Goal: Task Accomplishment & Management: Manage account settings

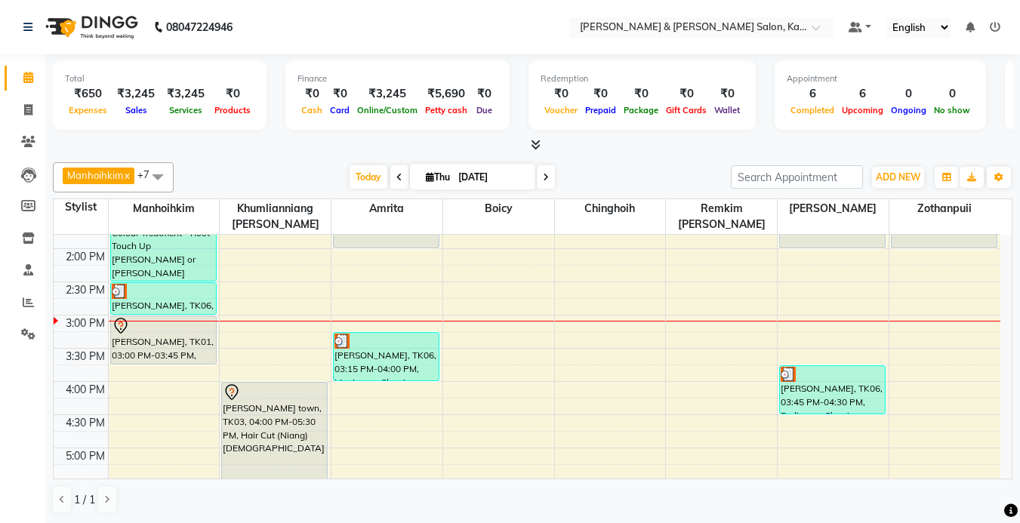
scroll to position [317, 0]
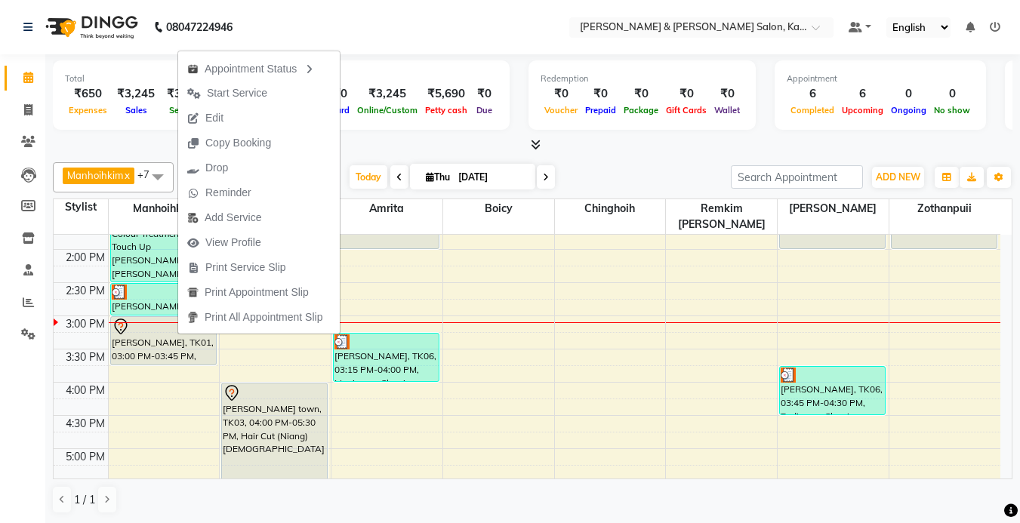
click at [649, 165] on div "Manhoihkim x Amrita x Chinghoih x Sonia vaiphei x Remkim Tonsing x Boicy x Khum…" at bounding box center [533, 177] width 960 height 30
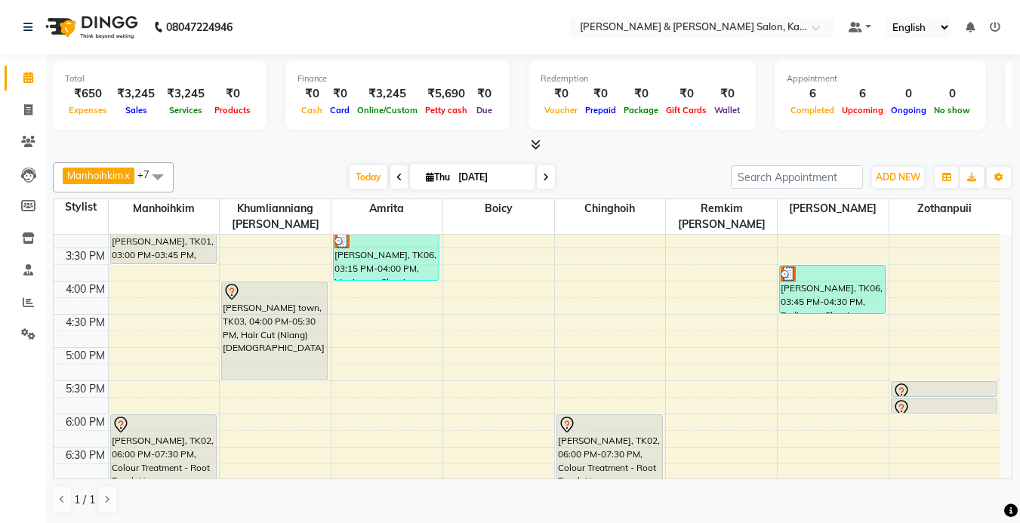
scroll to position [242, 0]
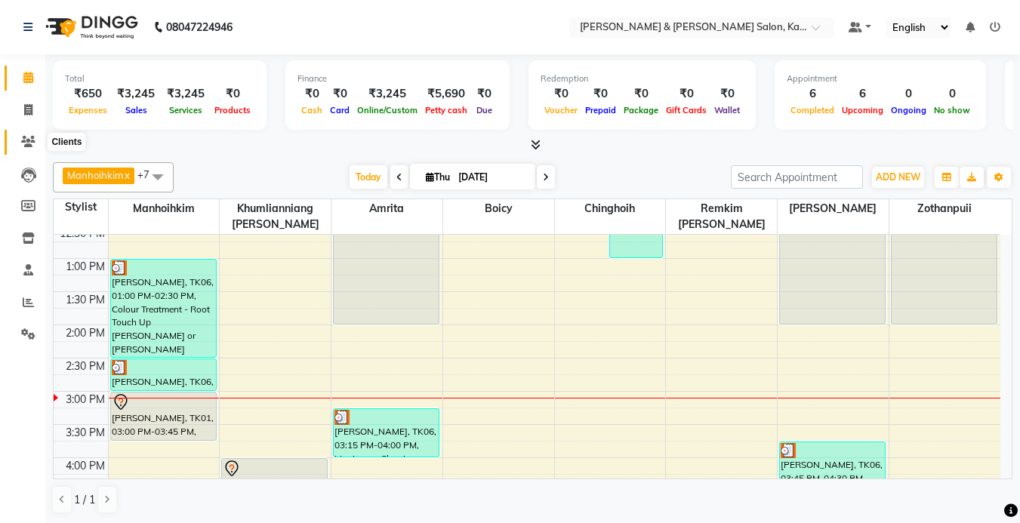
click at [33, 140] on icon at bounding box center [28, 141] width 14 height 11
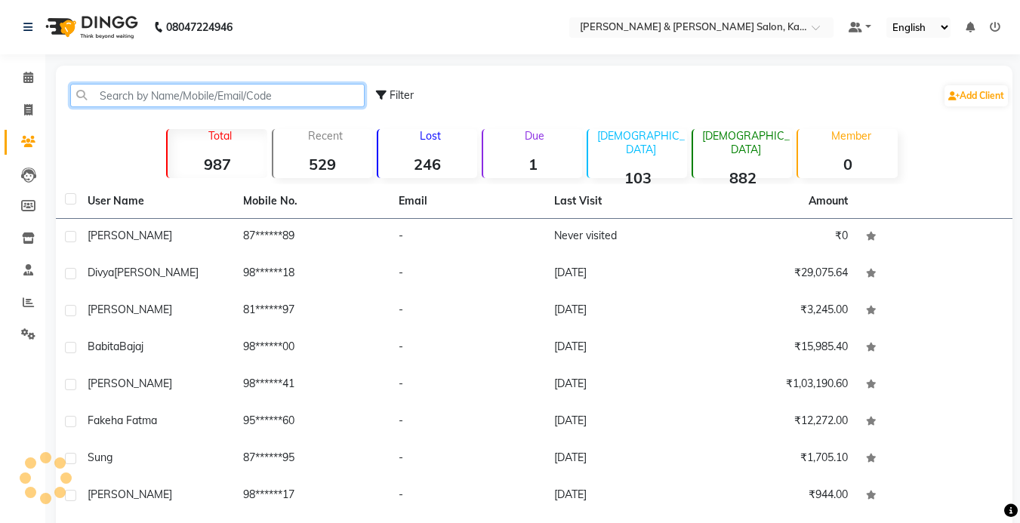
click at [141, 96] on input "text" at bounding box center [217, 95] width 295 height 23
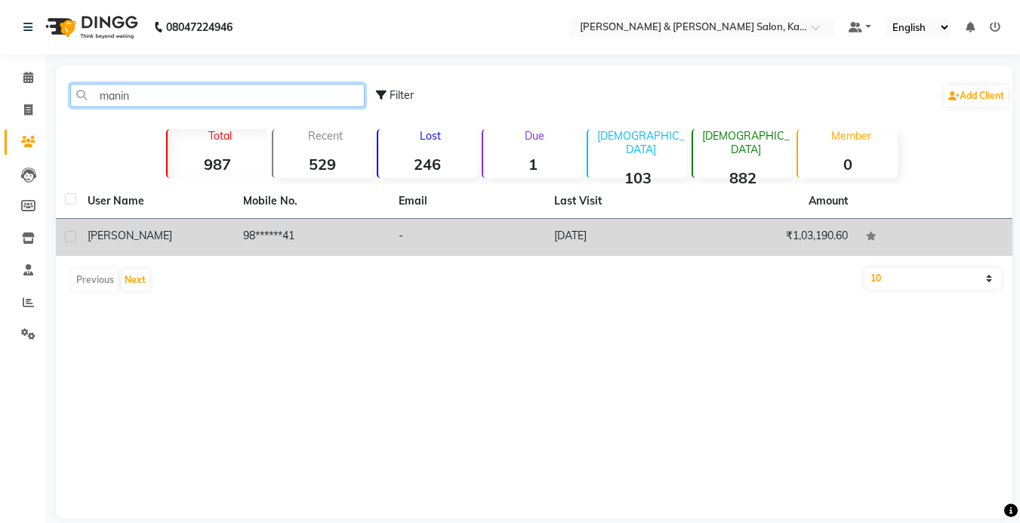
type input "manin"
click at [184, 229] on div "Maninder" at bounding box center [156, 236] width 137 height 16
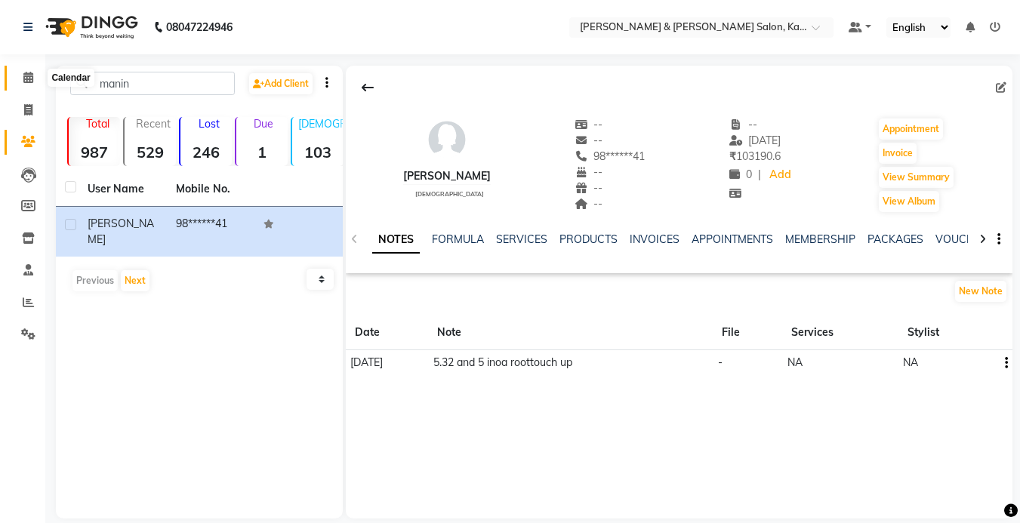
click at [29, 74] on icon at bounding box center [28, 77] width 10 height 11
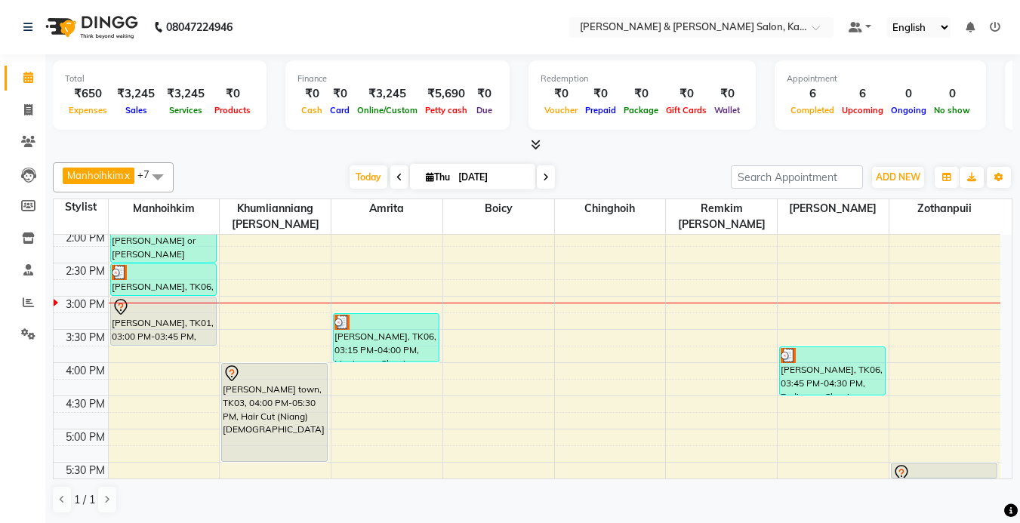
scroll to position [302, 0]
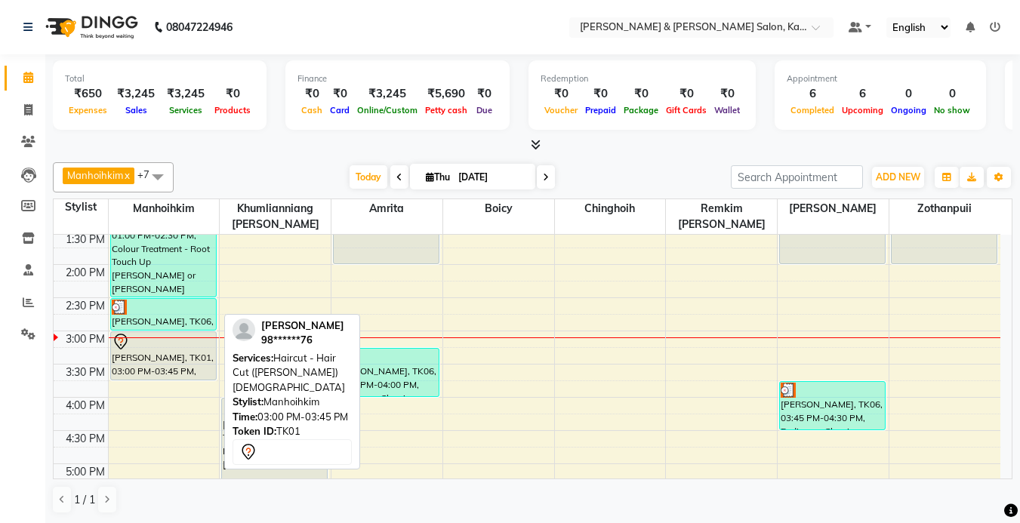
click at [153, 350] on div at bounding box center [163, 342] width 103 height 18
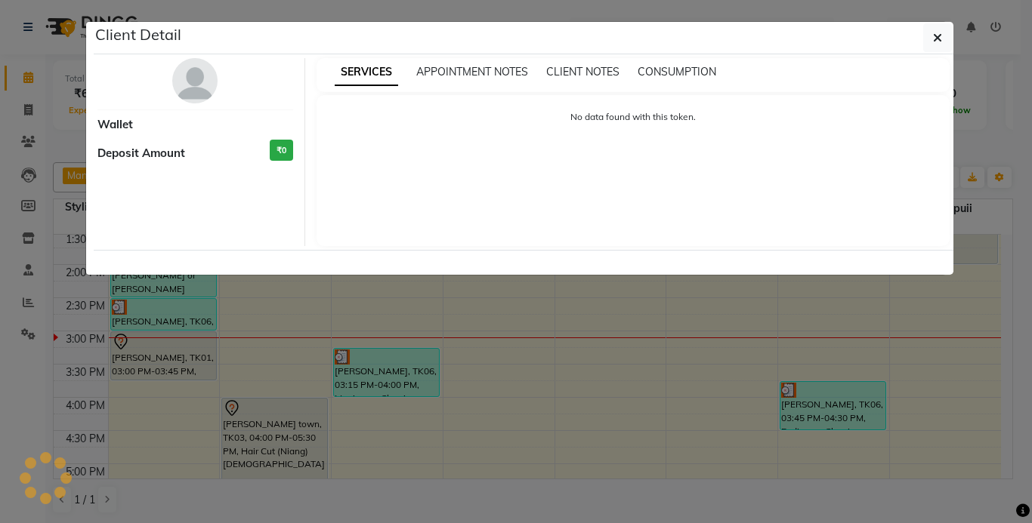
select select "7"
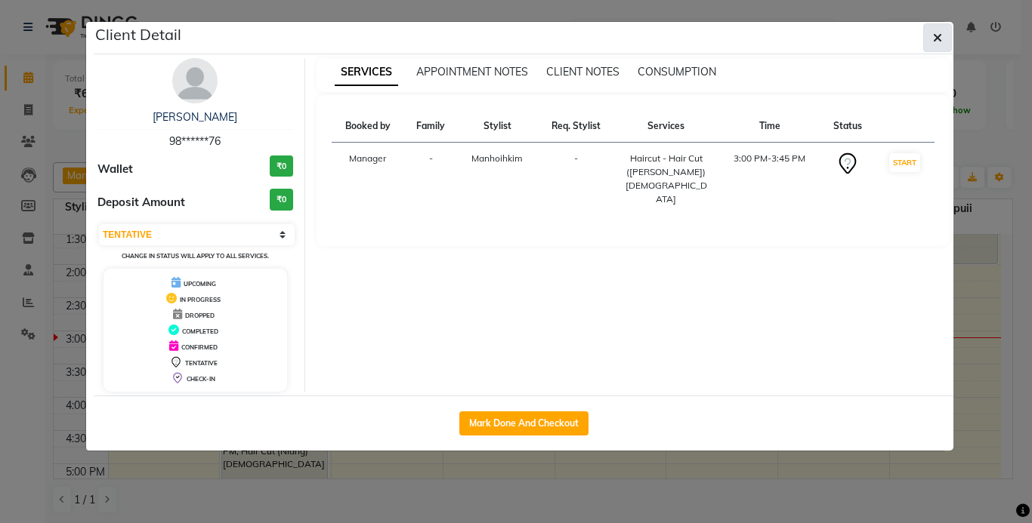
click at [937, 39] on icon "button" at bounding box center [937, 38] width 9 height 12
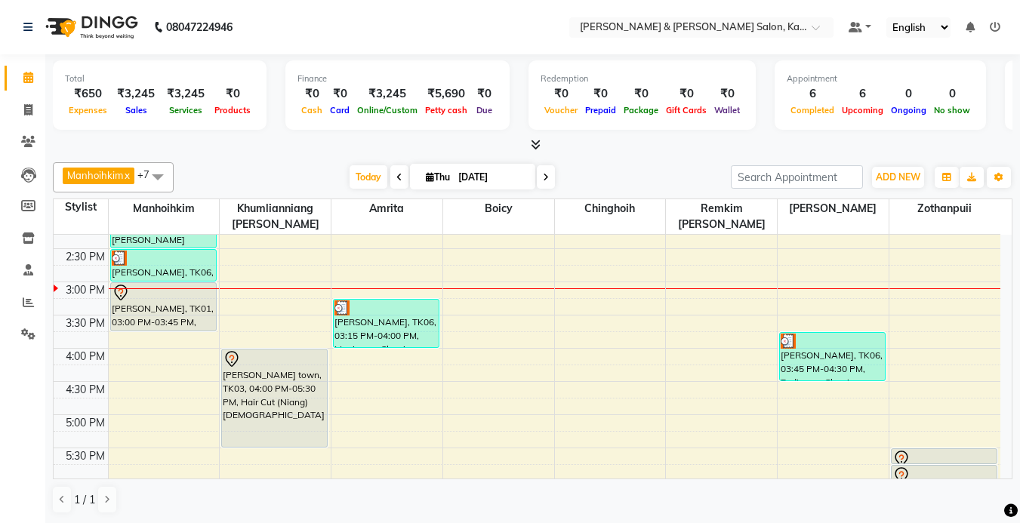
scroll to position [378, 0]
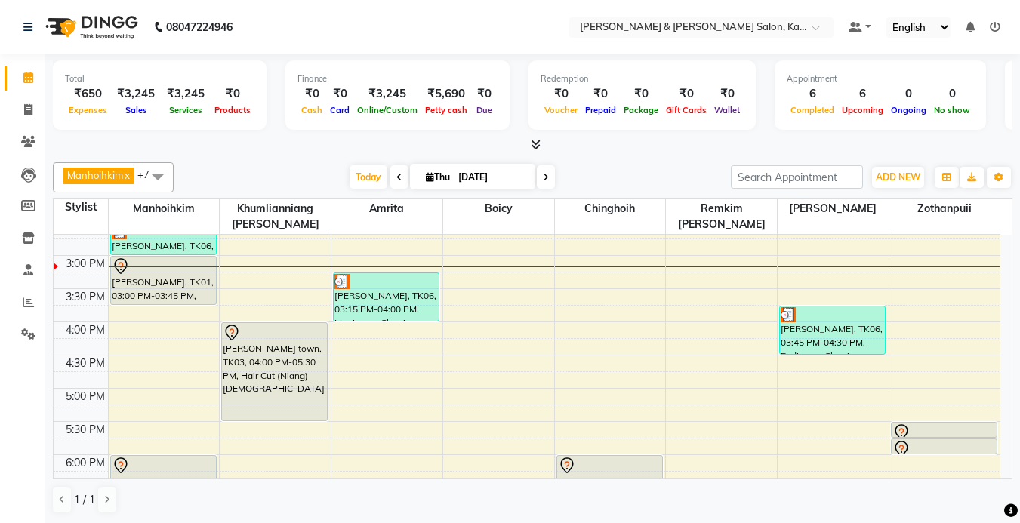
click at [631, 157] on div "Manhoihkim x Amrita x Chinghoih x Sonia vaiphei x Remkim Tonsing x Boicy x Khum…" at bounding box center [533, 338] width 960 height 364
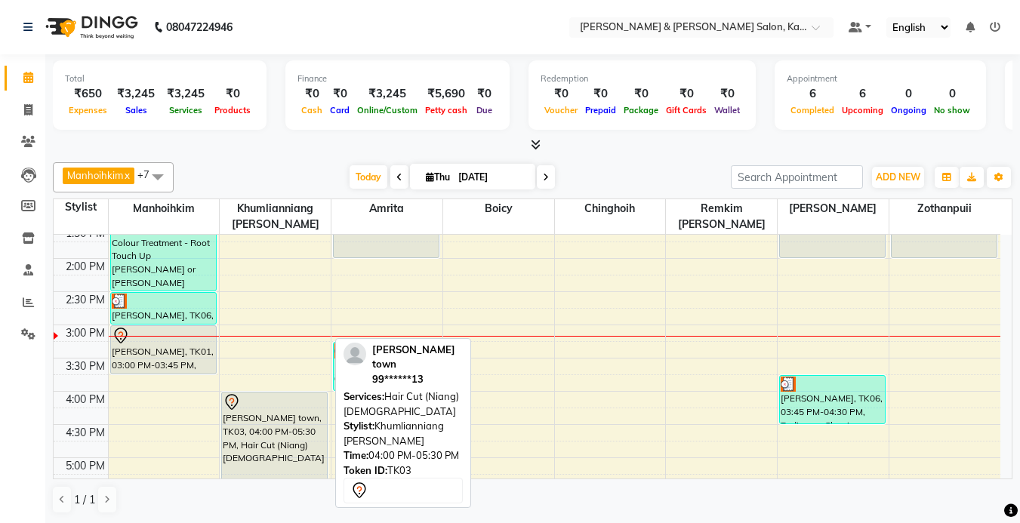
scroll to position [302, 0]
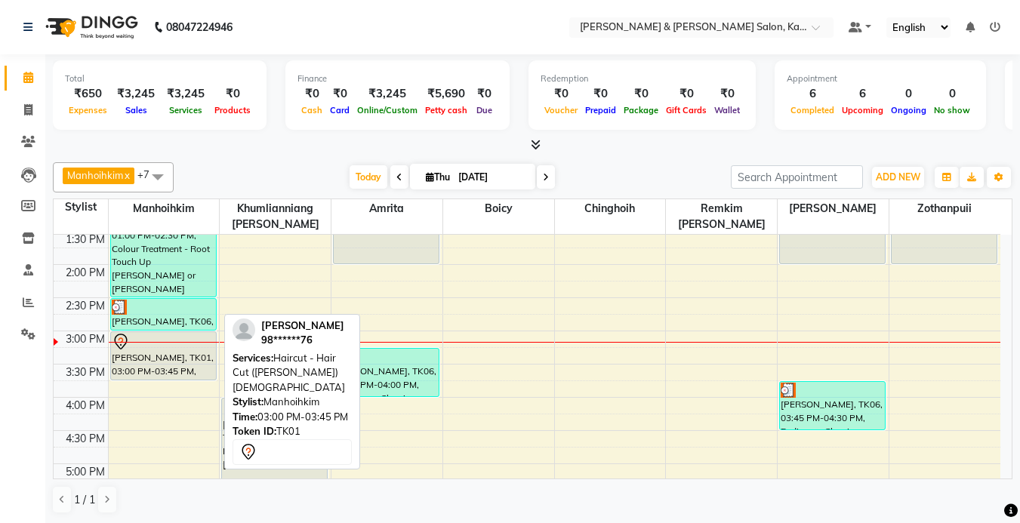
click at [166, 362] on div "[PERSON_NAME], TK01, 03:00 PM-03:45 PM, Haircut - Hair Cut ([PERSON_NAME]) [DEM…" at bounding box center [163, 356] width 105 height 48
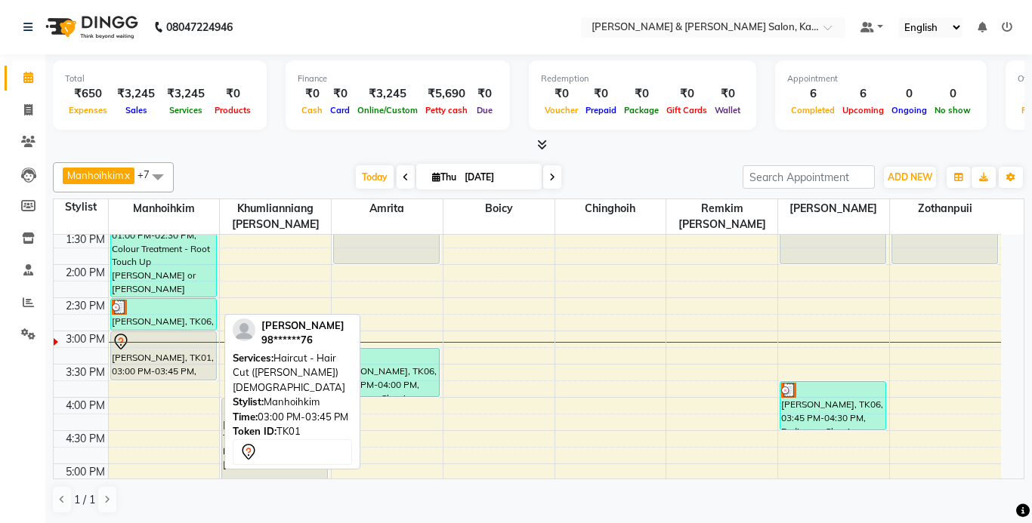
select select "7"
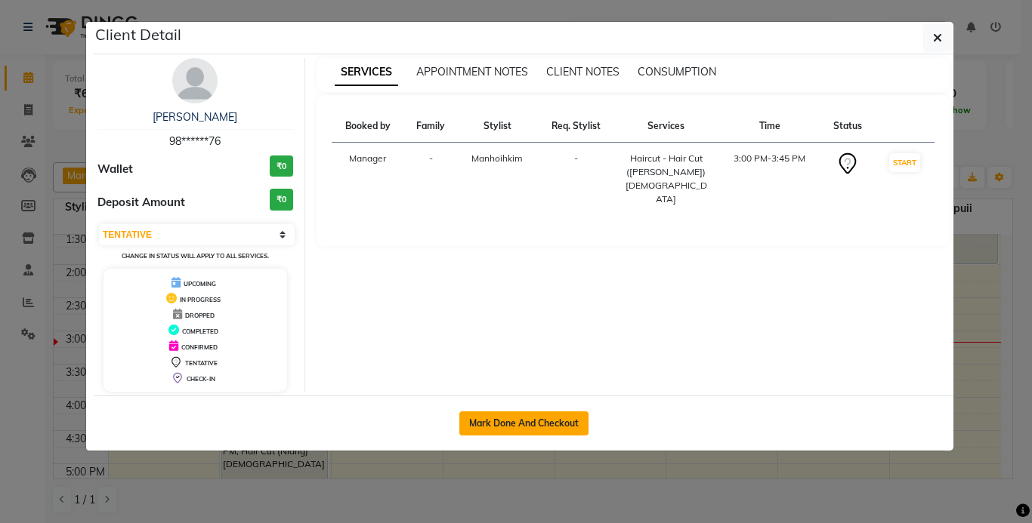
click at [520, 424] on button "Mark Done And Checkout" at bounding box center [523, 424] width 129 height 24
select select "7750"
select select "service"
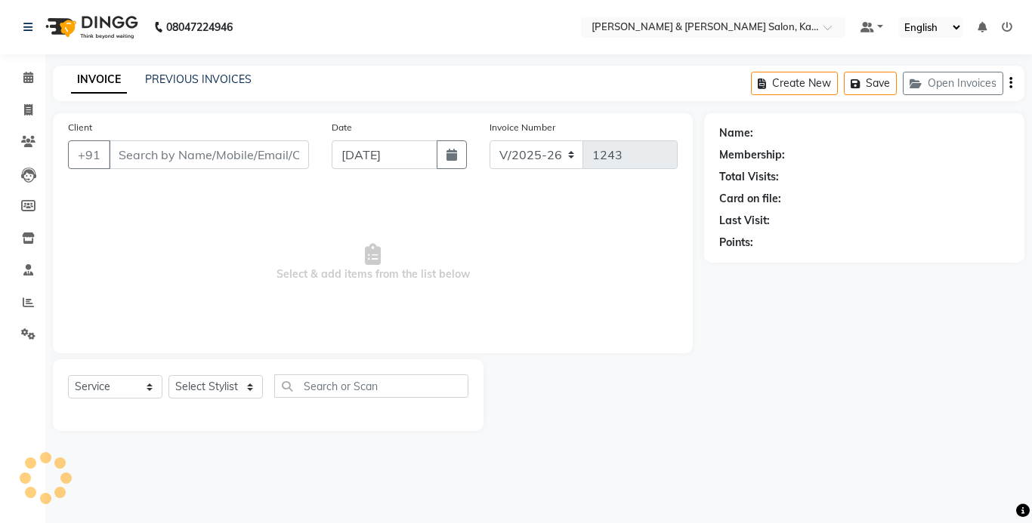
type input "98******76"
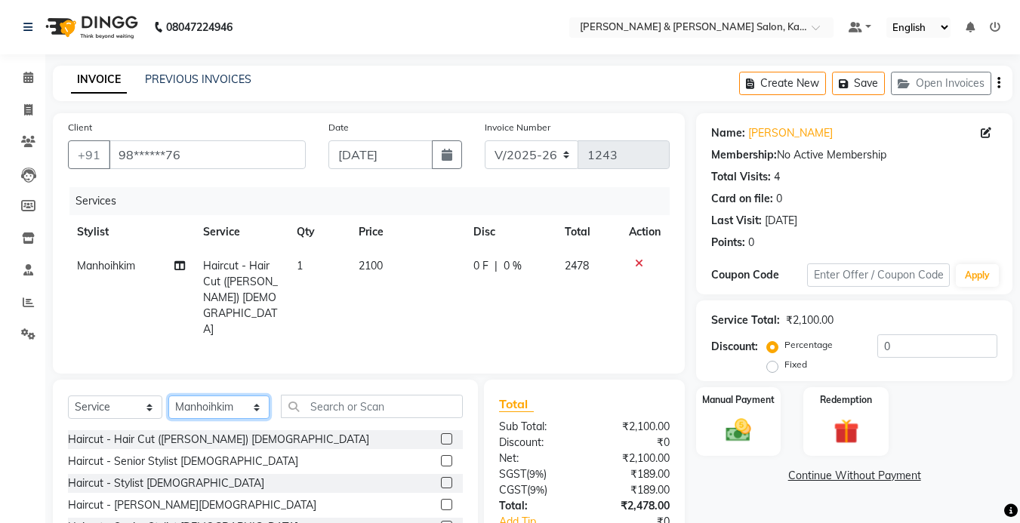
click at [239, 396] on select "Select Stylist Amrita Anna Boicy Chinghoih Khumlianniang Guite Manager Manhoihk…" at bounding box center [218, 407] width 101 height 23
select select "83049"
click at [168, 396] on select "Select Stylist Amrita Anna Boicy Chinghoih Khumlianniang Guite Manager Manhoihk…" at bounding box center [218, 407] width 101 height 23
click at [331, 395] on input "text" at bounding box center [372, 406] width 182 height 23
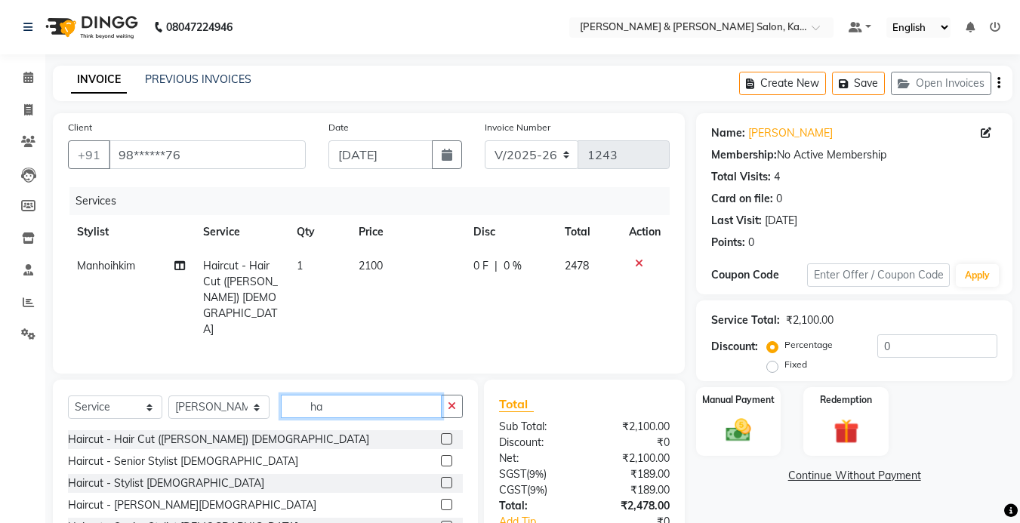
type input "h"
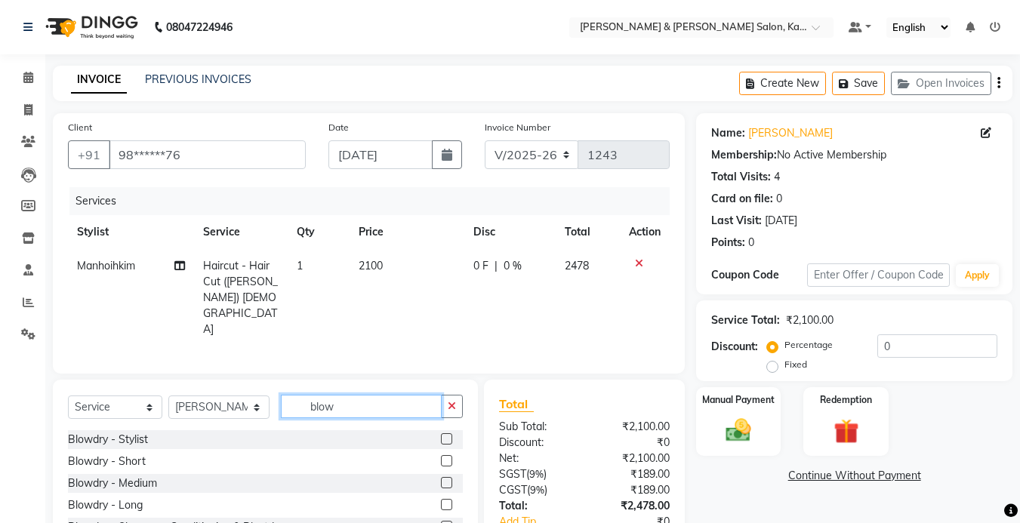
type input "blow"
click at [444, 521] on label at bounding box center [446, 526] width 11 height 11
click at [444, 523] on input "checkbox" at bounding box center [446, 528] width 10 height 10
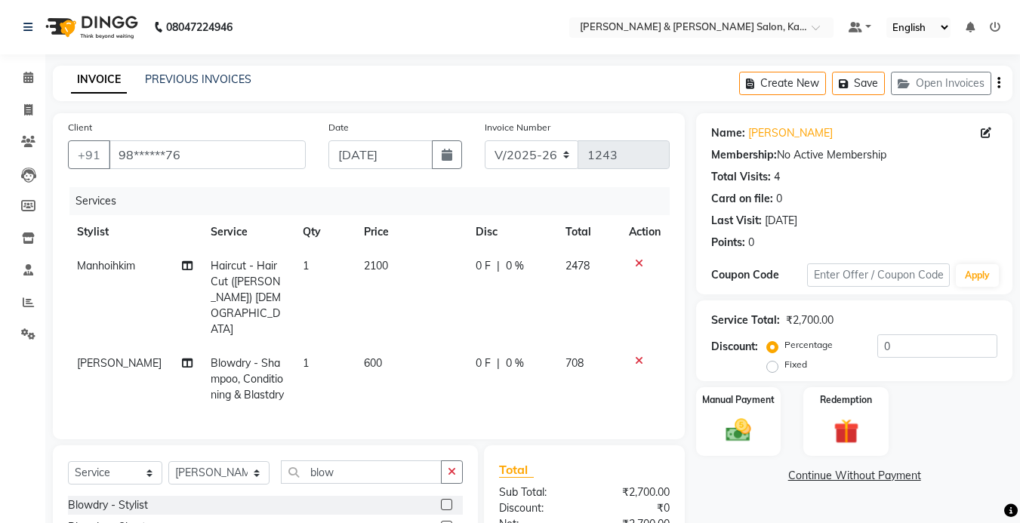
checkbox input "false"
click at [458, 461] on button "button" at bounding box center [452, 472] width 22 height 23
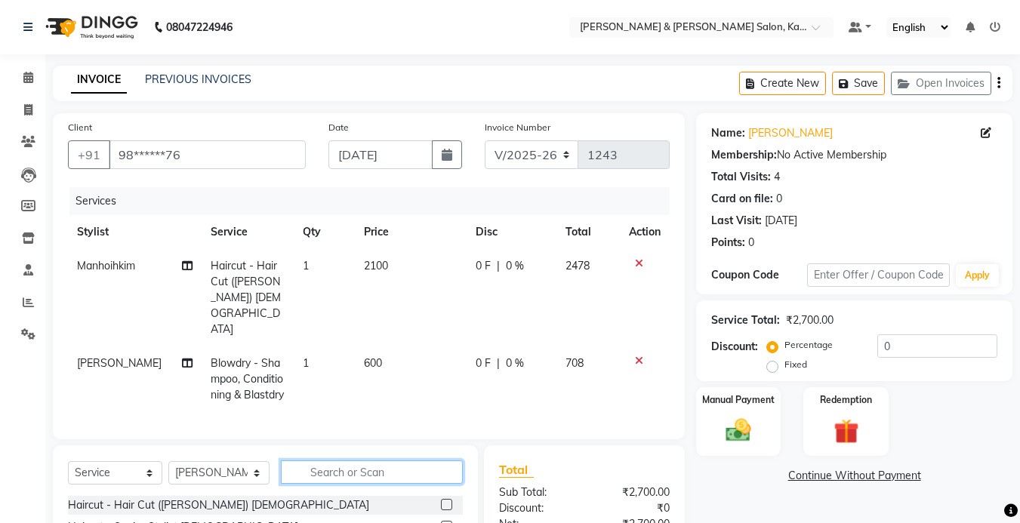
scroll to position [147, 0]
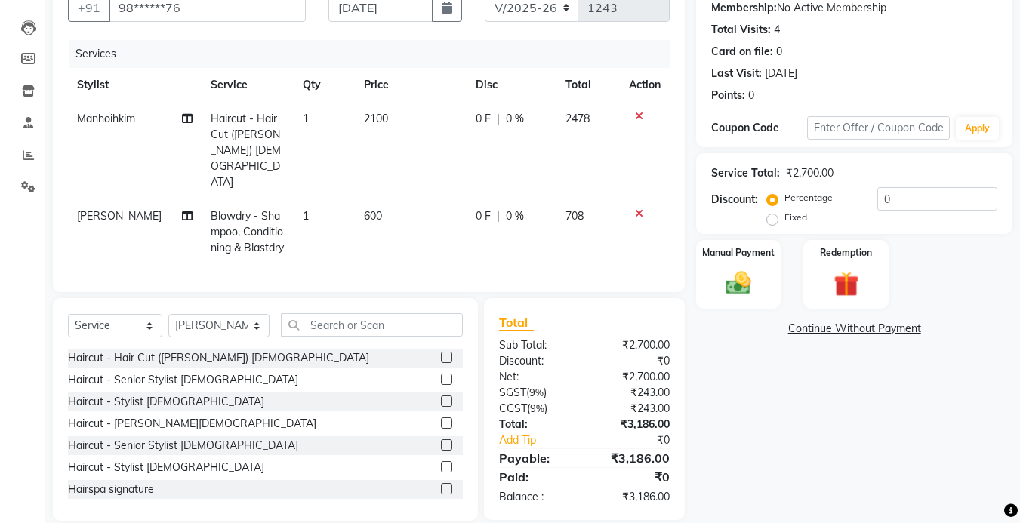
click at [441, 396] on label at bounding box center [446, 401] width 11 height 11
click at [441, 397] on input "checkbox" at bounding box center [446, 402] width 10 height 10
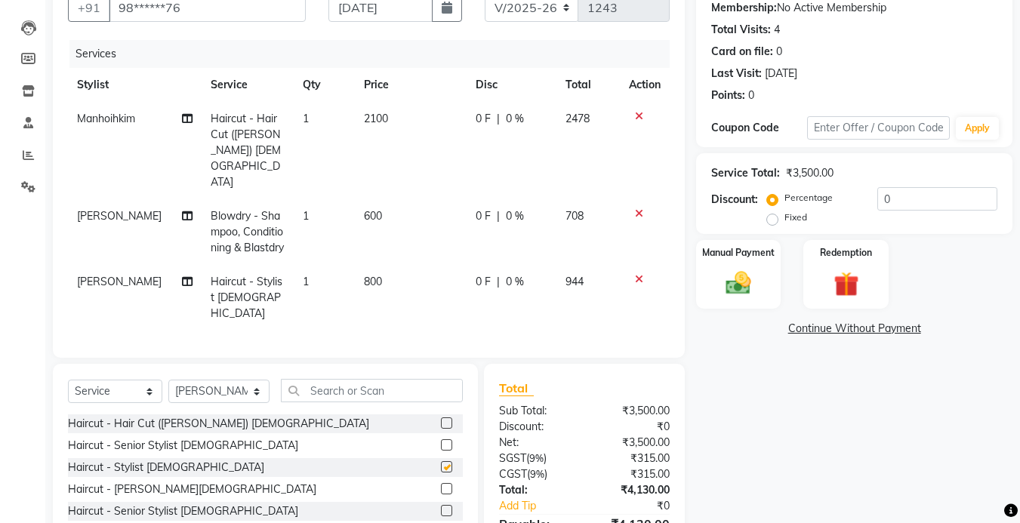
checkbox input "false"
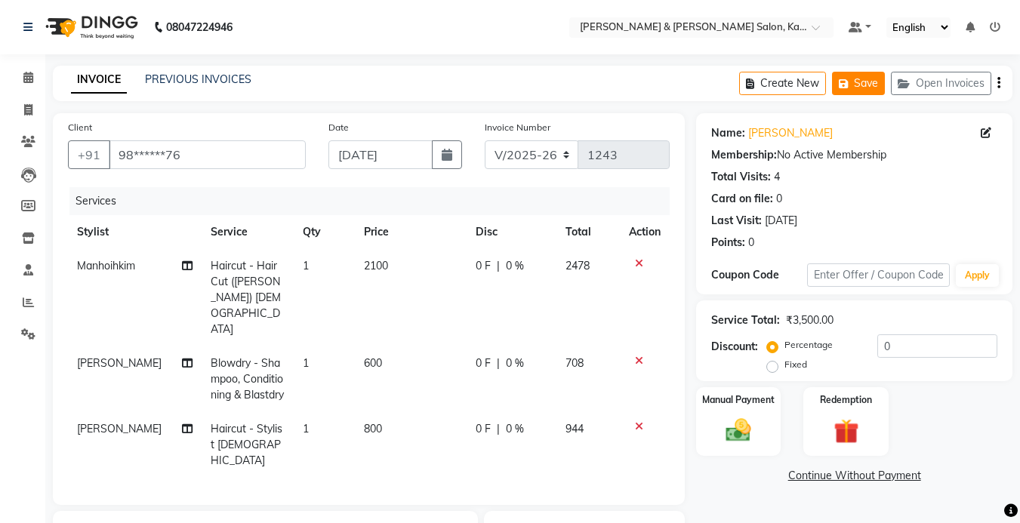
click at [854, 85] on button "Save" at bounding box center [858, 83] width 53 height 23
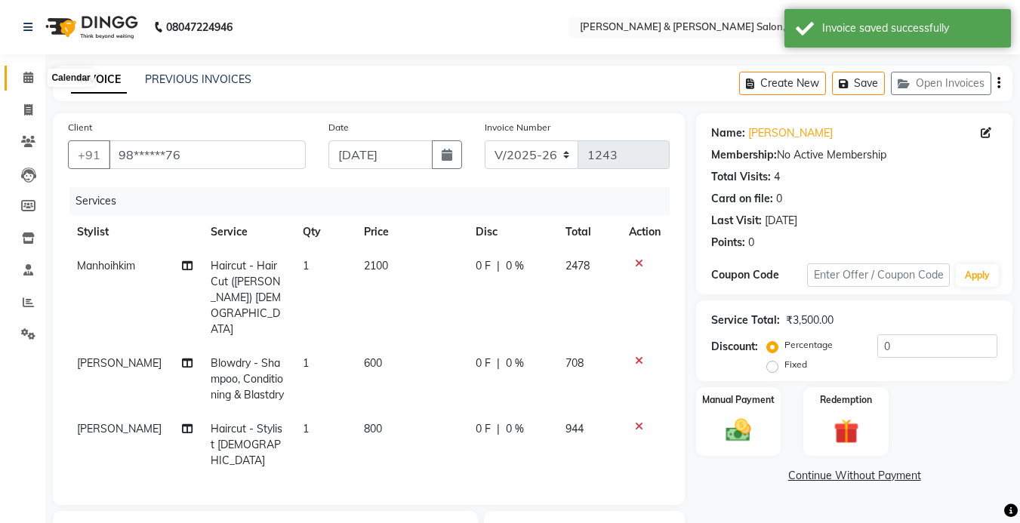
click at [17, 77] on span at bounding box center [28, 77] width 26 height 17
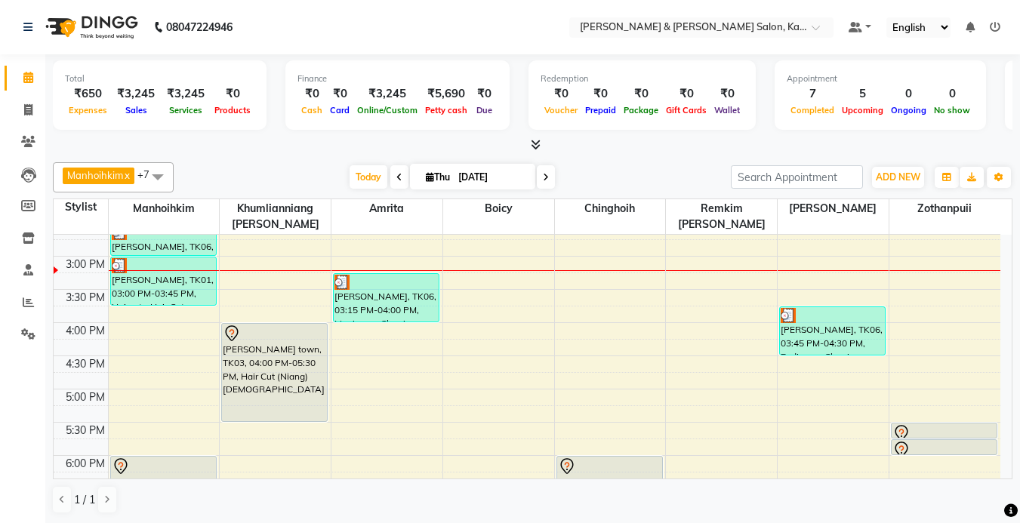
scroll to position [378, 0]
click at [29, 119] on link "Invoice" at bounding box center [23, 110] width 36 height 25
select select "7750"
select select "service"
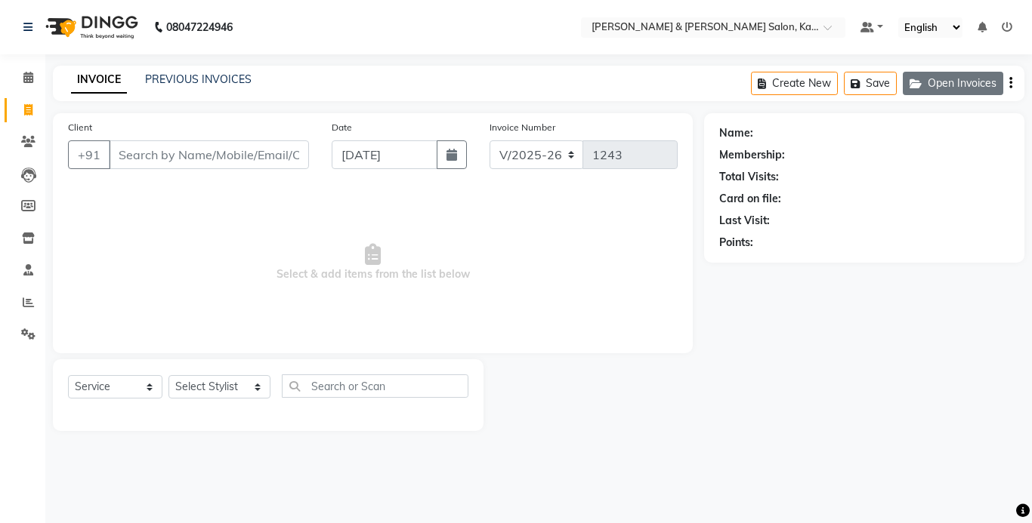
click at [967, 88] on button "Open Invoices" at bounding box center [952, 83] width 100 height 23
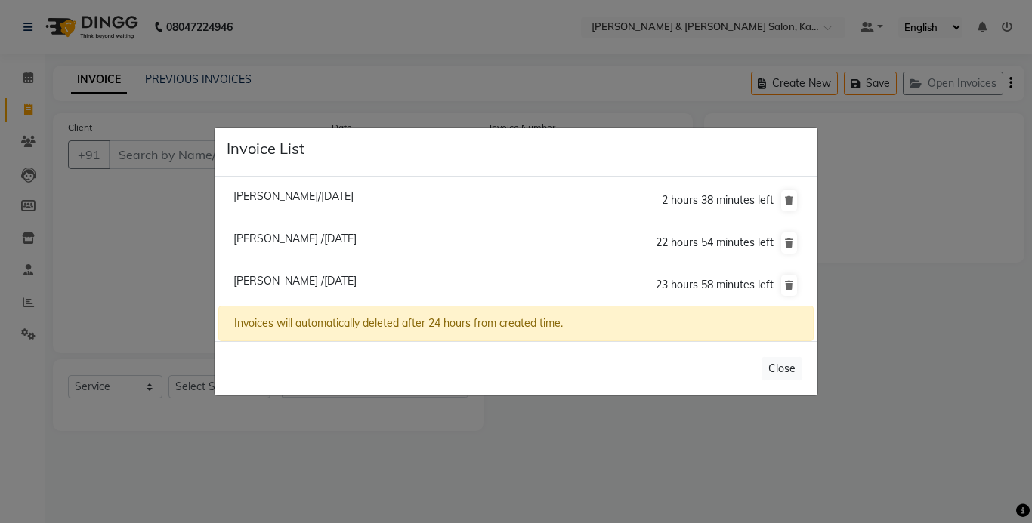
click at [294, 240] on span "Ila Padia /04 September 2025" at bounding box center [294, 239] width 123 height 14
type input "87******89"
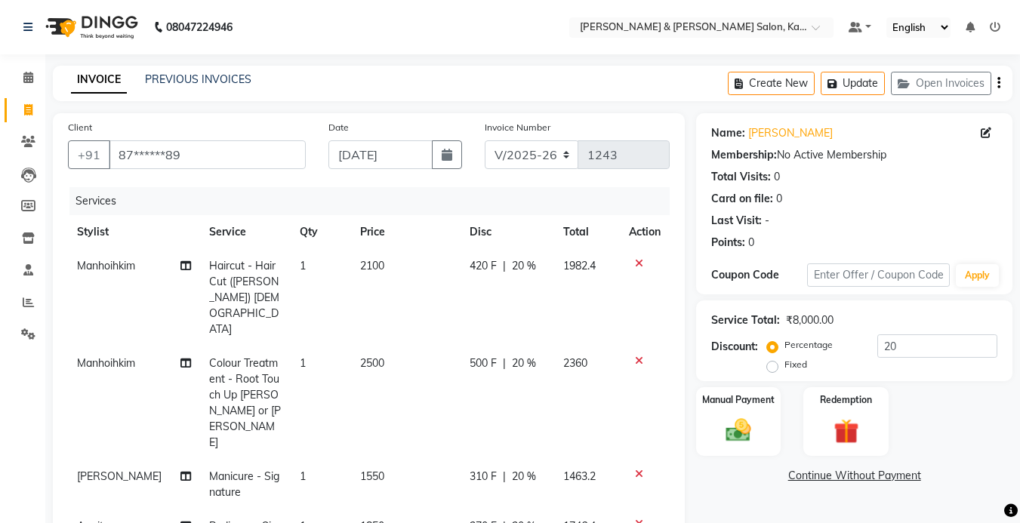
scroll to position [151, 0]
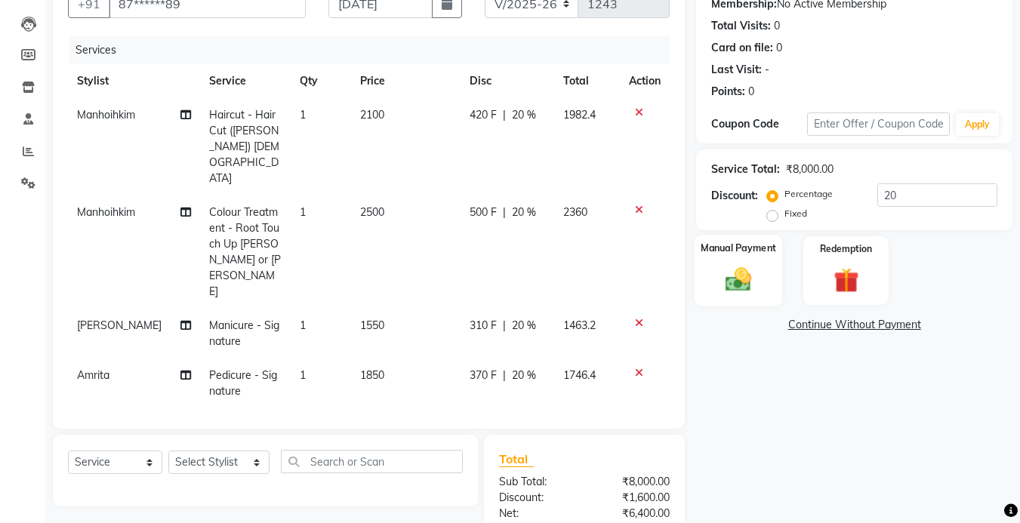
click at [738, 284] on img at bounding box center [738, 279] width 42 height 30
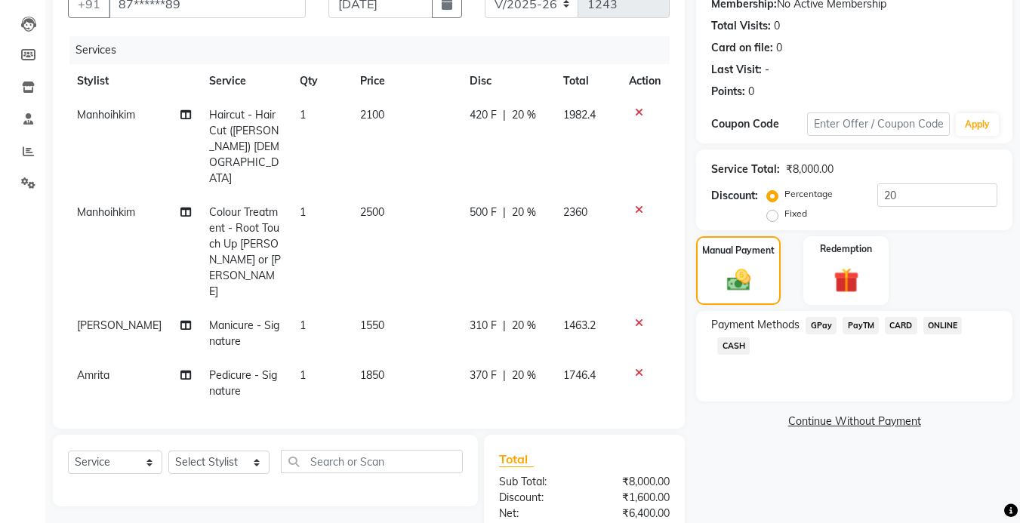
click at [816, 324] on span "GPay" at bounding box center [821, 325] width 31 height 17
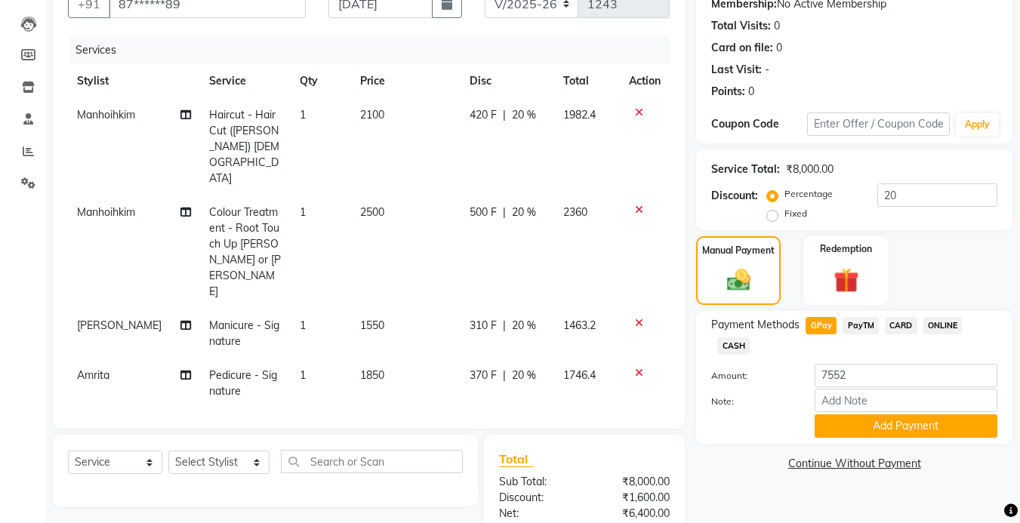
click at [896, 322] on span "CARD" at bounding box center [901, 325] width 32 height 17
click at [851, 323] on span "PayTM" at bounding box center [861, 325] width 36 height 17
click at [820, 329] on span "GPay" at bounding box center [821, 325] width 31 height 17
click at [907, 319] on span "CARD" at bounding box center [901, 325] width 32 height 17
click at [816, 330] on span "GPay" at bounding box center [821, 325] width 31 height 17
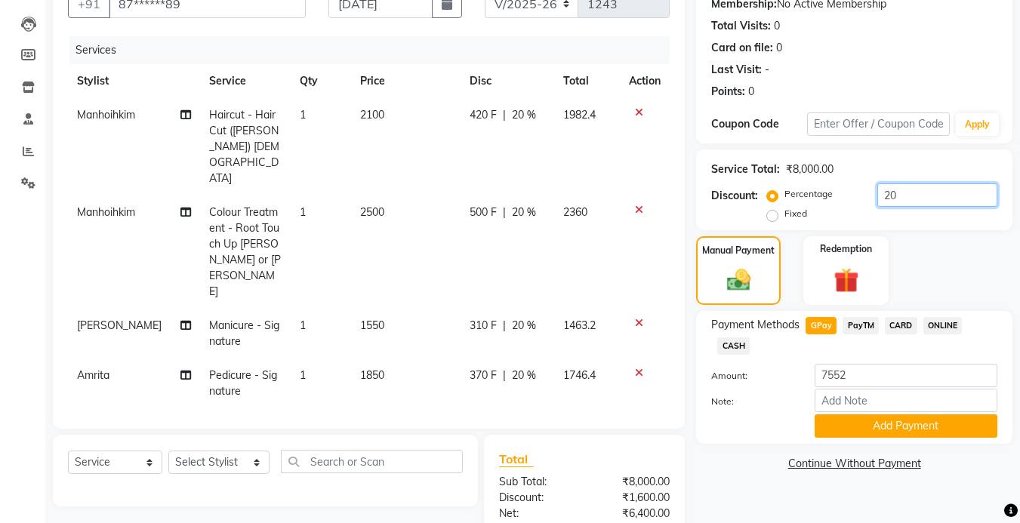
click at [920, 198] on input "20" at bounding box center [938, 195] width 120 height 23
type input "2"
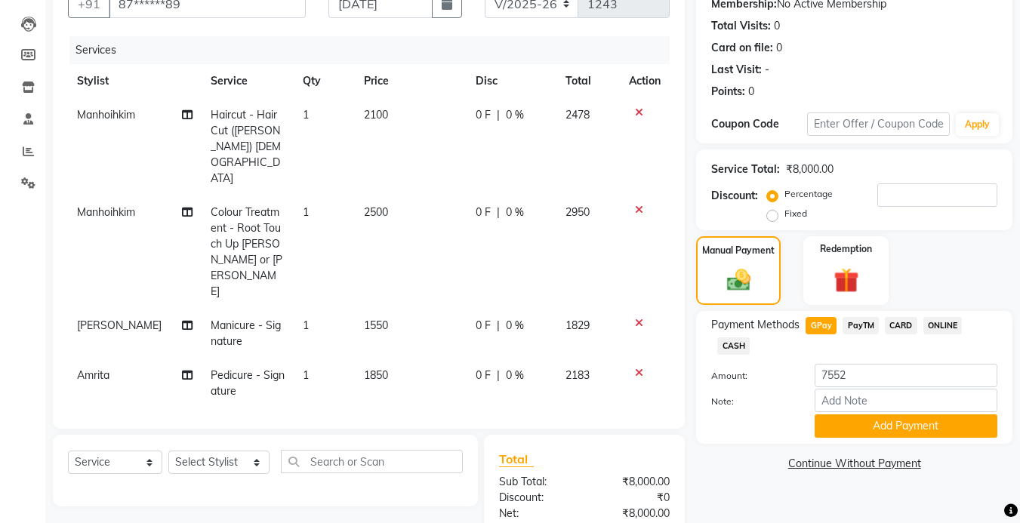
click at [853, 320] on span "PayTM" at bounding box center [861, 325] width 36 height 17
type input "9440"
click at [822, 326] on span "GPay" at bounding box center [821, 325] width 31 height 17
click at [910, 197] on input "number" at bounding box center [938, 195] width 120 height 23
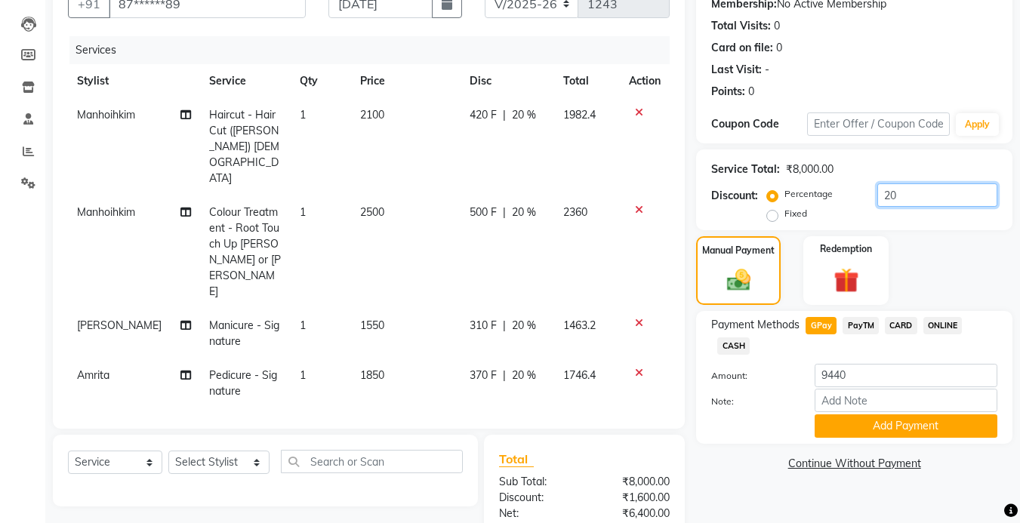
scroll to position [262, 0]
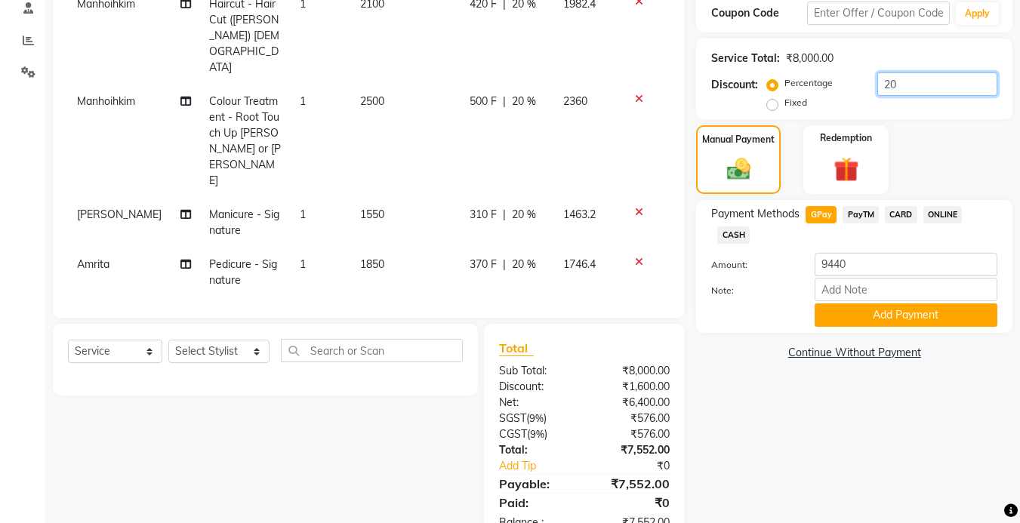
type input "20"
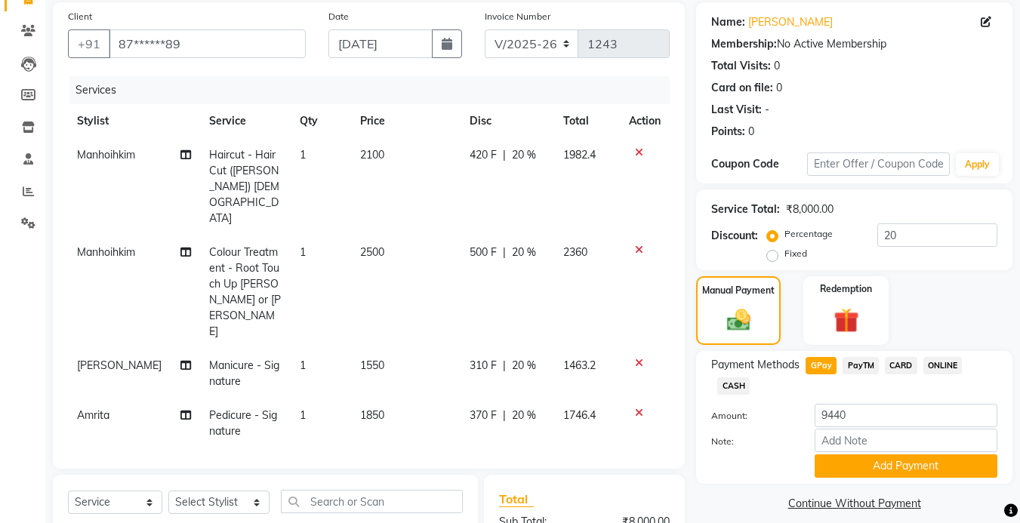
drag, startPoint x: 894, startPoint y: 403, endPoint x: 362, endPoint y: 490, distance: 539.5
click at [362, 490] on div "Select Service Product Membership Package Voucher Prepaid Gift Card Select Styl…" at bounding box center [265, 511] width 425 height 72
click at [217, 491] on select "Select Stylist Amrita Anna Boicy Chinghoih Khumlianniang Guite Manager Manhoihk…" at bounding box center [218, 502] width 101 height 23
select select "72579"
click at [168, 491] on select "Select Stylist Amrita Anna Boicy Chinghoih Khumlianniang Guite Manager Manhoihk…" at bounding box center [218, 502] width 101 height 23
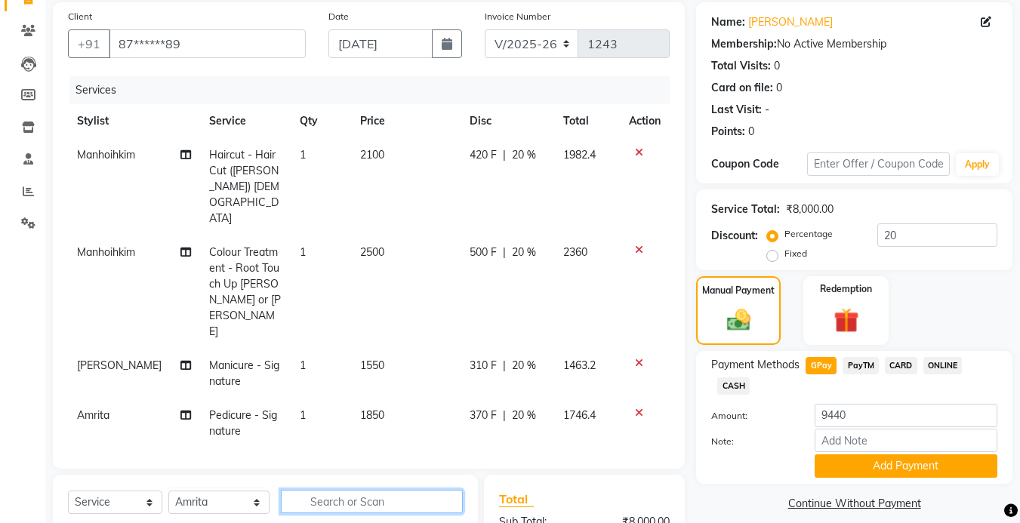
click at [381, 490] on input "text" at bounding box center [372, 501] width 182 height 23
type input "eye"
click at [409, 470] on div "Client +91 87******89 Date 04-09-2025 Invoice Number V/2025 V/2025-26 1243 Serv…" at bounding box center [369, 349] width 655 height 695
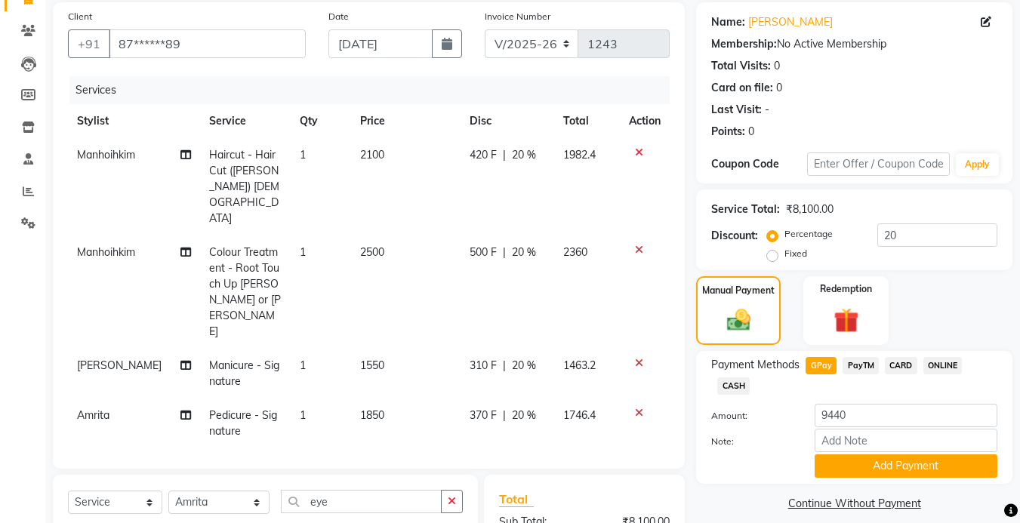
checkbox input "false"
click at [397, 491] on input "eye" at bounding box center [361, 501] width 161 height 23
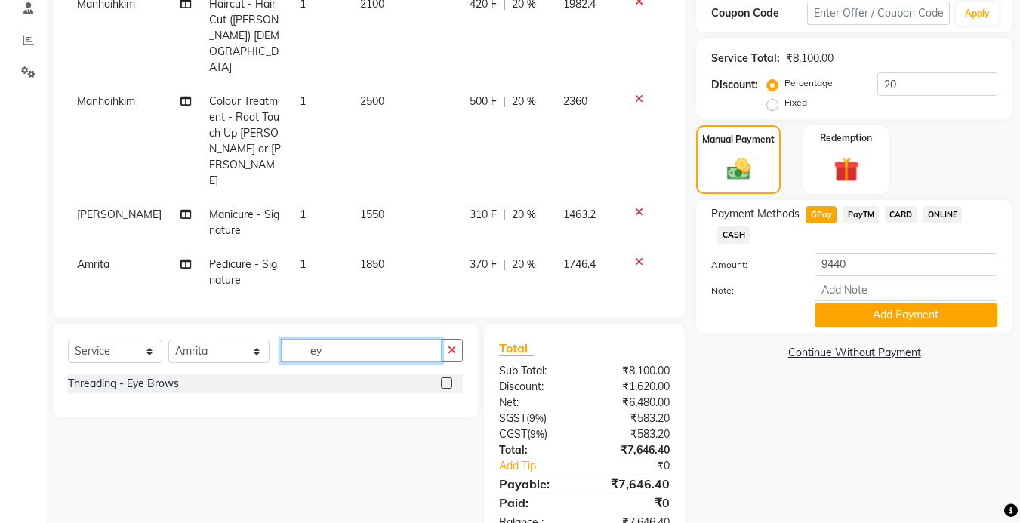
type input "e"
type input "upper"
click at [446, 385] on label at bounding box center [446, 383] width 11 height 11
click at [446, 385] on input "checkbox" at bounding box center [446, 384] width 10 height 10
checkbox input "false"
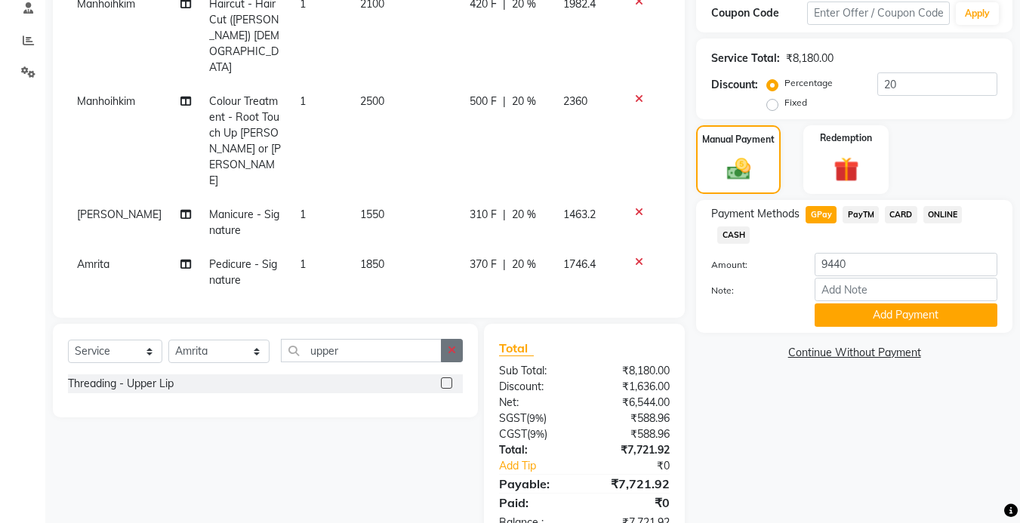
click at [449, 355] on icon "button" at bounding box center [452, 350] width 8 height 11
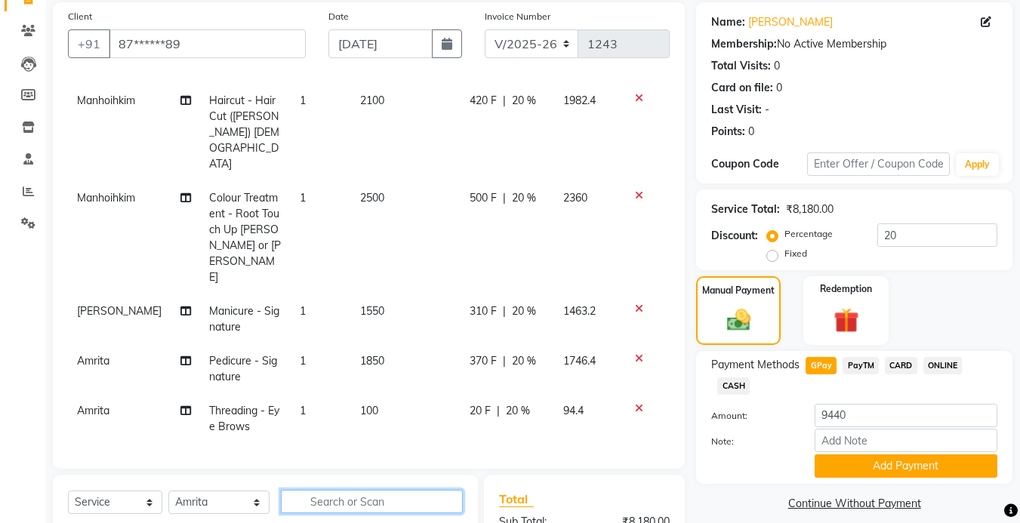
scroll to position [187, 0]
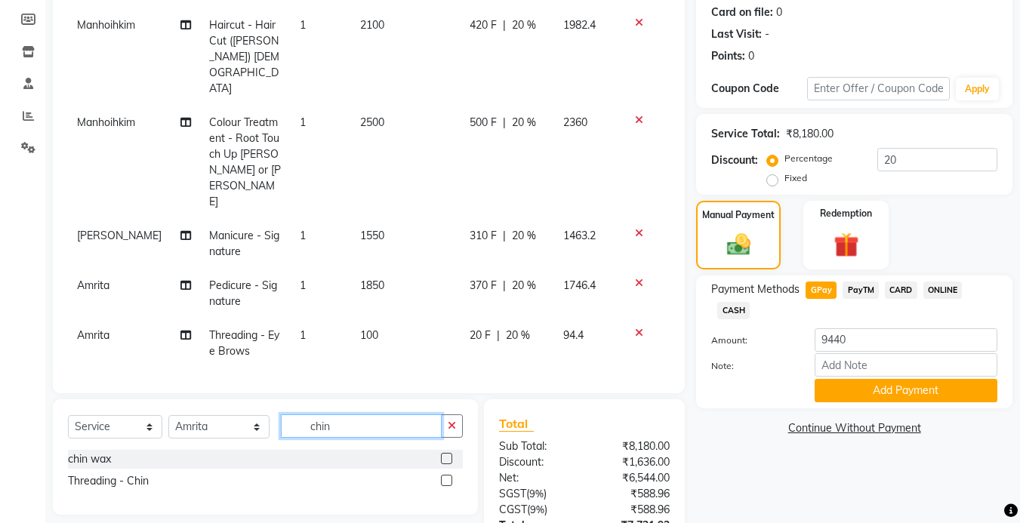
type input "chin"
click at [447, 481] on label at bounding box center [446, 480] width 11 height 11
click at [447, 481] on input "checkbox" at bounding box center [446, 482] width 10 height 10
checkbox input "false"
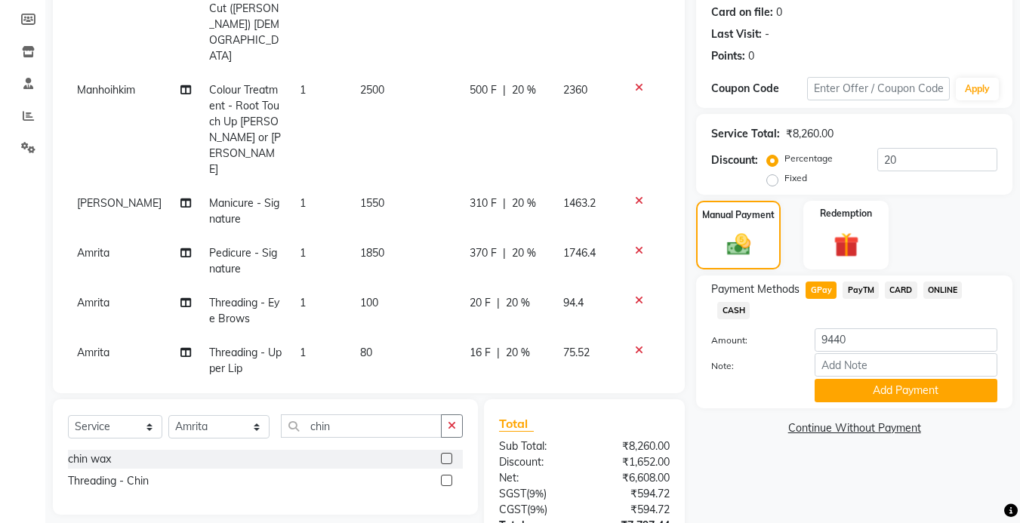
scroll to position [104, 0]
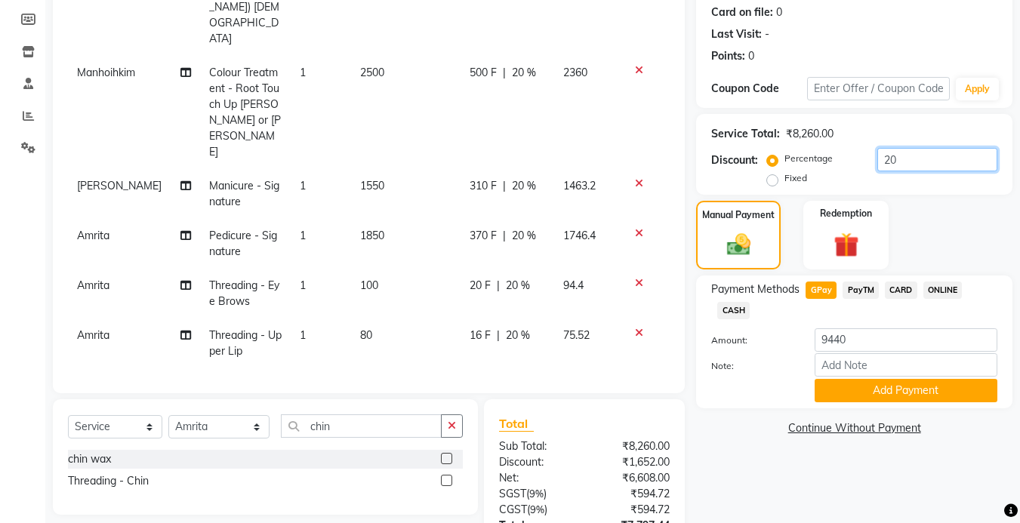
click at [918, 166] on input "20" at bounding box center [938, 159] width 120 height 23
type input "2"
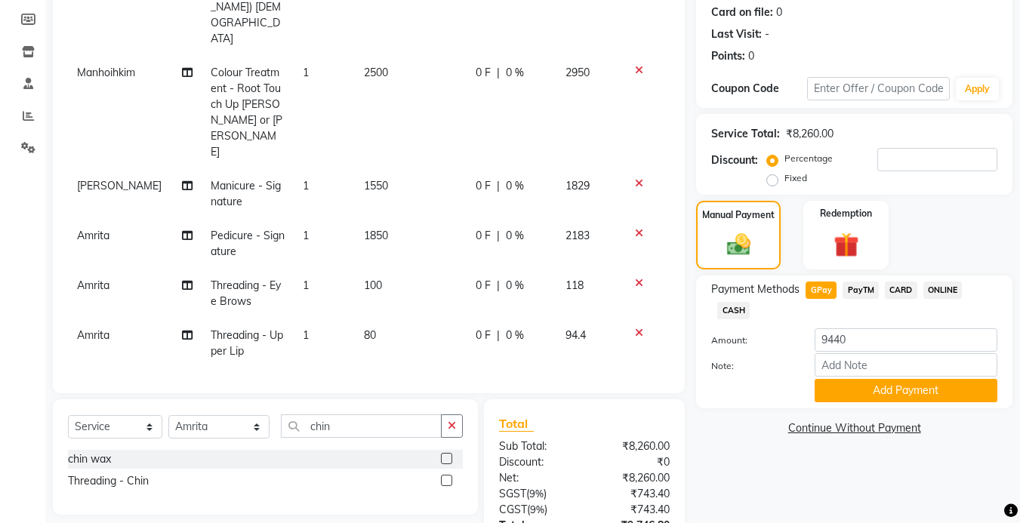
click at [902, 291] on span "CARD" at bounding box center [901, 290] width 32 height 17
type input "9746.8"
click at [819, 290] on span "GPay" at bounding box center [821, 290] width 31 height 17
click at [887, 156] on input "number" at bounding box center [938, 159] width 120 height 23
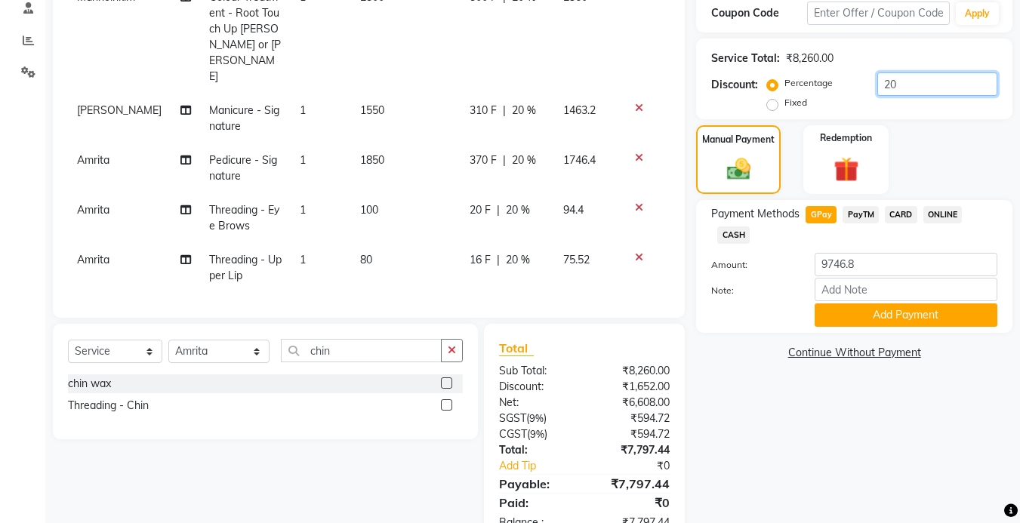
scroll to position [307, 0]
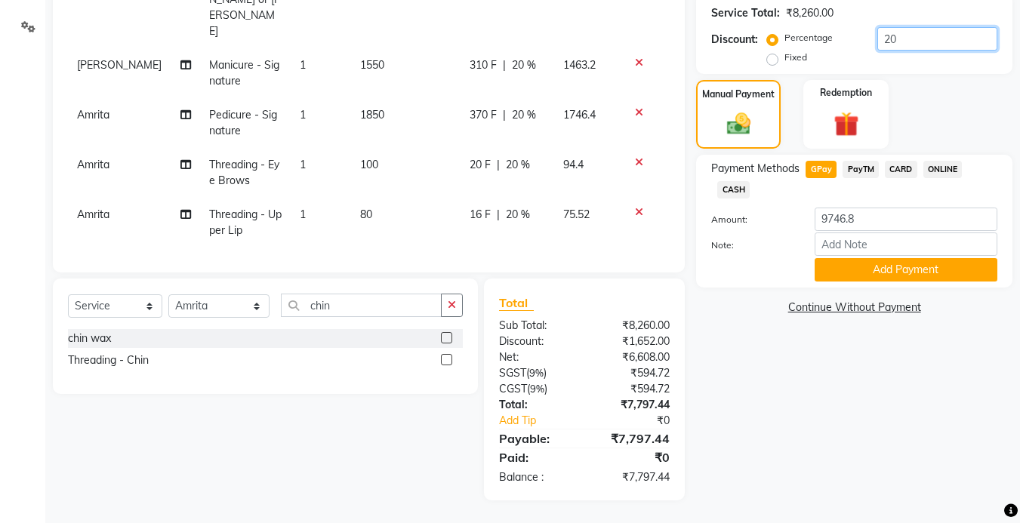
type input "20"
click at [896, 170] on span "CARD" at bounding box center [901, 169] width 32 height 17
type input "7797.44"
click at [811, 170] on span "GPay" at bounding box center [821, 169] width 31 height 17
click at [899, 168] on span "CARD" at bounding box center [901, 169] width 32 height 17
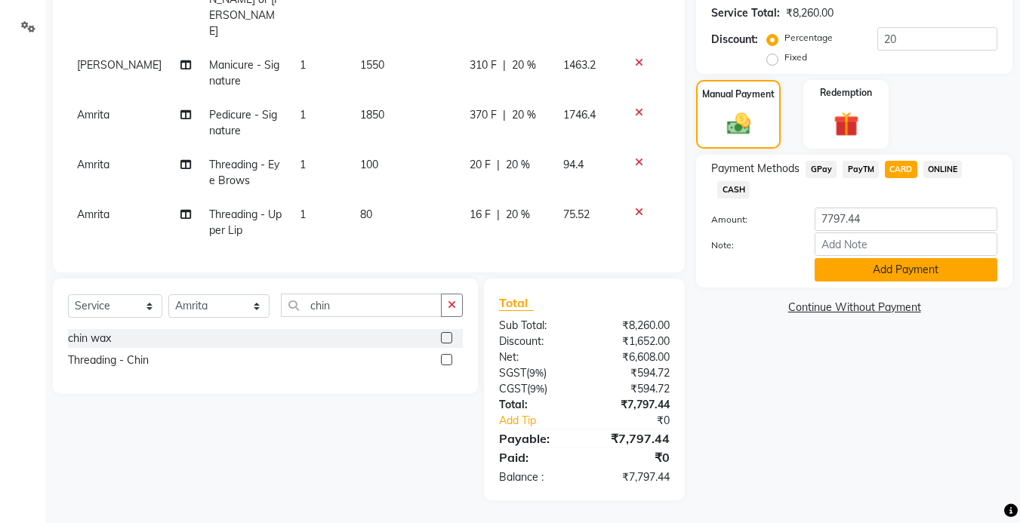
click at [898, 270] on button "Add Payment" at bounding box center [906, 269] width 183 height 23
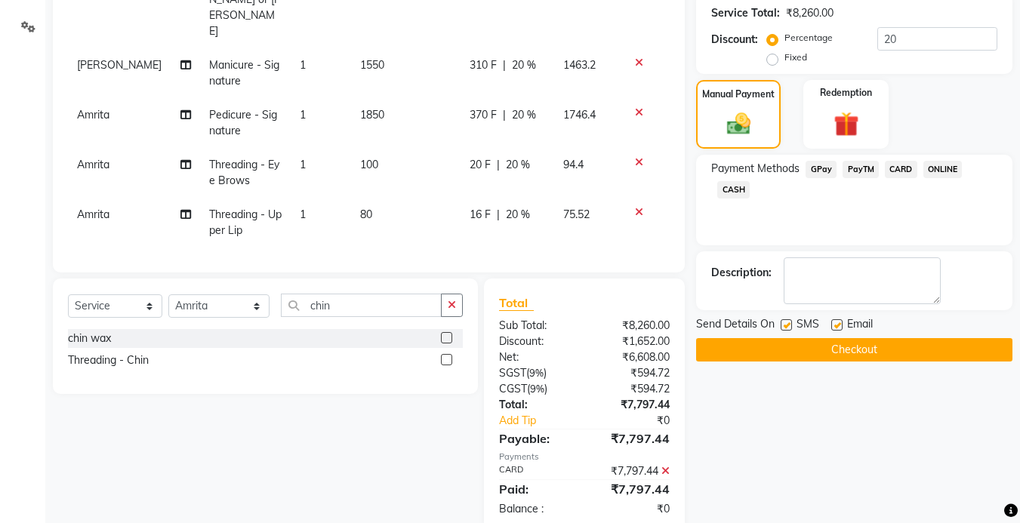
scroll to position [339, 0]
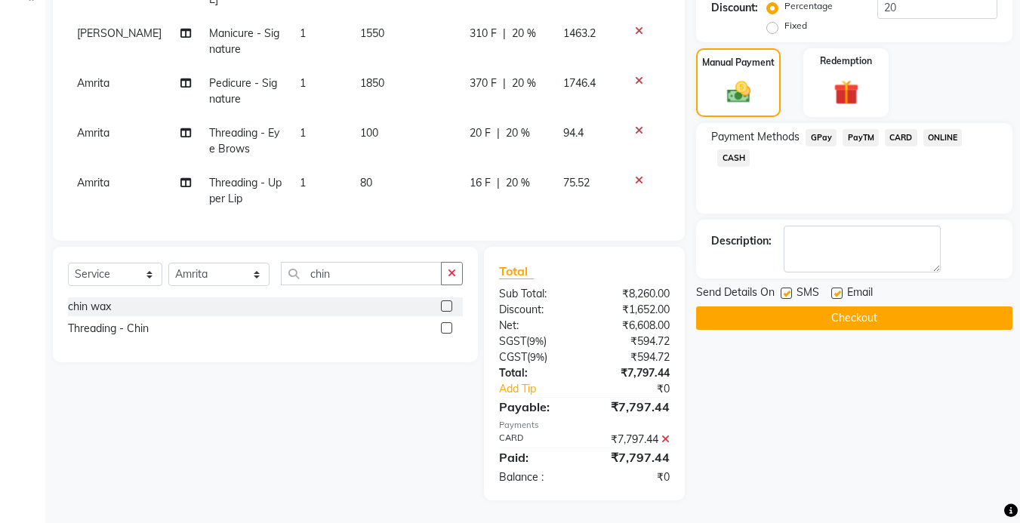
click at [832, 319] on button "Checkout" at bounding box center [854, 318] width 316 height 23
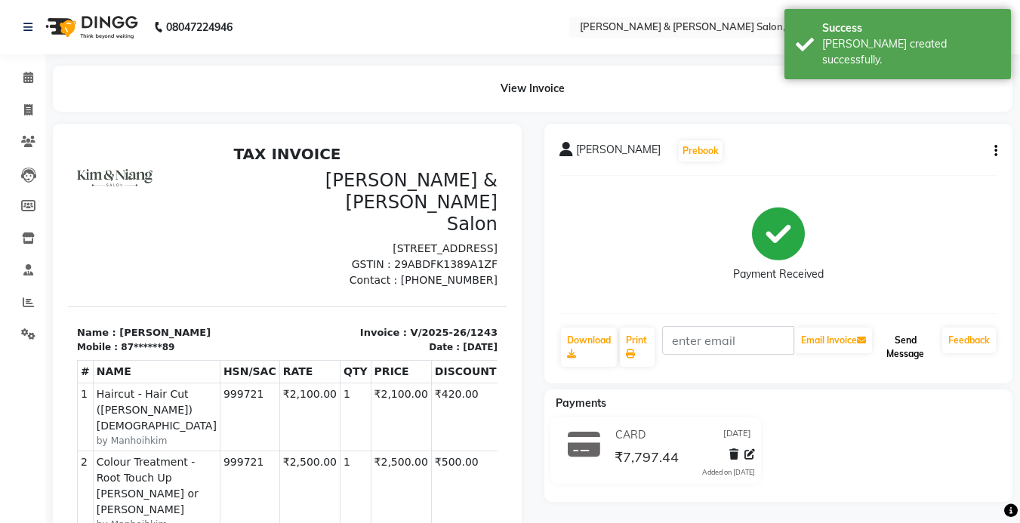
click at [916, 353] on button "Send Message" at bounding box center [905, 347] width 61 height 39
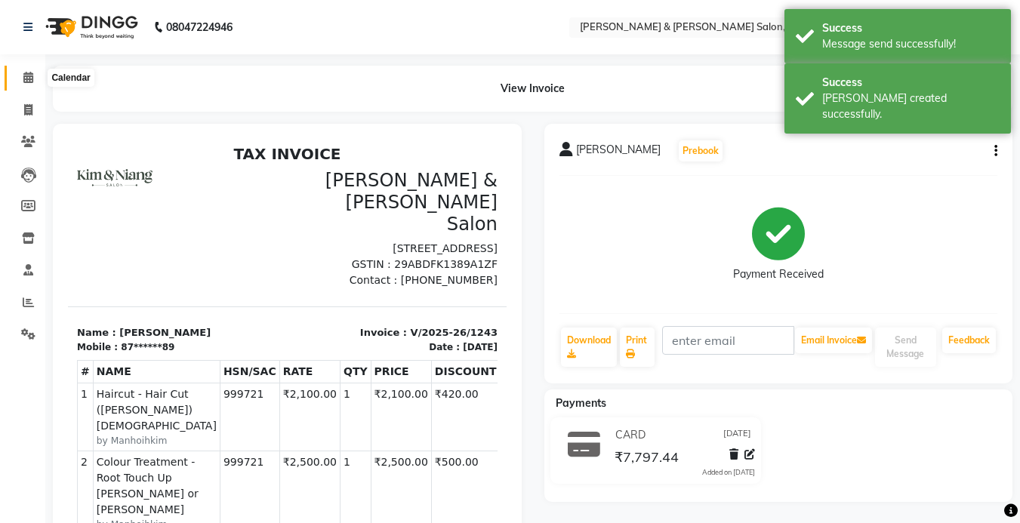
click at [28, 76] on icon at bounding box center [28, 77] width 10 height 11
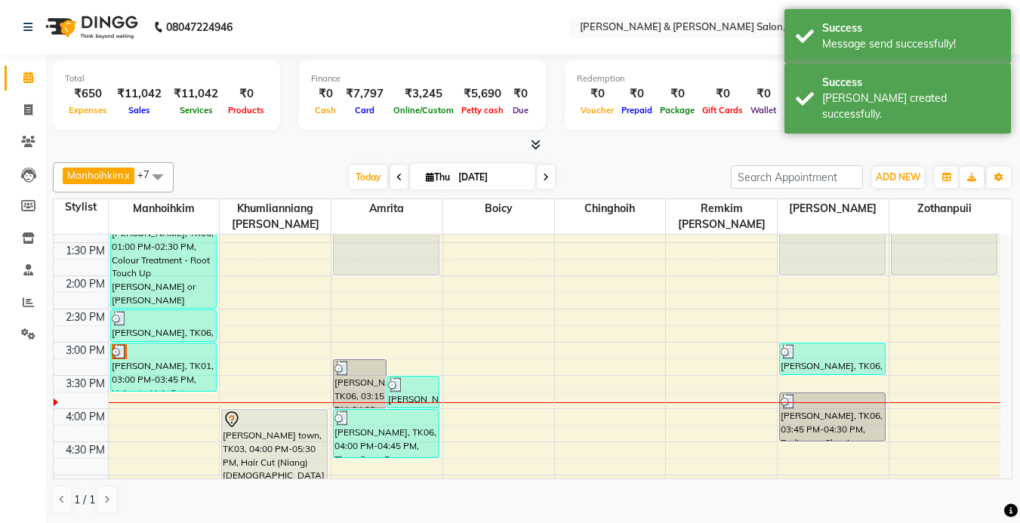
scroll to position [302, 0]
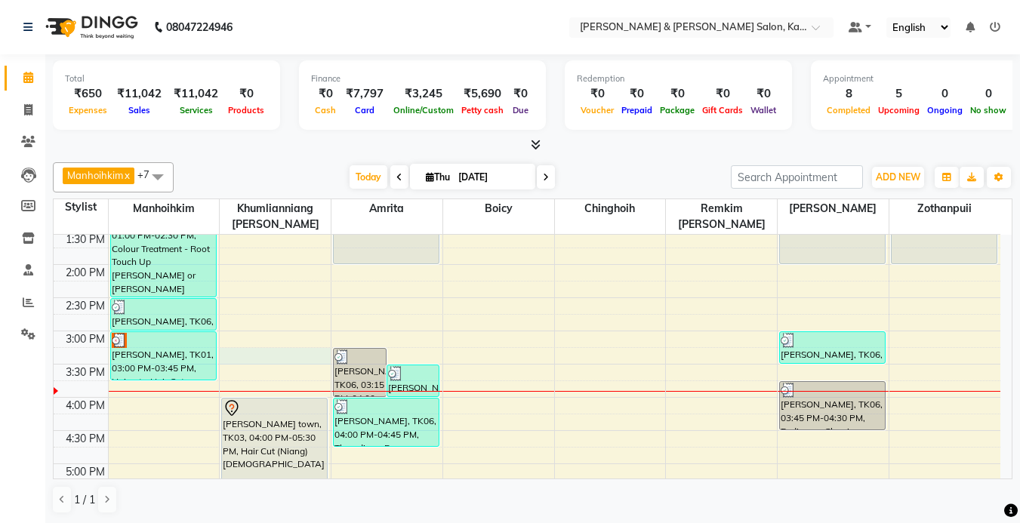
click at [295, 352] on div "9:00 AM 9:30 AM 10:00 AM 10:30 AM 11:00 AM 11:30 AM 12:00 PM 12:30 PM 1:00 PM 1…" at bounding box center [527, 364] width 947 height 863
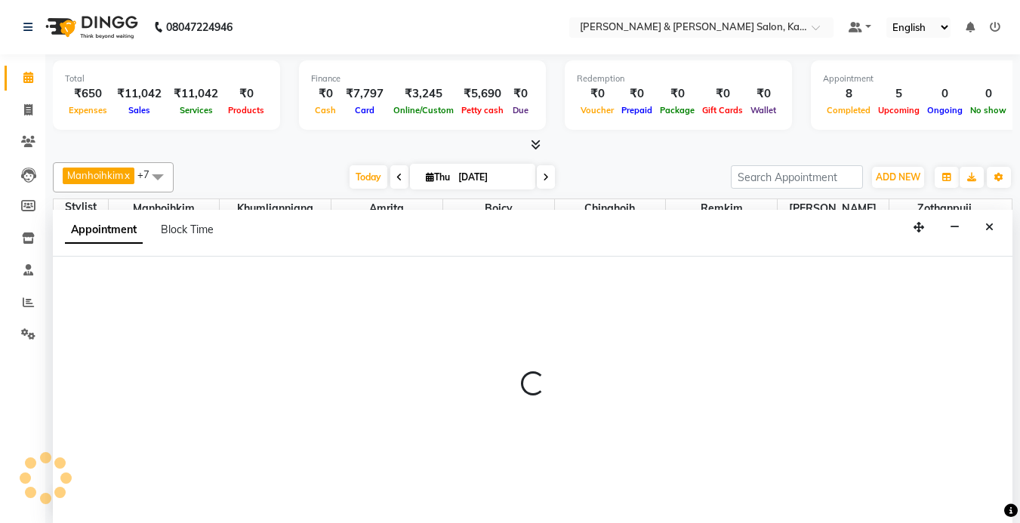
select select "70737"
select select "tentative"
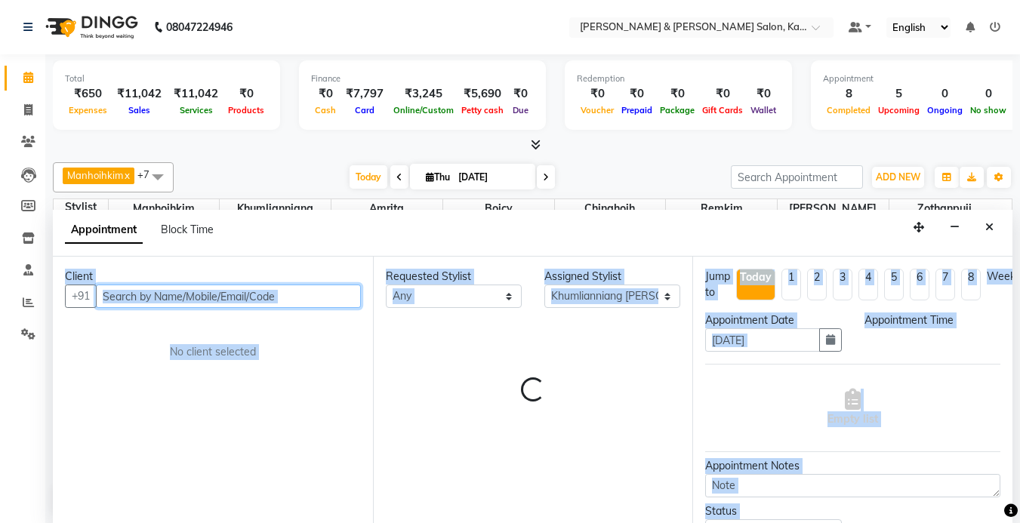
select select "915"
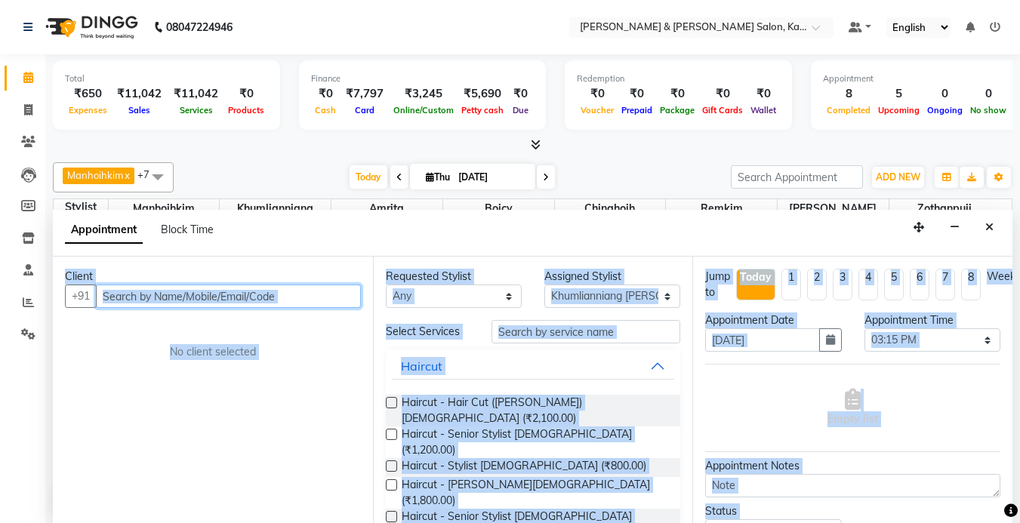
scroll to position [1, 0]
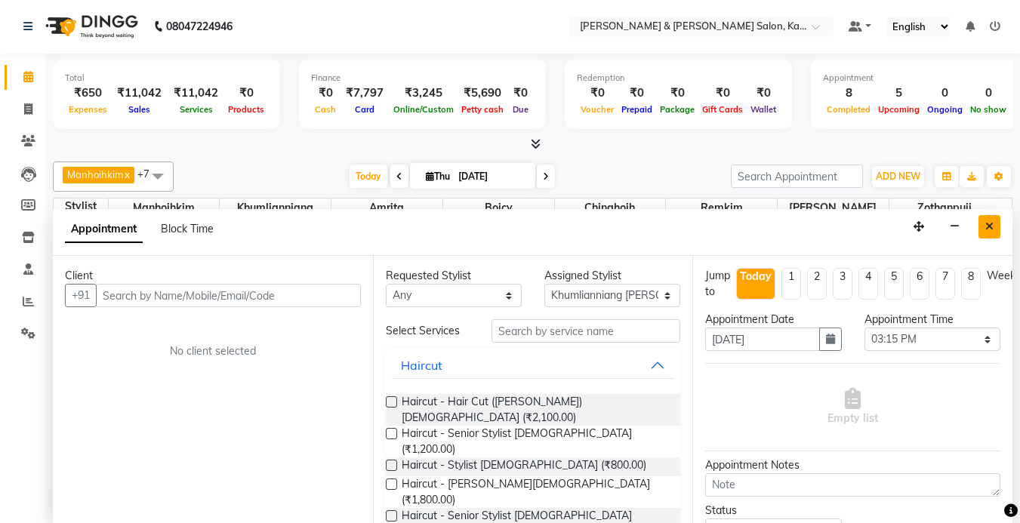
click at [989, 225] on icon "Close" at bounding box center [990, 226] width 8 height 11
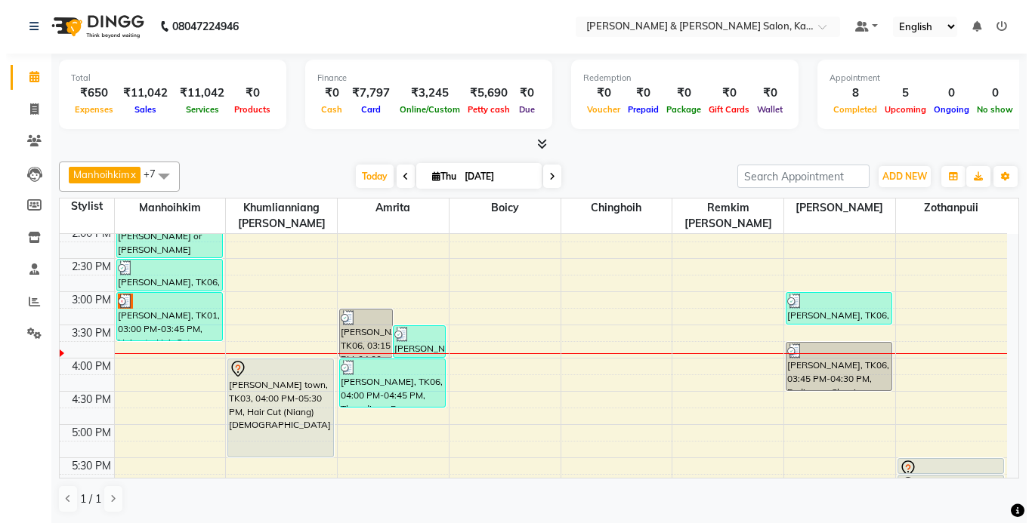
scroll to position [378, 0]
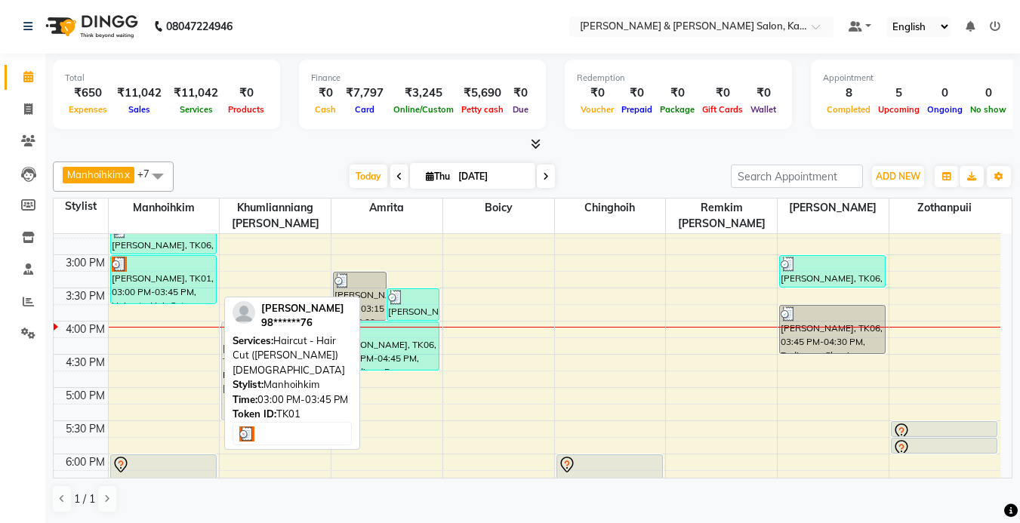
click at [150, 284] on div "[PERSON_NAME], TK01, 03:00 PM-03:45 PM, Haircut - Hair Cut ([PERSON_NAME]) [DEM…" at bounding box center [163, 280] width 105 height 48
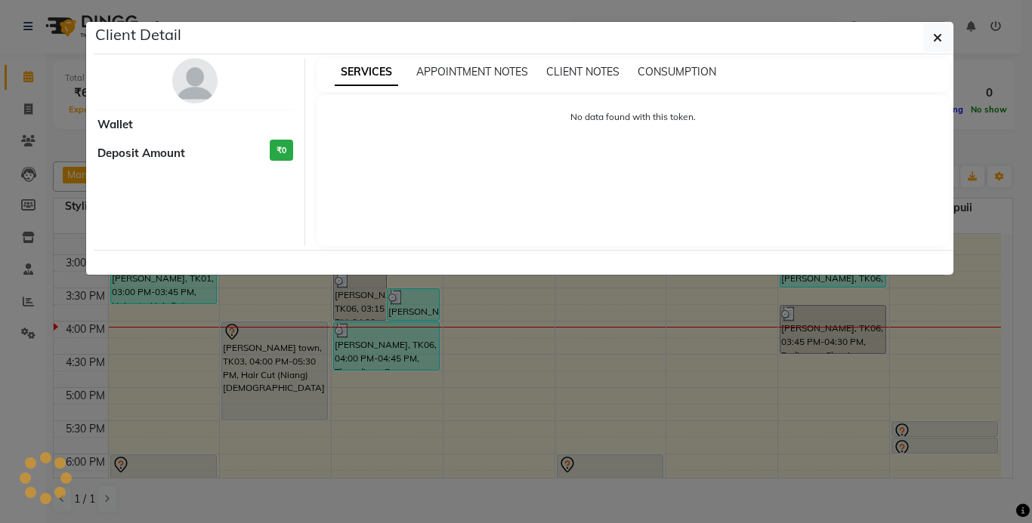
select select "3"
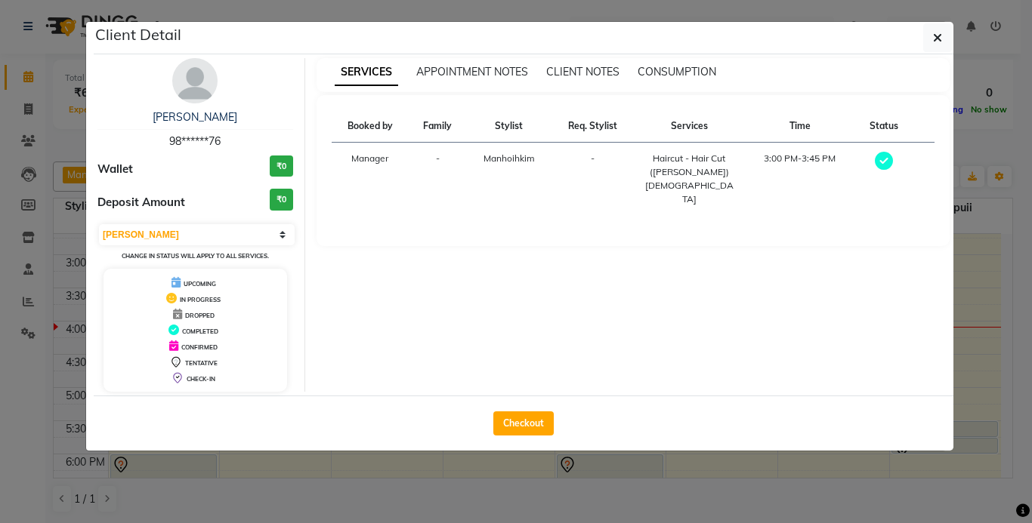
click at [519, 410] on div "Checkout" at bounding box center [523, 423] width 859 height 55
click at [517, 425] on button "Checkout" at bounding box center [523, 424] width 60 height 24
select select "7750"
select select "service"
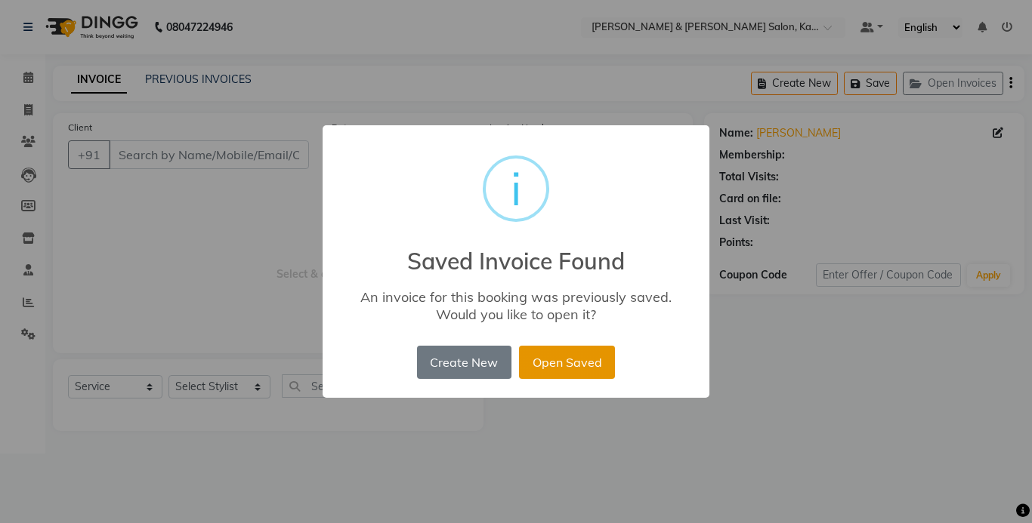
click at [572, 366] on button "Open Saved" at bounding box center [567, 362] width 96 height 33
type input "98******76"
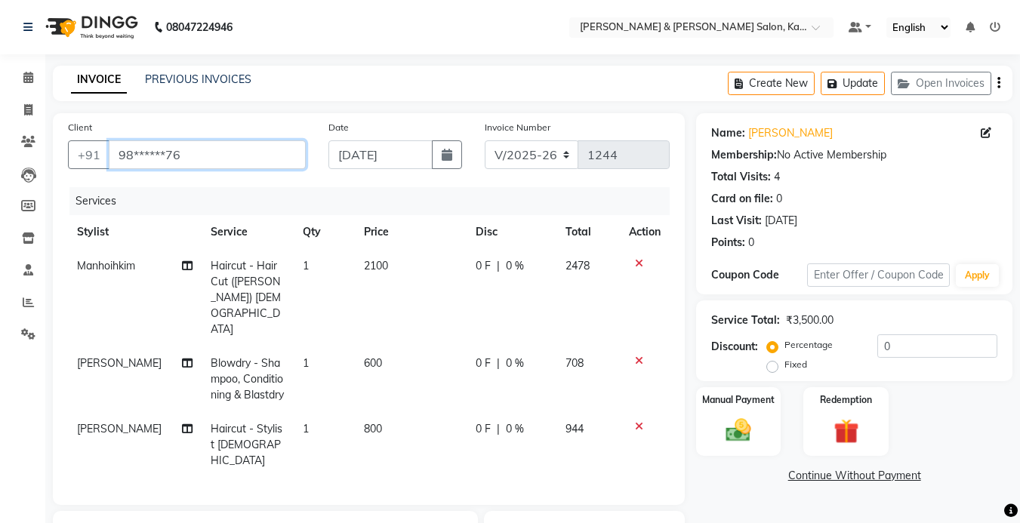
scroll to position [76, 0]
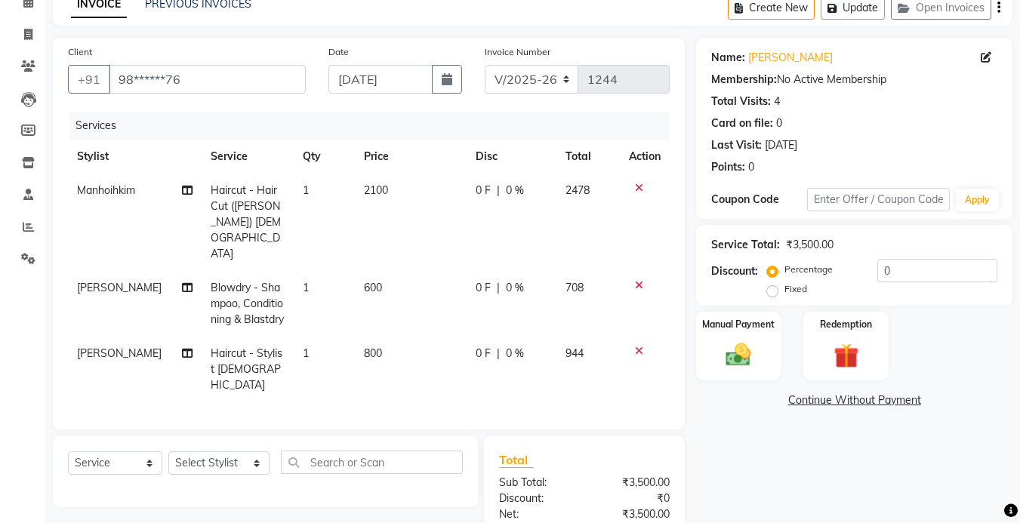
click at [637, 280] on icon at bounding box center [639, 285] width 8 height 11
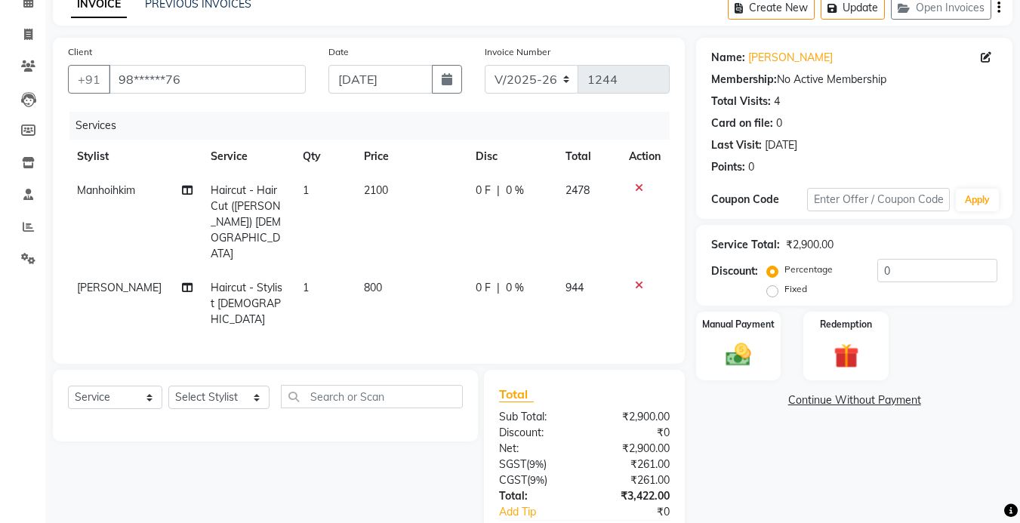
click at [120, 271] on td "[PERSON_NAME]" at bounding box center [135, 304] width 134 height 66
select select "83049"
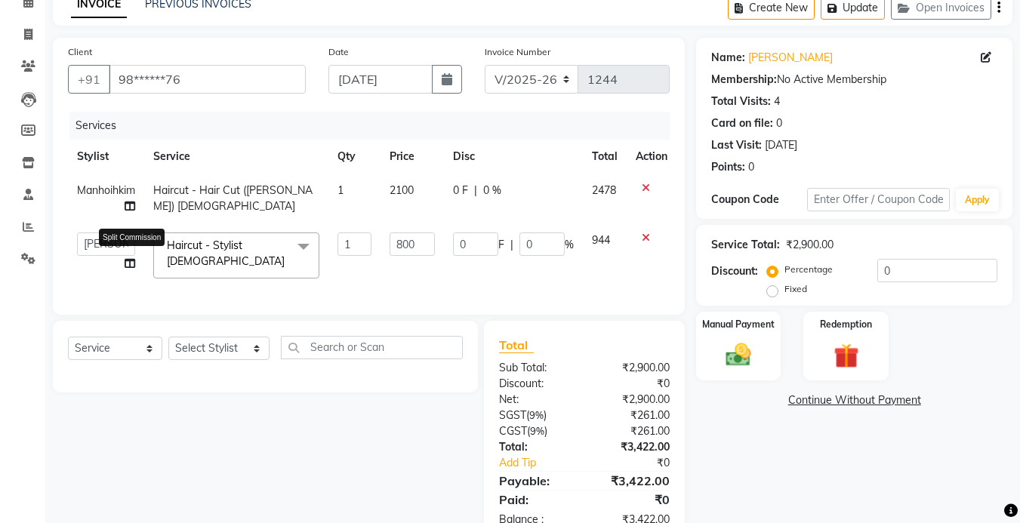
click at [132, 262] on icon at bounding box center [130, 263] width 11 height 11
select select "83049"
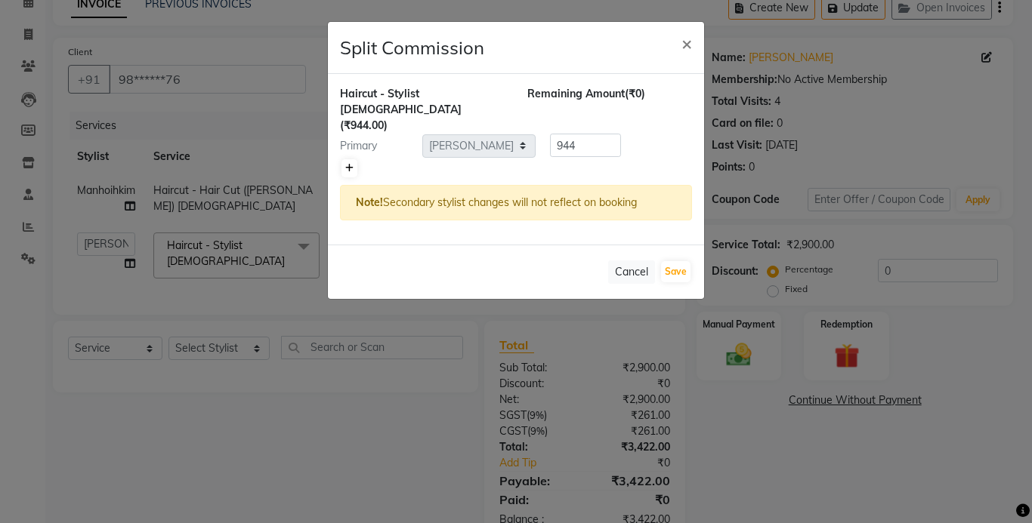
click at [351, 164] on icon at bounding box center [349, 168] width 8 height 9
type input "472"
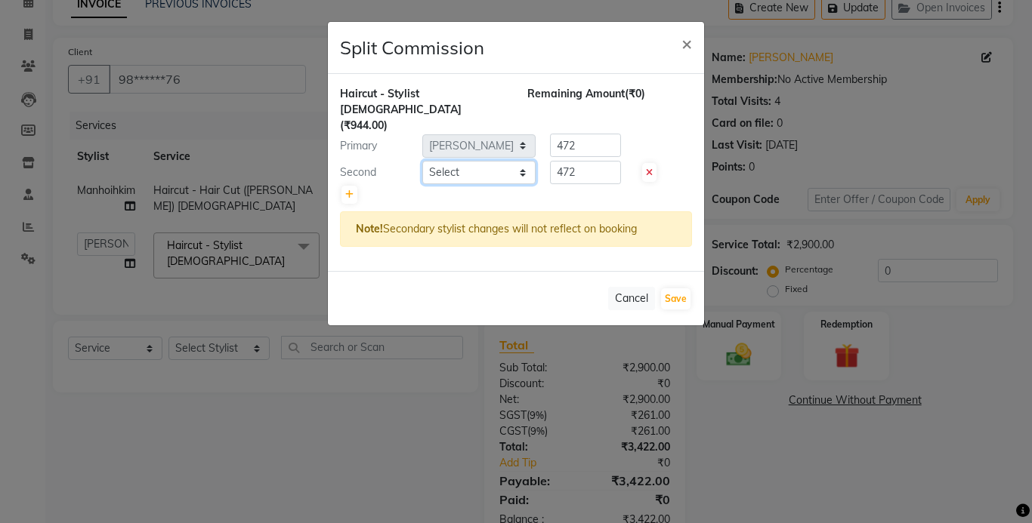
click at [467, 161] on select "Select Amrita Anna Boicy Chinghoih Khumlianniang Guite Manager Manhoihkim Proti…" at bounding box center [478, 172] width 113 height 23
select select "83049"
click at [422, 161] on select "Select Amrita Anna Boicy Chinghoih Khumlianniang Guite Manager Manhoihkim Proti…" at bounding box center [478, 172] width 113 height 23
click at [690, 33] on span "×" at bounding box center [686, 43] width 11 height 23
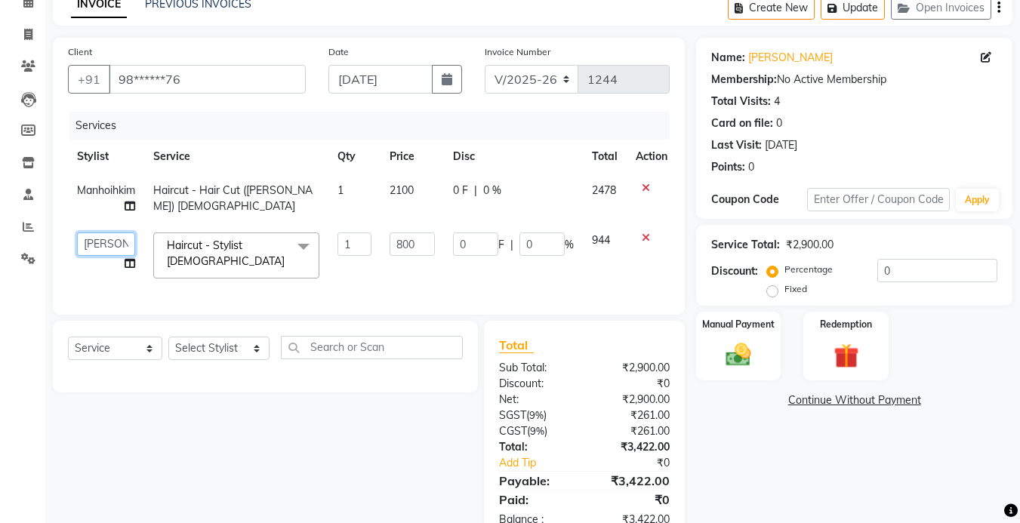
click at [121, 237] on select "Amrita Anna Boicy Chinghoih Khumlianniang Guite Manager Manhoihkim Protima Kami…" at bounding box center [106, 244] width 58 height 23
select select "77123"
click at [128, 267] on icon at bounding box center [130, 263] width 11 height 11
select select "77123"
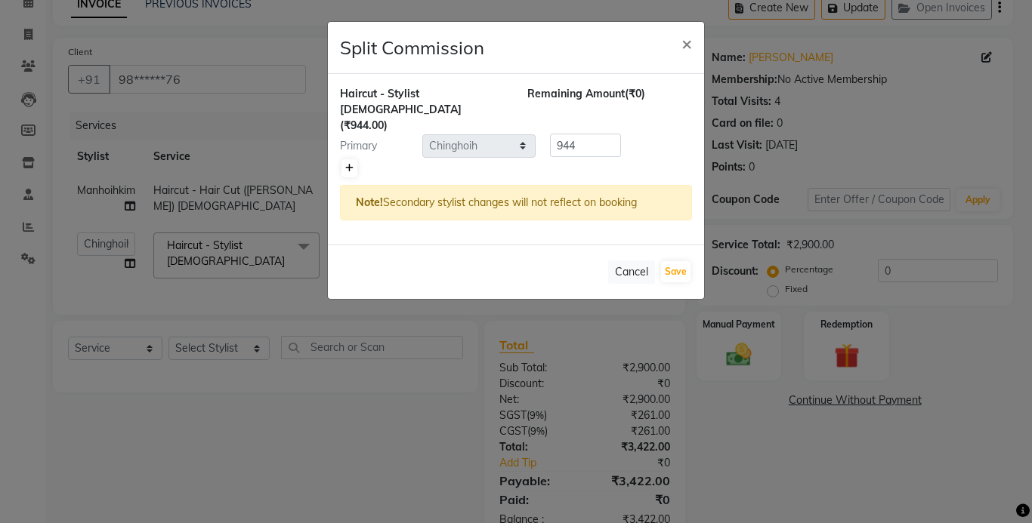
click at [347, 164] on icon at bounding box center [349, 168] width 8 height 9
type input "472"
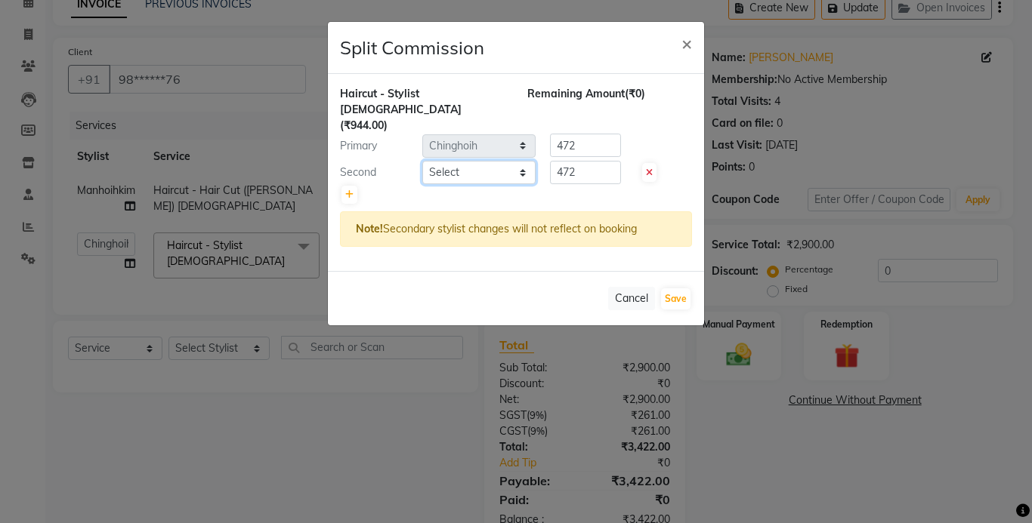
click at [464, 161] on select "Select Amrita Anna Boicy Chinghoih Khumlianniang Guite Manager Manhoihkim Proti…" at bounding box center [478, 172] width 113 height 23
select select "83049"
click at [422, 161] on select "Select Amrita Anna Boicy Chinghoih Khumlianniang Guite Manager Manhoihkim Proti…" at bounding box center [478, 172] width 113 height 23
click at [662, 288] on button "Save" at bounding box center [675, 298] width 29 height 21
select select "Select"
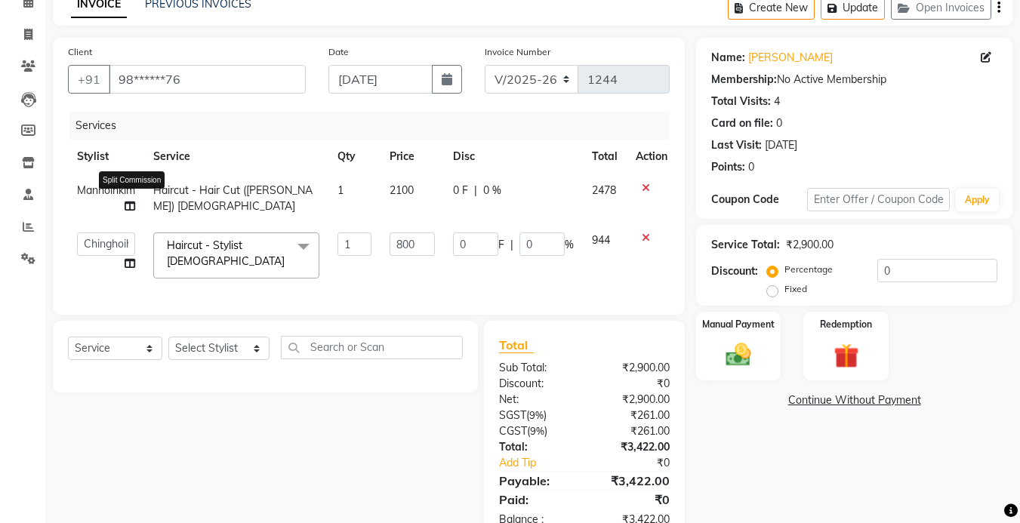
click at [131, 208] on icon at bounding box center [130, 206] width 11 height 11
select select "70736"
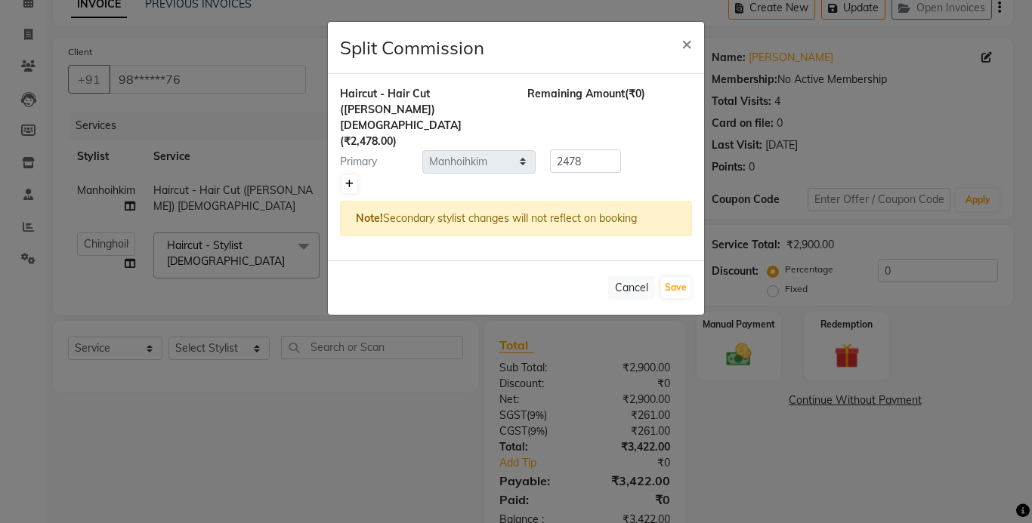
click at [347, 175] on link at bounding box center [349, 184] width 16 height 18
type input "1239"
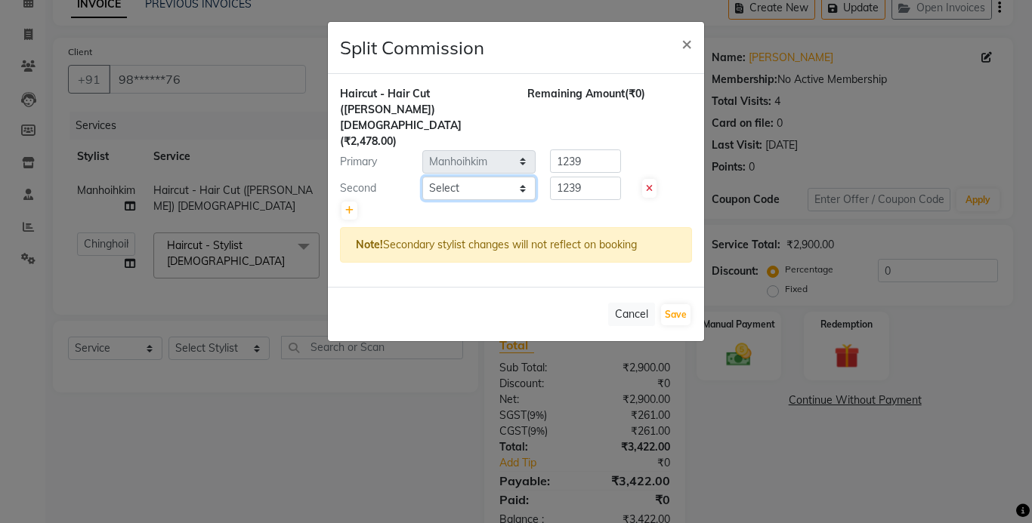
click at [458, 177] on select "Select Amrita Anna Boicy Chinghoih Khumlianniang Guite Manager Manhoihkim Proti…" at bounding box center [478, 188] width 113 height 23
select select "83708"
click at [422, 177] on select "Select Amrita Anna Boicy Chinghoih Khumlianniang Guite Manager Manhoihkim Proti…" at bounding box center [478, 188] width 113 height 23
click at [603, 177] on input "1239" at bounding box center [585, 188] width 71 height 23
type input "1"
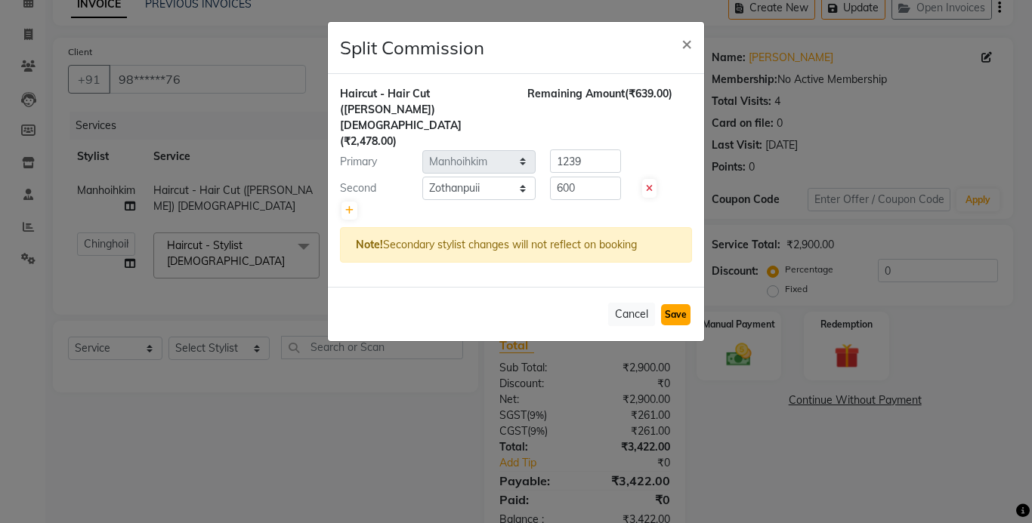
click at [675, 304] on button "Save" at bounding box center [675, 314] width 29 height 21
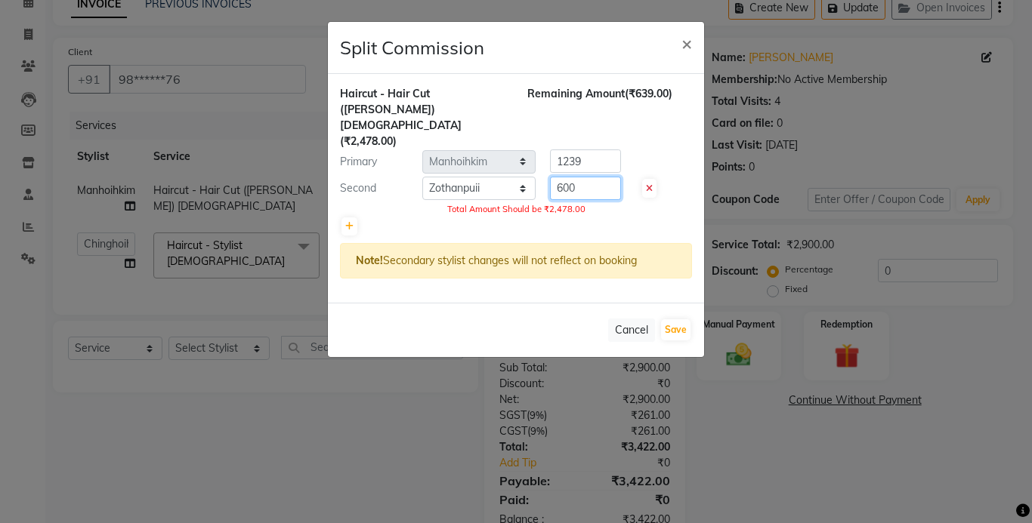
click at [595, 177] on input "600" at bounding box center [585, 188] width 71 height 23
type input "6"
click at [649, 243] on div "Note! Secondary stylist changes will not reflect on booking" at bounding box center [516, 260] width 352 height 35
click at [648, 184] on icon at bounding box center [649, 188] width 7 height 9
type input "2478"
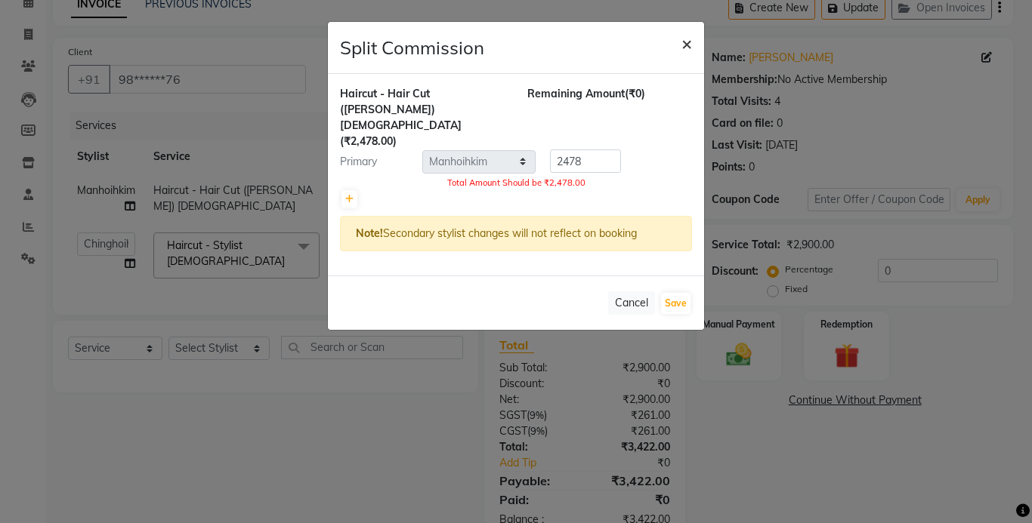
click at [683, 41] on span "×" at bounding box center [686, 43] width 11 height 23
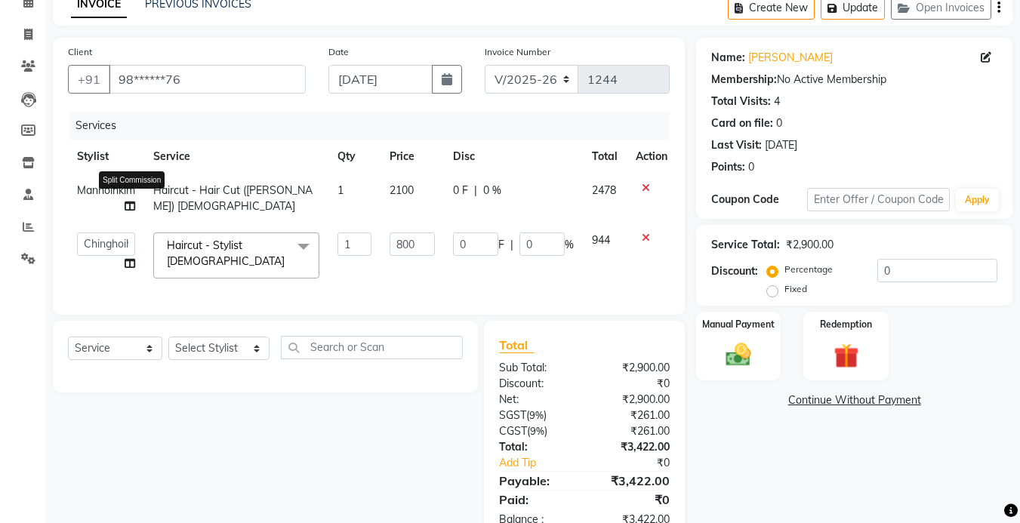
click at [132, 202] on icon at bounding box center [130, 206] width 11 height 11
select select "70736"
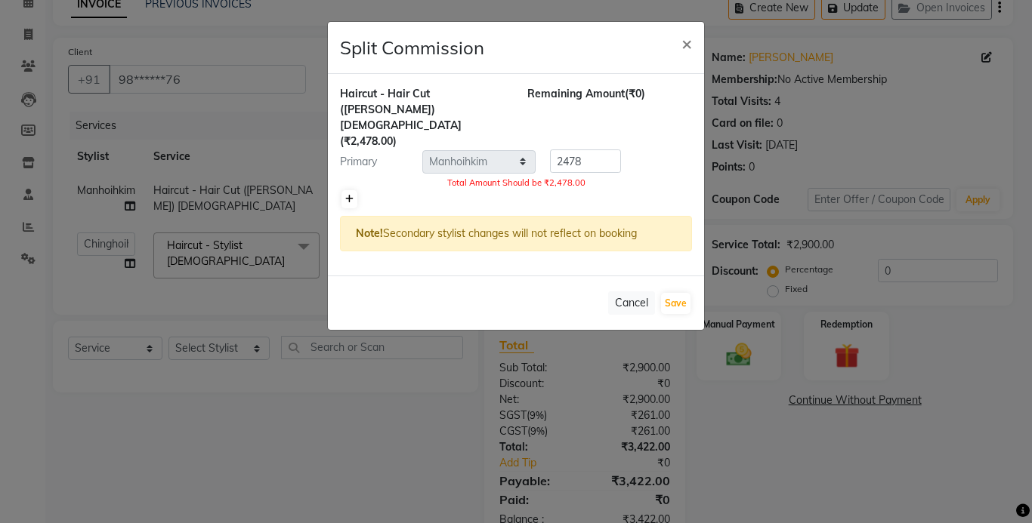
click at [350, 195] on icon at bounding box center [349, 199] width 8 height 9
type input "1239"
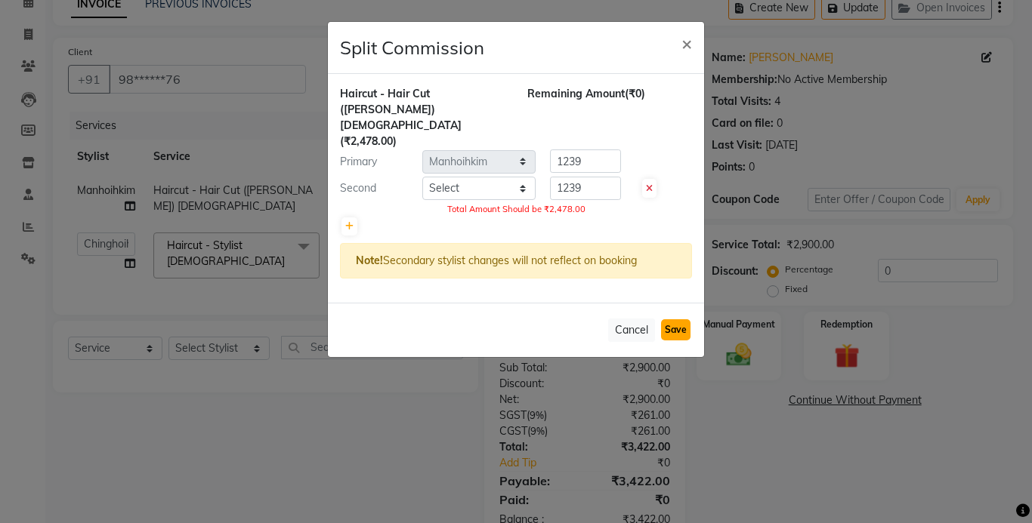
click at [671, 319] on button "Save" at bounding box center [675, 329] width 29 height 21
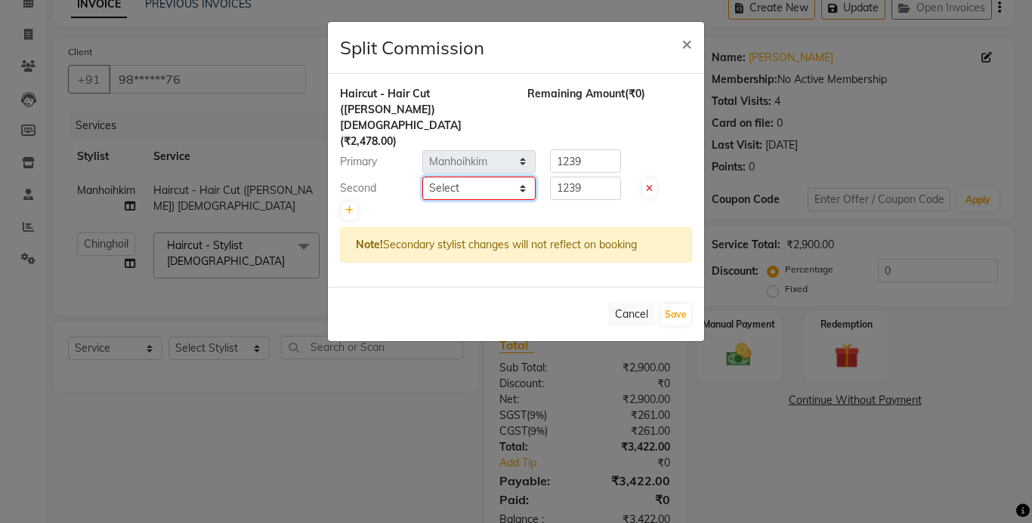
click at [464, 177] on select "Select Amrita Anna Boicy Chinghoih Khumlianniang Guite Manager Manhoihkim Proti…" at bounding box center [478, 188] width 113 height 23
select select "83708"
click at [422, 177] on select "Select Amrita Anna Boicy Chinghoih Khumlianniang Guite Manager Manhoihkim Proti…" at bounding box center [478, 188] width 113 height 23
click at [320, 414] on ngb-modal-window "Split Commission × Haircut - Hair Cut (Kim) Female (₹2,478.00) Remaining Amount…" at bounding box center [516, 261] width 1032 height 523
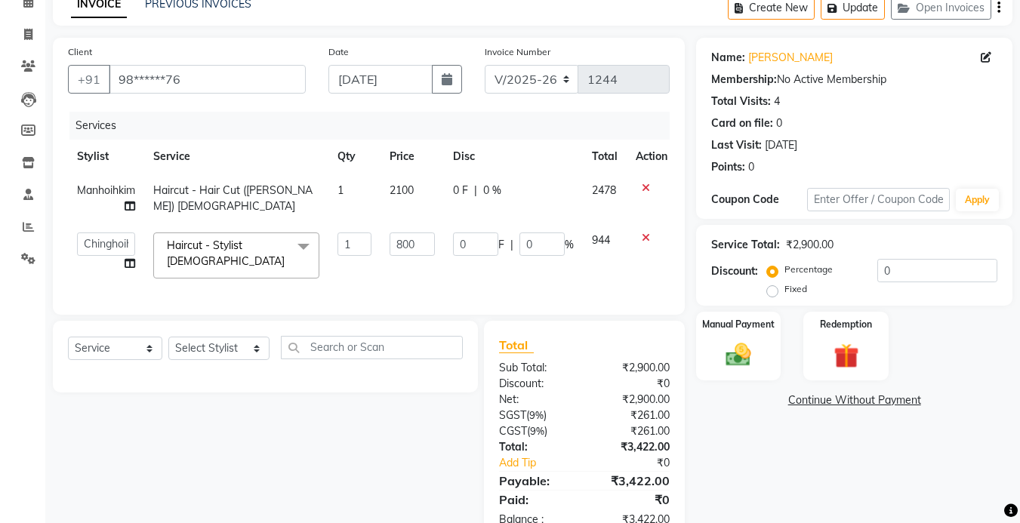
click at [138, 199] on td "Manhoihkim" at bounding box center [106, 199] width 76 height 50
select select "70736"
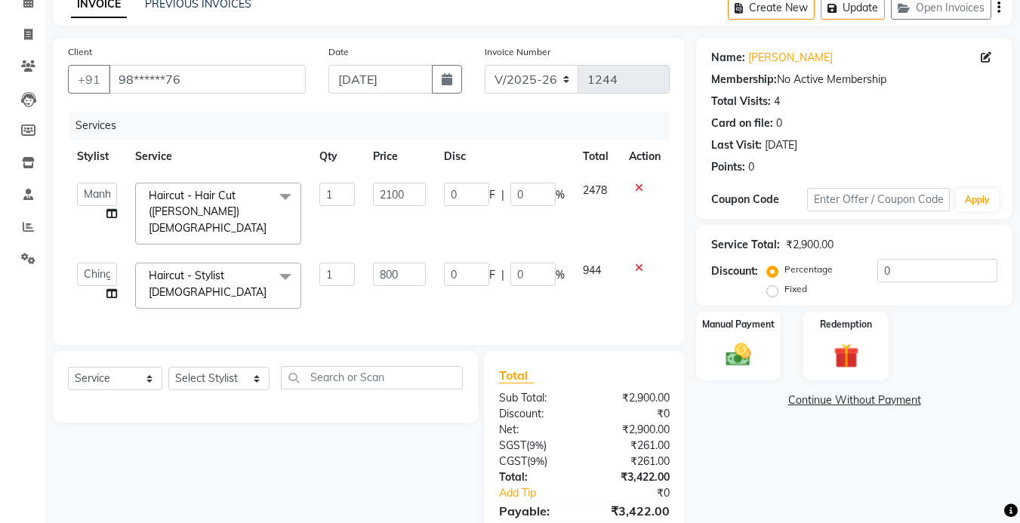
click at [276, 193] on span at bounding box center [285, 197] width 30 height 29
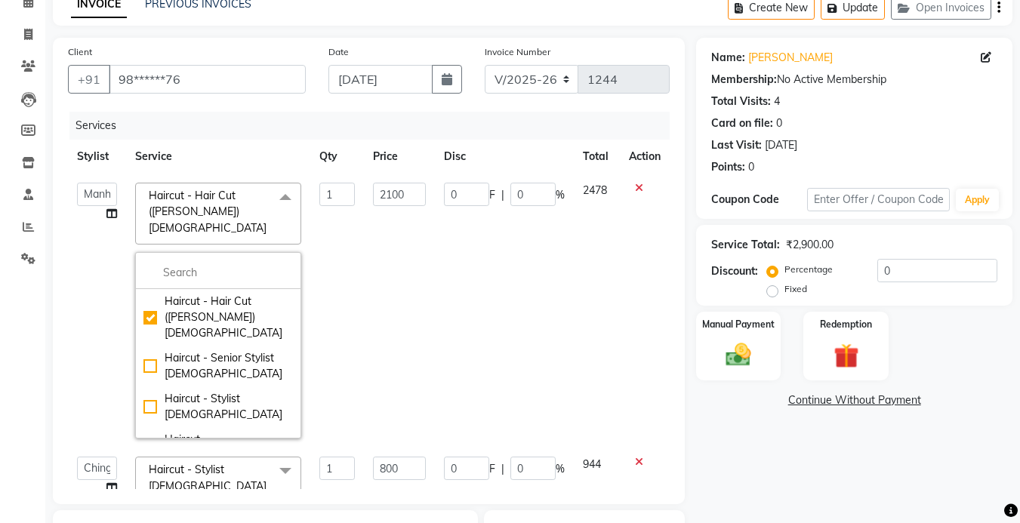
click at [631, 298] on td at bounding box center [645, 311] width 50 height 274
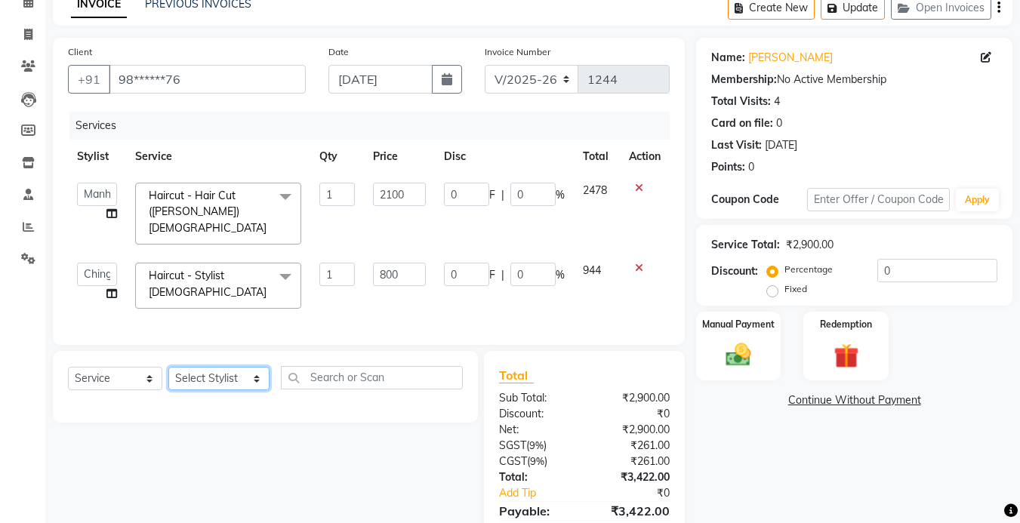
click at [191, 367] on select "Select Stylist Amrita Anna Boicy Chinghoih Khumlianniang Guite Manager Manhoihk…" at bounding box center [218, 378] width 101 height 23
select select "77123"
click at [168, 367] on select "Select Stylist Amrita Anna Boicy Chinghoih Khumlianniang Guite Manager Manhoihk…" at bounding box center [218, 378] width 101 height 23
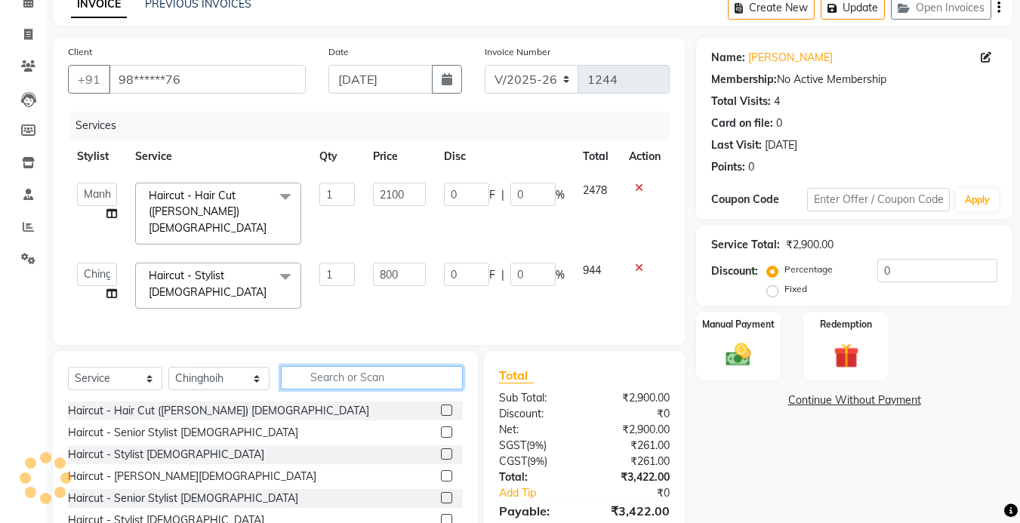
click at [344, 367] on input "text" at bounding box center [372, 377] width 182 height 23
type input "hair"
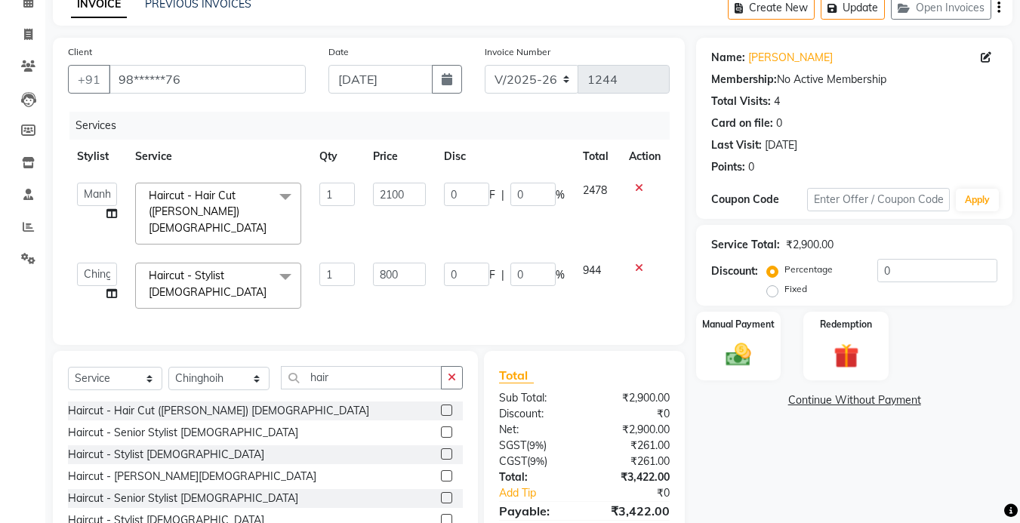
click at [441, 427] on label at bounding box center [446, 432] width 11 height 11
click at [441, 428] on input "checkbox" at bounding box center [446, 433] width 10 height 10
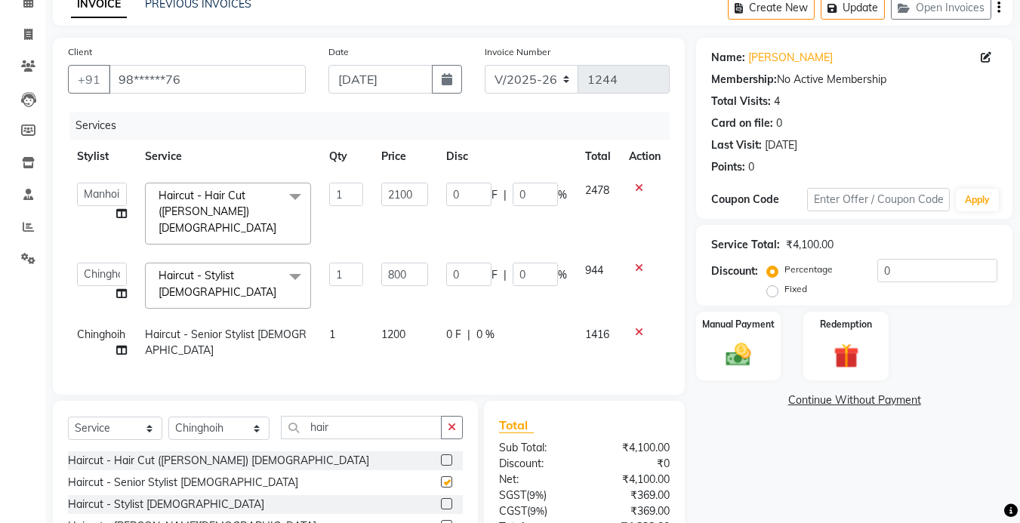
checkbox input "false"
click at [641, 327] on icon at bounding box center [639, 332] width 8 height 11
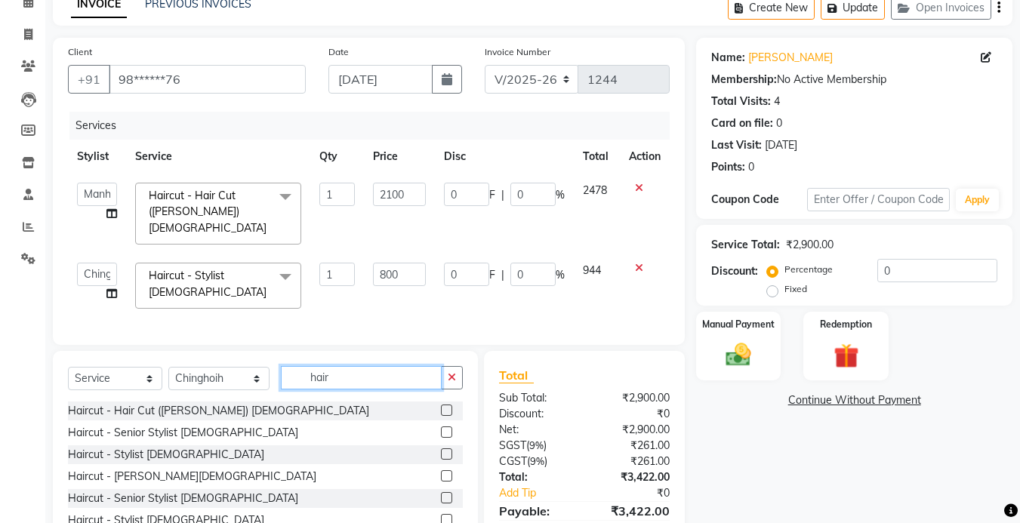
click at [356, 366] on input "hair" at bounding box center [361, 377] width 161 height 23
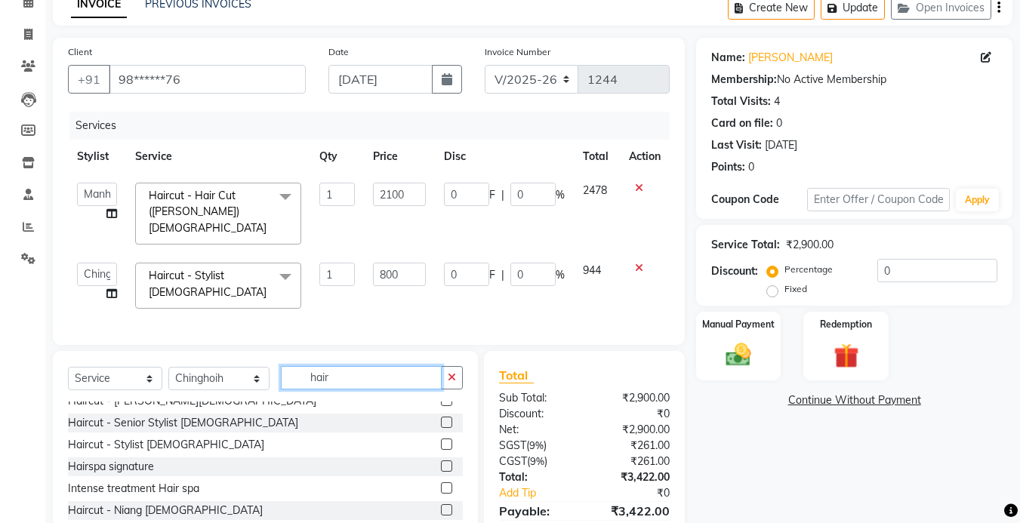
scroll to position [0, 0]
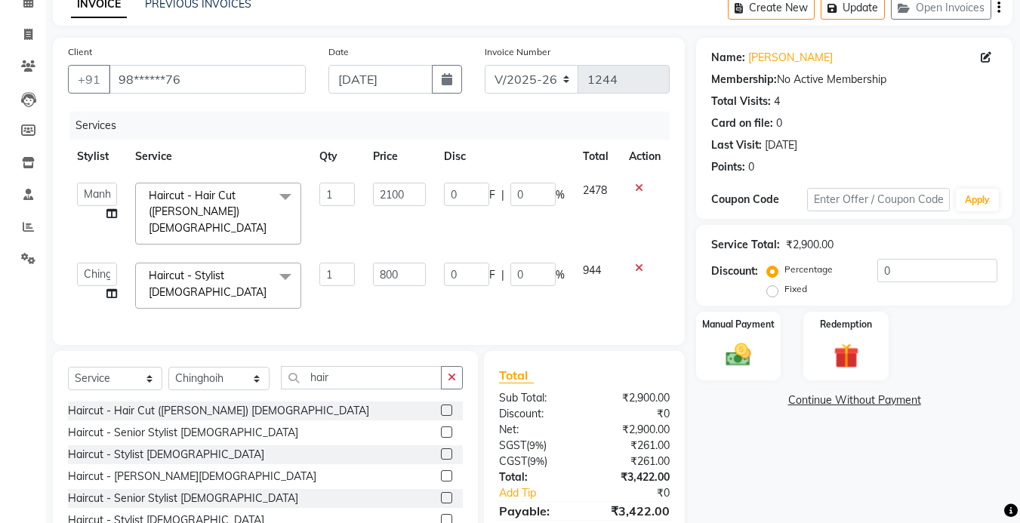
click at [441, 449] on label at bounding box center [446, 454] width 11 height 11
click at [441, 450] on input "checkbox" at bounding box center [446, 455] width 10 height 10
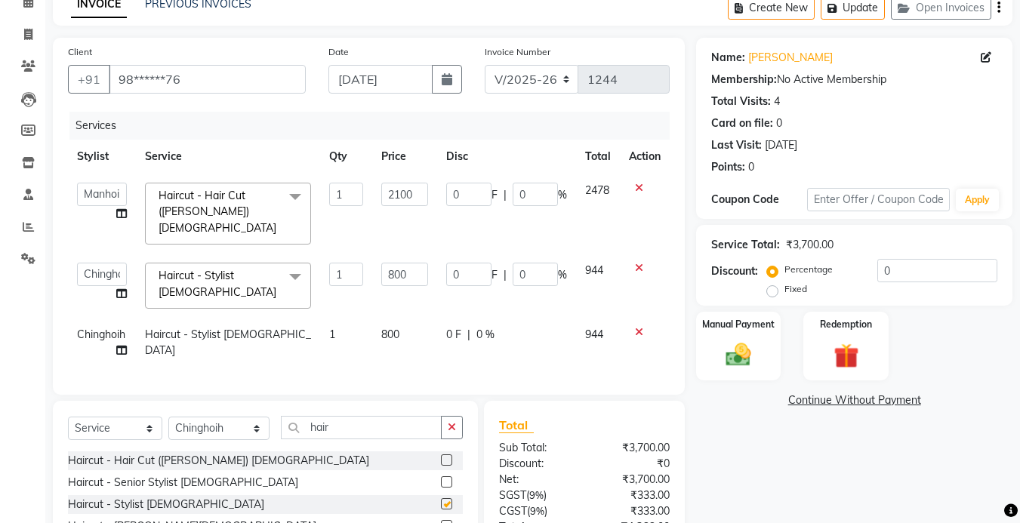
checkbox input "false"
click at [688, 342] on div "Manual Payment Redemption" at bounding box center [854, 346] width 339 height 69
click at [129, 327] on td "Chinghoih" at bounding box center [102, 343] width 68 height 50
select select "77123"
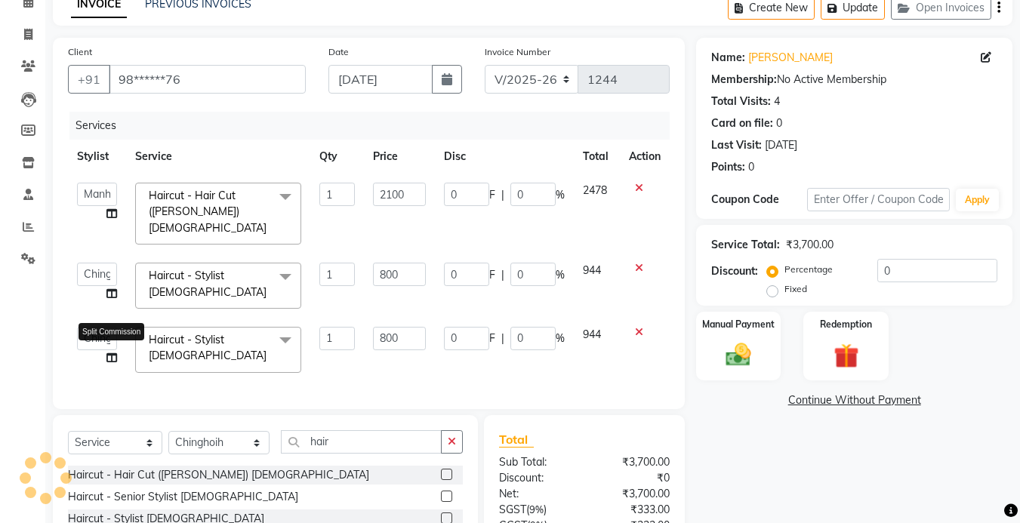
click at [108, 353] on icon at bounding box center [111, 358] width 11 height 11
select select "77123"
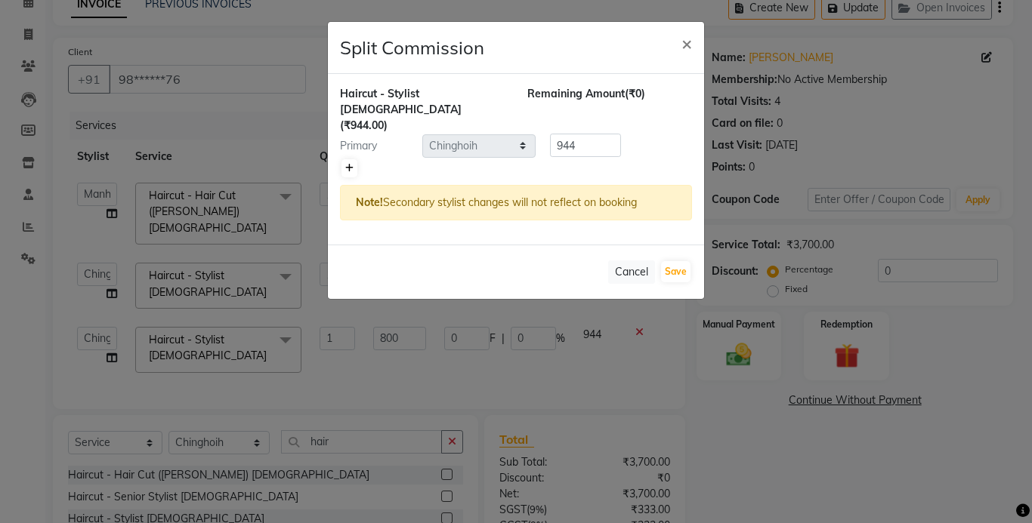
click at [347, 164] on icon at bounding box center [349, 168] width 8 height 9
type input "472"
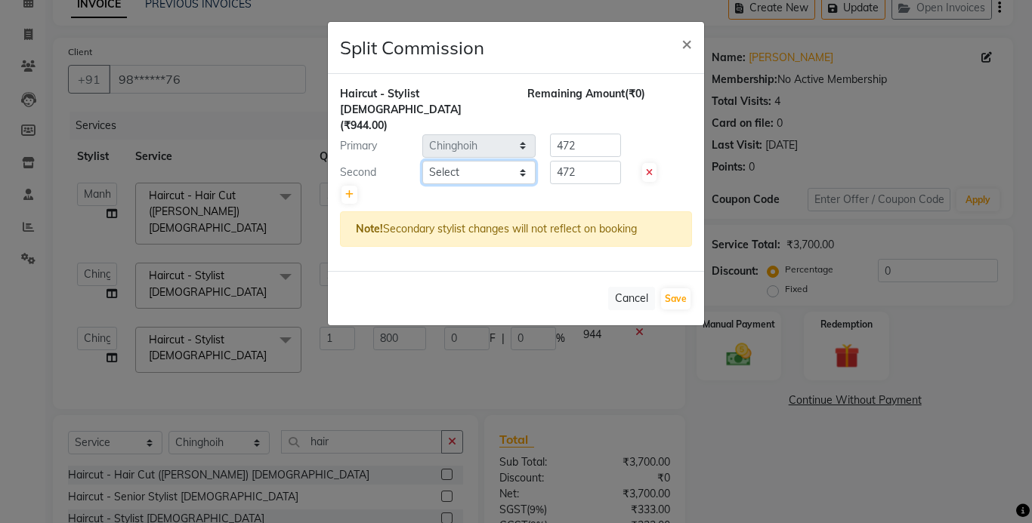
click at [462, 161] on select "Select Amrita Anna Boicy Chinghoih Khumlianniang Guite Manager Manhoihkim Proti…" at bounding box center [478, 172] width 113 height 23
select select "72579"
click at [422, 161] on select "Select Amrita Anna Boicy Chinghoih Khumlianniang Guite Manager Manhoihkim Proti…" at bounding box center [478, 172] width 113 height 23
click at [679, 288] on button "Save" at bounding box center [675, 298] width 29 height 21
select select "Select"
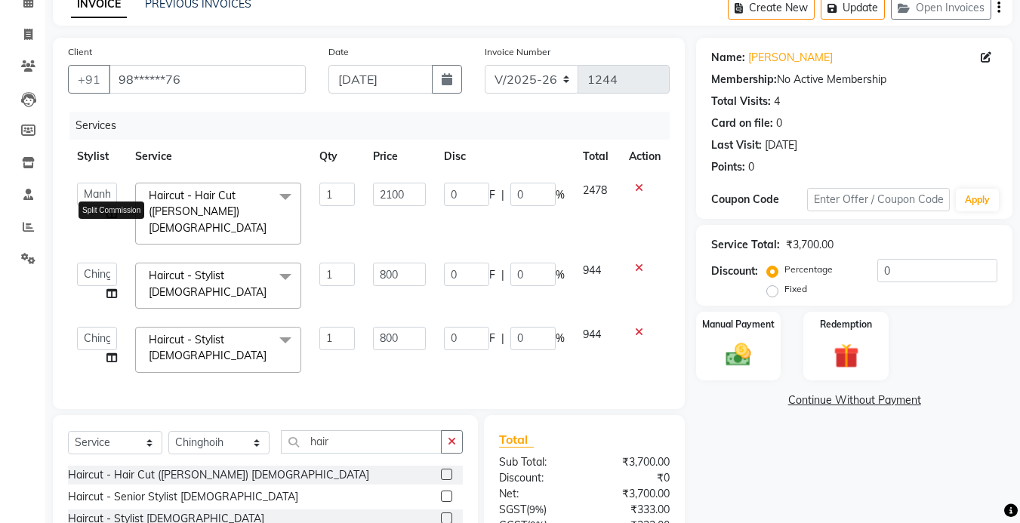
click at [110, 214] on icon at bounding box center [111, 213] width 11 height 11
select select "70736"
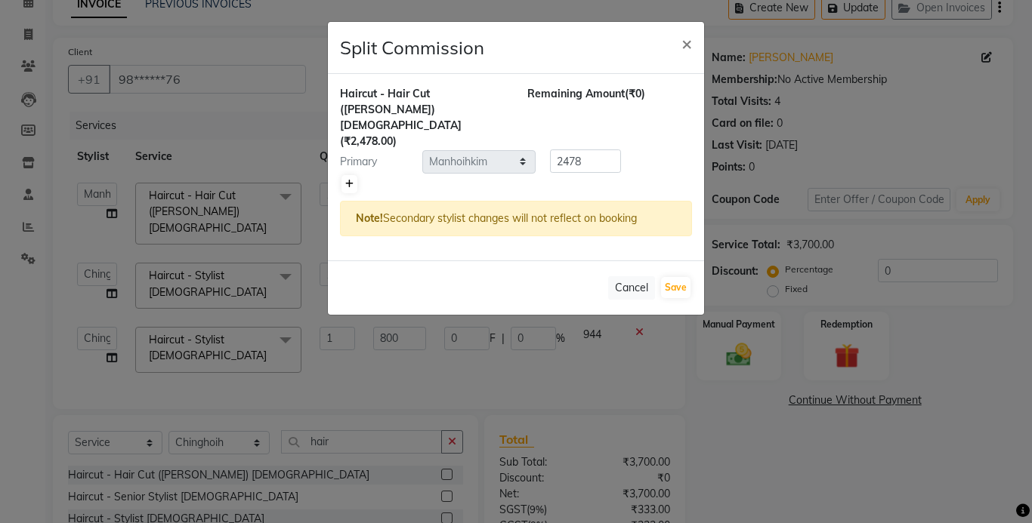
click at [349, 180] on icon at bounding box center [349, 184] width 8 height 9
type input "1239"
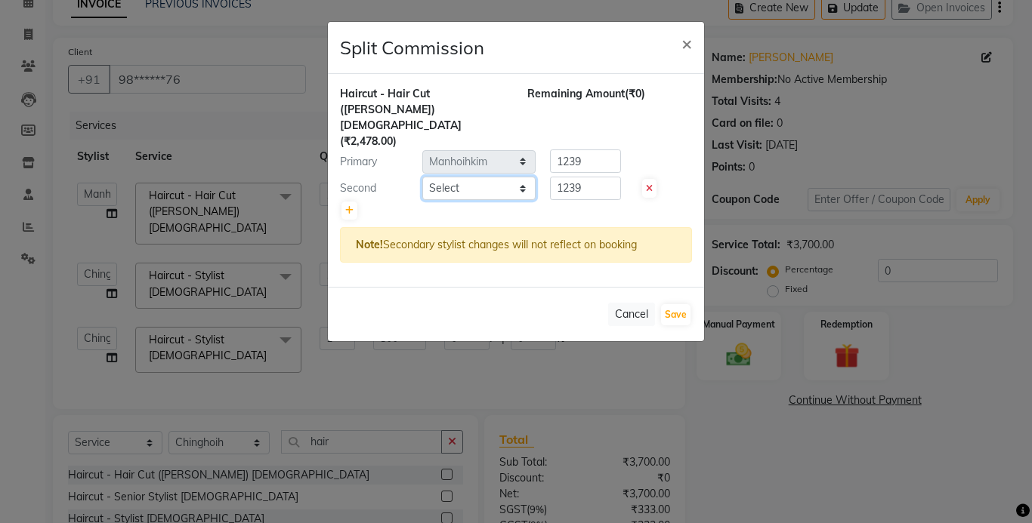
click at [468, 177] on select "Select Amrita Anna Boicy Chinghoih Khumlianniang Guite Manager Manhoihkim Proti…" at bounding box center [478, 188] width 113 height 23
select select "83708"
click at [422, 177] on select "Select Amrita Anna Boicy Chinghoih Khumlianniang Guite Manager Manhoihkim Proti…" at bounding box center [478, 188] width 113 height 23
click at [672, 304] on button "Save" at bounding box center [675, 314] width 29 height 21
select select "Select"
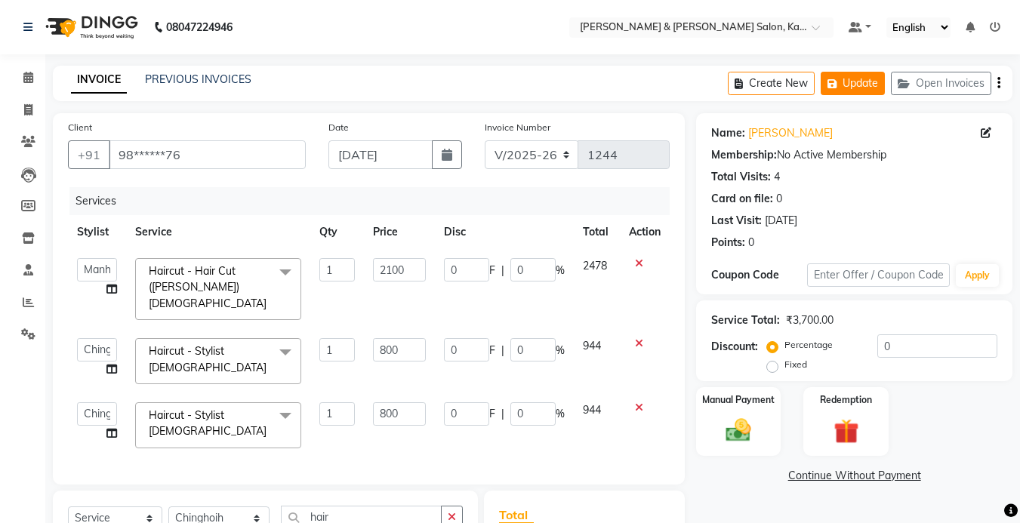
click at [853, 82] on button "Update" at bounding box center [853, 83] width 64 height 23
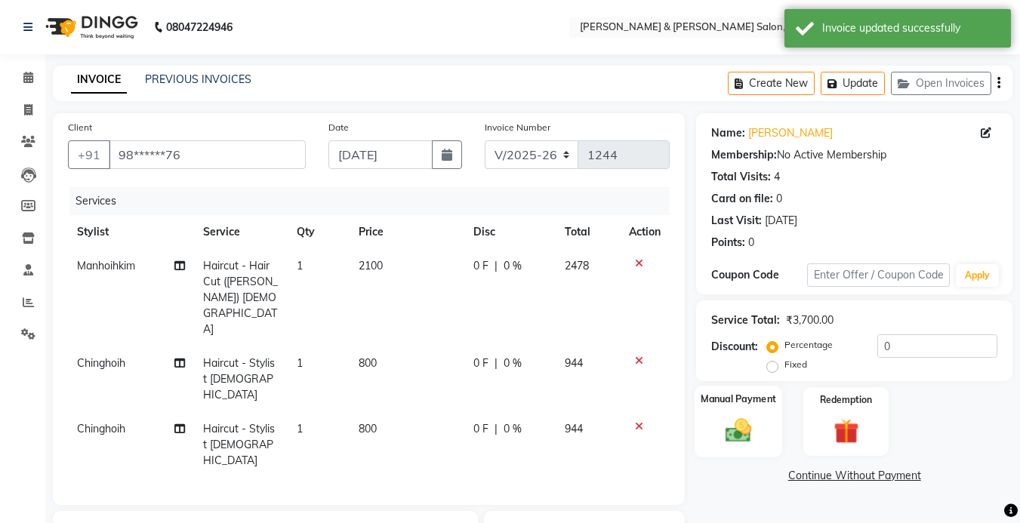
click at [748, 434] on img at bounding box center [738, 430] width 42 height 30
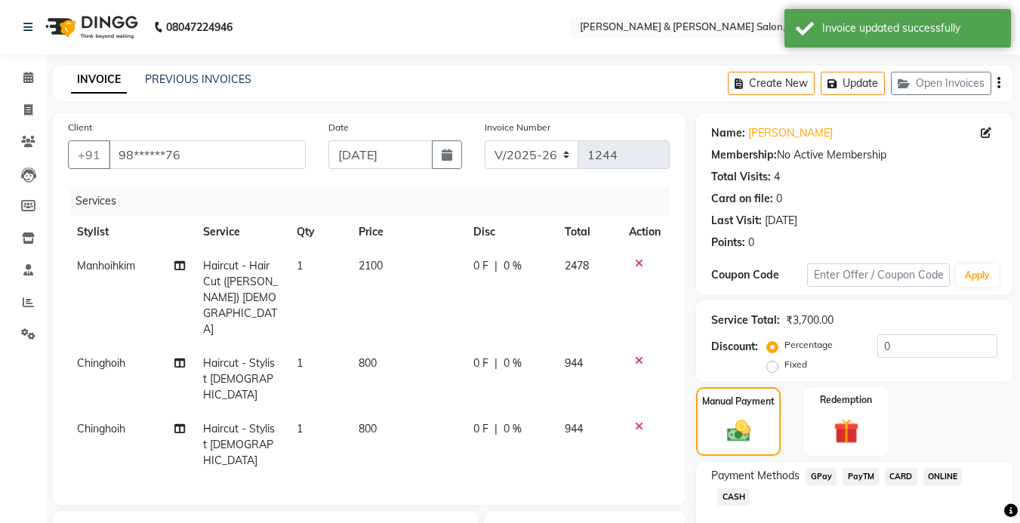
scroll to position [76, 0]
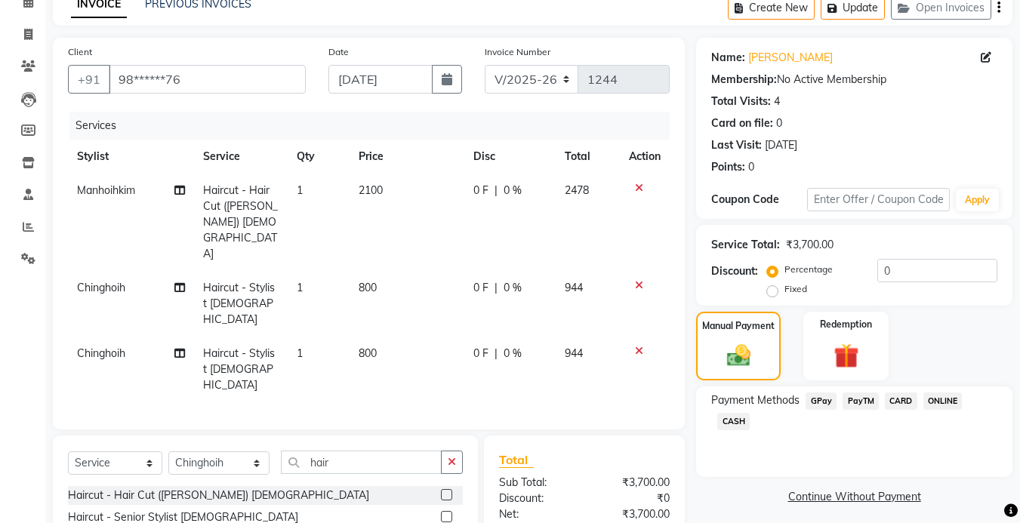
click at [646, 20] on div "INVOICE PREVIOUS INVOICES Create New Update Open Invoices" at bounding box center [533, 7] width 960 height 35
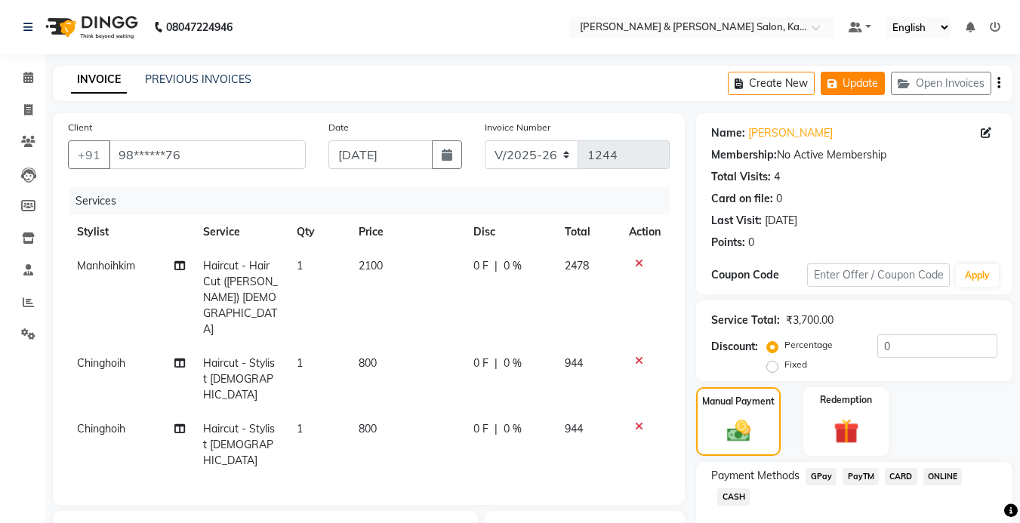
click at [862, 77] on button "Update" at bounding box center [853, 83] width 64 height 23
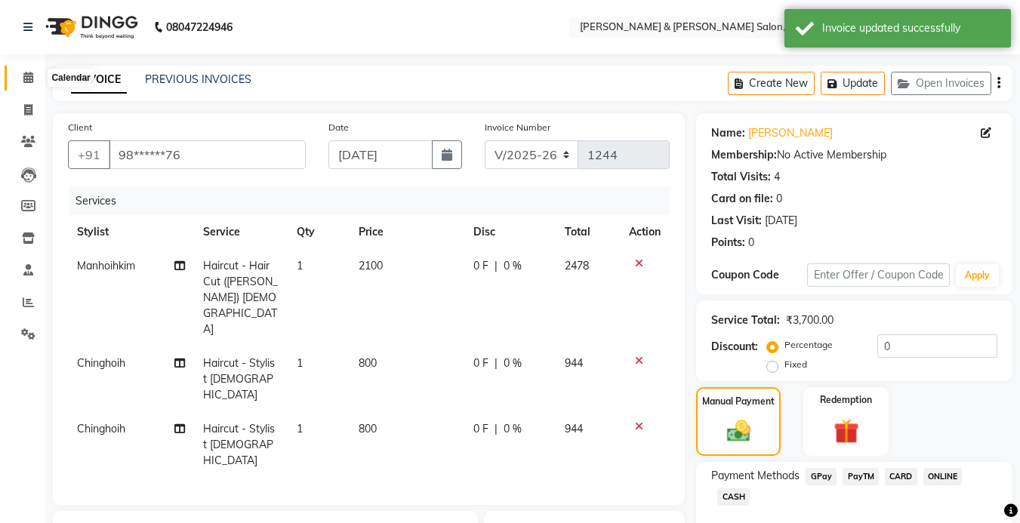
click at [32, 75] on icon at bounding box center [28, 77] width 10 height 11
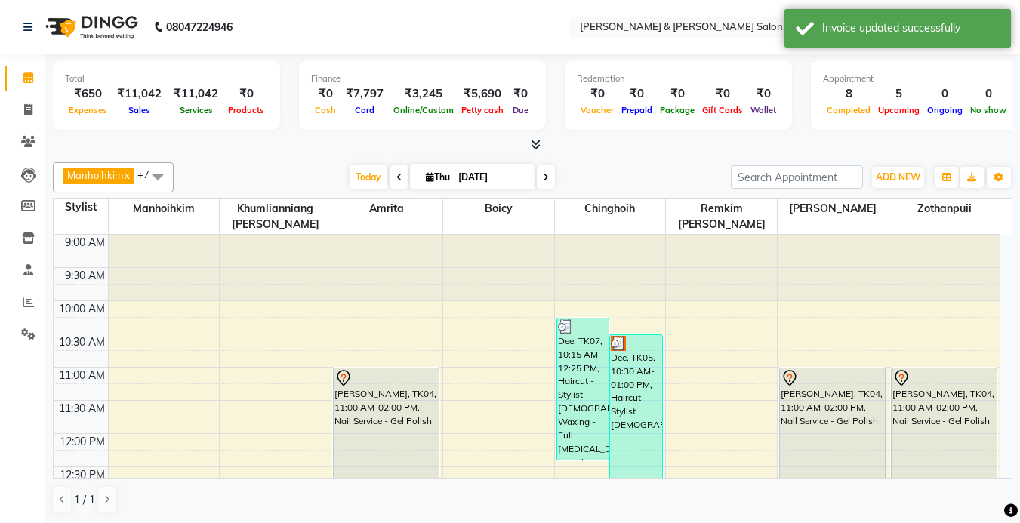
click at [443, 179] on span "Thu" at bounding box center [438, 176] width 32 height 11
select select "9"
select select "2025"
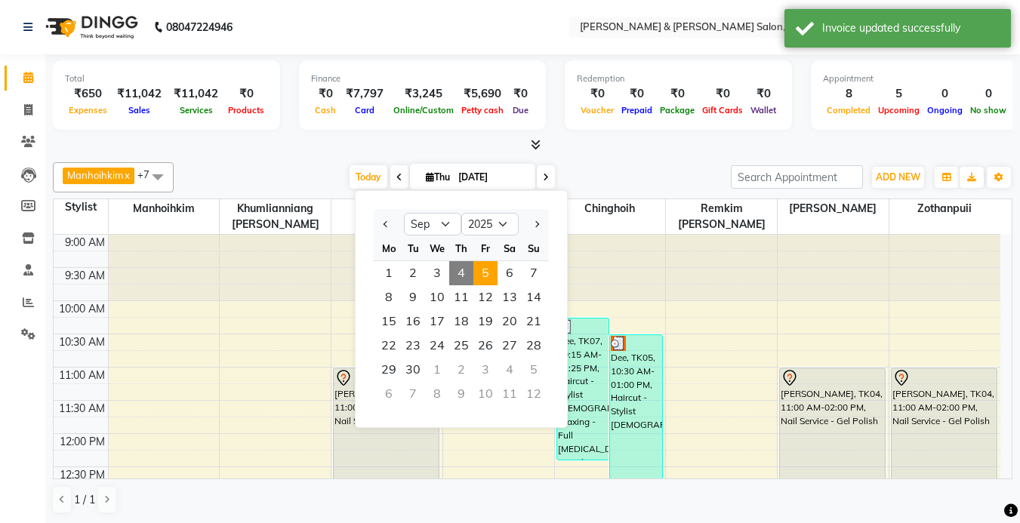
click at [486, 274] on span "5" at bounding box center [486, 273] width 24 height 24
type input "[DATE]"
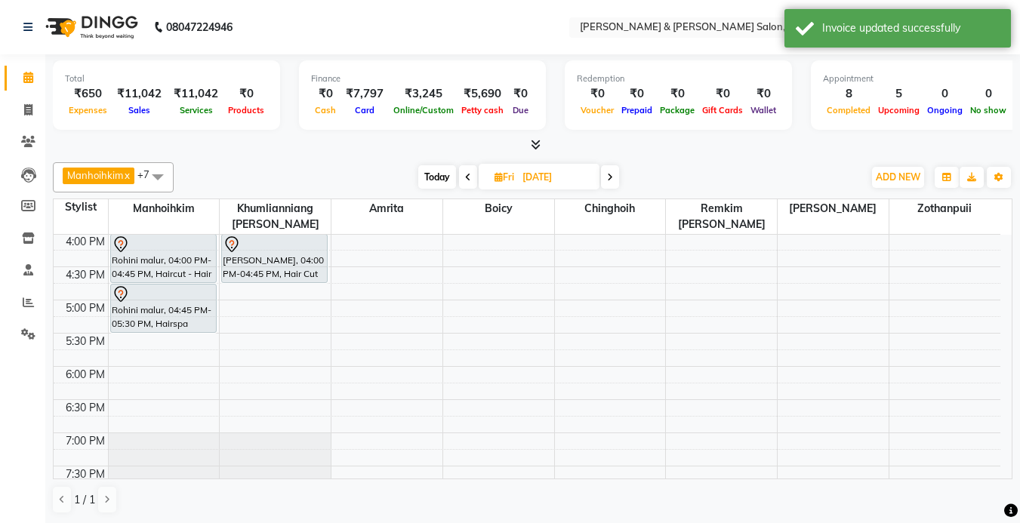
scroll to position [390, 0]
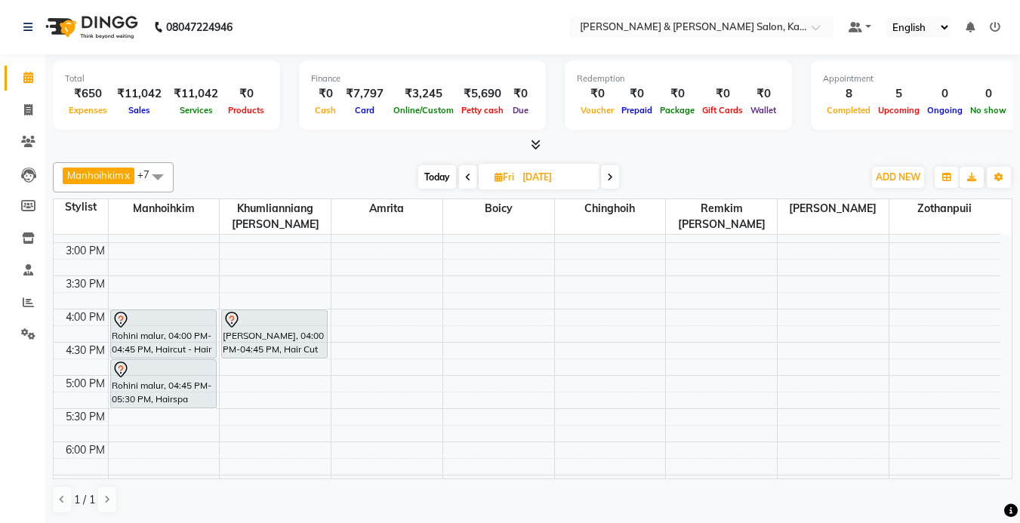
click at [237, 390] on div "9:00 AM 9:30 AM 10:00 AM 10:30 AM 11:00 AM 11:30 AM 12:00 PM 12:30 PM 1:00 PM 1…" at bounding box center [527, 275] width 947 height 863
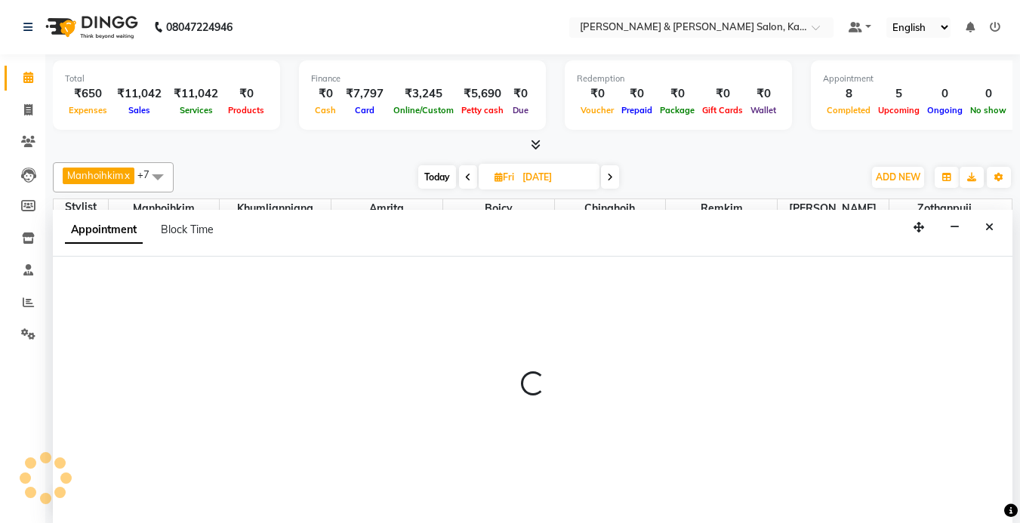
select select "70737"
select select "tentative"
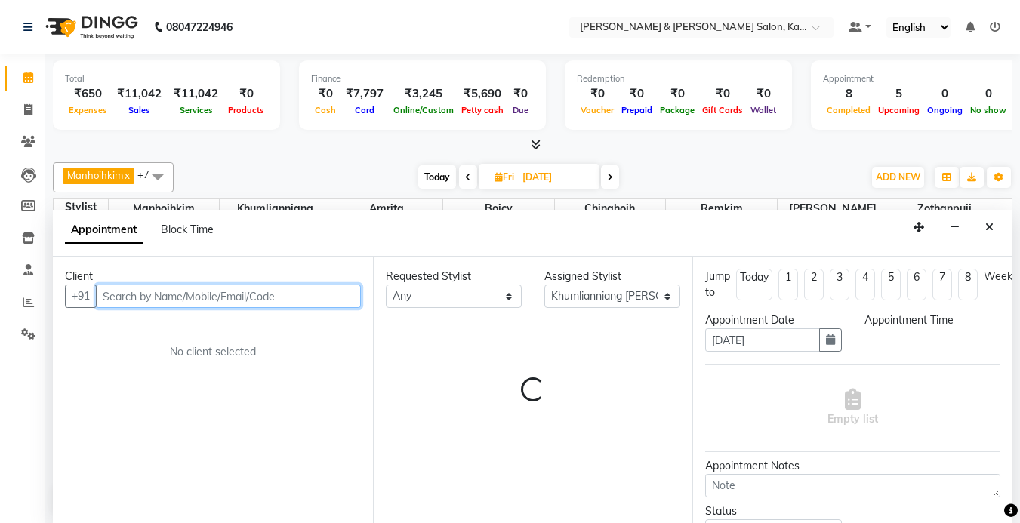
scroll to position [1, 0]
select select "1020"
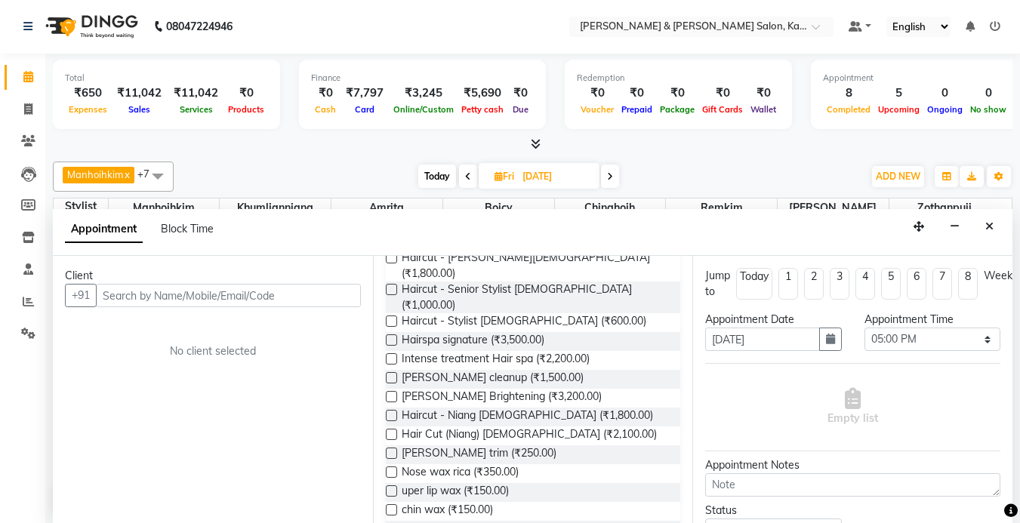
scroll to position [151, 0]
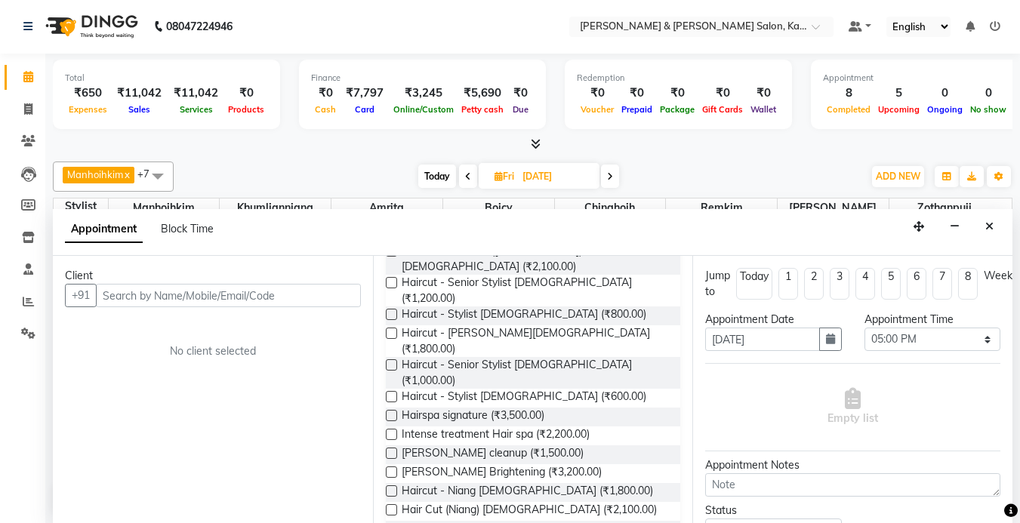
click at [392, 504] on label at bounding box center [391, 509] width 11 height 11
click at [392, 507] on input "checkbox" at bounding box center [391, 512] width 10 height 10
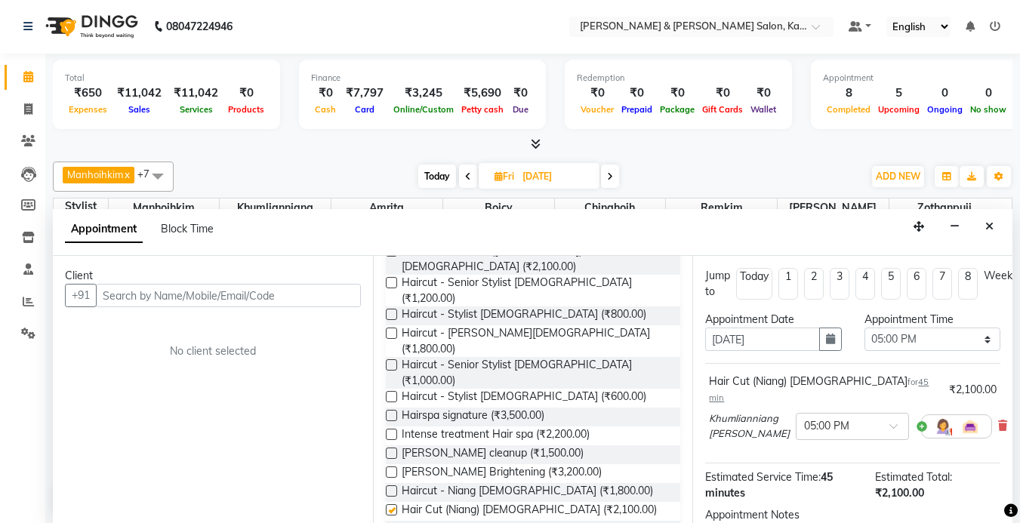
checkbox input "false"
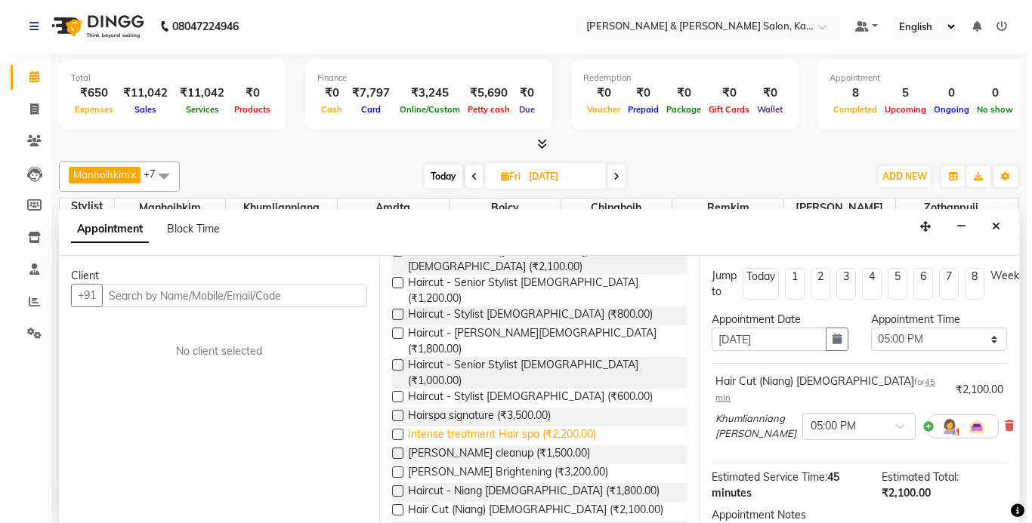
scroll to position [0, 0]
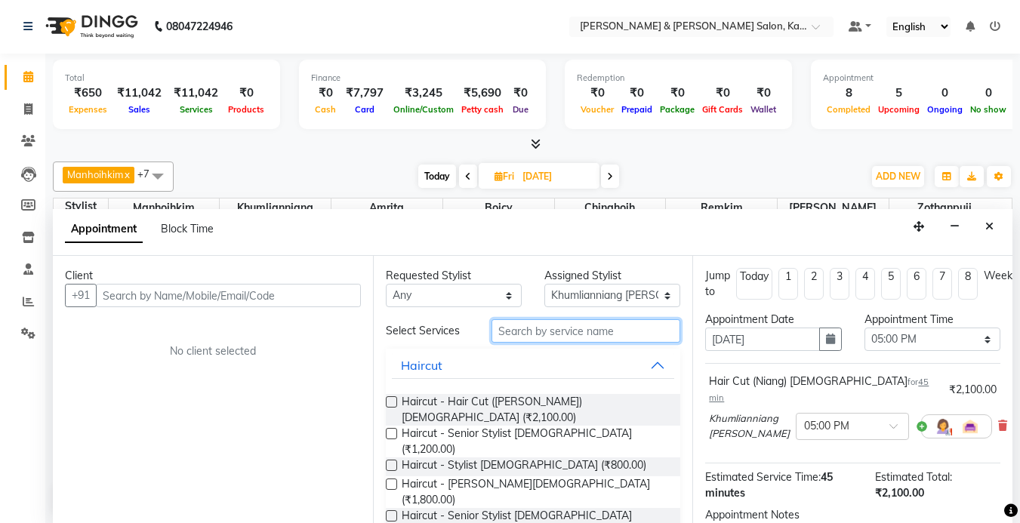
click at [548, 335] on input "text" at bounding box center [586, 330] width 189 height 23
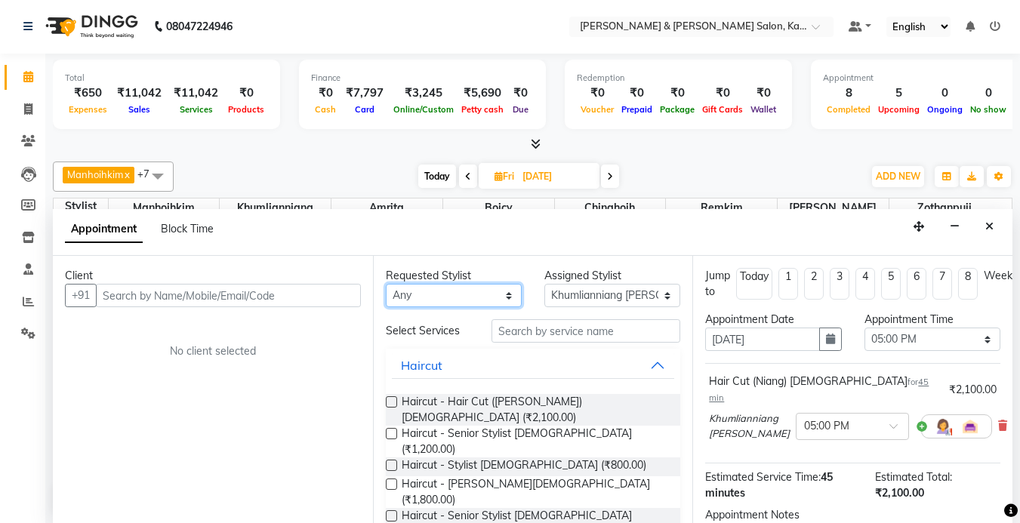
click at [485, 298] on select "Any Amrita Anna Boicy Chinghoih Khumlianniang Guite Manhoihkim Remkim Tonsing S…" at bounding box center [454, 295] width 136 height 23
select select "70737"
click at [386, 284] on select "Any Amrita Anna Boicy Chinghoih Khumlianniang Guite Manhoihkim Remkim Tonsing S…" at bounding box center [454, 295] width 136 height 23
click at [702, 194] on div "Manhoihkim x Amrita x Chinghoih x Sonia vaiphei x Remkim Tonsing x Boicy x Khum…" at bounding box center [533, 338] width 960 height 364
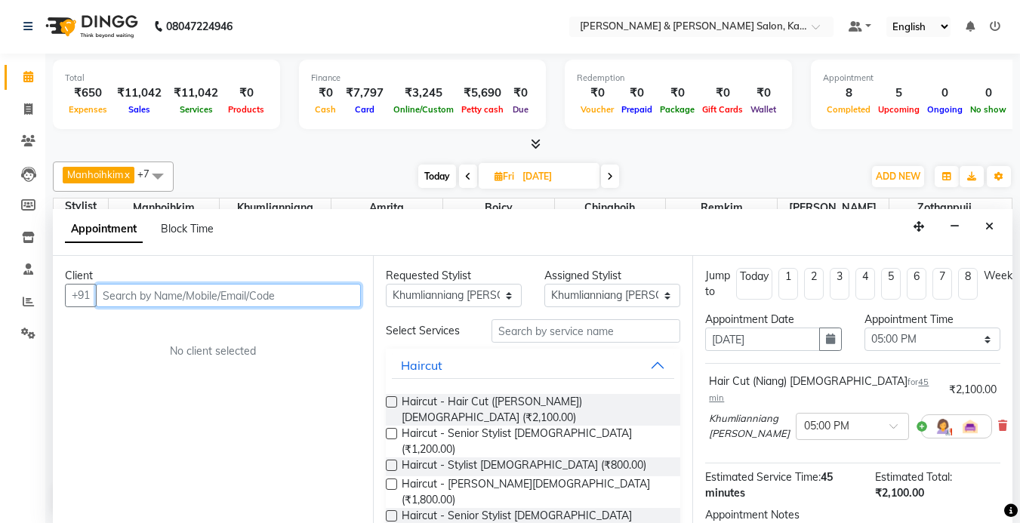
click at [180, 292] on input "text" at bounding box center [228, 295] width 265 height 23
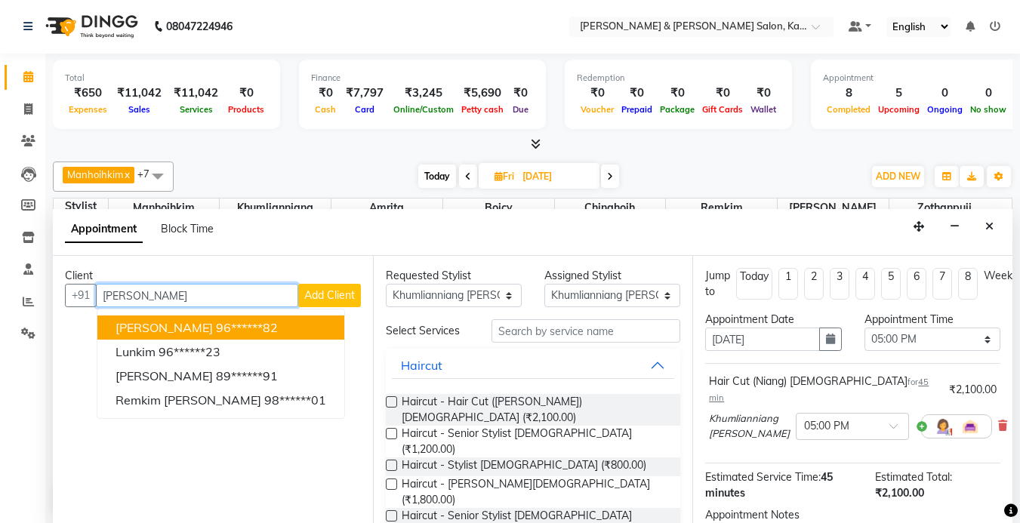
type input "Kim"
click at [331, 294] on span "Add Client" at bounding box center [329, 295] width 51 height 14
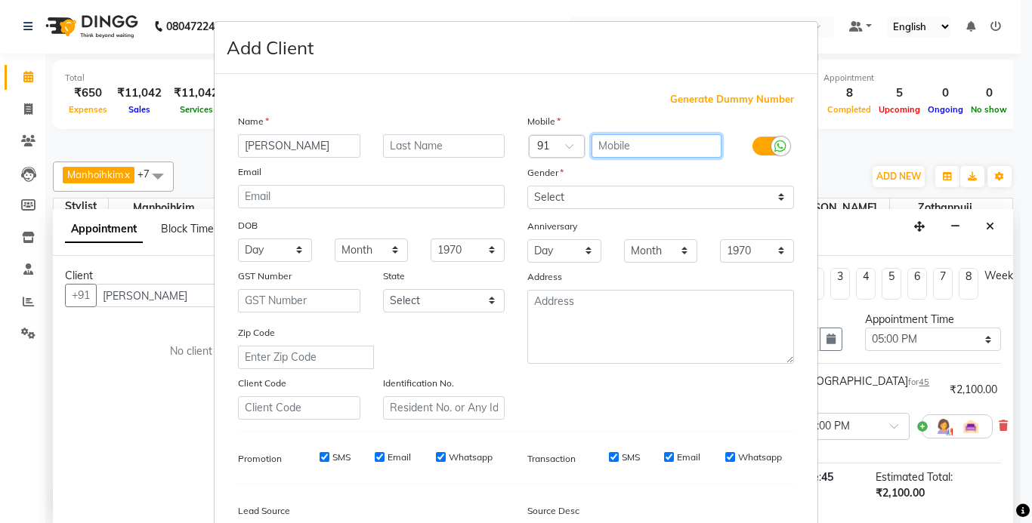
click at [624, 141] on input "text" at bounding box center [656, 145] width 131 height 23
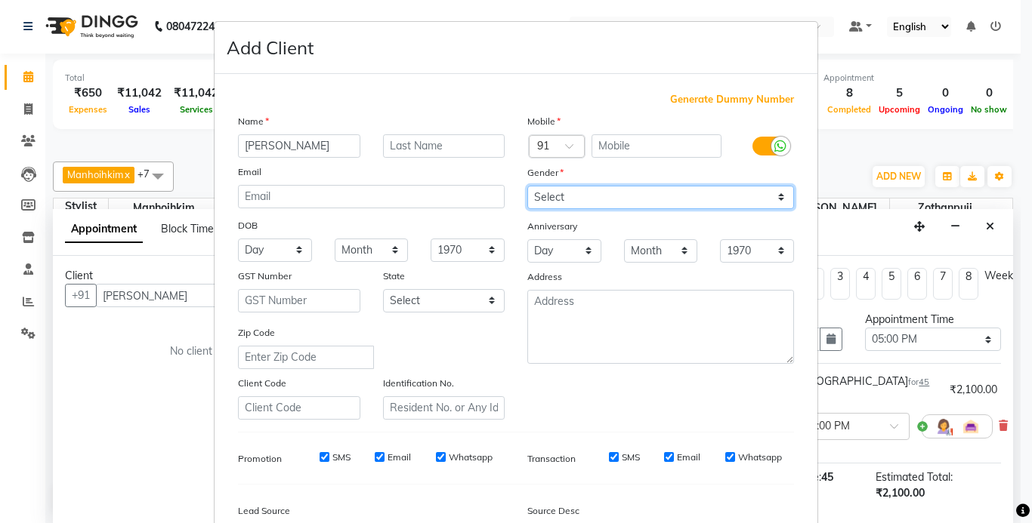
click at [611, 186] on select "Select Male Female Other Prefer Not To Say" at bounding box center [660, 197] width 267 height 23
click at [556, 148] on div at bounding box center [556, 148] width 54 height 16
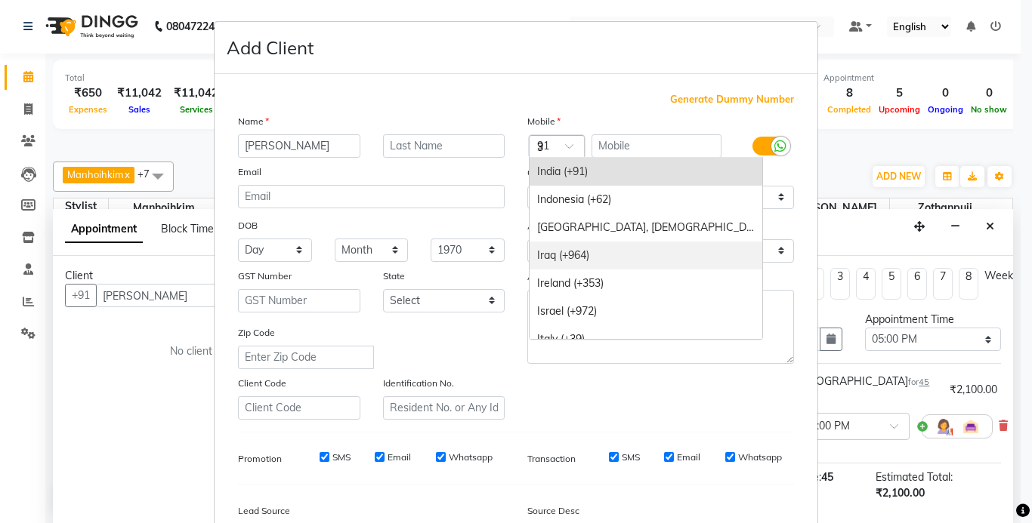
scroll to position [1607, 0]
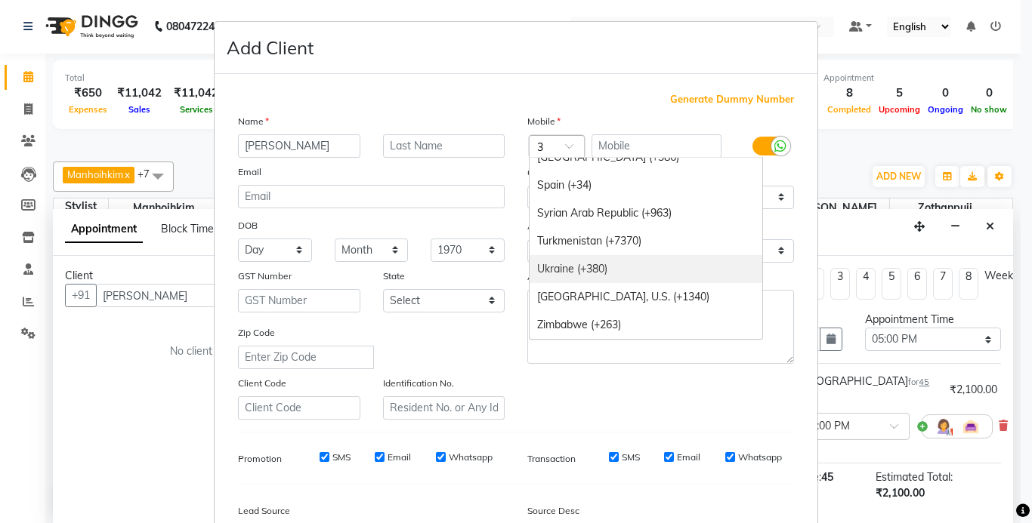
type input "31"
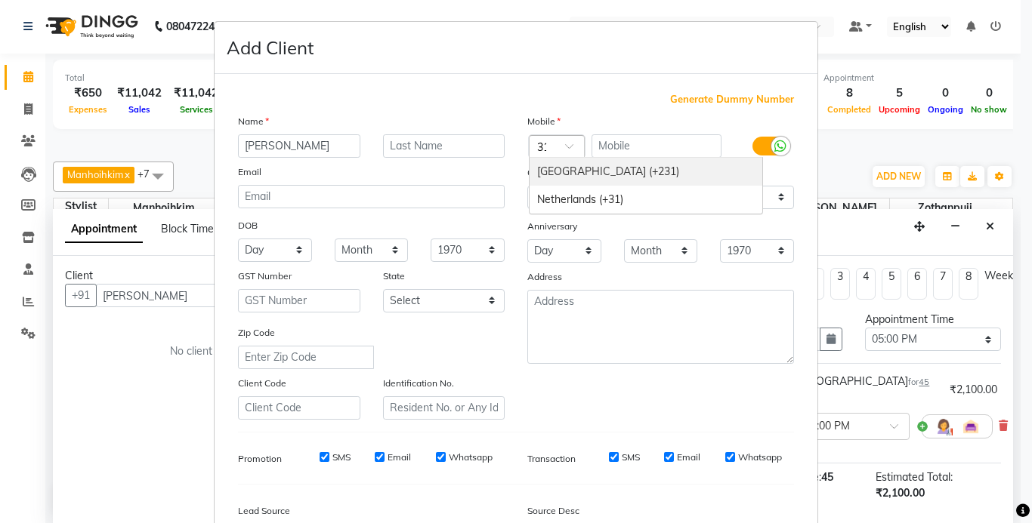
scroll to position [0, 0]
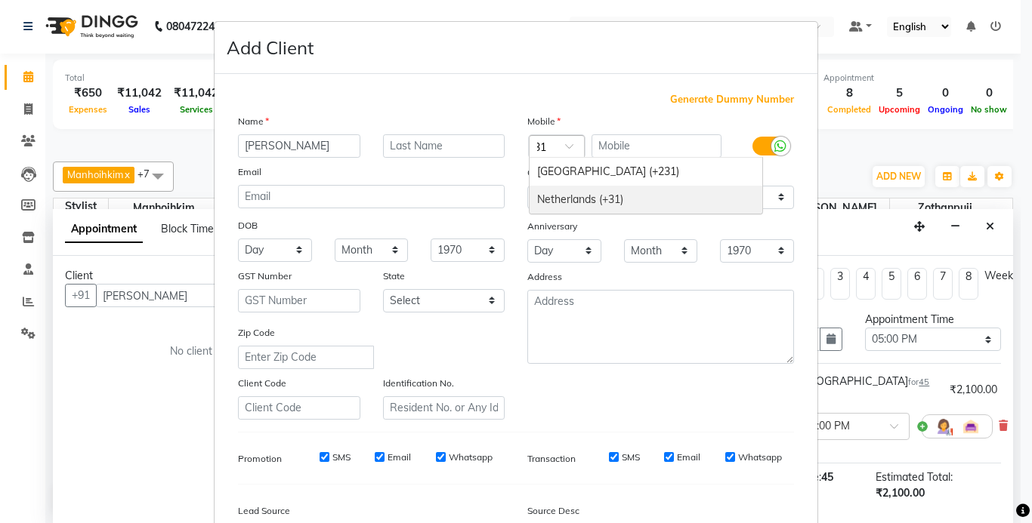
click at [601, 202] on div "Netherlands (+31)" at bounding box center [645, 200] width 233 height 28
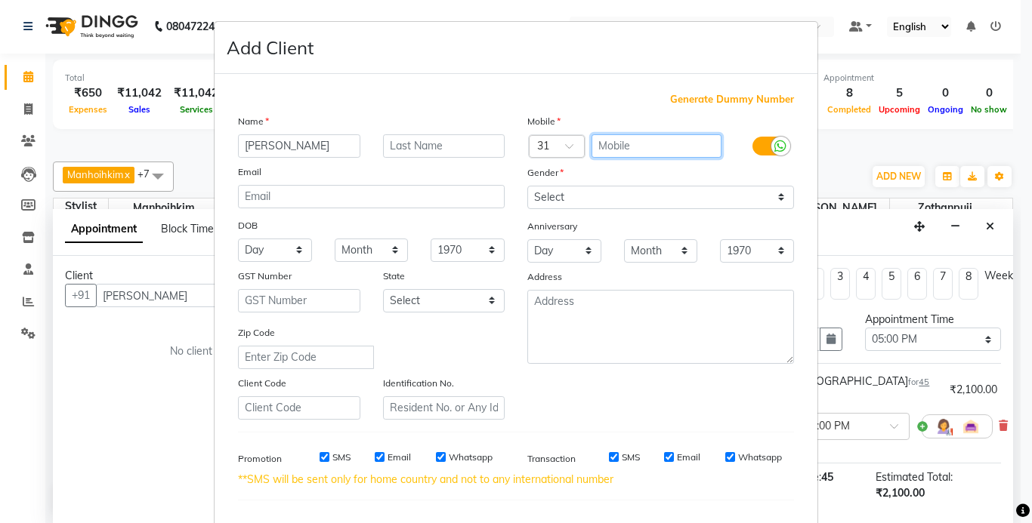
paste input "+31 6 83027257"
click at [612, 147] on input "+31 6 83027257" at bounding box center [656, 145] width 131 height 23
type input "6 83027257"
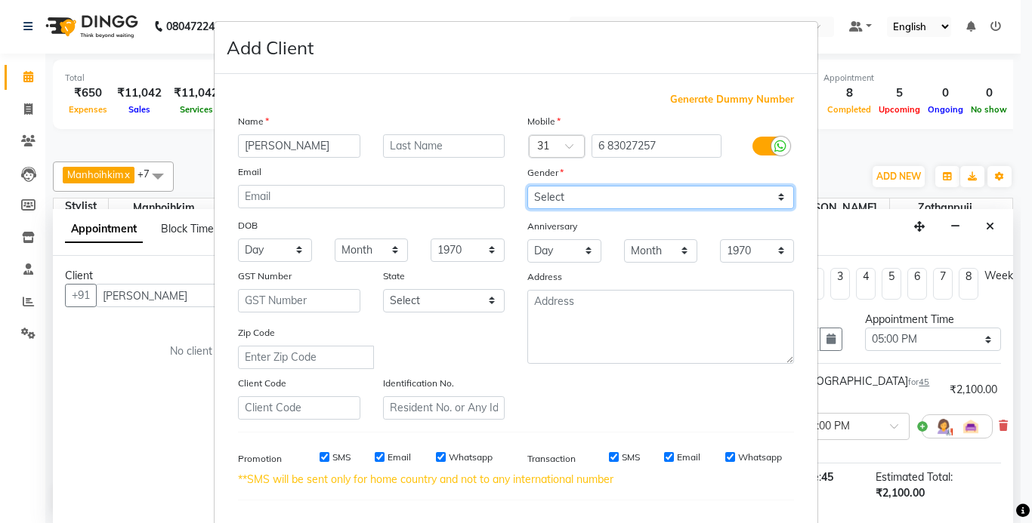
click at [575, 196] on select "Select Male Female Other Prefer Not To Say" at bounding box center [660, 197] width 267 height 23
select select "female"
click at [527, 186] on select "Select Male Female Other Prefer Not To Say" at bounding box center [660, 197] width 267 height 23
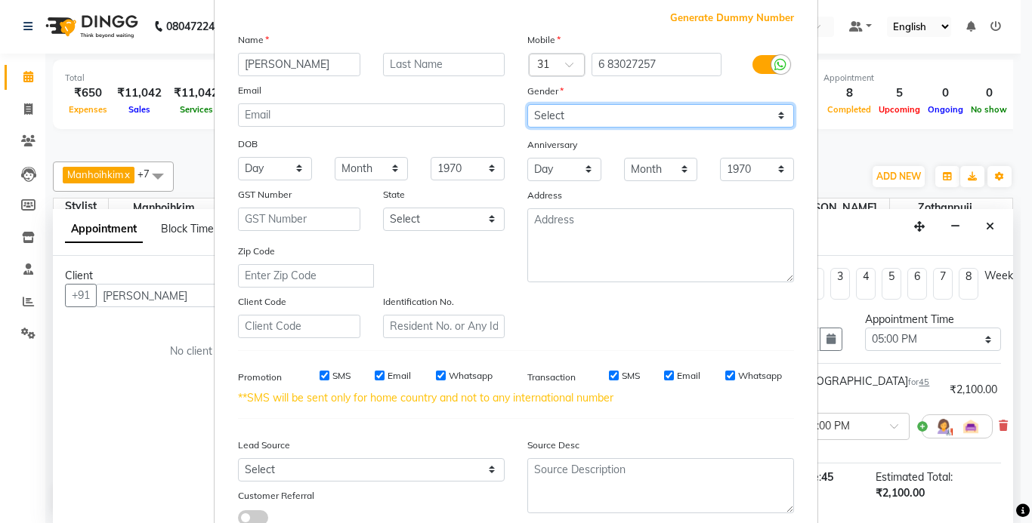
scroll to position [190, 0]
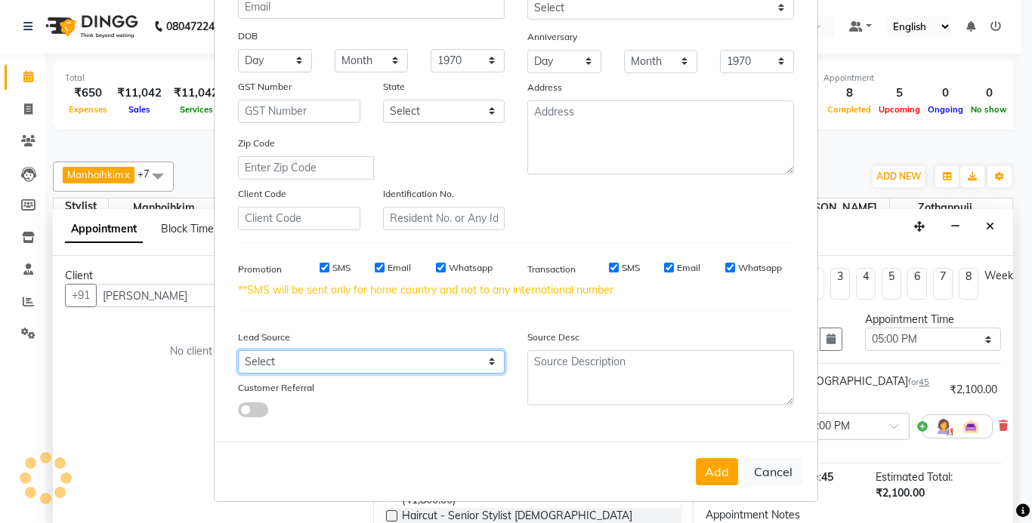
click at [298, 366] on select "Select Walk-in Referral Internet Friend Word of Mouth Advertisement Facebook Ju…" at bounding box center [371, 361] width 267 height 23
select select "52188"
click at [238, 350] on select "Select Walk-in Referral Internet Friend Word of Mouth Advertisement Facebook Ju…" at bounding box center [371, 361] width 267 height 23
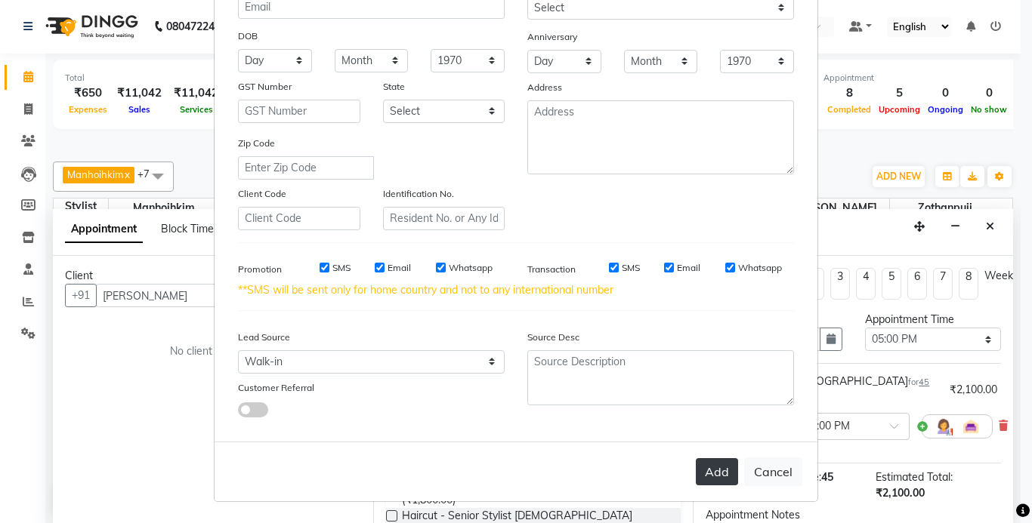
click at [714, 485] on button "Add" at bounding box center [717, 471] width 42 height 27
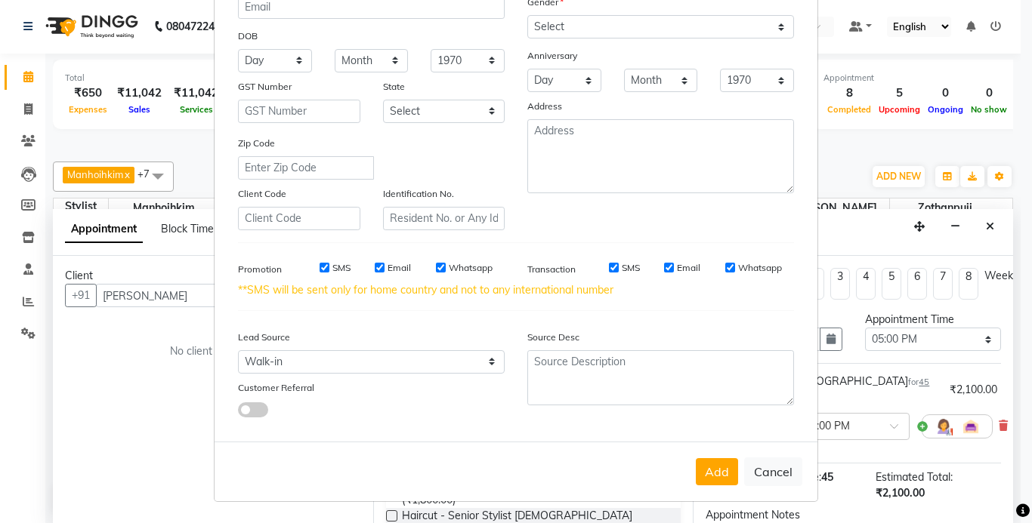
scroll to position [0, 0]
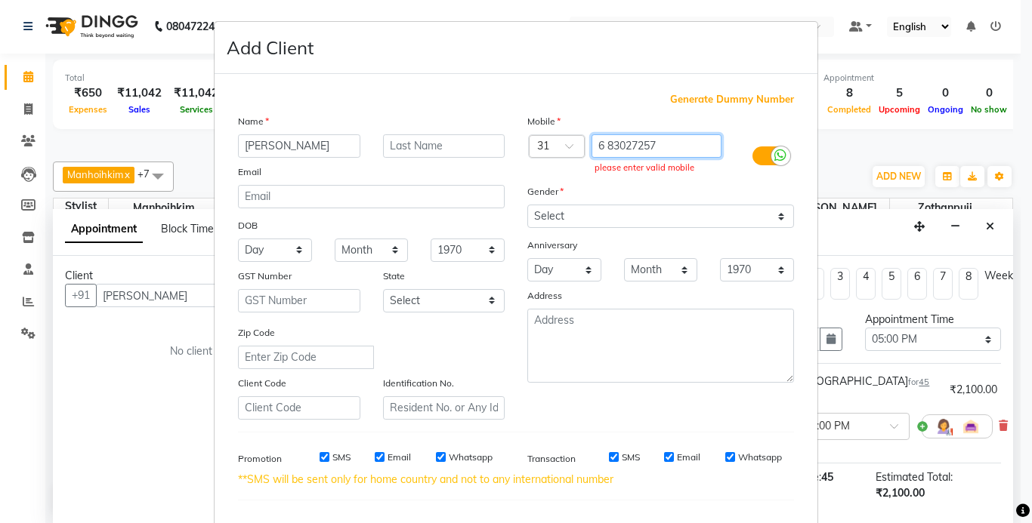
click at [610, 151] on input "6 83027257" at bounding box center [656, 145] width 131 height 23
click at [537, 143] on input "text" at bounding box center [541, 148] width 9 height 16
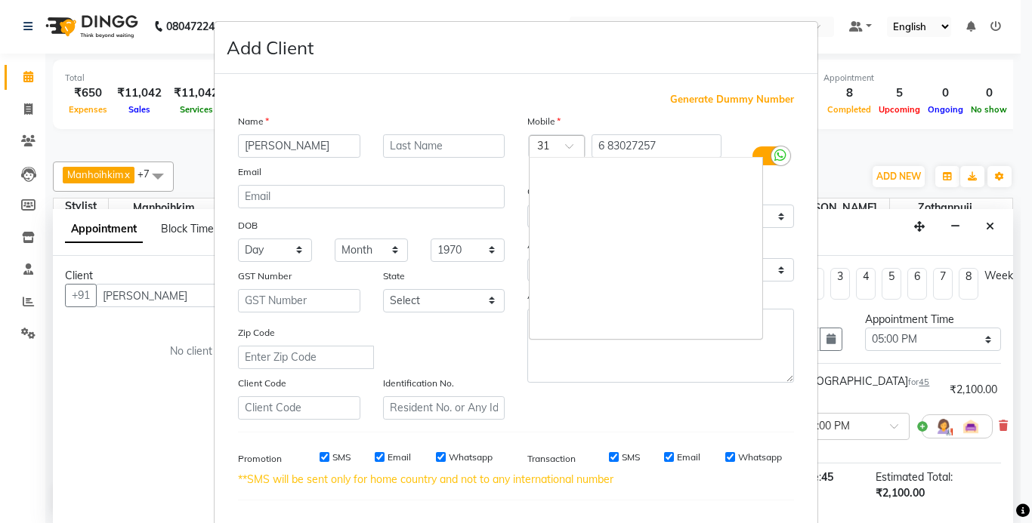
scroll to position [4164, 0]
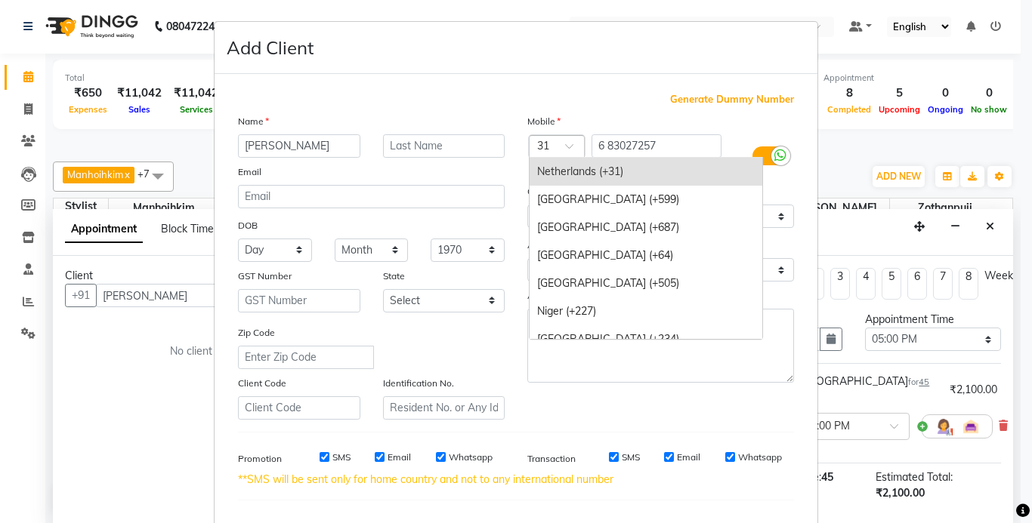
click at [590, 170] on div "Netherlands (+31)" at bounding box center [645, 172] width 233 height 28
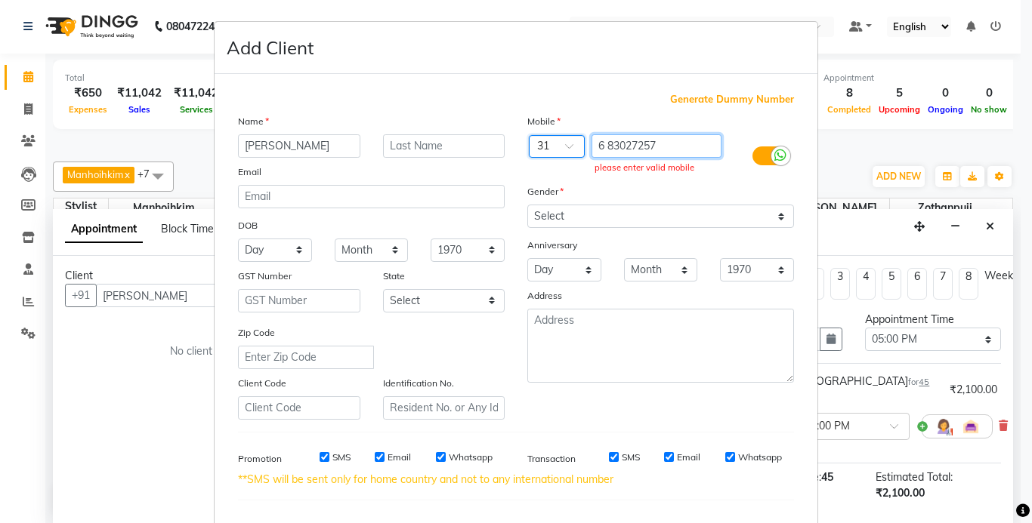
click at [604, 143] on input "6 83027257" at bounding box center [656, 145] width 131 height 23
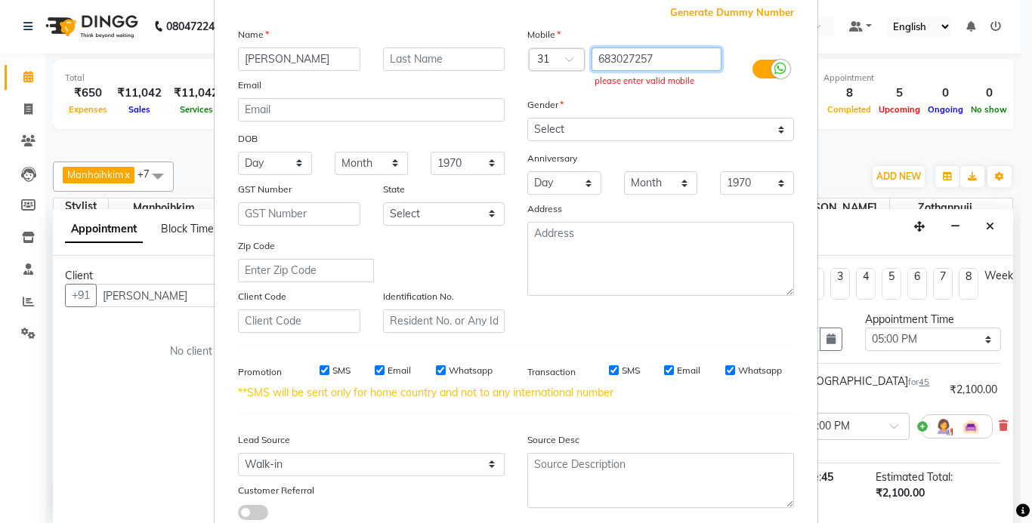
scroll to position [190, 0]
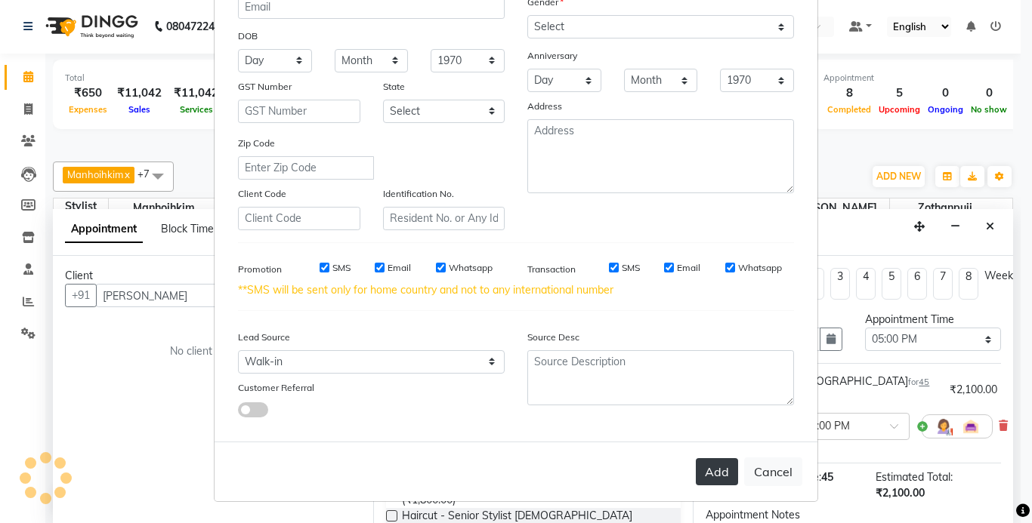
click at [725, 475] on button "Add" at bounding box center [717, 471] width 42 height 27
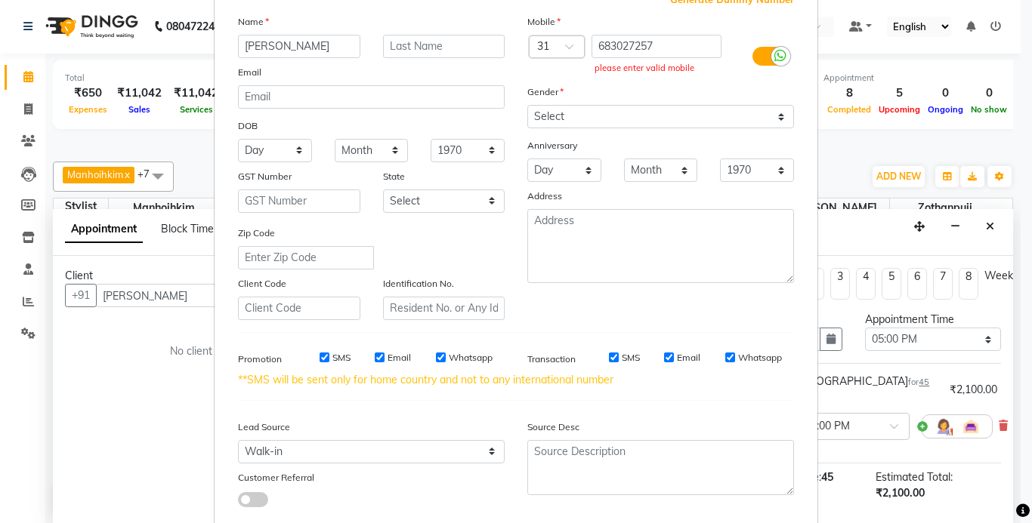
scroll to position [0, 0]
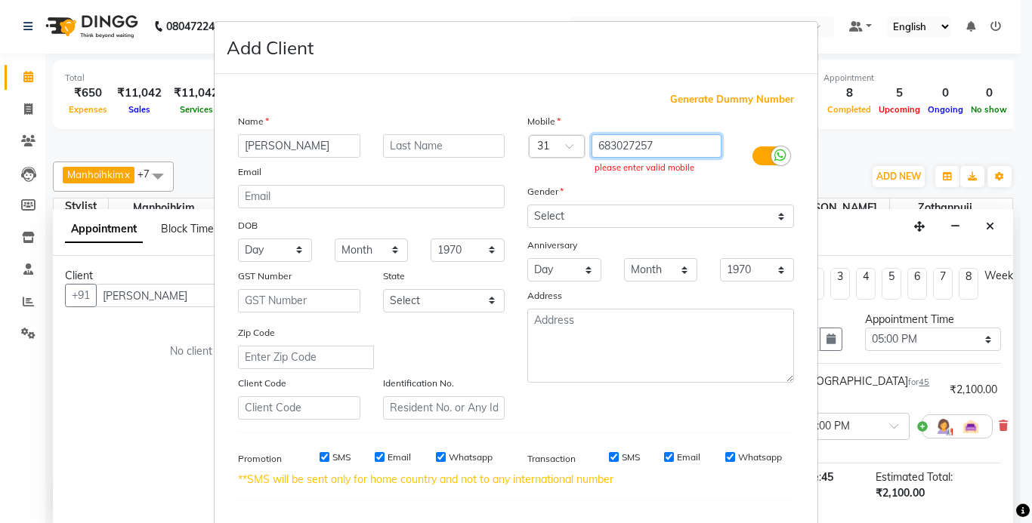
click at [599, 144] on input "683027257" at bounding box center [656, 145] width 131 height 23
click at [595, 146] on input "6 83027257" at bounding box center [656, 145] width 131 height 23
click at [665, 146] on input "6 83027257" at bounding box center [656, 145] width 131 height 23
type input "6"
paste input "+31 6 83027257"
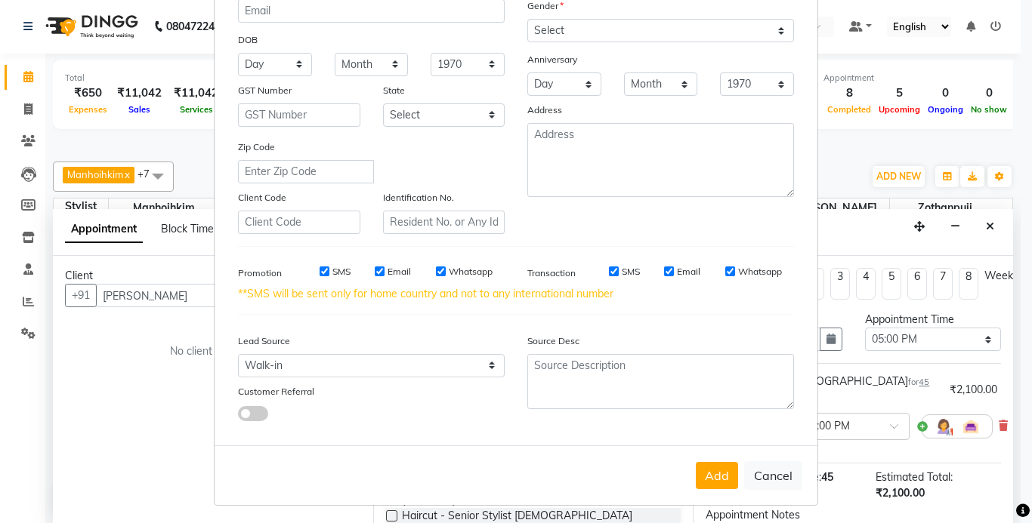
scroll to position [190, 0]
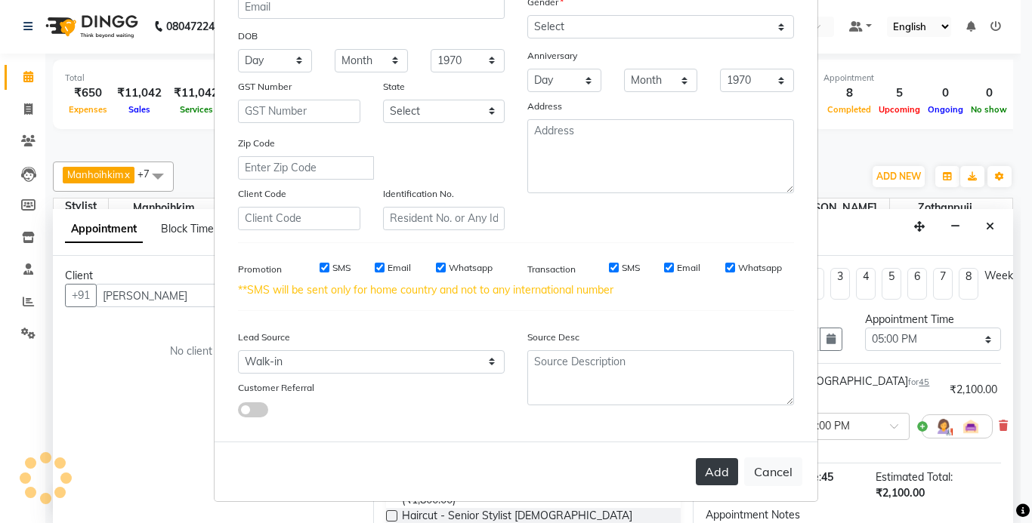
click at [721, 467] on button "Add" at bounding box center [717, 471] width 42 height 27
click at [709, 471] on button "Add" at bounding box center [717, 471] width 42 height 27
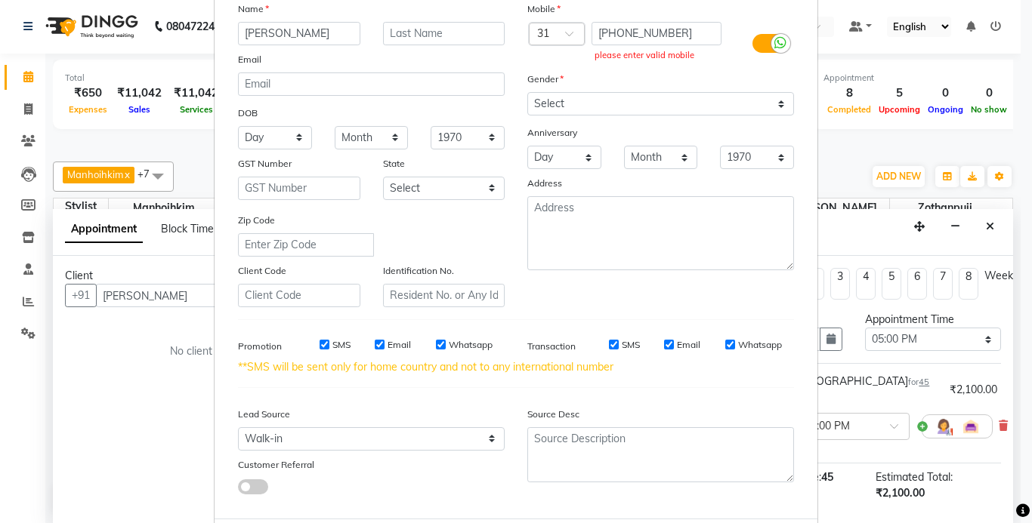
scroll to position [0, 0]
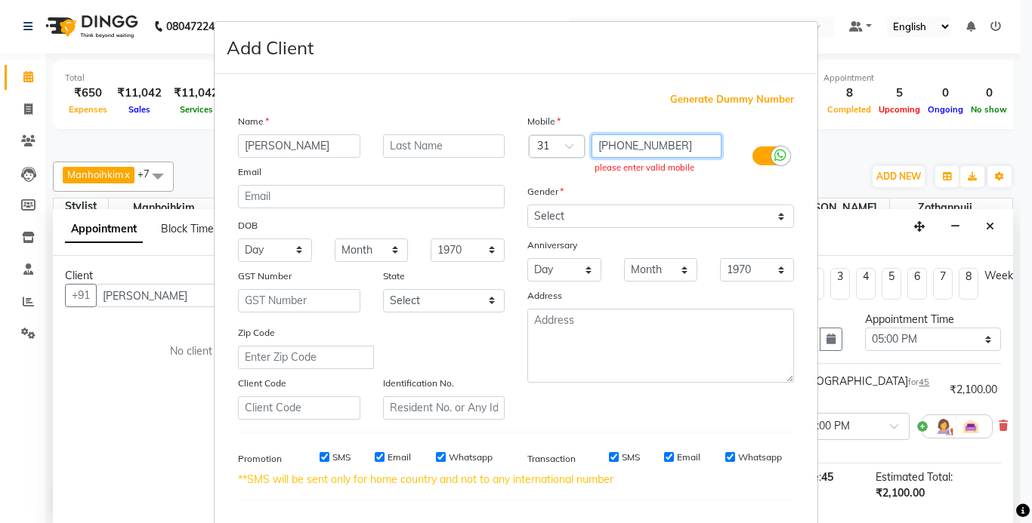
click at [612, 147] on input "+31 6 83027257" at bounding box center [656, 145] width 131 height 23
click at [616, 145] on input "+31 6 83027257" at bounding box center [656, 145] width 131 height 23
click at [599, 143] on input "6 83027257" at bounding box center [656, 145] width 131 height 23
click at [602, 143] on input "6 83027257" at bounding box center [656, 145] width 131 height 23
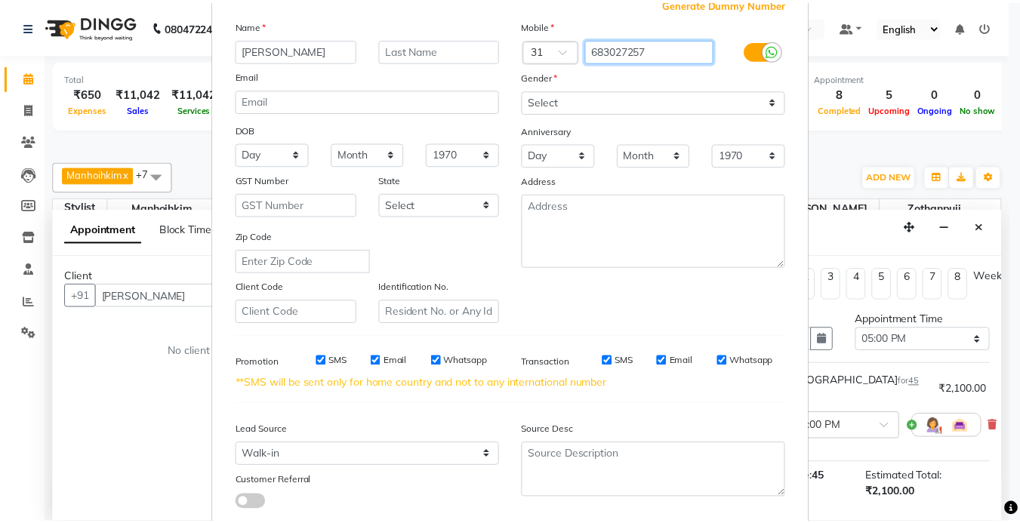
scroll to position [190, 0]
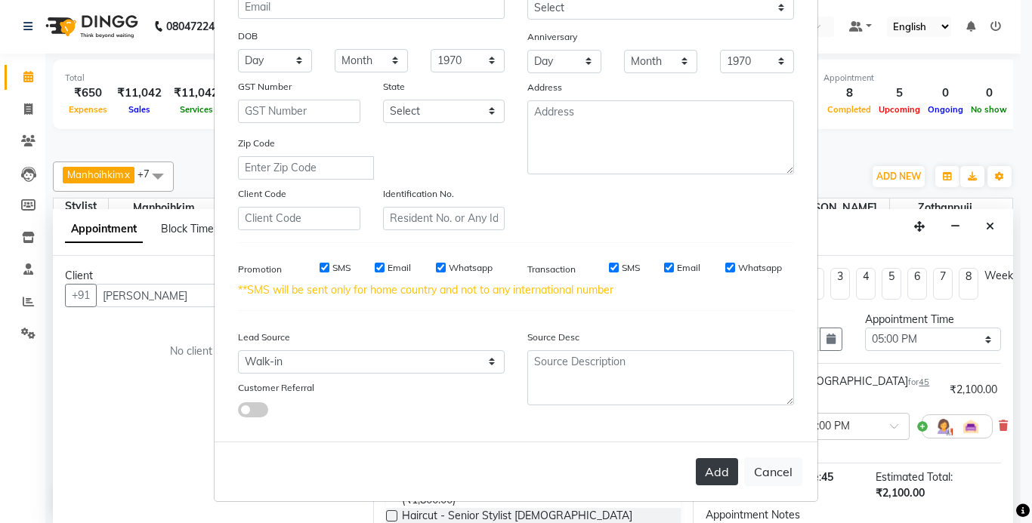
type input "683027257"
click at [709, 474] on button "Add" at bounding box center [717, 471] width 42 height 27
type input "68*****57"
select select
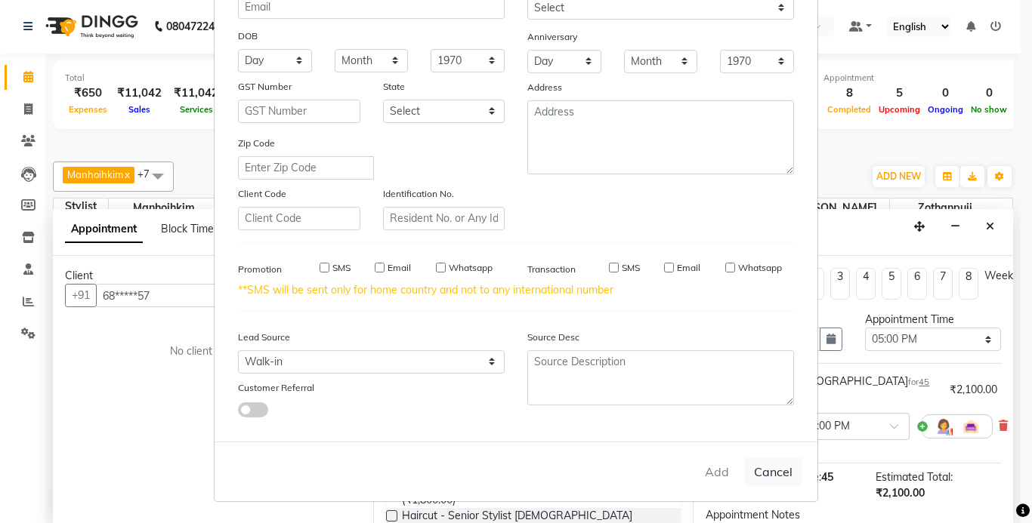
select select
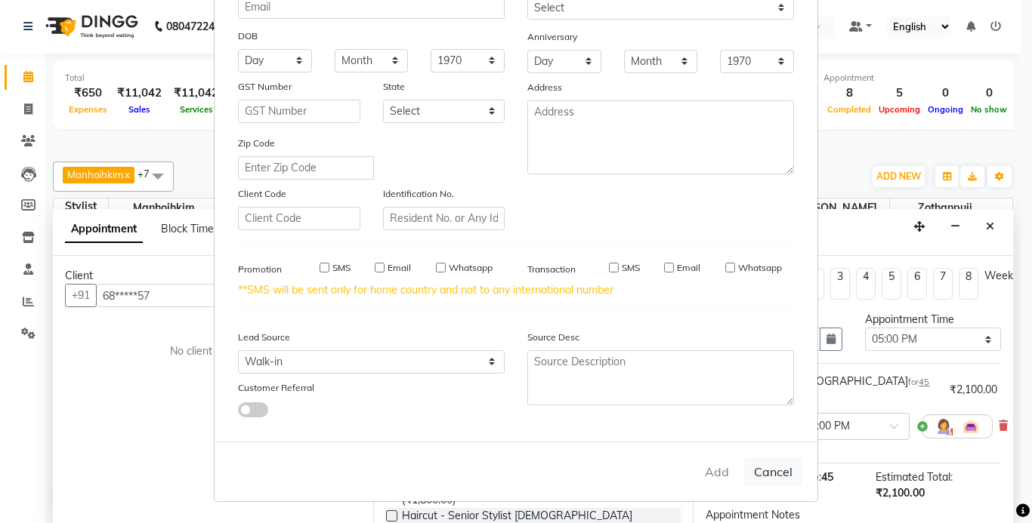
checkbox input "false"
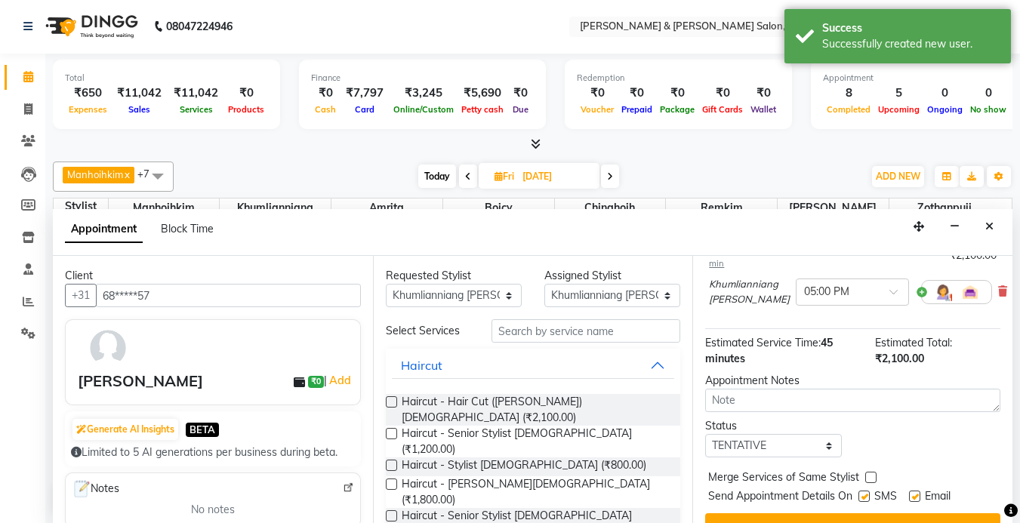
scroll to position [159, 0]
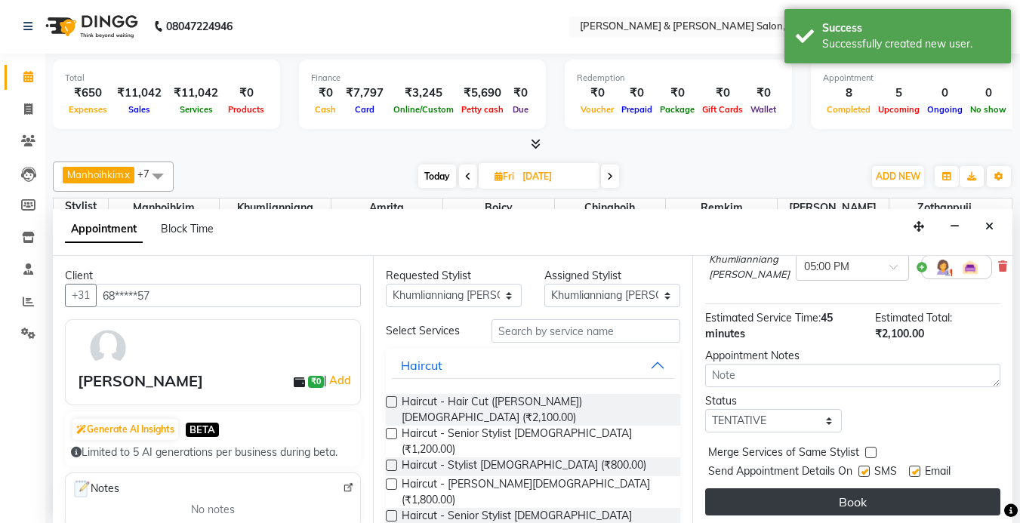
click at [808, 489] on button "Book" at bounding box center [852, 502] width 295 height 27
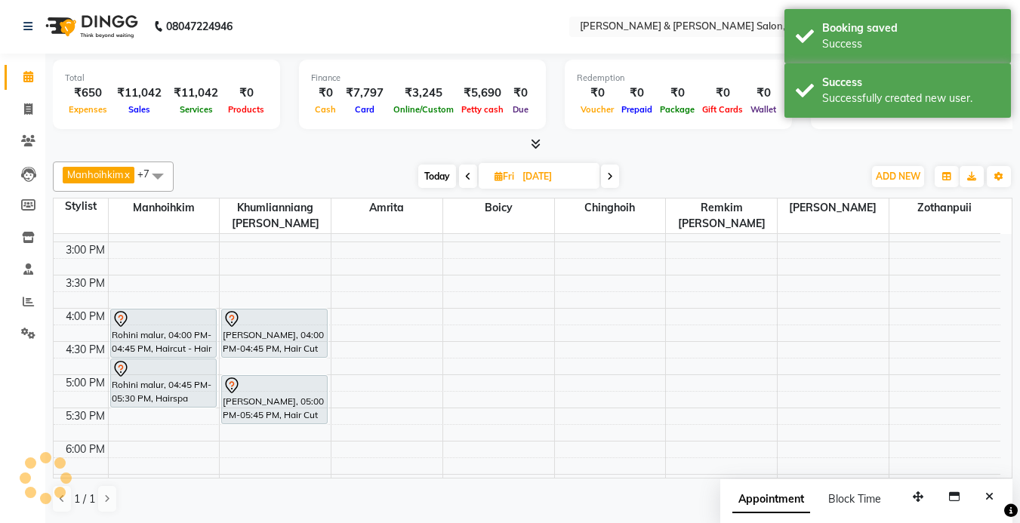
scroll to position [0, 0]
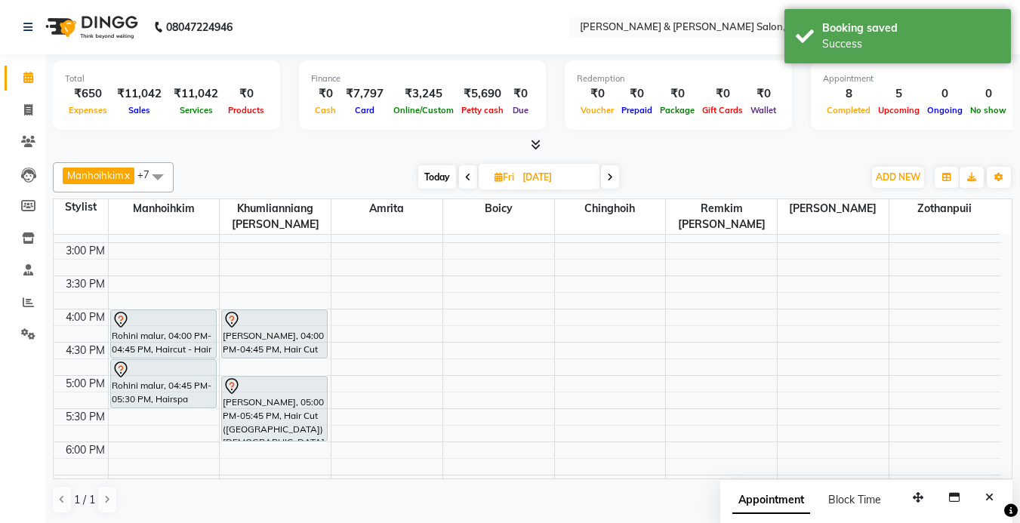
drag, startPoint x: 286, startPoint y: 424, endPoint x: 285, endPoint y: 437, distance: 12.1
click at [285, 437] on div "Soumya narayan, 04:00 PM-04:45 PM, Hair Cut (Niang) Female Kim, 05:00 PM-05:45 …" at bounding box center [275, 275] width 111 height 863
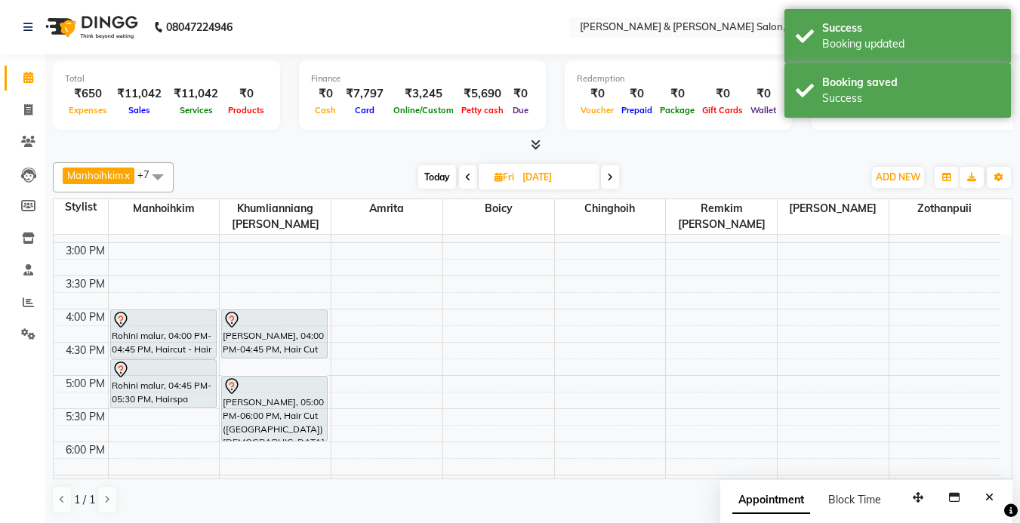
scroll to position [13, 0]
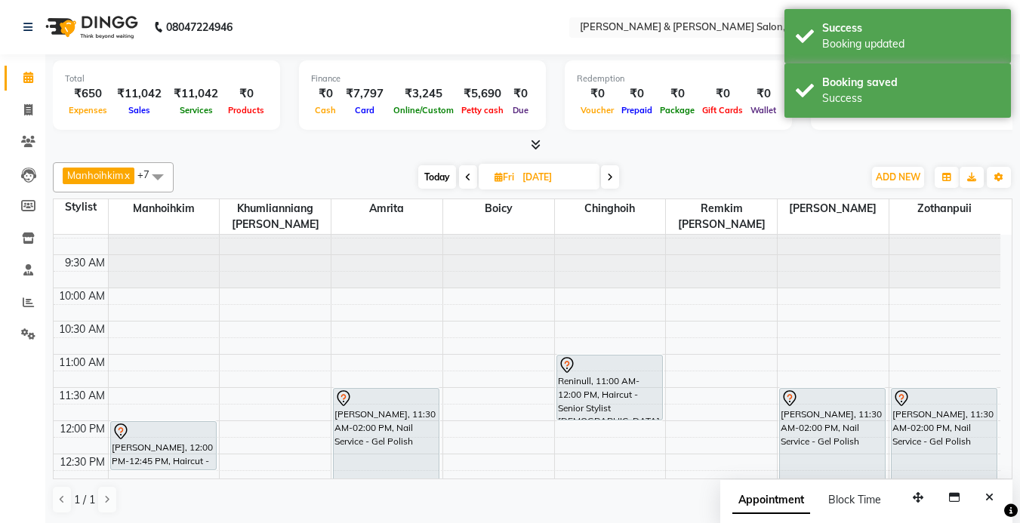
click at [437, 184] on span "Today" at bounding box center [437, 176] width 38 height 23
type input "[DATE]"
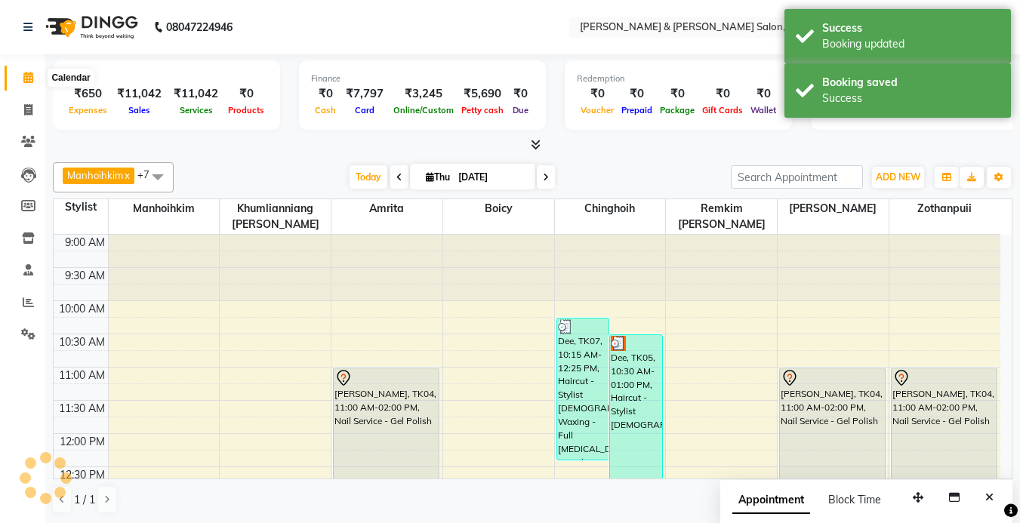
scroll to position [466, 0]
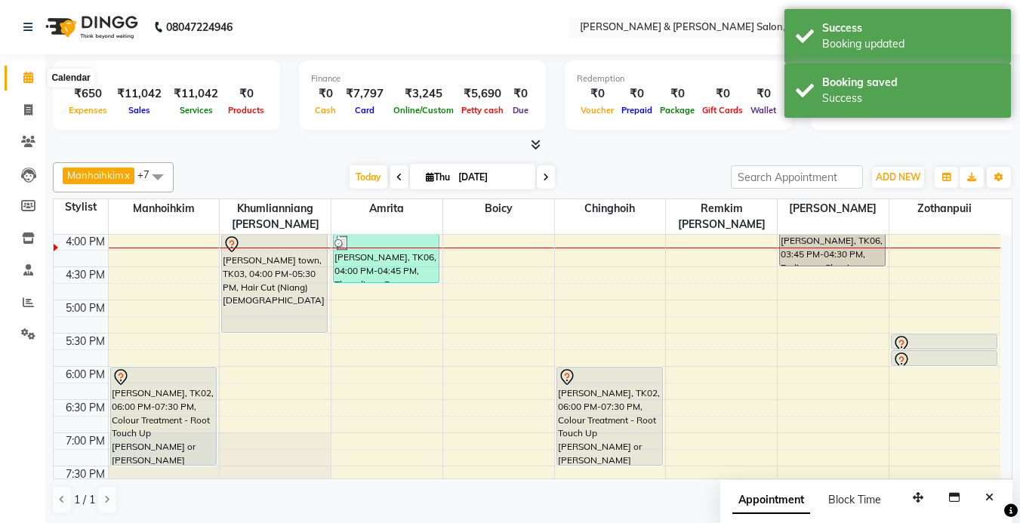
click at [28, 75] on icon at bounding box center [28, 77] width 10 height 11
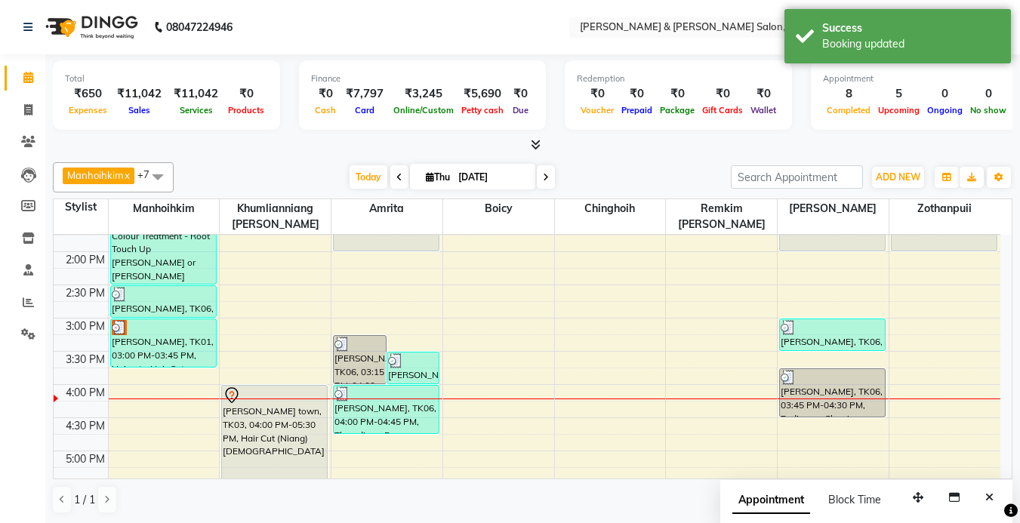
scroll to position [390, 0]
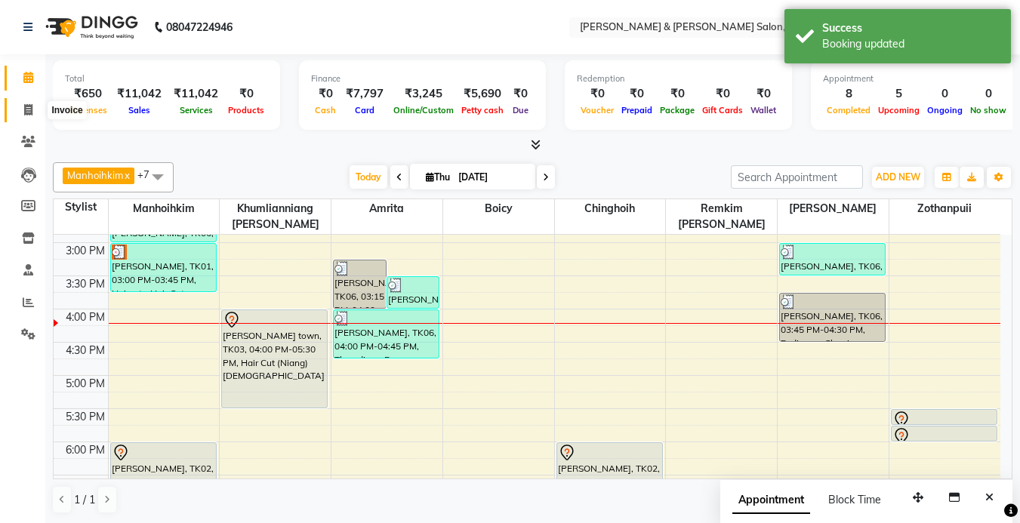
click at [30, 110] on icon at bounding box center [28, 109] width 8 height 11
select select "service"
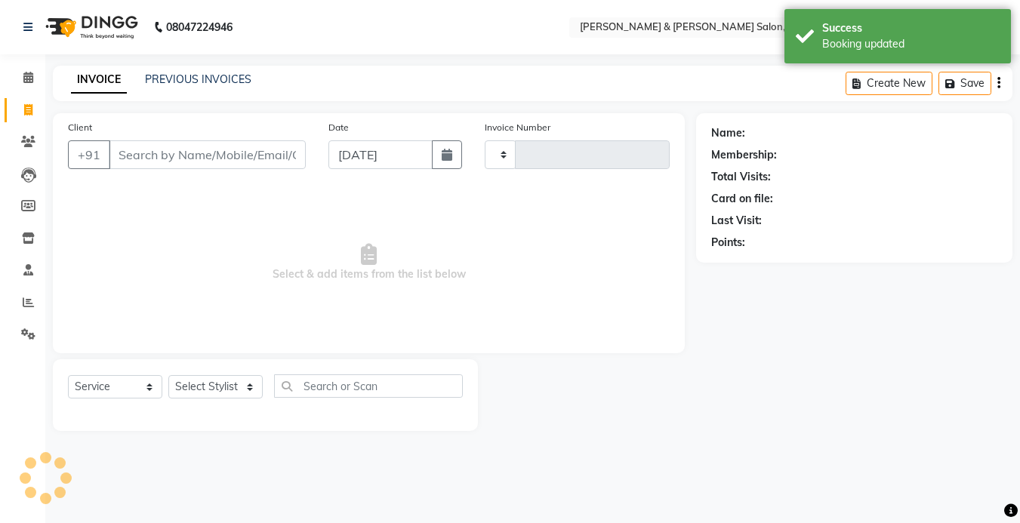
type input "1244"
select select "7750"
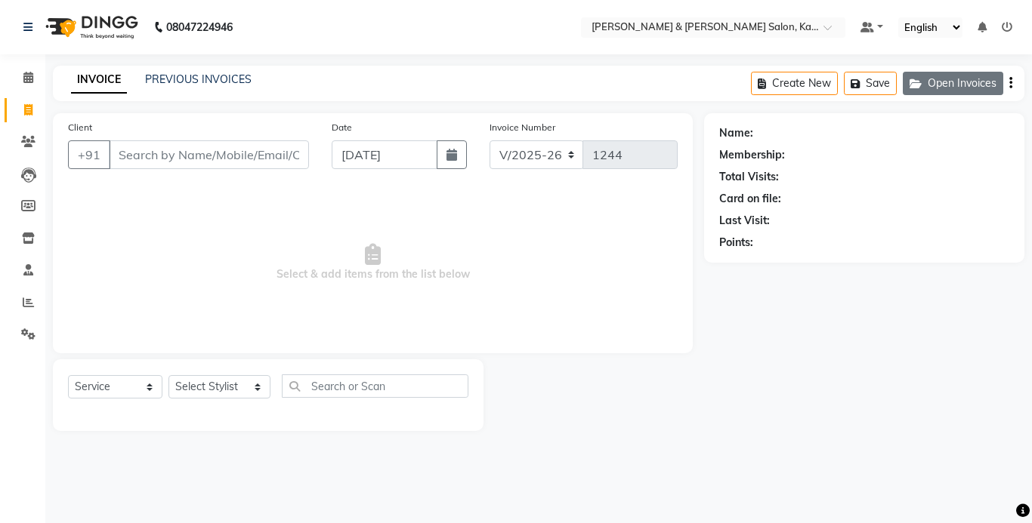
click at [931, 89] on button "Open Invoices" at bounding box center [952, 83] width 100 height 23
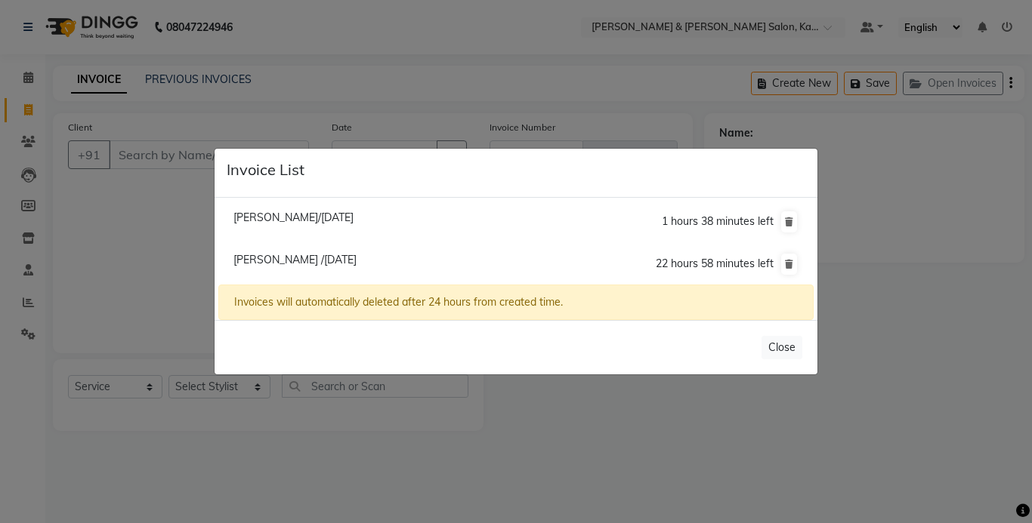
click at [301, 256] on span "Vidhya /04 September 2025" at bounding box center [294, 260] width 123 height 14
type input "98******76"
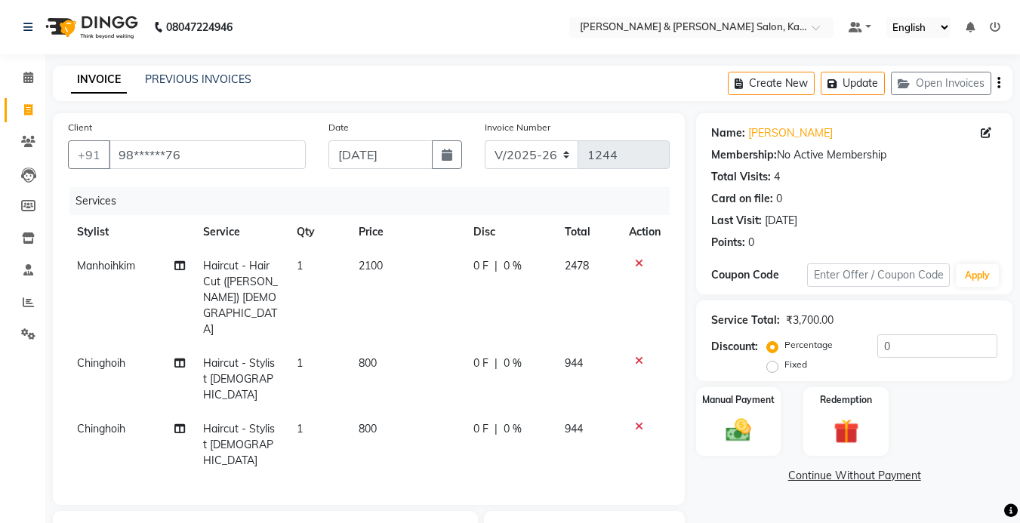
scroll to position [180, 0]
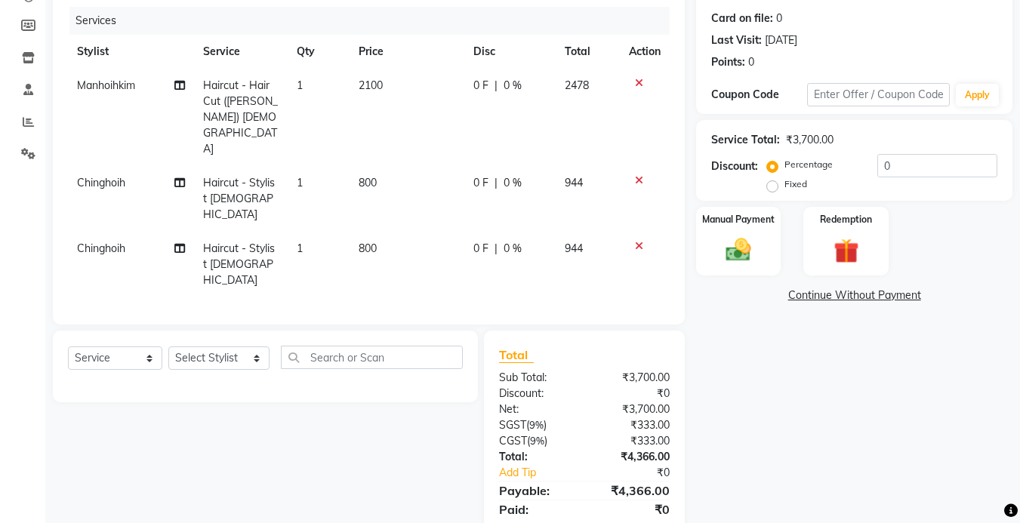
click at [188, 416] on div "Select Service Product Membership Package Voucher Prepaid Gift Card Select Styl…" at bounding box center [260, 442] width 437 height 222
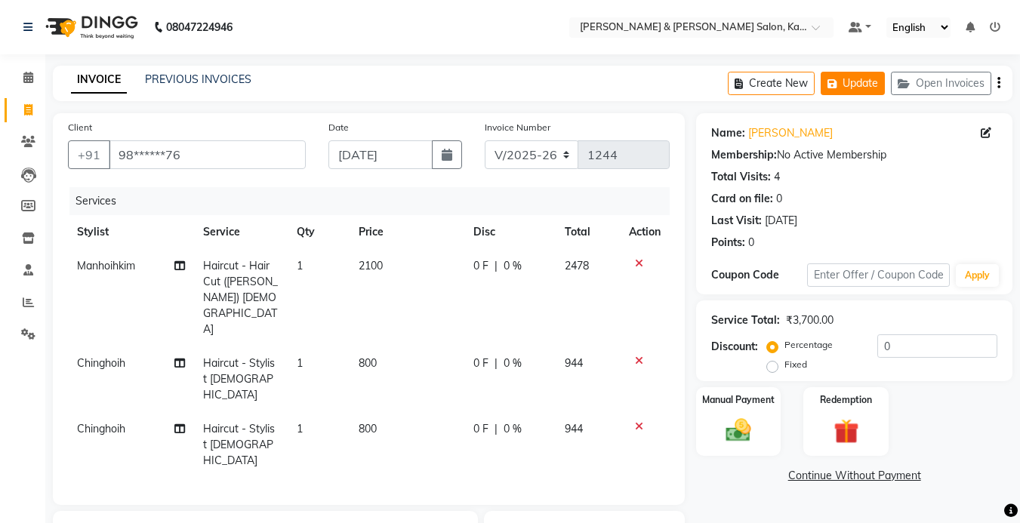
click at [856, 82] on button "Update" at bounding box center [853, 83] width 64 height 23
click at [858, 73] on button "Update" at bounding box center [853, 83] width 64 height 23
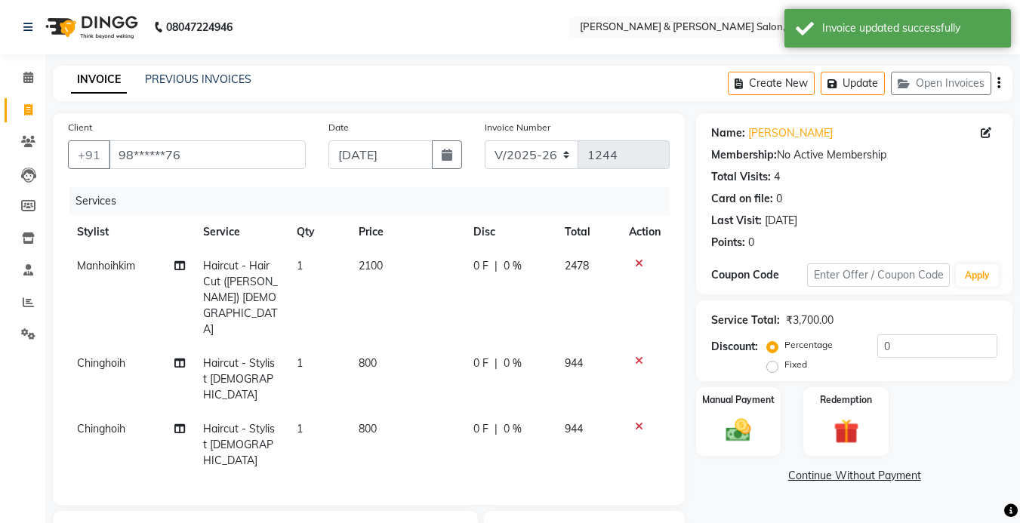
scroll to position [180, 0]
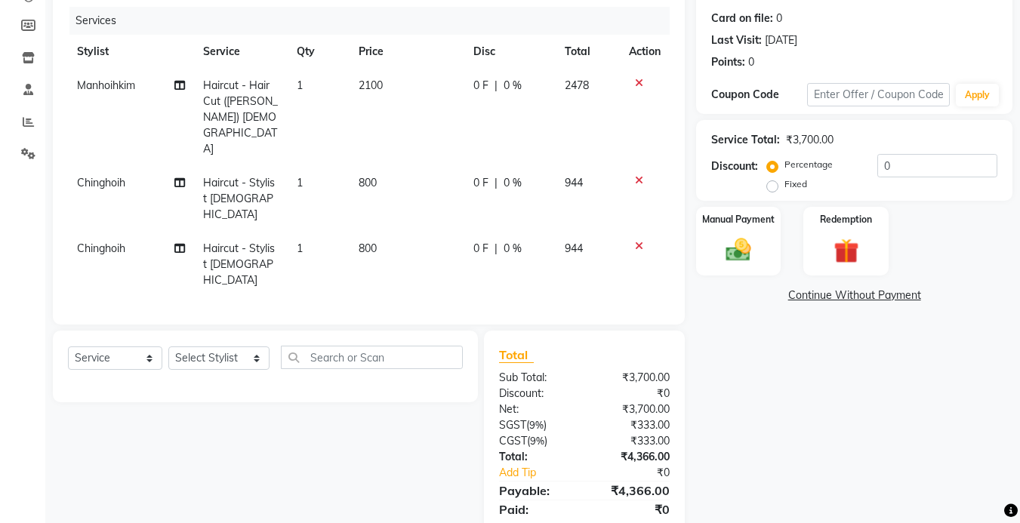
drag, startPoint x: 444, startPoint y: 180, endPoint x: 578, endPoint y: 248, distance: 150.3
click at [455, 180] on td "800" at bounding box center [407, 199] width 115 height 66
select select "77123"
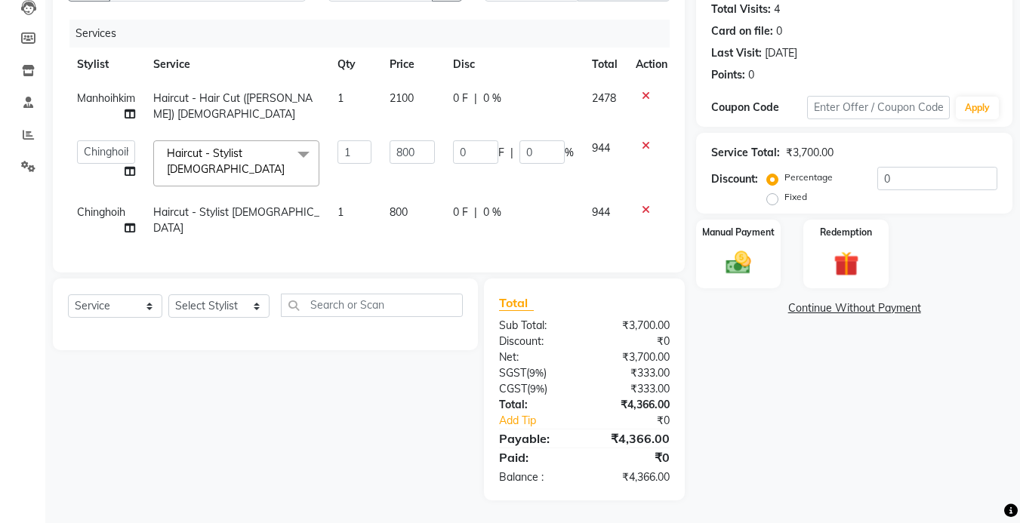
scroll to position [172, 0]
click at [640, 282] on div "Total Sub Total: ₹3,700.00 Discount: ₹0 Net: ₹3,700.00 SGST ( 9% ) ₹333.00 CGST…" at bounding box center [584, 390] width 201 height 222
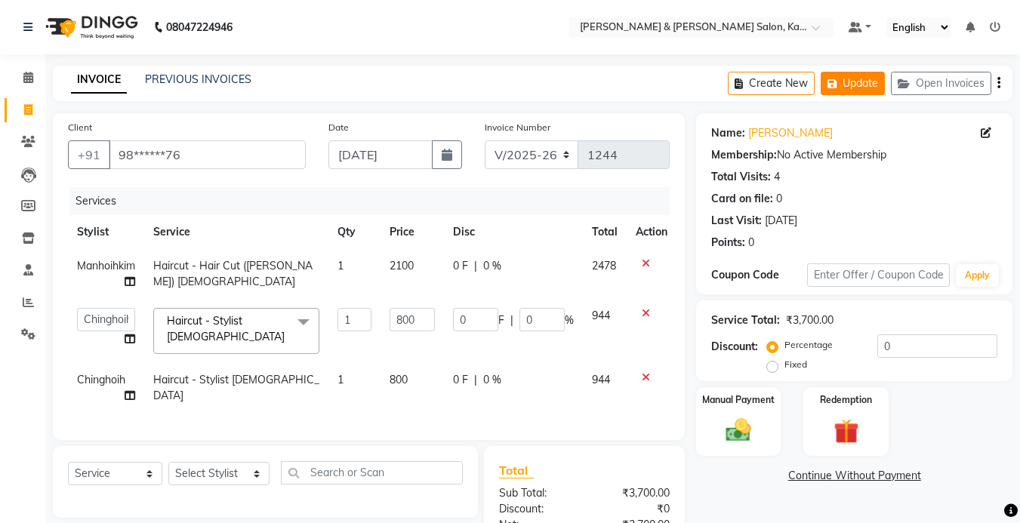
click at [868, 82] on button "Update" at bounding box center [853, 83] width 64 height 23
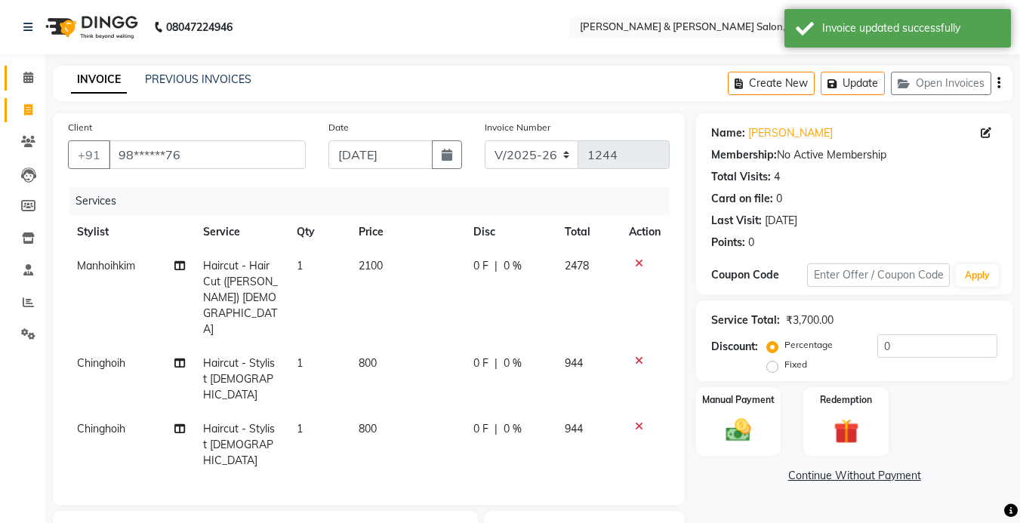
click at [27, 87] on link "Calendar" at bounding box center [23, 78] width 36 height 25
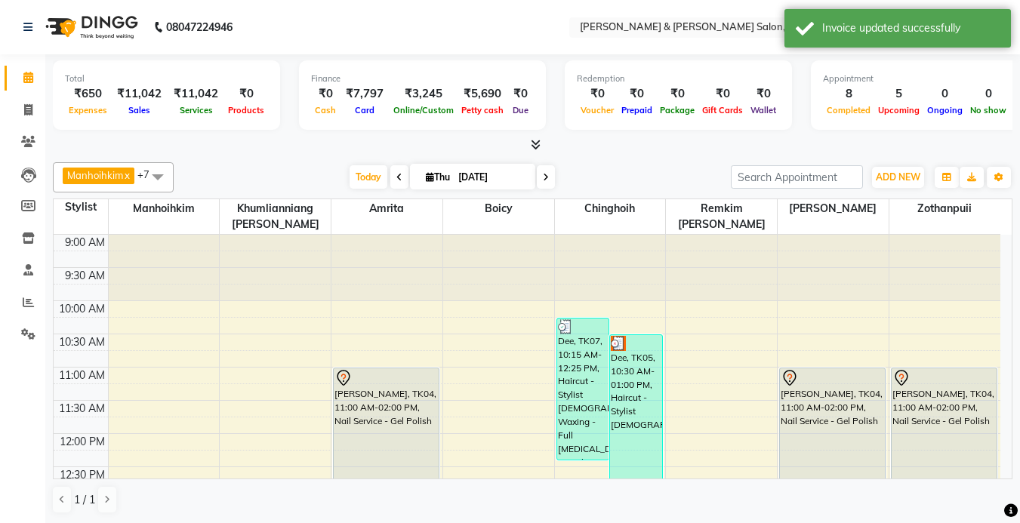
click at [440, 177] on span "Thu" at bounding box center [438, 176] width 32 height 11
select select "9"
select select "2025"
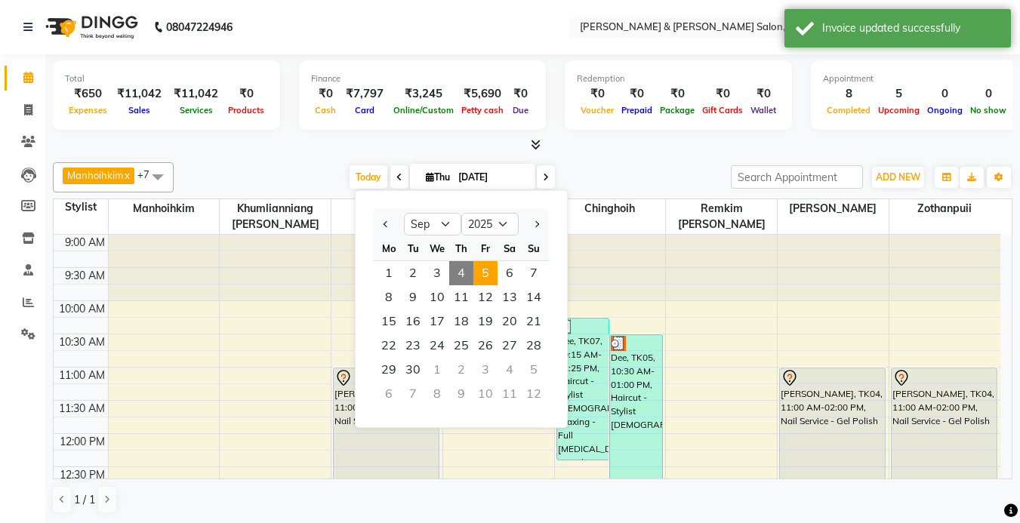
click at [492, 277] on span "5" at bounding box center [486, 273] width 24 height 24
type input "[DATE]"
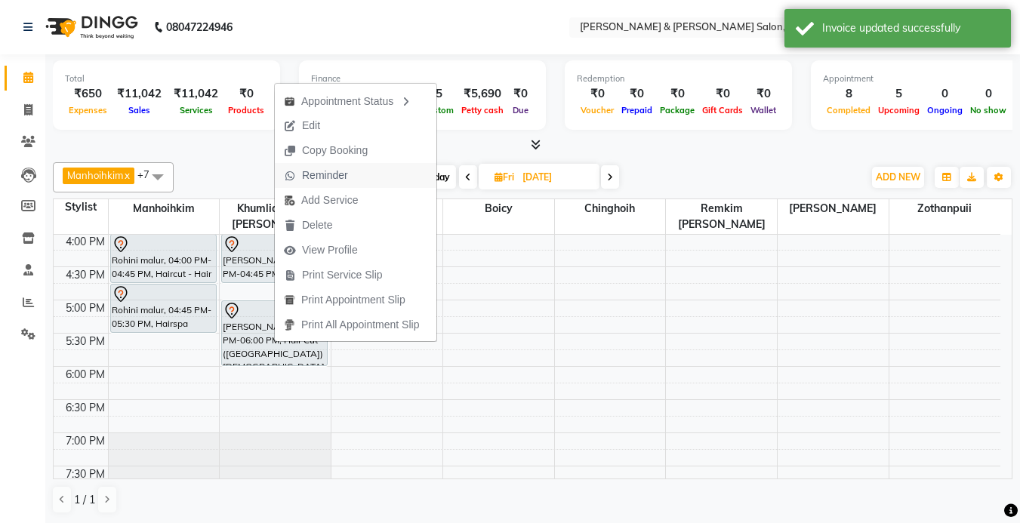
click at [337, 178] on span "Reminder" at bounding box center [325, 176] width 46 height 16
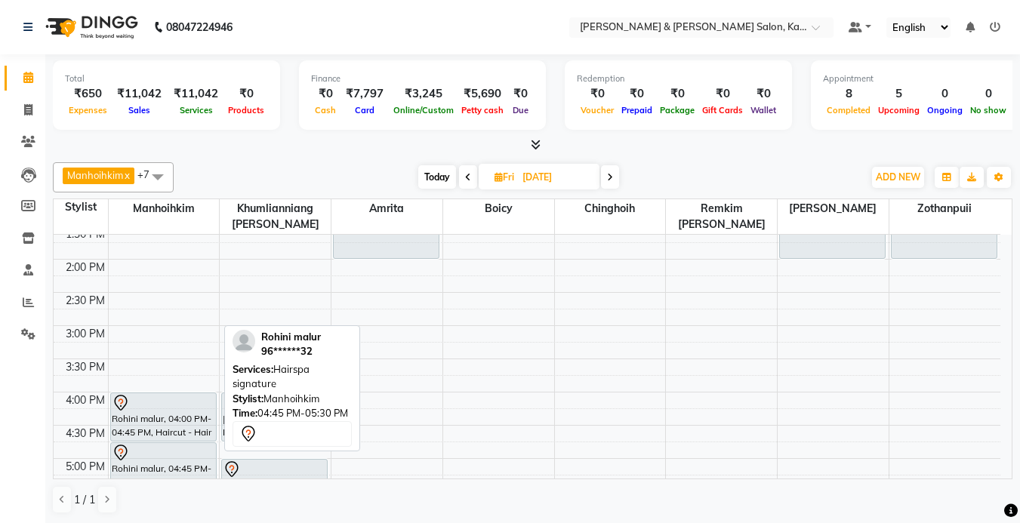
scroll to position [164, 0]
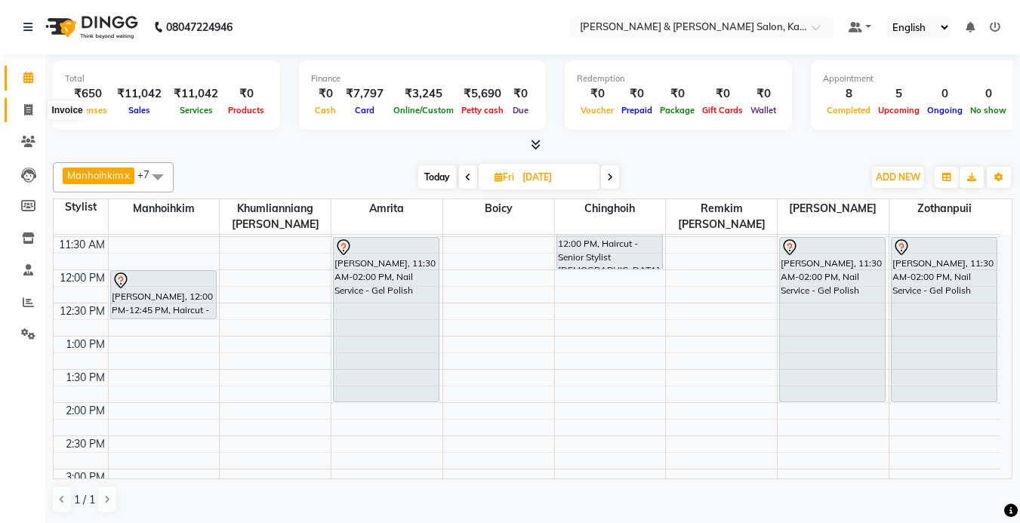
click at [27, 108] on icon at bounding box center [28, 109] width 8 height 11
select select "7750"
select select "service"
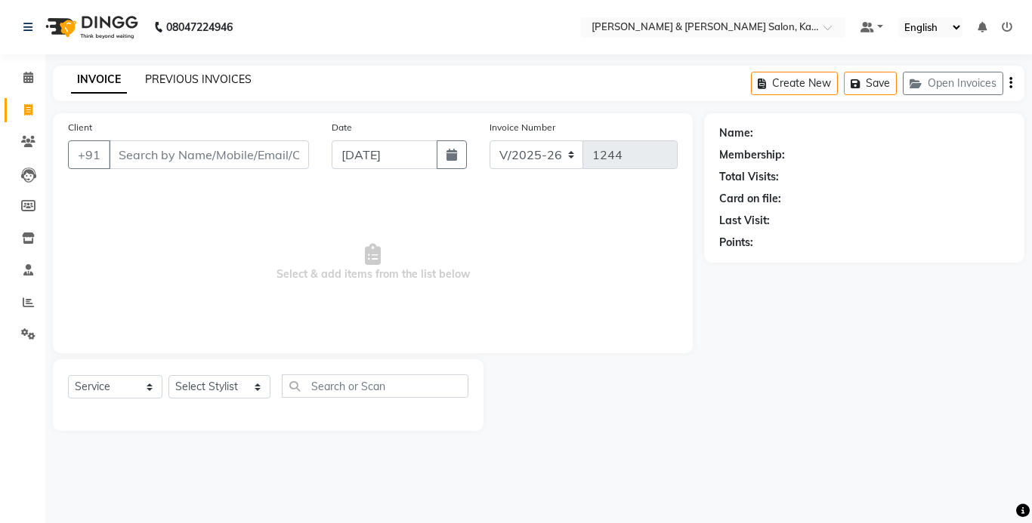
click at [199, 82] on link "PREVIOUS INVOICES" at bounding box center [198, 80] width 106 height 14
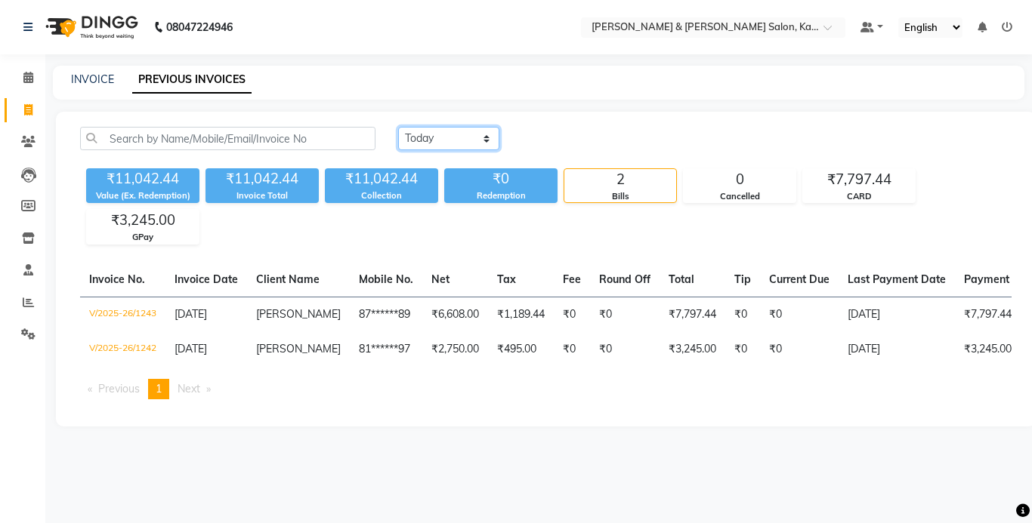
click at [419, 143] on select "Today Yesterday Custom Range" at bounding box center [448, 138] width 101 height 23
select select "yesterday"
click at [398, 127] on select "Today Yesterday Custom Range" at bounding box center [448, 138] width 101 height 23
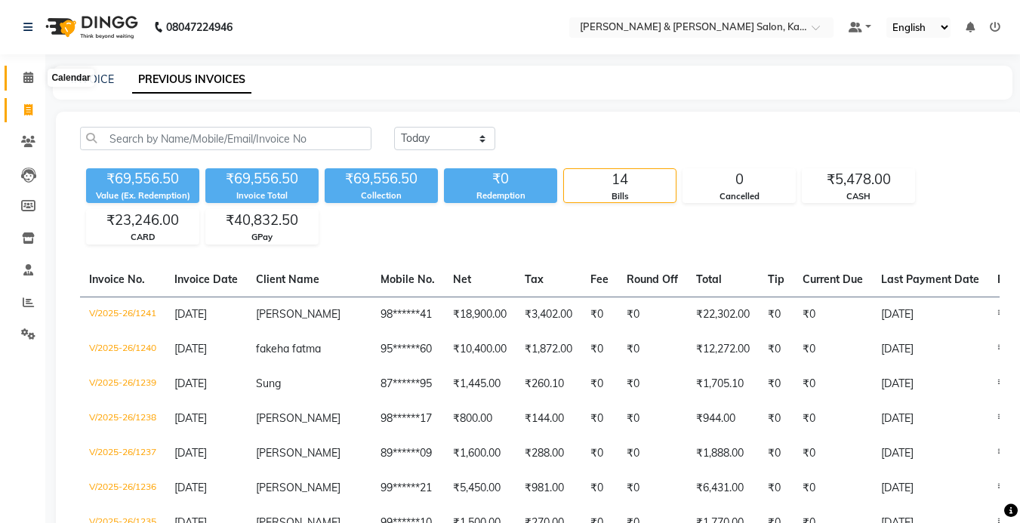
click at [23, 76] on icon at bounding box center [28, 77] width 10 height 11
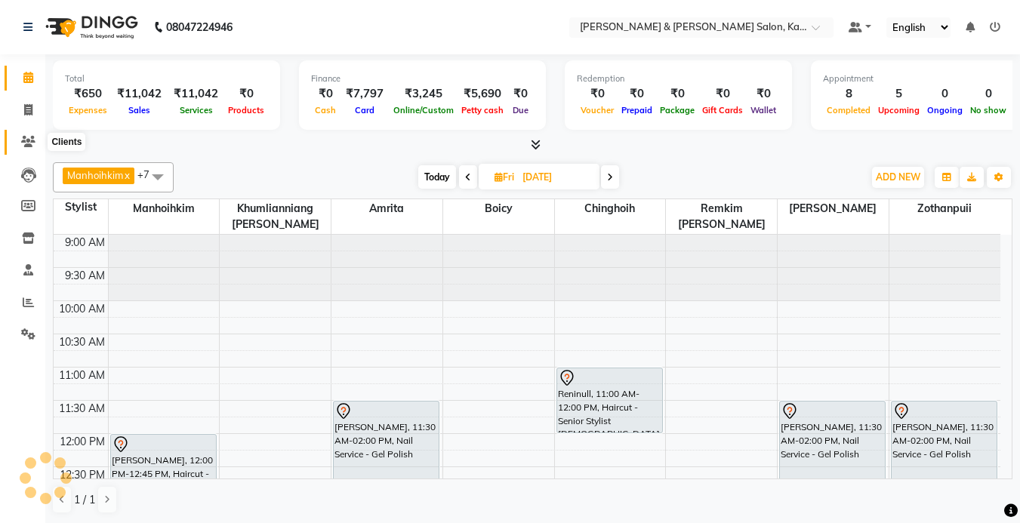
click at [29, 147] on span at bounding box center [28, 142] width 26 height 17
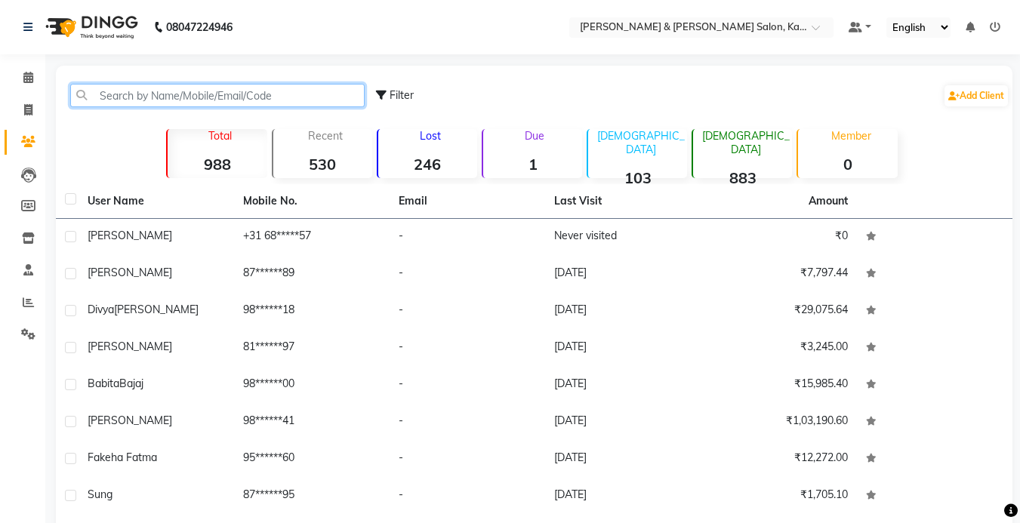
click at [135, 94] on input "text" at bounding box center [217, 95] width 295 height 23
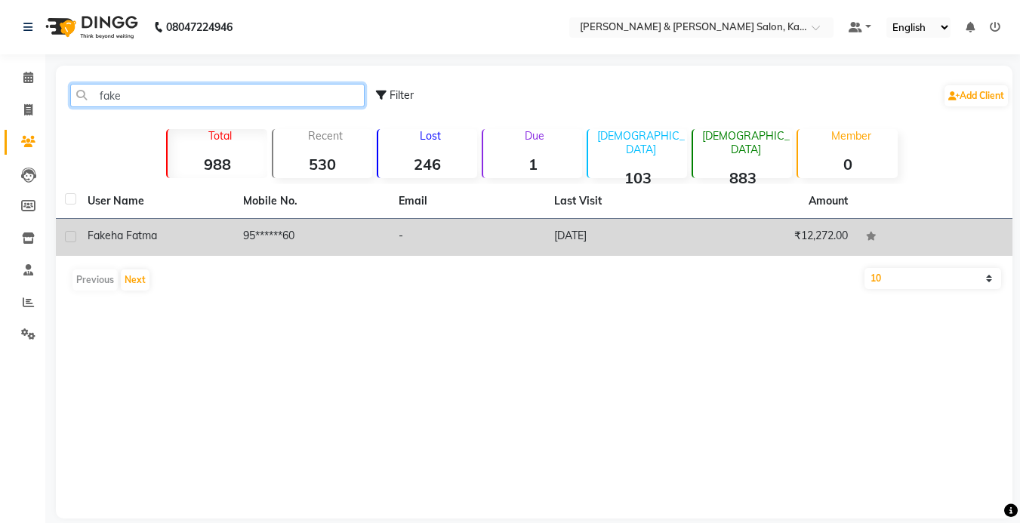
type input "fake"
click at [145, 227] on td "fakeha fatma" at bounding box center [157, 237] width 156 height 37
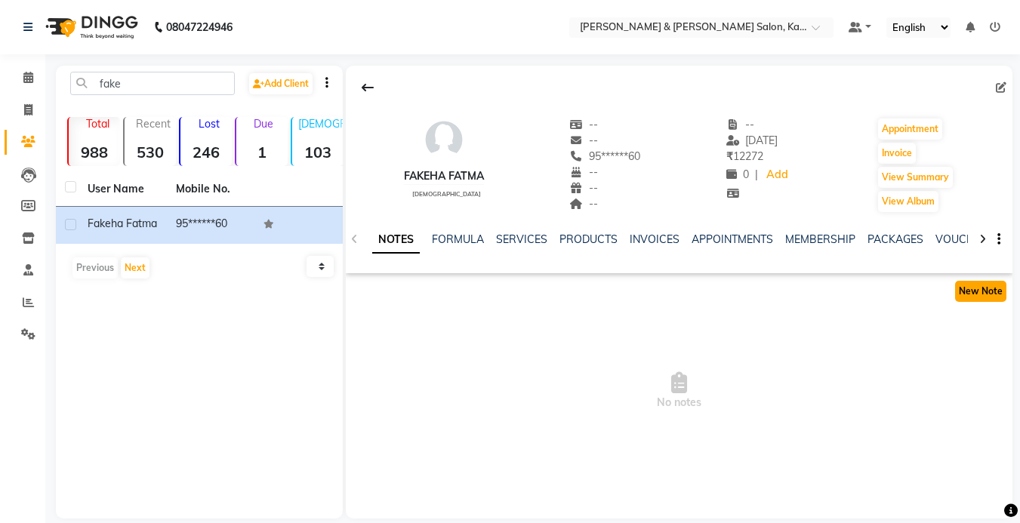
click at [987, 294] on button "New Note" at bounding box center [980, 291] width 51 height 21
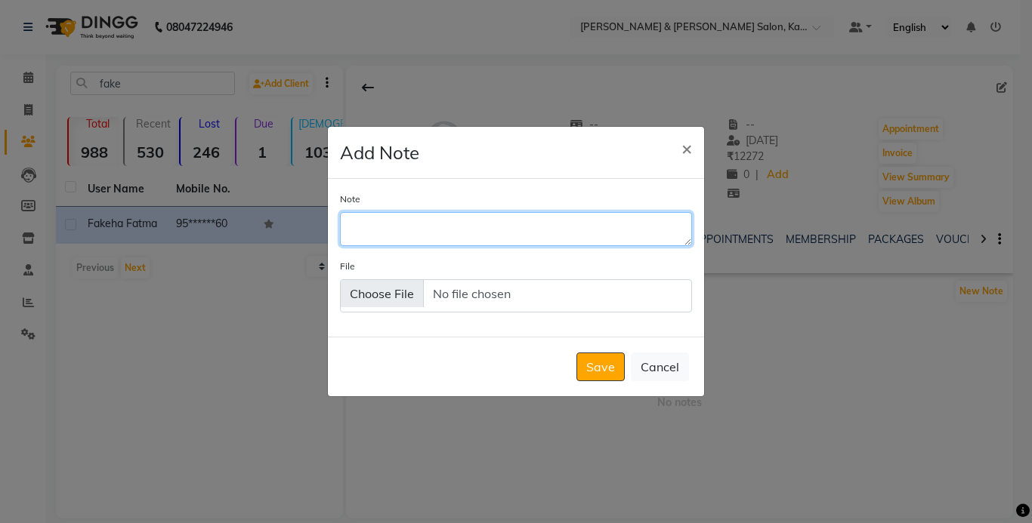
click at [455, 230] on textarea "Note" at bounding box center [516, 228] width 352 height 33
click at [459, 227] on textarea "magilift 13 14" at bounding box center [516, 228] width 352 height 33
type textarea "magilift 13 40vol 12.3 30vol"
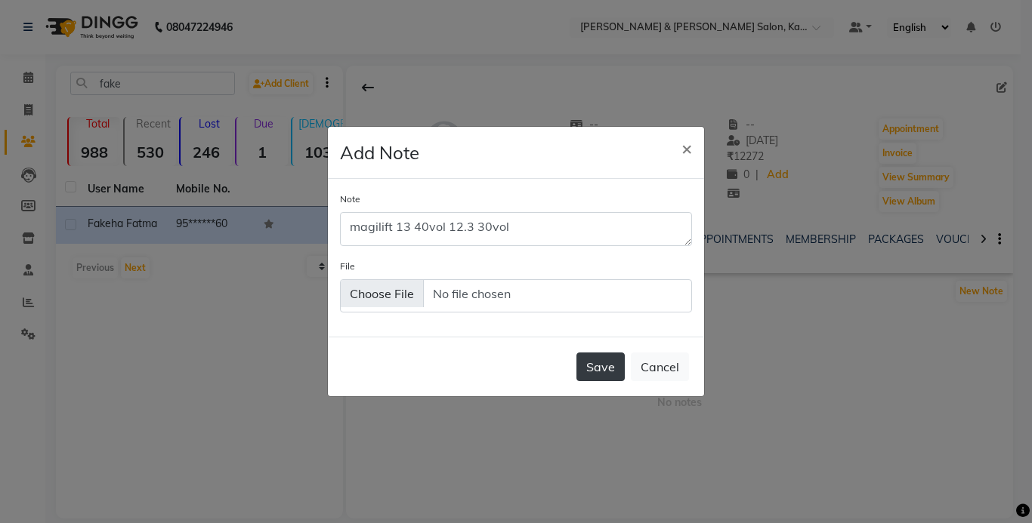
click at [611, 359] on button "Save" at bounding box center [600, 367] width 48 height 29
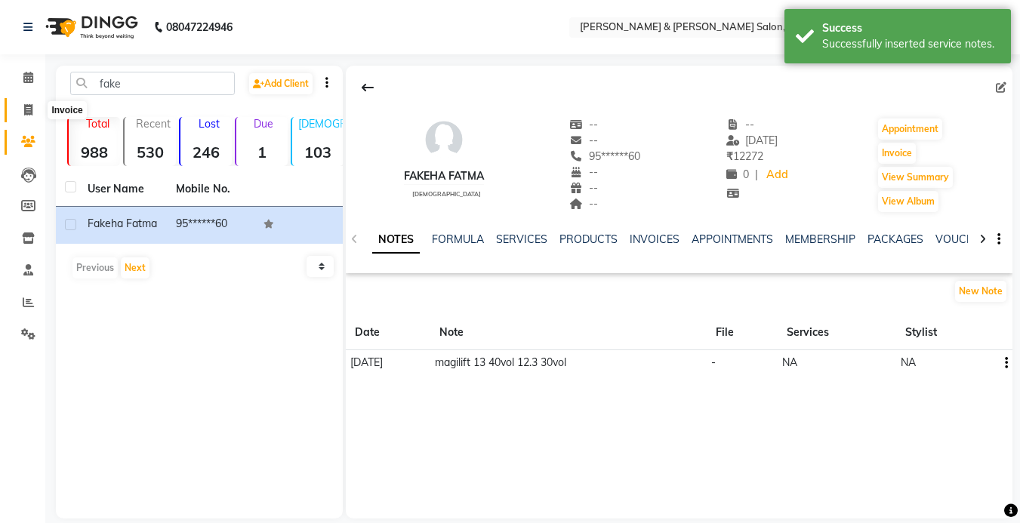
click at [27, 111] on icon at bounding box center [28, 109] width 8 height 11
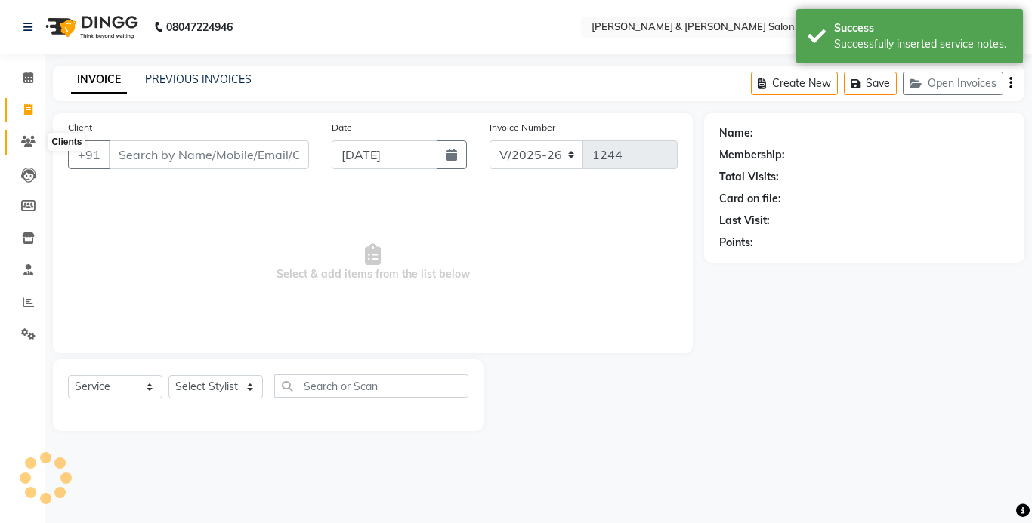
click at [25, 140] on icon at bounding box center [28, 141] width 14 height 11
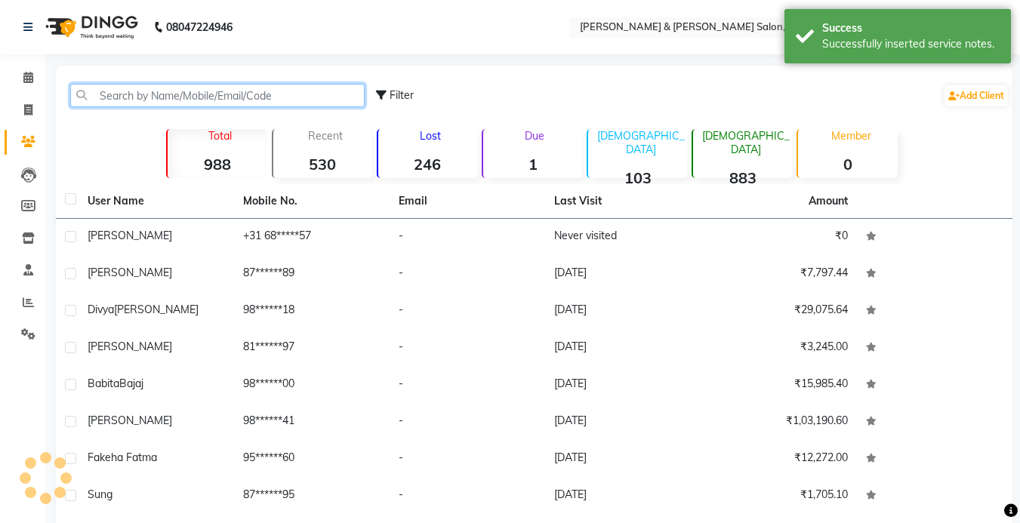
click at [174, 85] on input "text" at bounding box center [217, 95] width 295 height 23
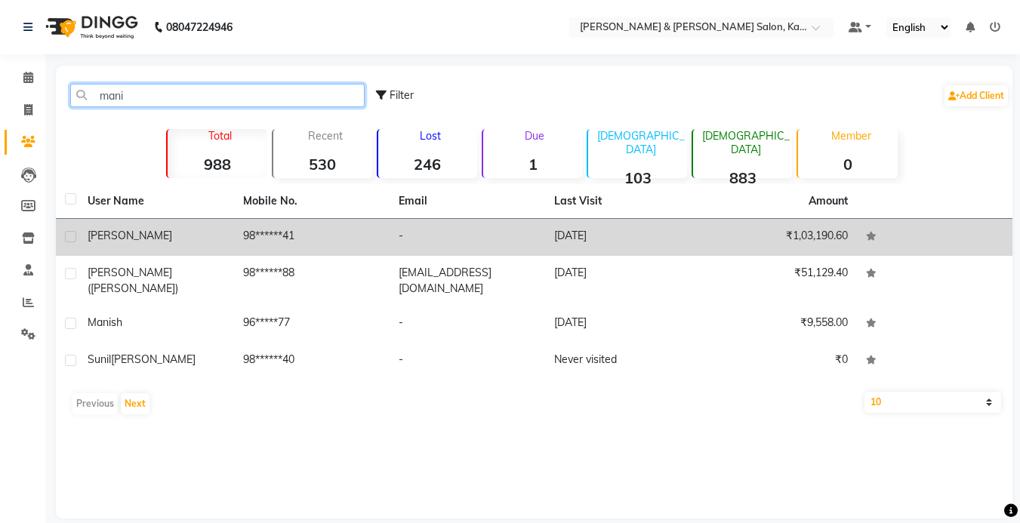
type input "mani"
click at [137, 236] on div "Maninder" at bounding box center [156, 236] width 137 height 16
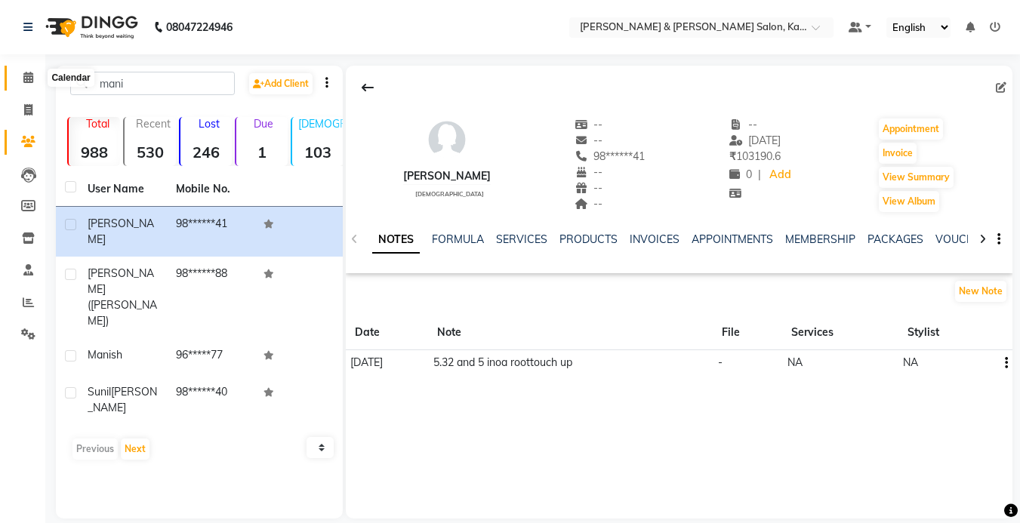
click at [26, 77] on icon at bounding box center [28, 77] width 10 height 11
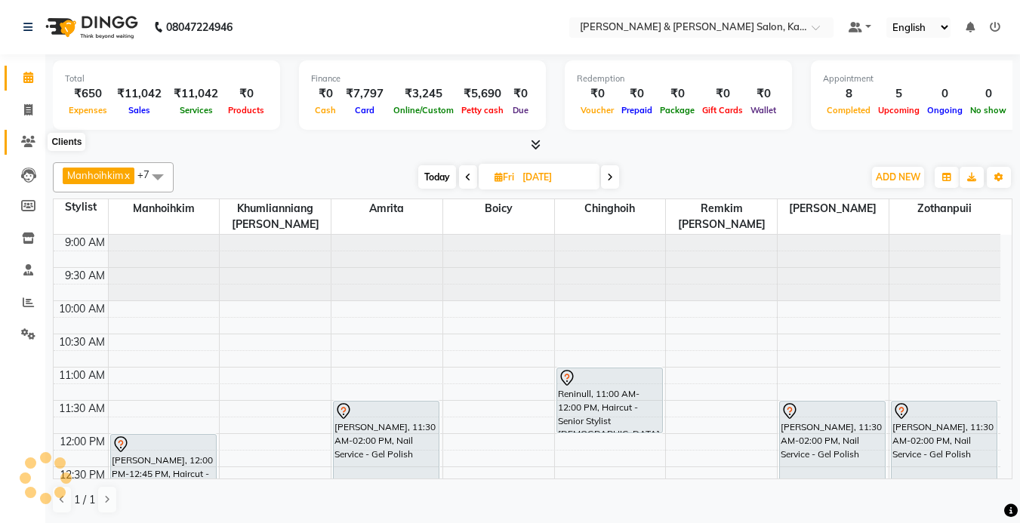
scroll to position [466, 0]
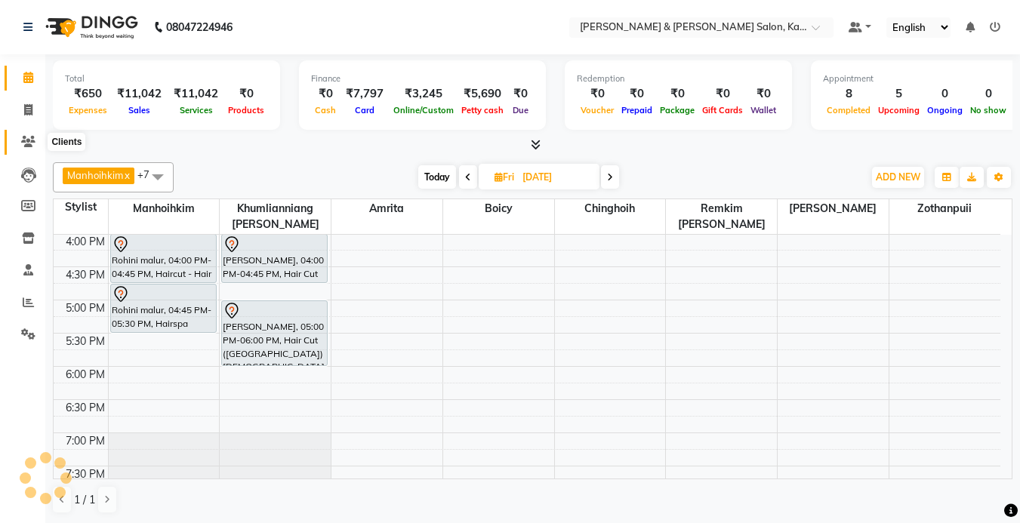
click at [27, 135] on span at bounding box center [28, 142] width 26 height 17
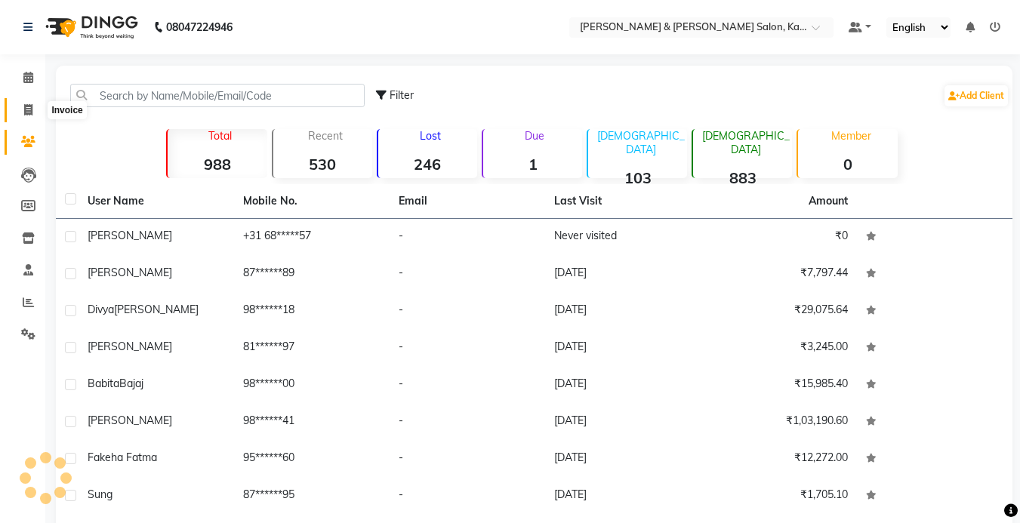
click at [26, 112] on icon at bounding box center [28, 109] width 8 height 11
select select "service"
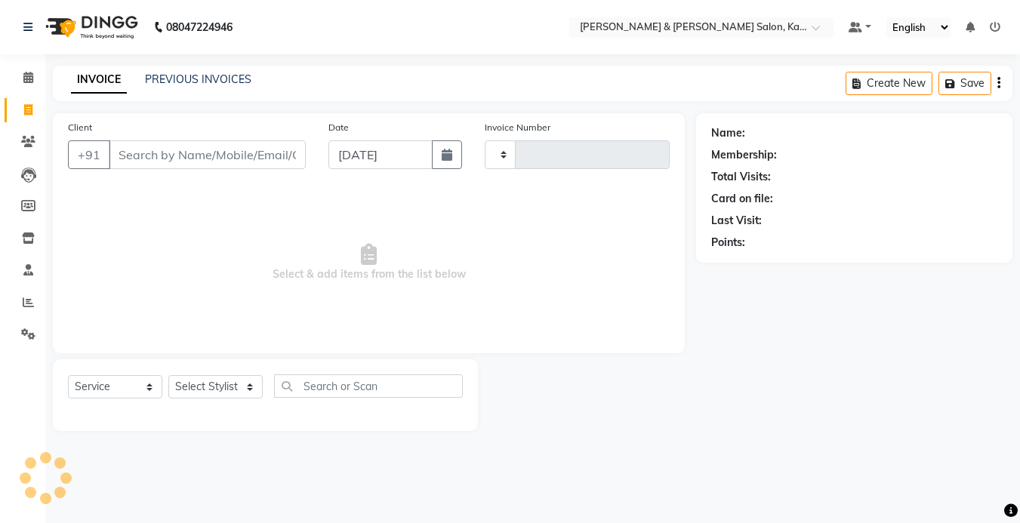
type input "1244"
select select "7750"
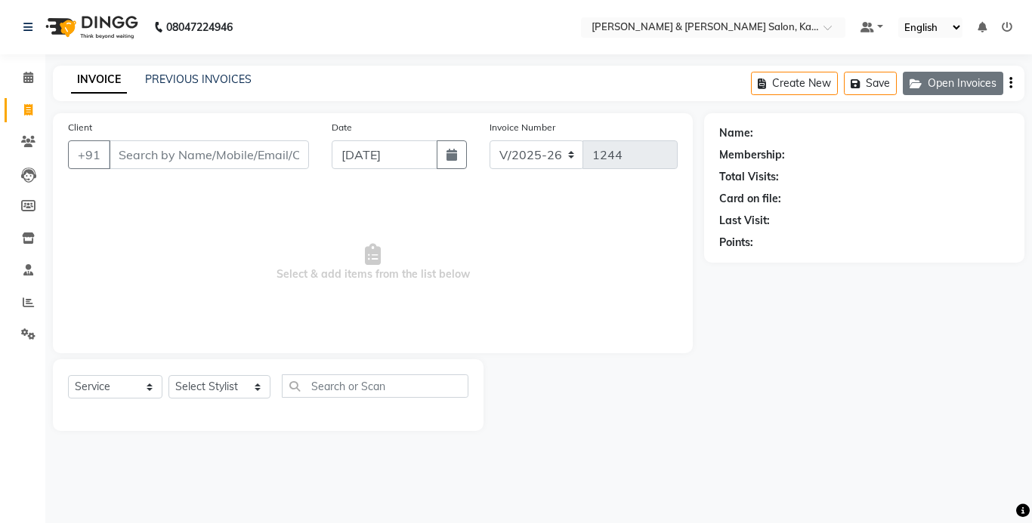
click at [959, 78] on button "Open Invoices" at bounding box center [952, 83] width 100 height 23
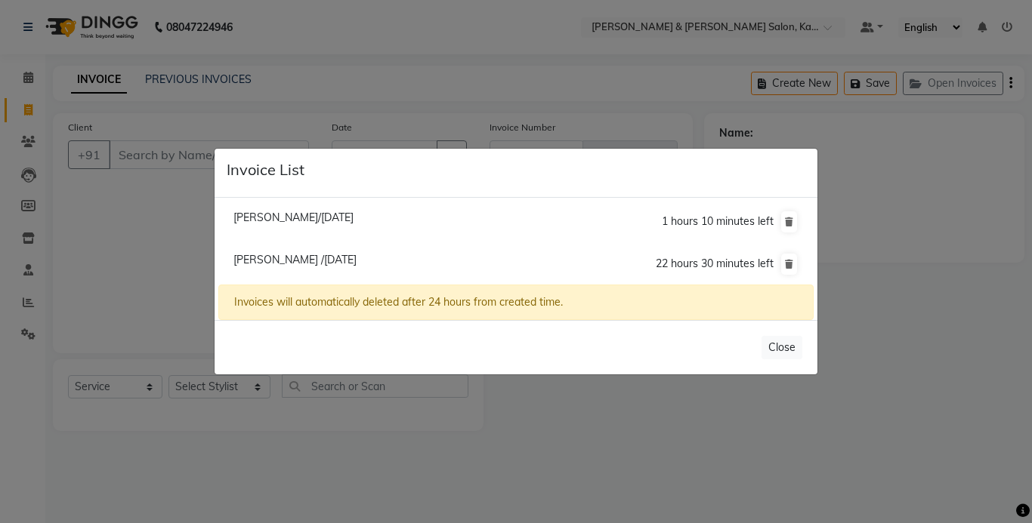
click at [300, 258] on span "Vidhya /04 September 2025" at bounding box center [294, 260] width 123 height 14
type input "98******76"
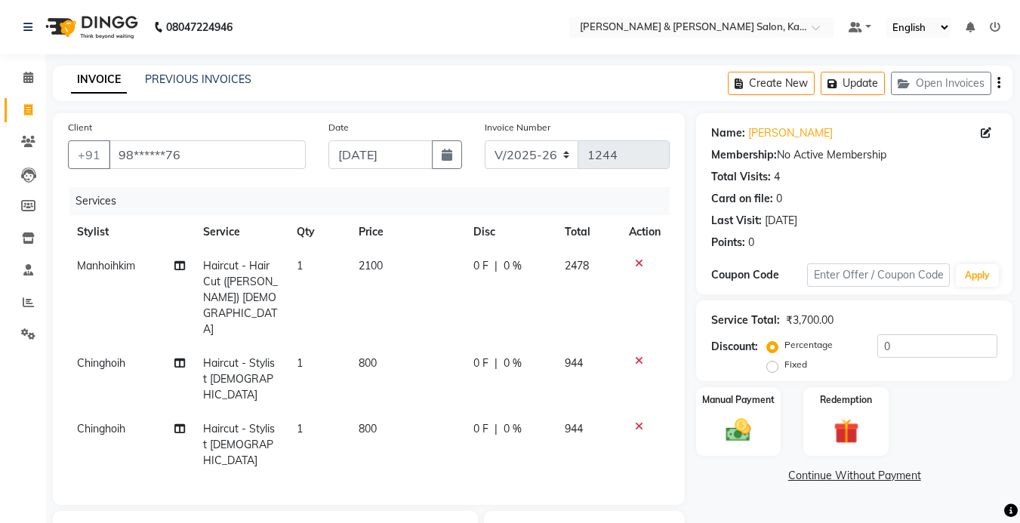
scroll to position [151, 0]
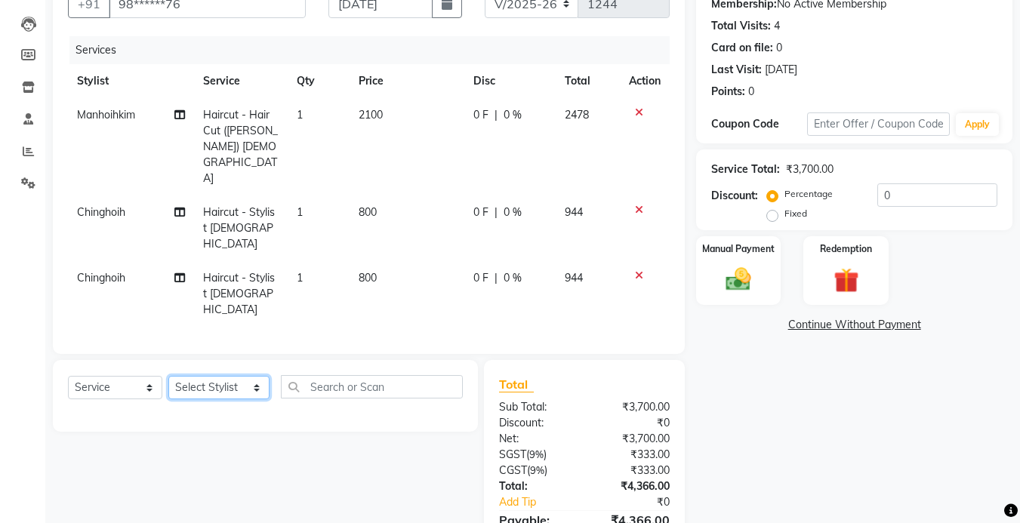
click at [211, 376] on select "Select Stylist Amrita Anna Boicy Chinghoih Khumlianniang Guite Manager Manhoihk…" at bounding box center [218, 387] width 101 height 23
select select "70736"
click at [168, 376] on select "Select Stylist Amrita Anna Boicy Chinghoih Khumlianniang Guite Manager Manhoihk…" at bounding box center [218, 387] width 101 height 23
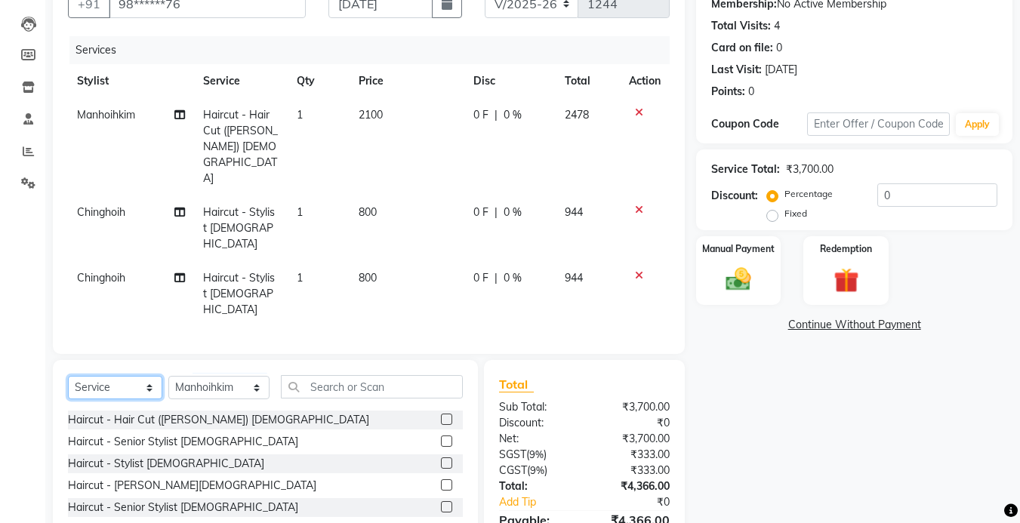
drag, startPoint x: 116, startPoint y: 338, endPoint x: 120, endPoint y: 319, distance: 19.4
click at [116, 376] on select "Select Service Product Membership Package Voucher Prepaid Gift Card" at bounding box center [115, 387] width 94 height 23
select select "product"
click at [68, 376] on select "Select Service Product Membership Package Voucher Prepaid Gift Card" at bounding box center [115, 387] width 94 height 23
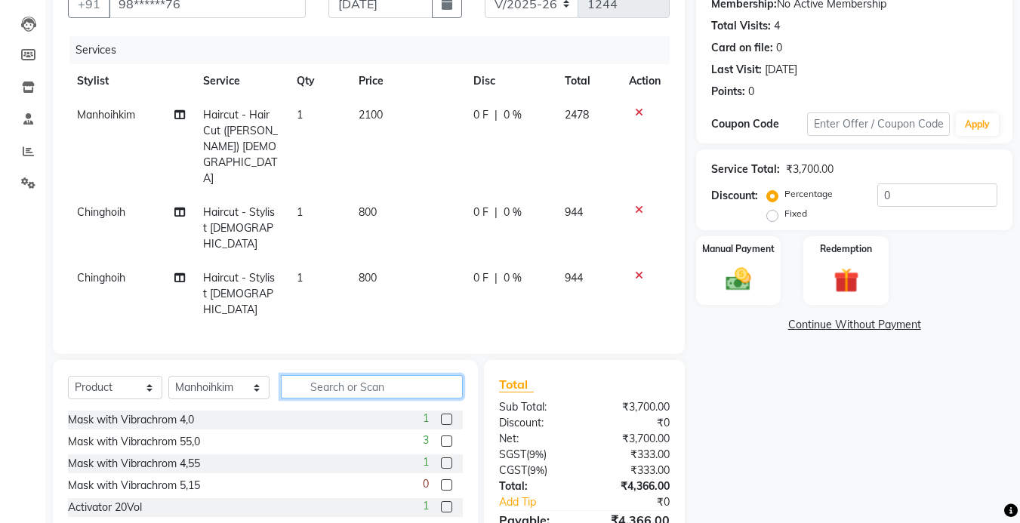
click at [354, 375] on input "text" at bounding box center [372, 386] width 182 height 23
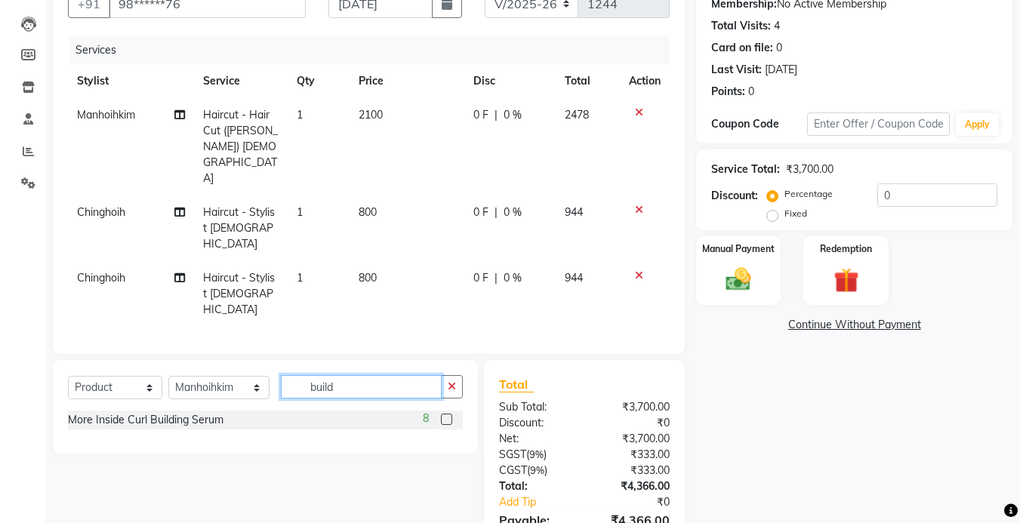
type input "build"
click at [447, 414] on label at bounding box center [446, 419] width 11 height 11
click at [447, 415] on input "checkbox" at bounding box center [446, 420] width 10 height 10
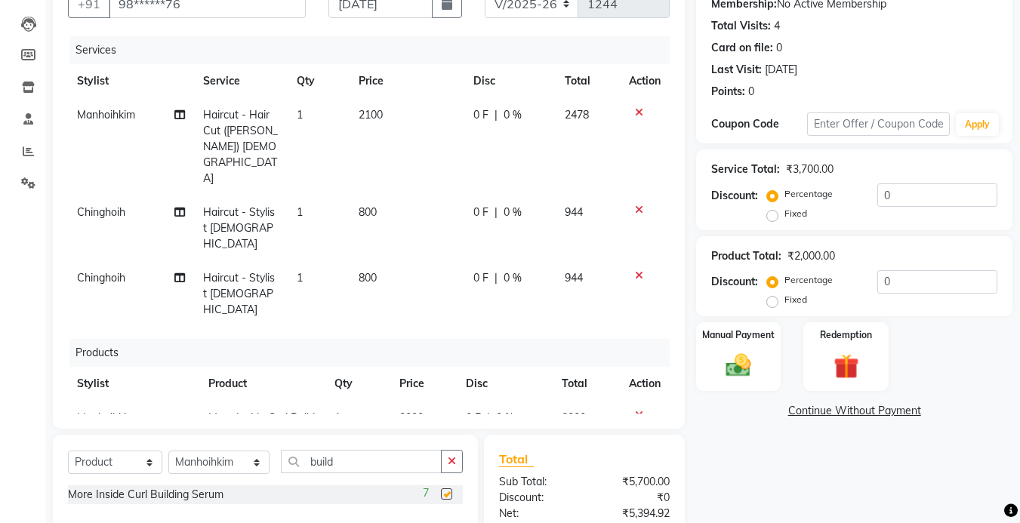
checkbox input "false"
click at [374, 455] on input "build" at bounding box center [361, 461] width 161 height 23
type input "b"
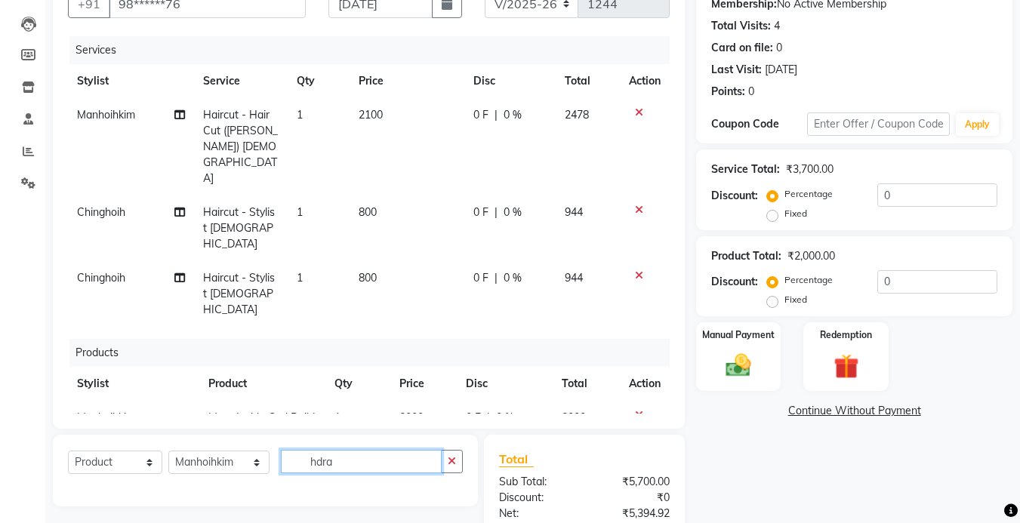
scroll to position [368, 0]
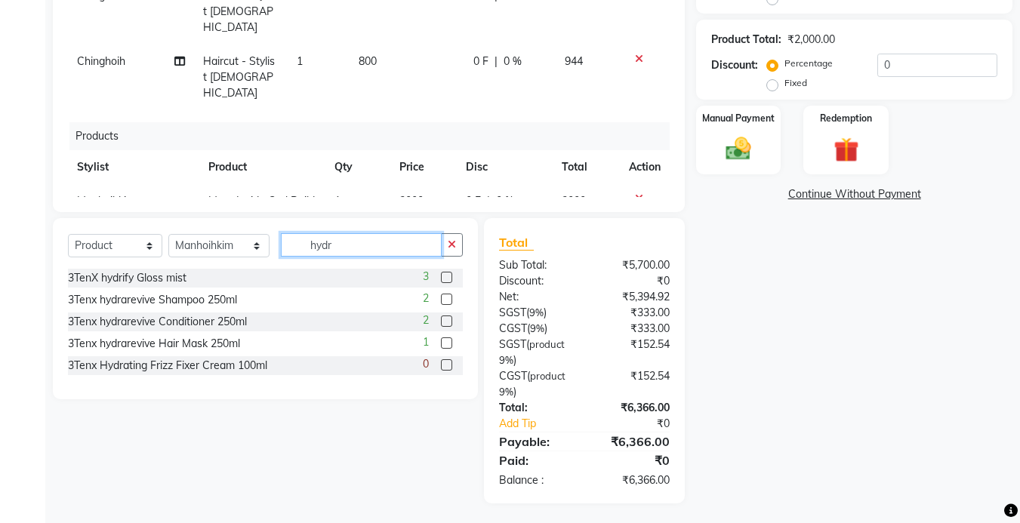
type input "hydr"
click at [447, 297] on label at bounding box center [446, 299] width 11 height 11
click at [447, 297] on input "checkbox" at bounding box center [446, 300] width 10 height 10
checkbox input "false"
click at [449, 319] on label at bounding box center [446, 321] width 11 height 11
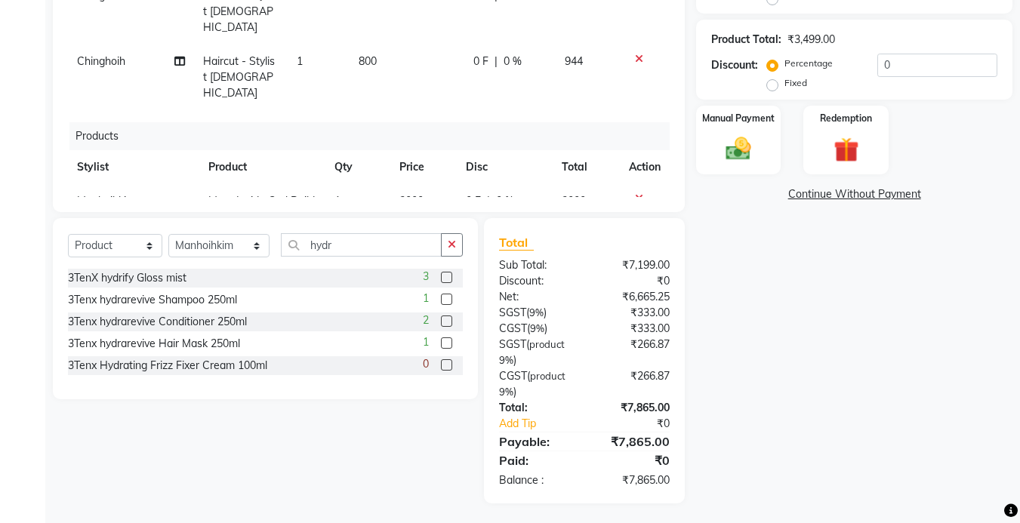
click at [449, 319] on input "checkbox" at bounding box center [446, 322] width 10 height 10
checkbox input "false"
click at [444, 343] on label at bounding box center [446, 343] width 11 height 11
click at [444, 343] on input "checkbox" at bounding box center [446, 344] width 10 height 10
checkbox input "false"
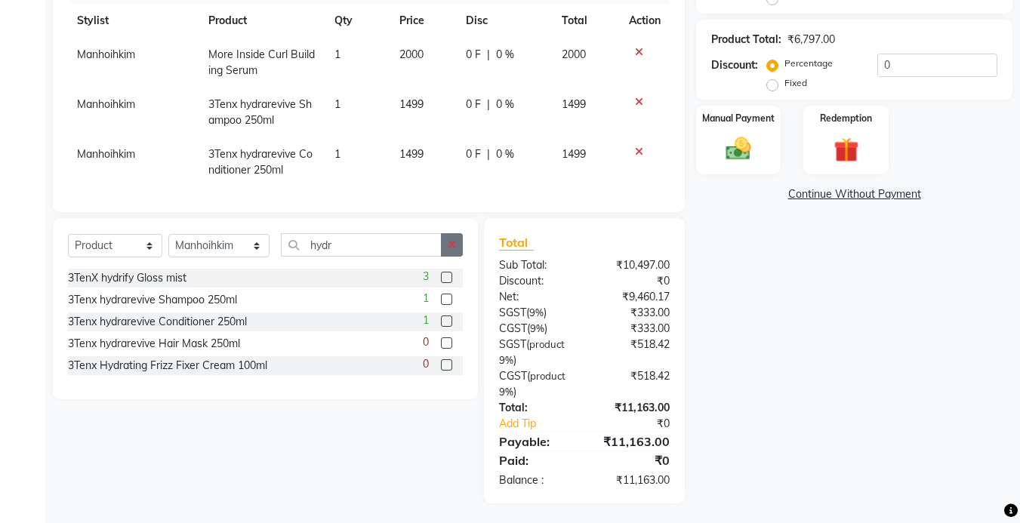
scroll to position [371, 0]
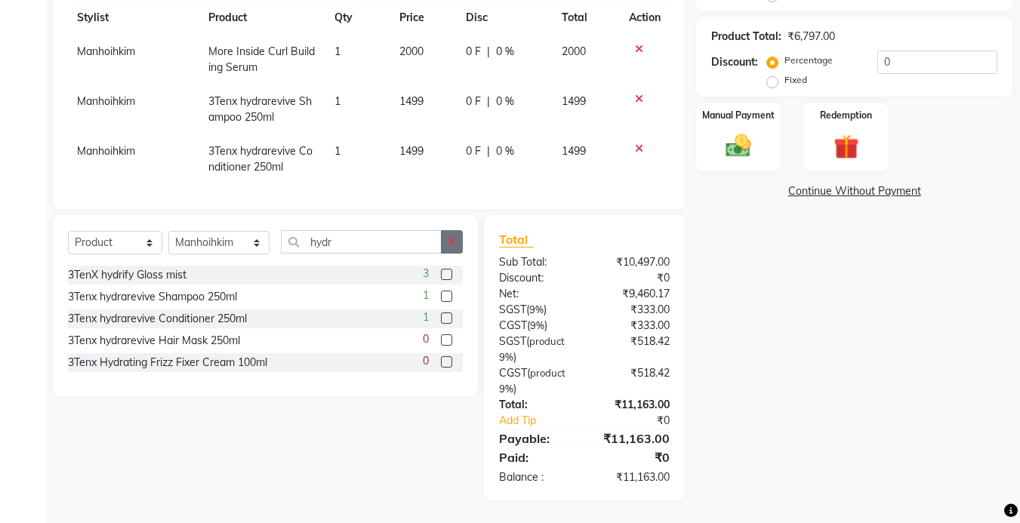
click at [452, 239] on icon "button" at bounding box center [452, 241] width 8 height 11
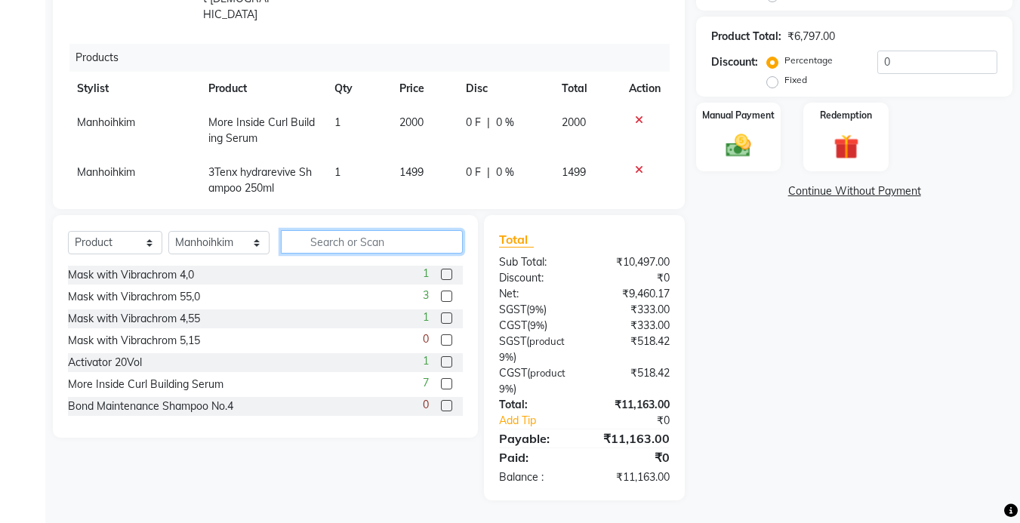
scroll to position [147, 0]
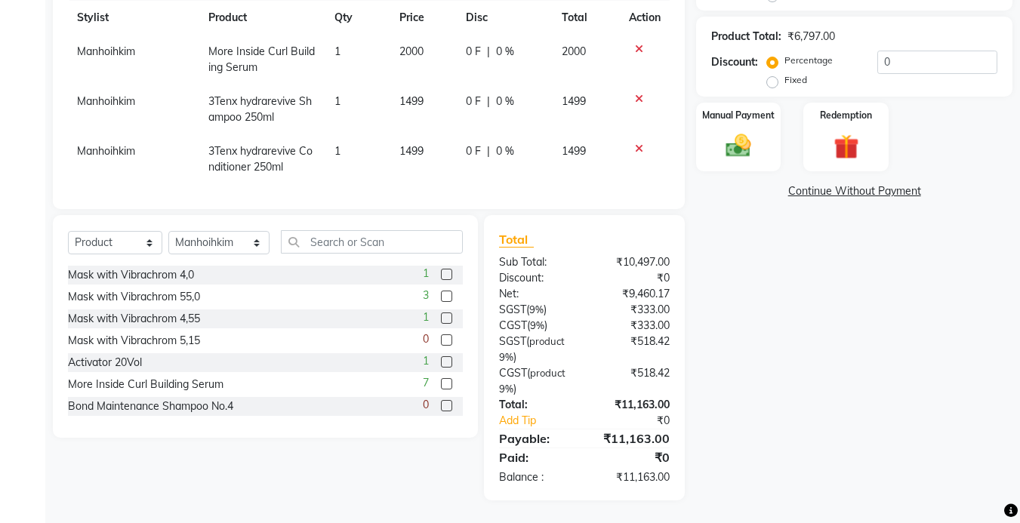
click at [377, 227] on div "Select Service Product Membership Package Voucher Prepaid Gift Card Select Styl…" at bounding box center [265, 326] width 425 height 223
click at [376, 245] on input "text" at bounding box center [372, 241] width 182 height 23
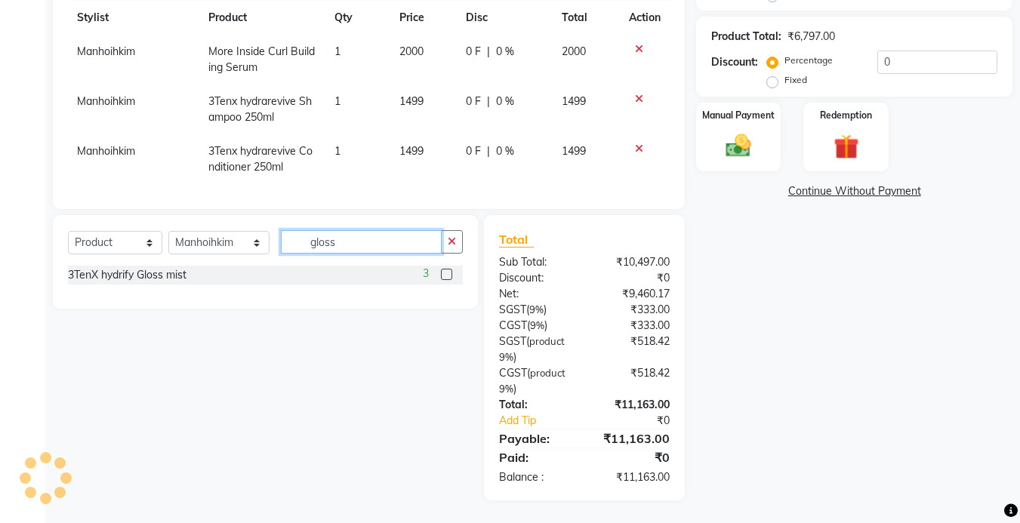
type input "gloss"
click at [445, 273] on label at bounding box center [446, 274] width 11 height 11
click at [445, 273] on input "checkbox" at bounding box center [446, 275] width 10 height 10
checkbox input "false"
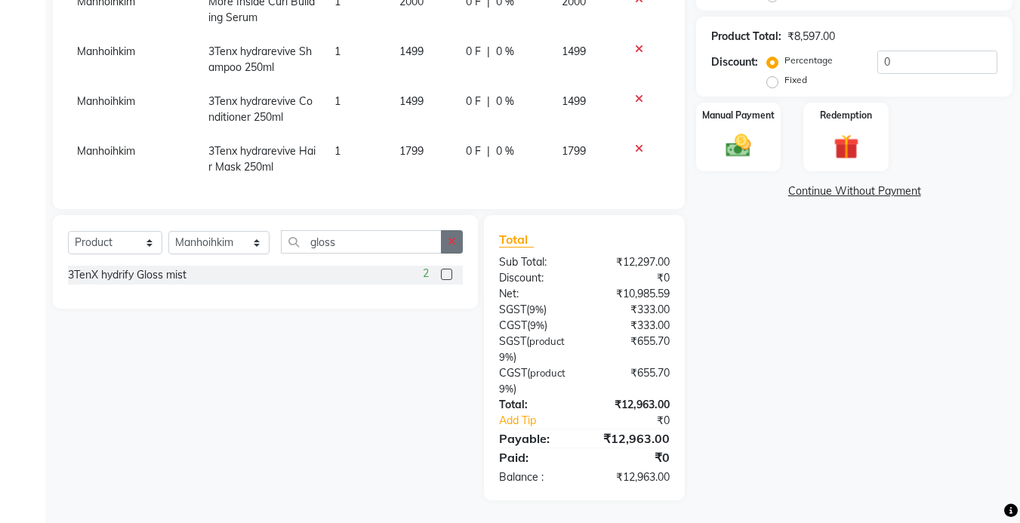
click at [446, 238] on button "button" at bounding box center [452, 241] width 22 height 23
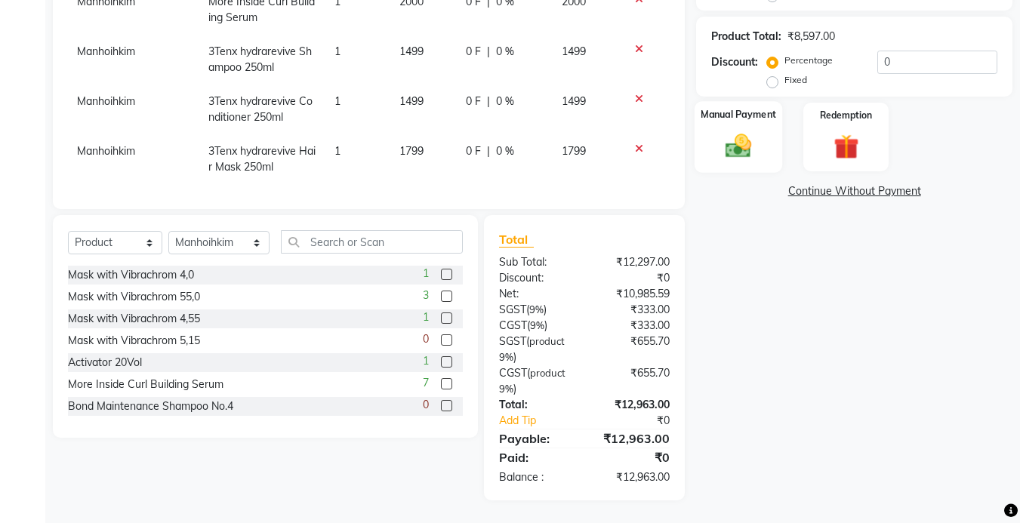
click at [742, 151] on img at bounding box center [738, 146] width 42 height 30
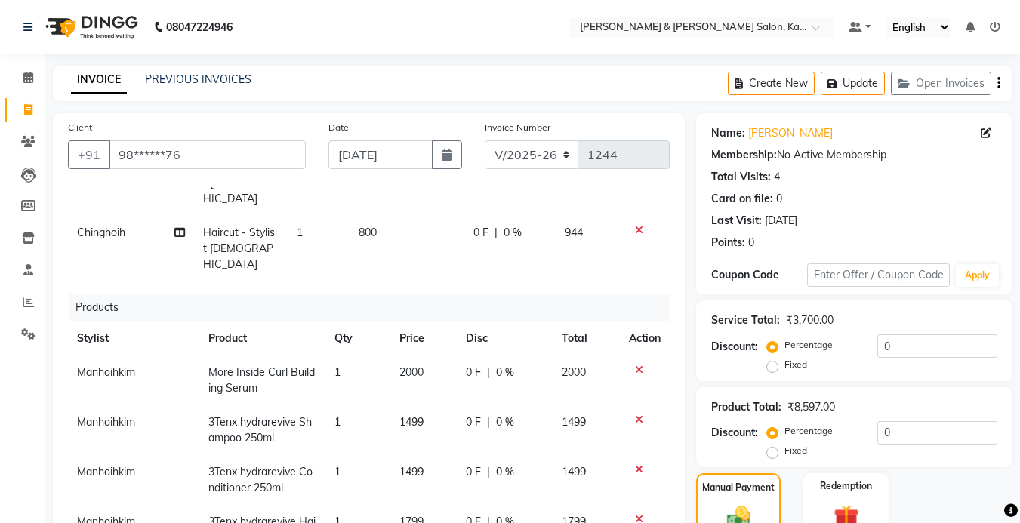
scroll to position [302, 0]
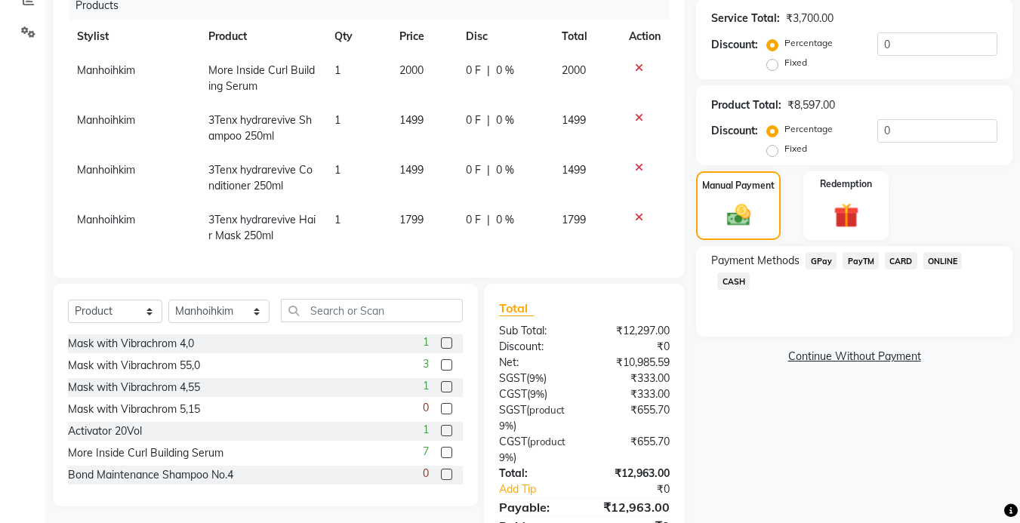
click at [822, 263] on span "GPay" at bounding box center [821, 260] width 31 height 17
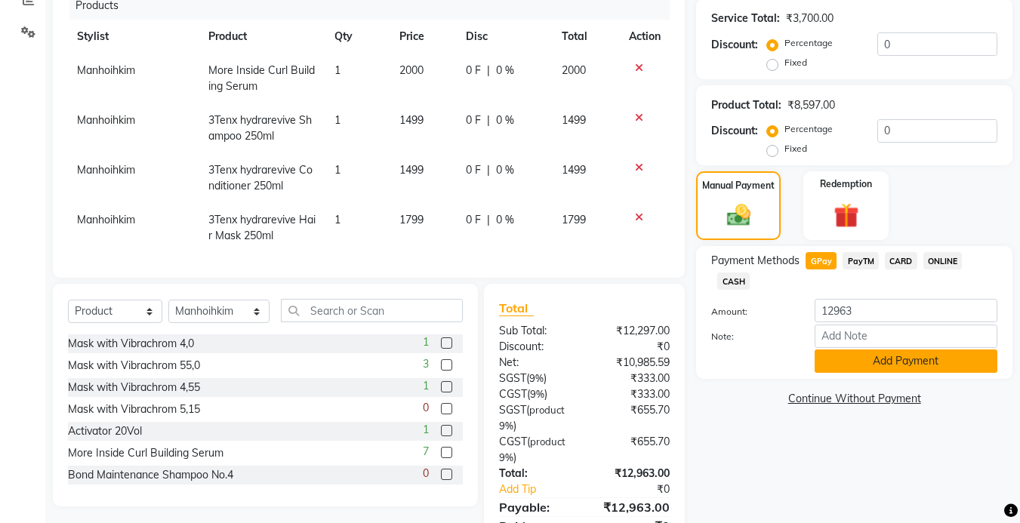
click at [826, 357] on button "Add Payment" at bounding box center [906, 361] width 183 height 23
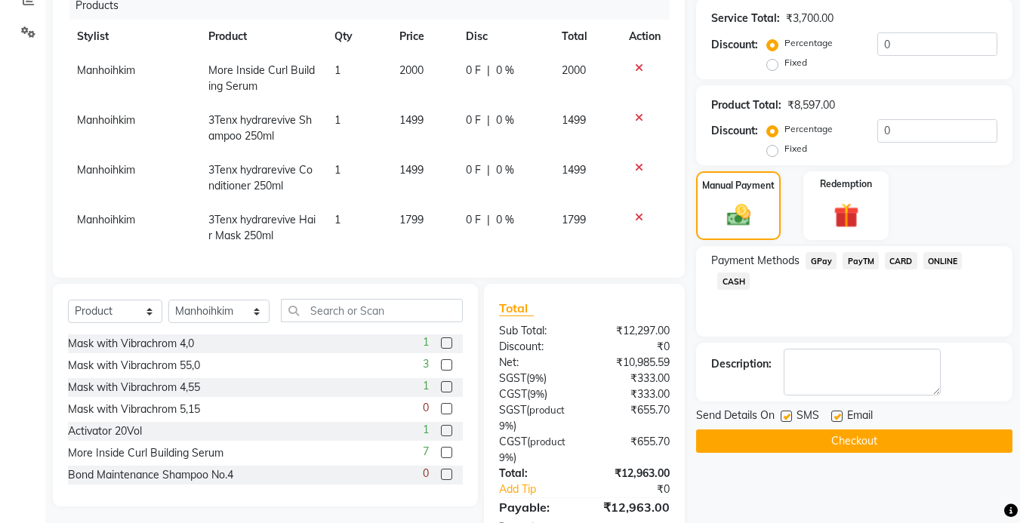
click at [754, 430] on button "Checkout" at bounding box center [854, 441] width 316 height 23
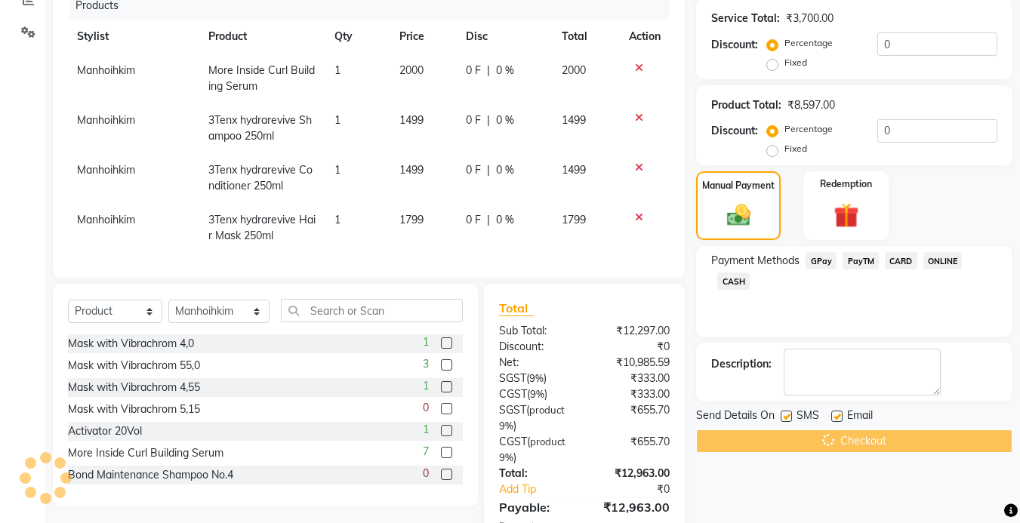
scroll to position [403, 0]
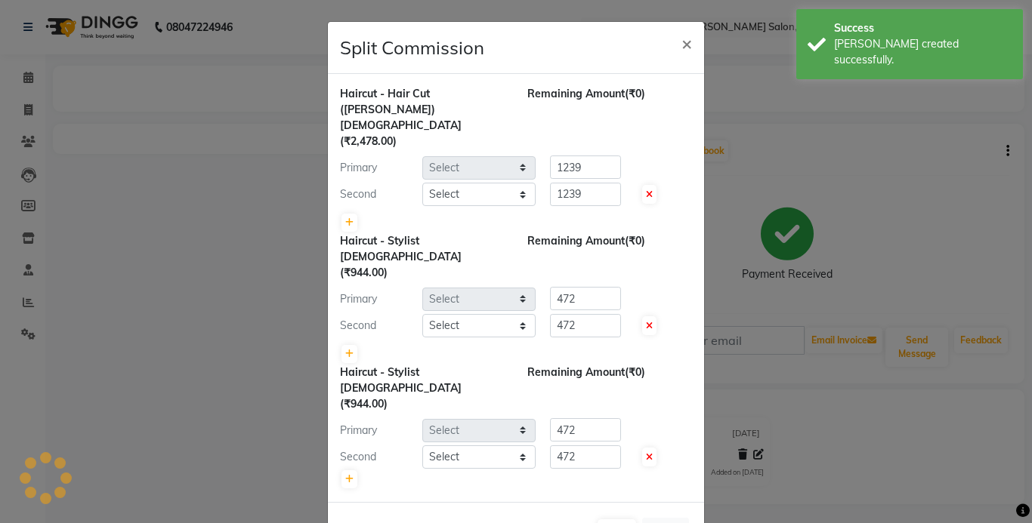
select select "70736"
select select "83708"
select select "77123"
select select "83049"
select select "77123"
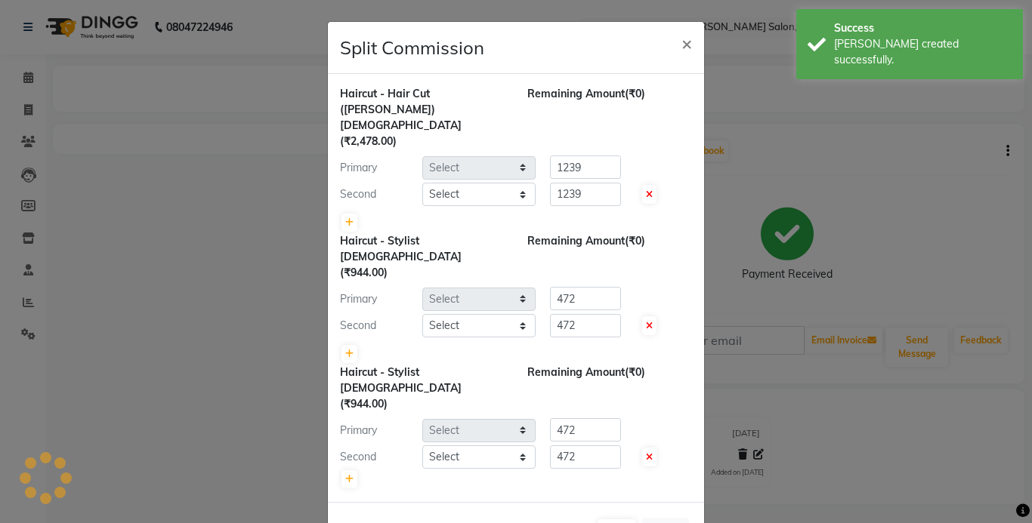
select select "72579"
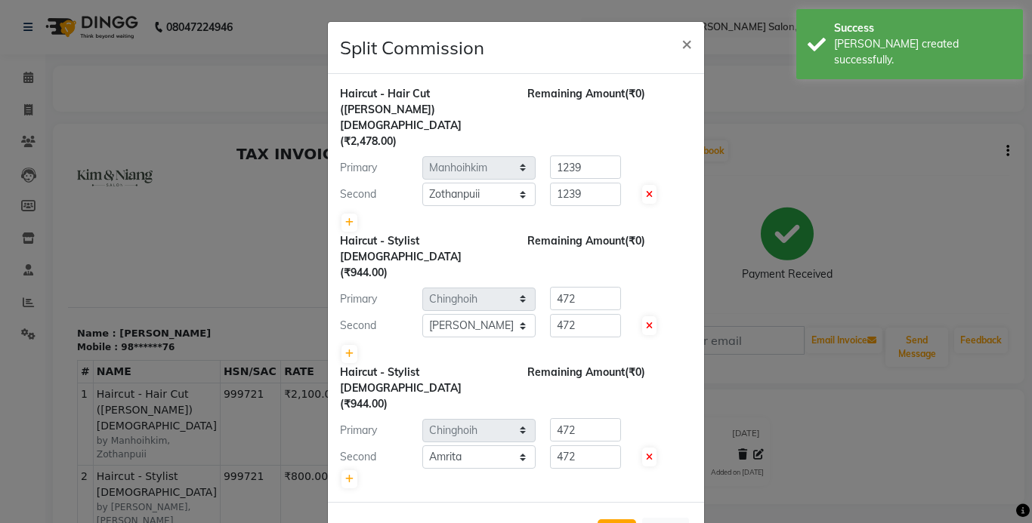
click at [608, 520] on button "Submit" at bounding box center [616, 530] width 39 height 21
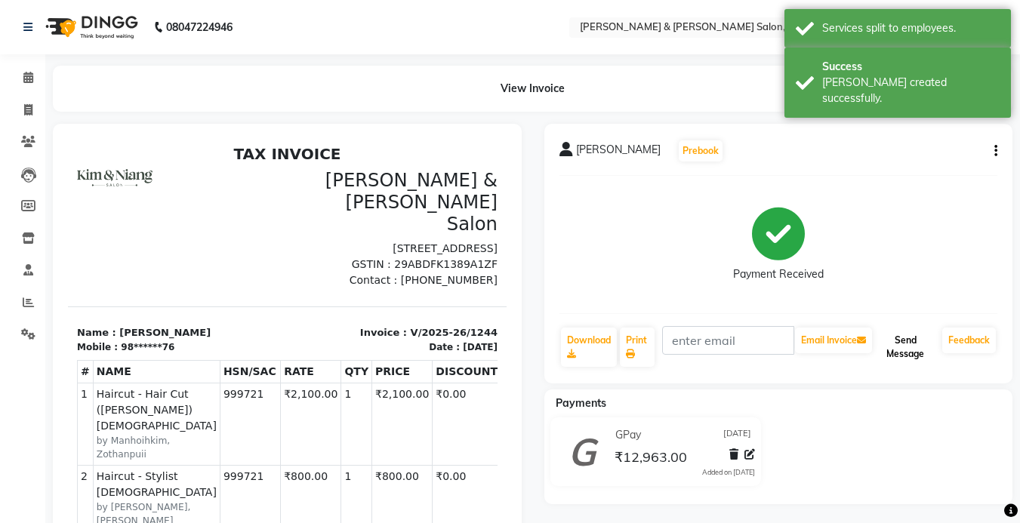
click at [902, 336] on button "Send Message" at bounding box center [905, 347] width 61 height 39
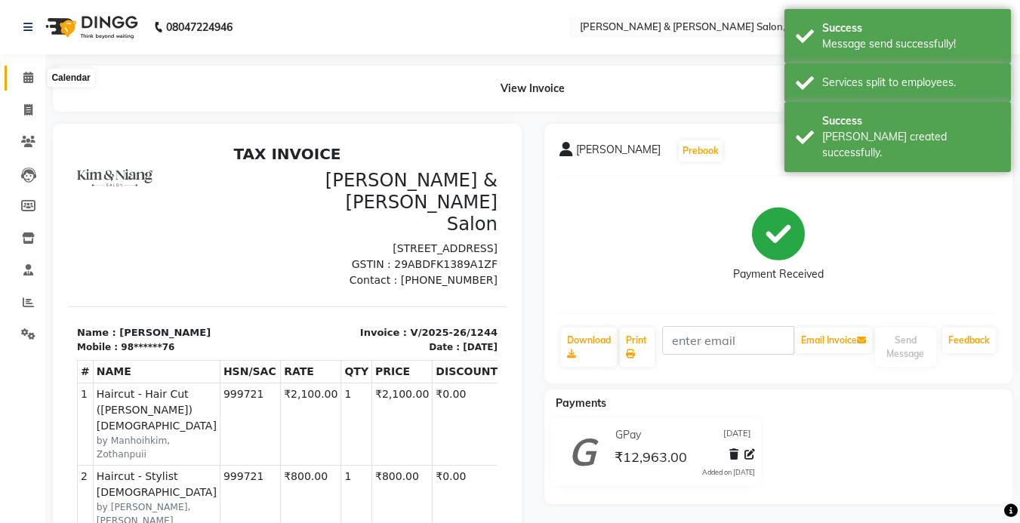
click at [29, 81] on icon at bounding box center [28, 77] width 10 height 11
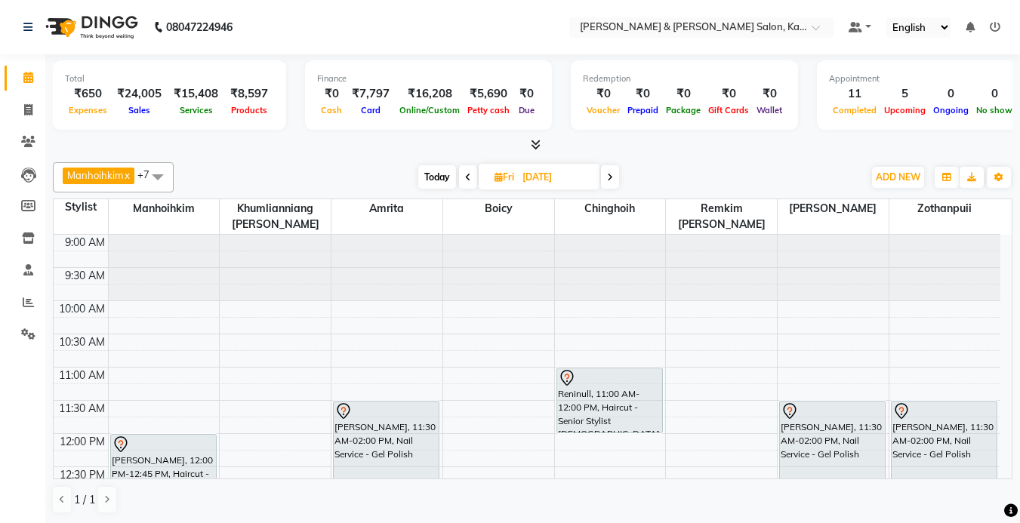
click at [446, 169] on span "Today" at bounding box center [437, 176] width 38 height 23
type input "[DATE]"
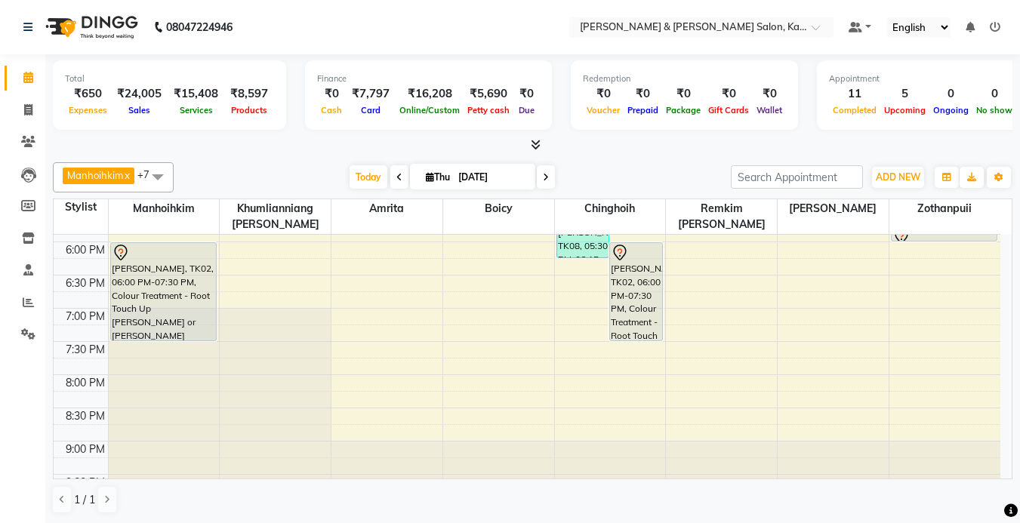
scroll to position [617, 0]
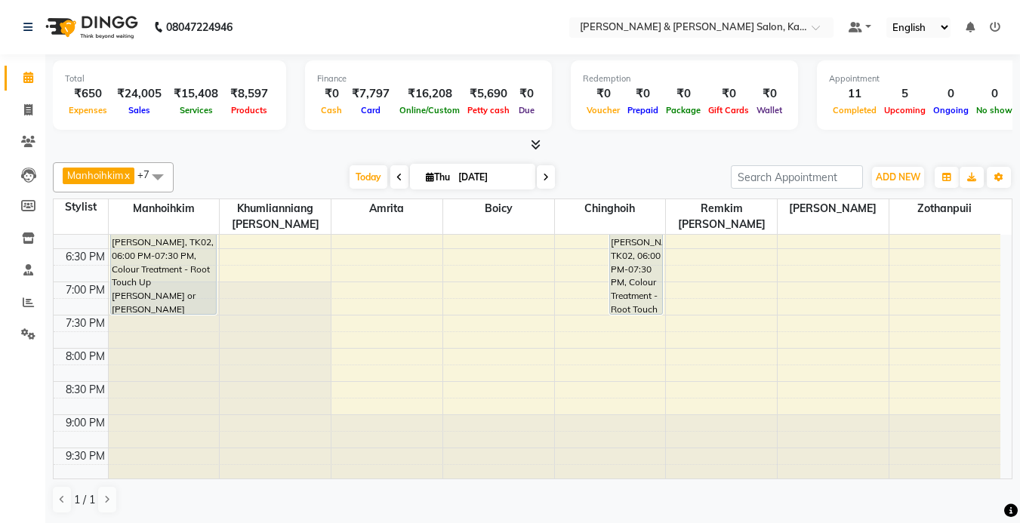
click at [526, 2] on nav "08047224946 Select Location × Kim & Niang Salon, Kalyan Nagar Default Panel My …" at bounding box center [510, 27] width 1020 height 54
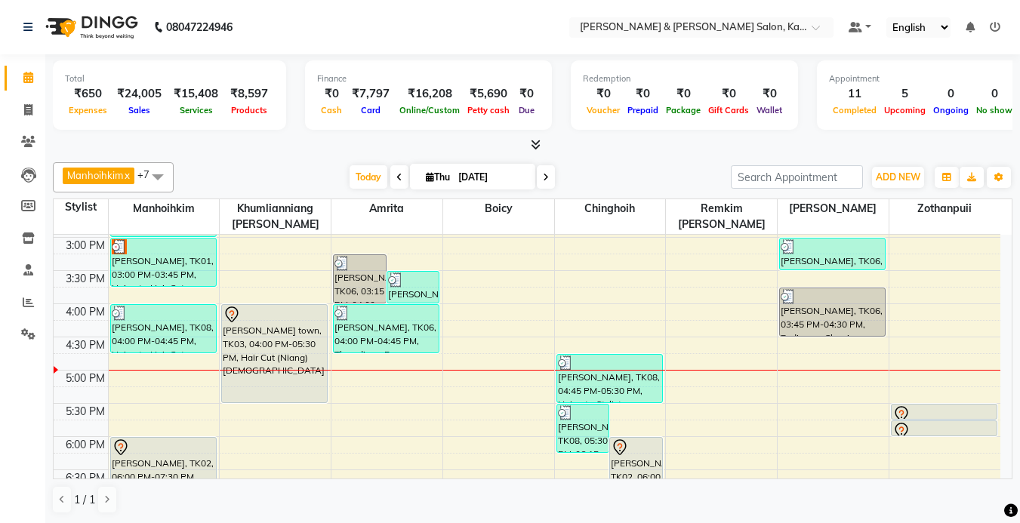
scroll to position [390, 0]
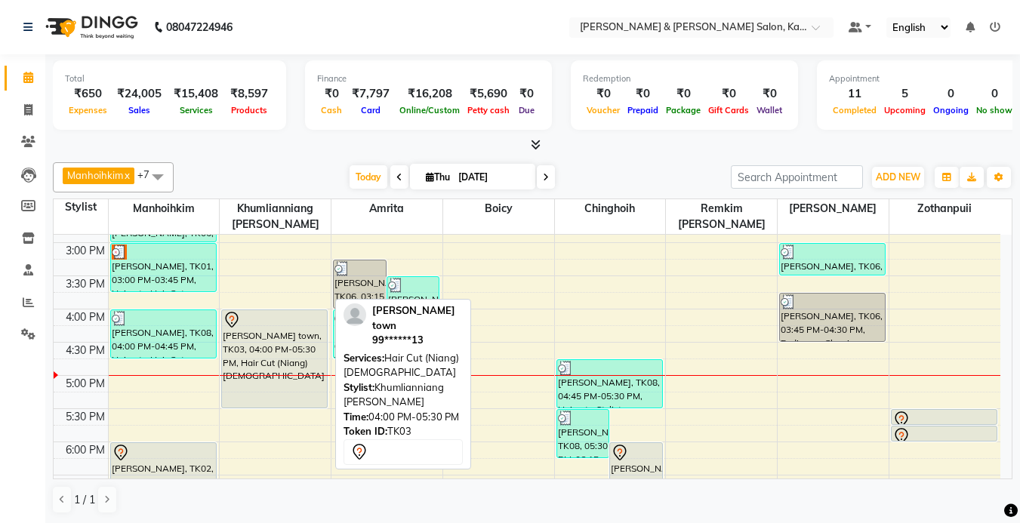
click at [247, 356] on div "[PERSON_NAME] town, TK03, 04:00 PM-05:30 PM, Hair Cut (Niang) [DEMOGRAPHIC_DATA]" at bounding box center [274, 358] width 105 height 97
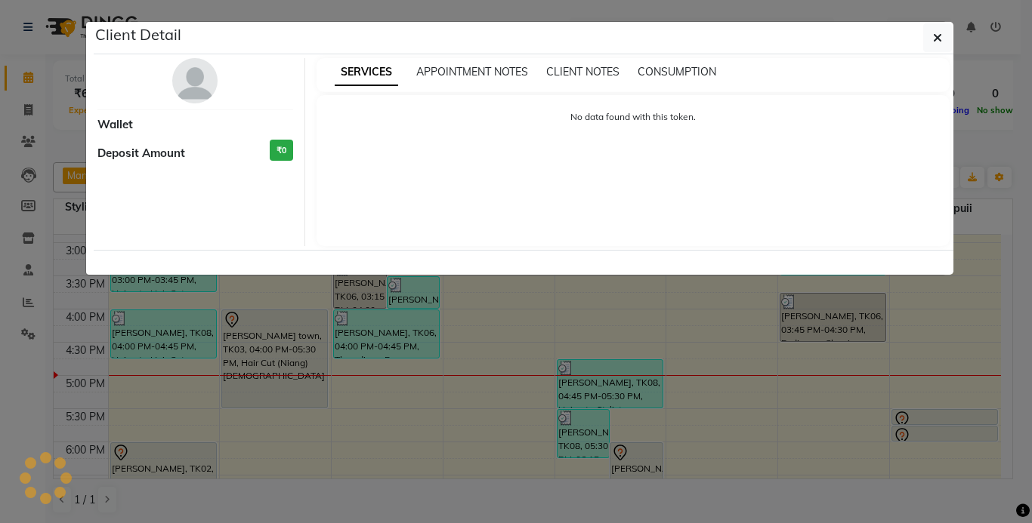
select select "7"
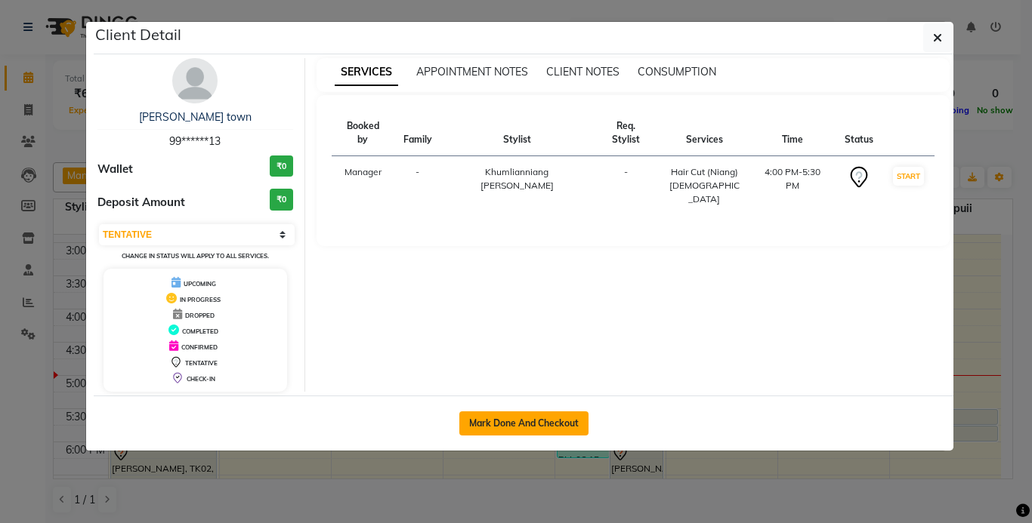
click at [532, 415] on button "Mark Done And Checkout" at bounding box center [523, 424] width 129 height 24
select select "service"
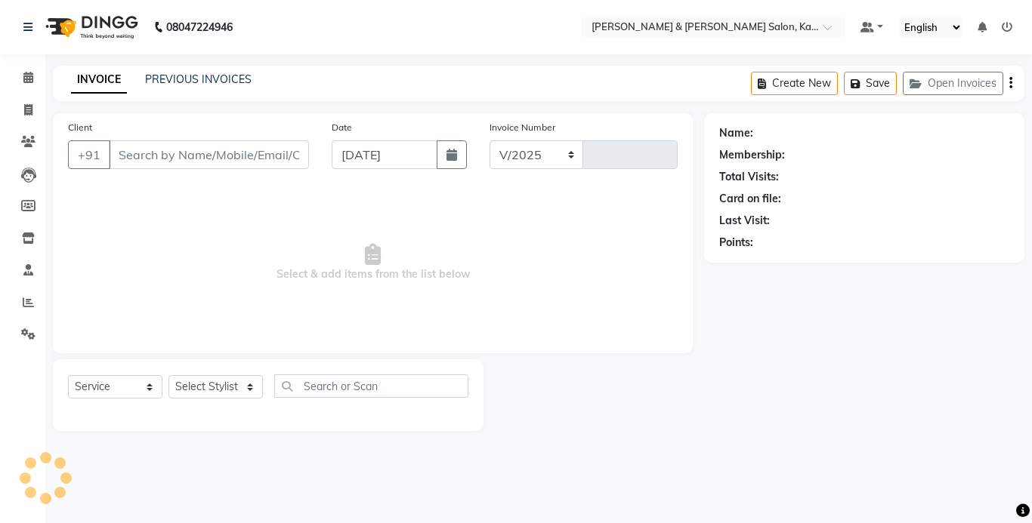
select select "7750"
type input "1245"
type input "99******13"
select select "70737"
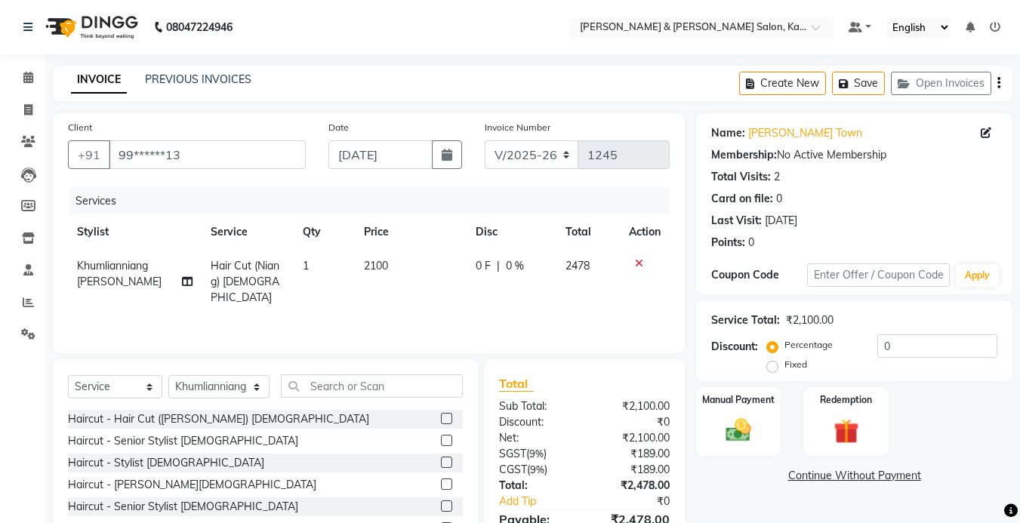
click at [749, 416] on img at bounding box center [738, 430] width 41 height 29
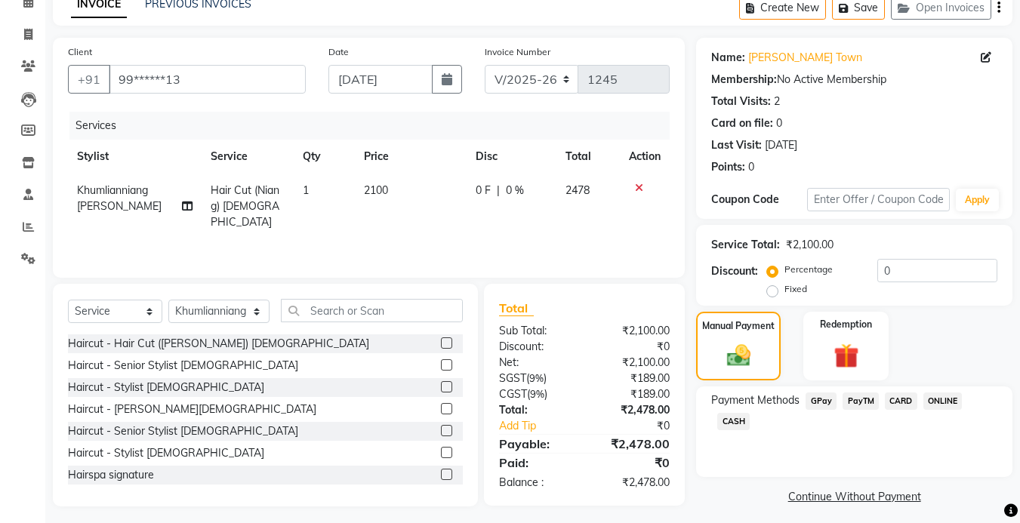
scroll to position [83, 0]
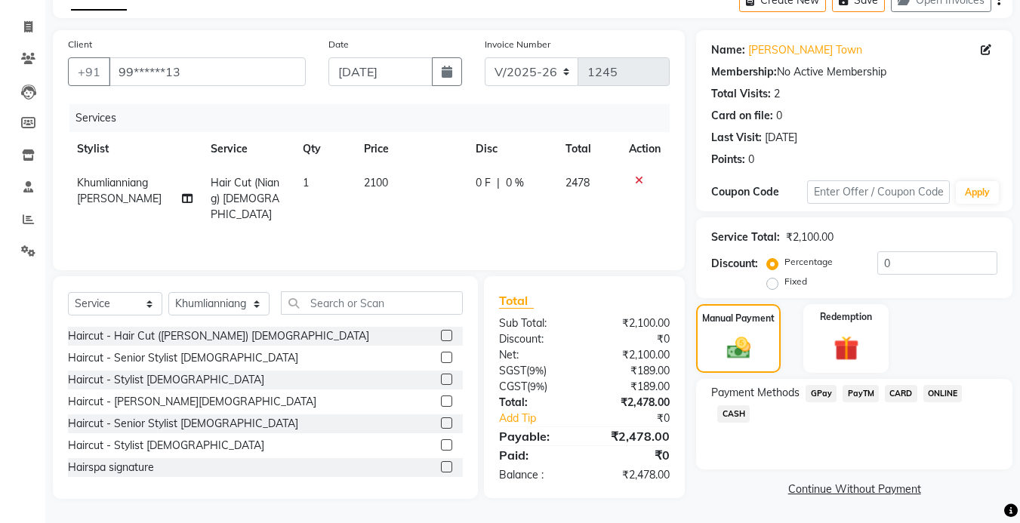
click at [901, 388] on span "CARD" at bounding box center [901, 393] width 32 height 17
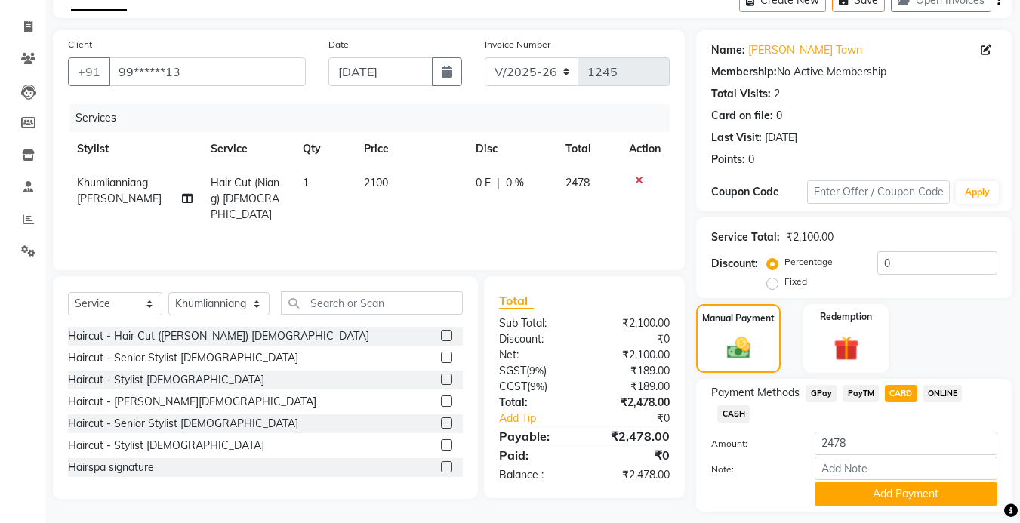
click at [861, 12] on button "Save" at bounding box center [858, 0] width 53 height 23
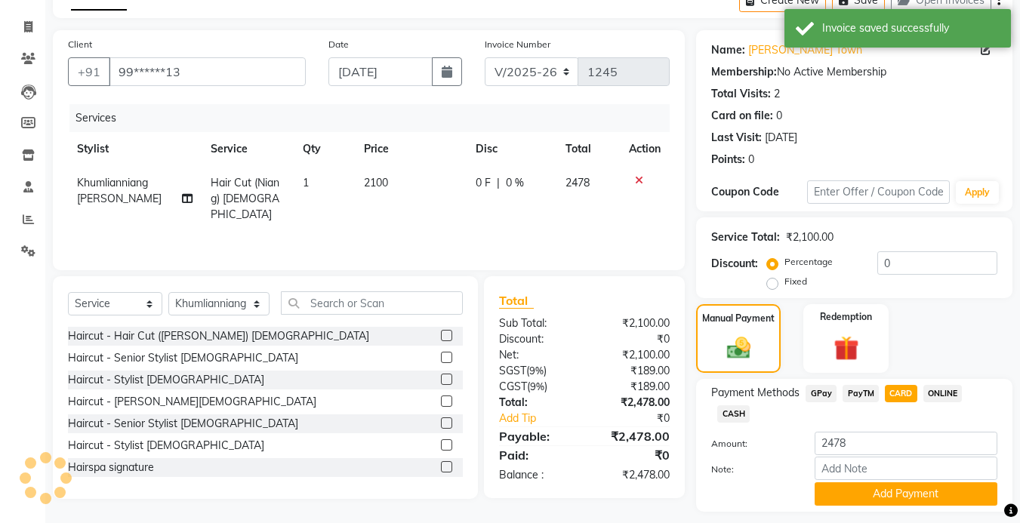
scroll to position [0, 0]
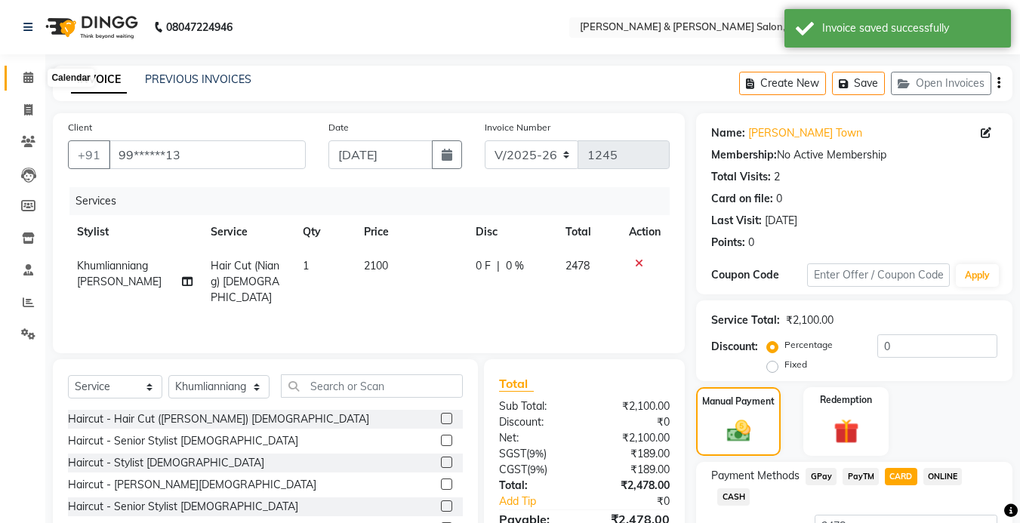
click at [30, 76] on icon at bounding box center [28, 77] width 10 height 11
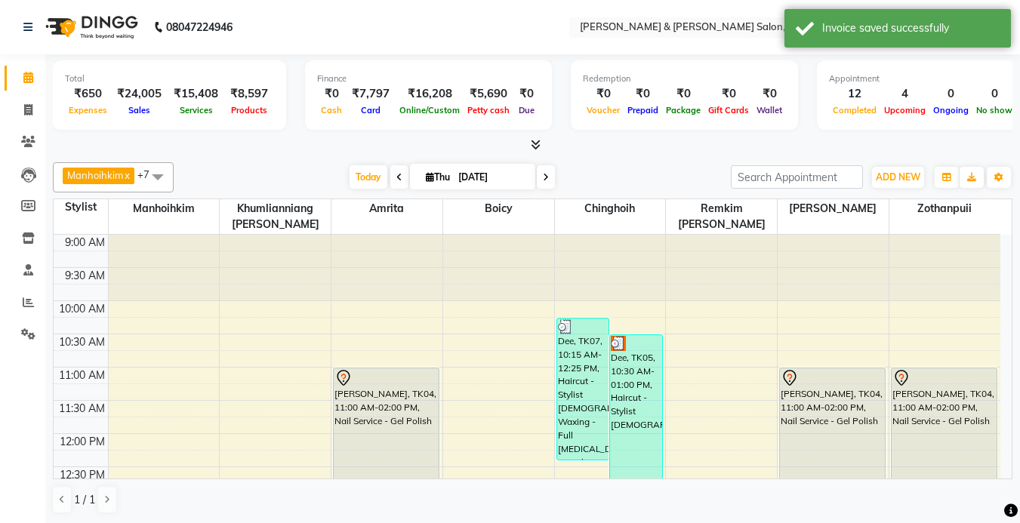
click at [541, 180] on span at bounding box center [546, 176] width 18 height 23
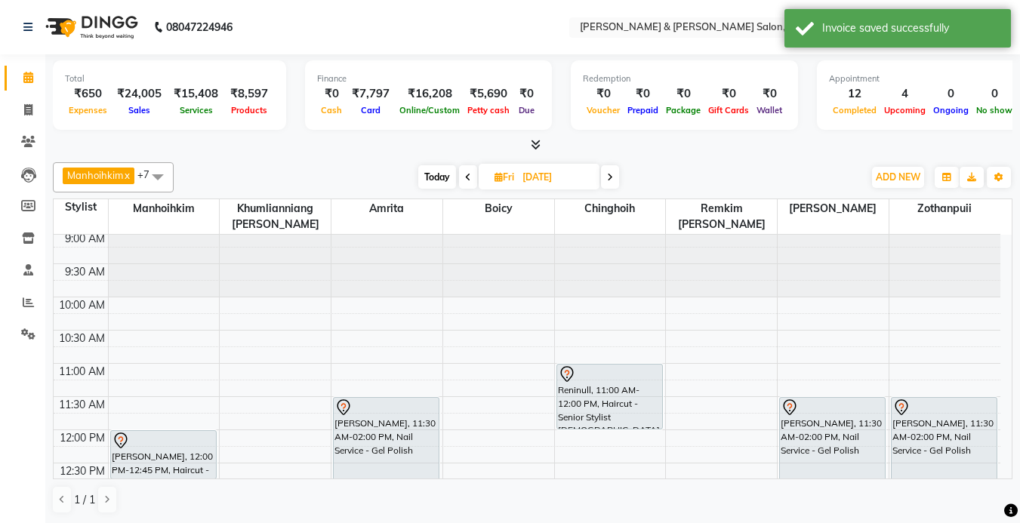
scroll to position [79, 0]
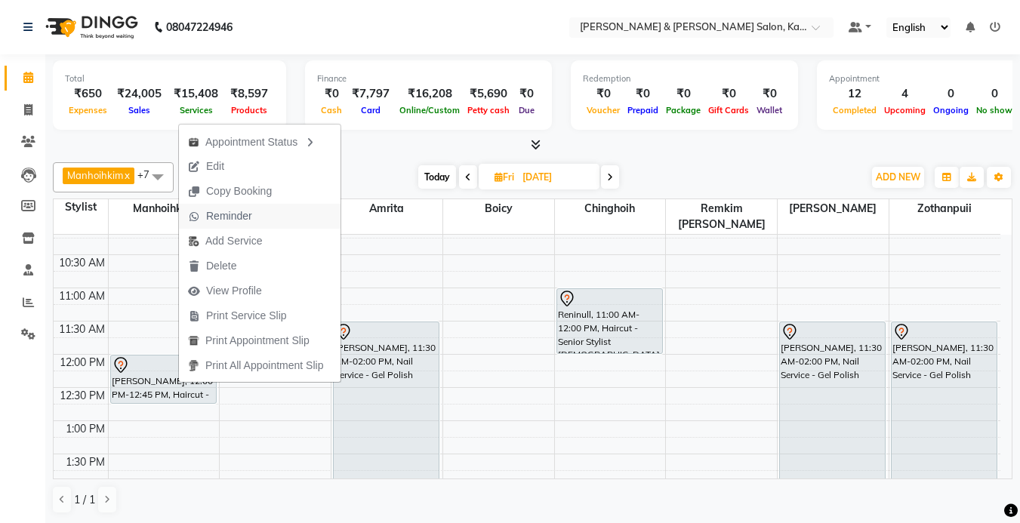
click at [236, 212] on span "Reminder" at bounding box center [229, 216] width 46 height 16
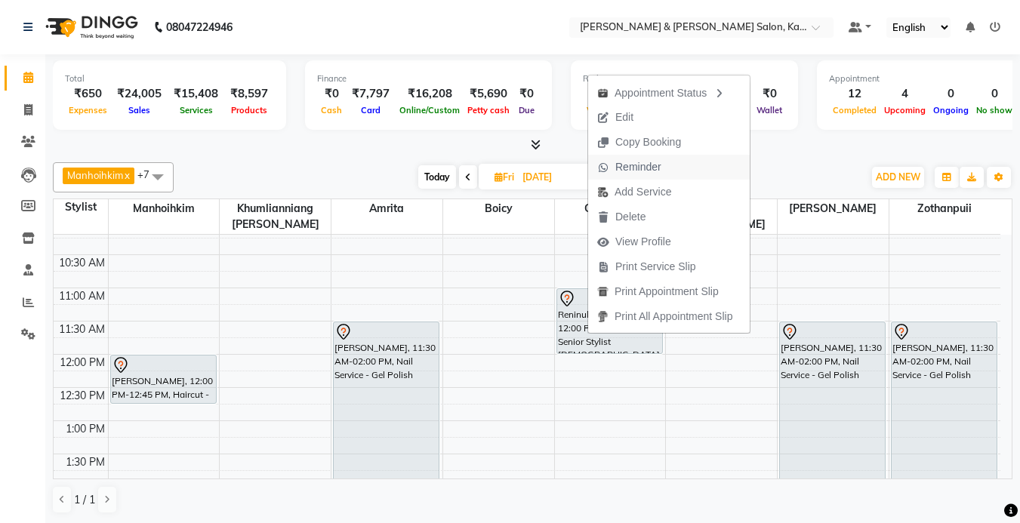
click at [648, 162] on span "Reminder" at bounding box center [639, 167] width 46 height 16
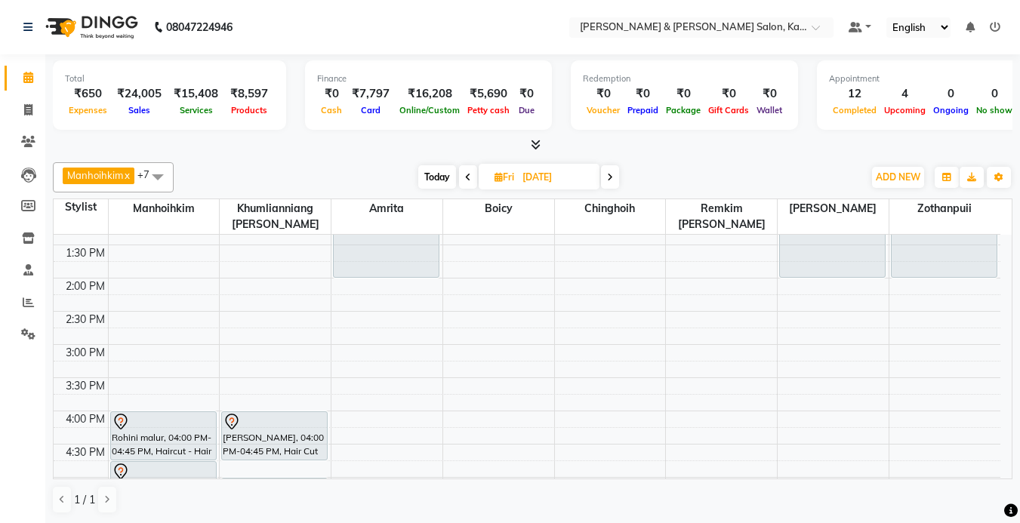
scroll to position [381, 0]
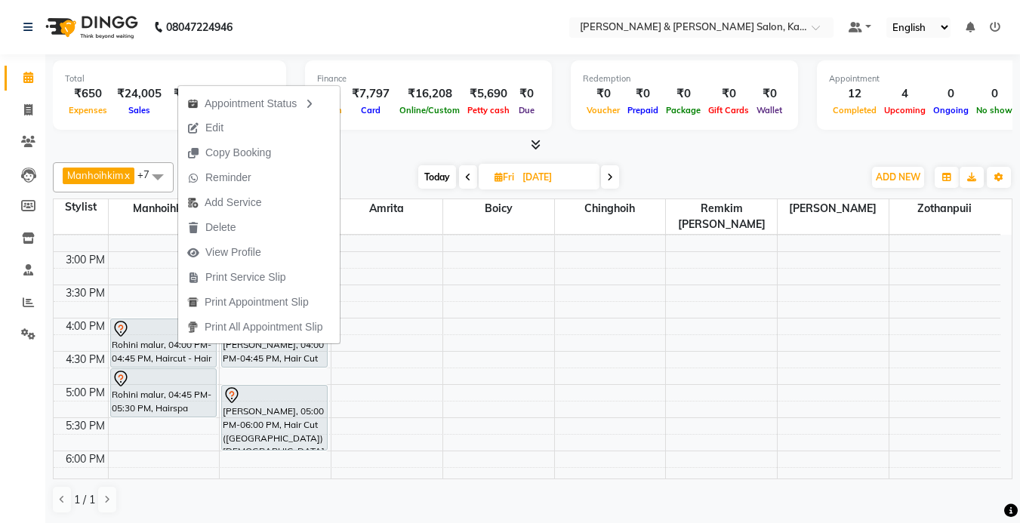
click at [433, 159] on div "Manhoihkim x Amrita x Chinghoih x Sonia vaiphei x Remkim Tonsing x Boicy x Khum…" at bounding box center [533, 338] width 960 height 364
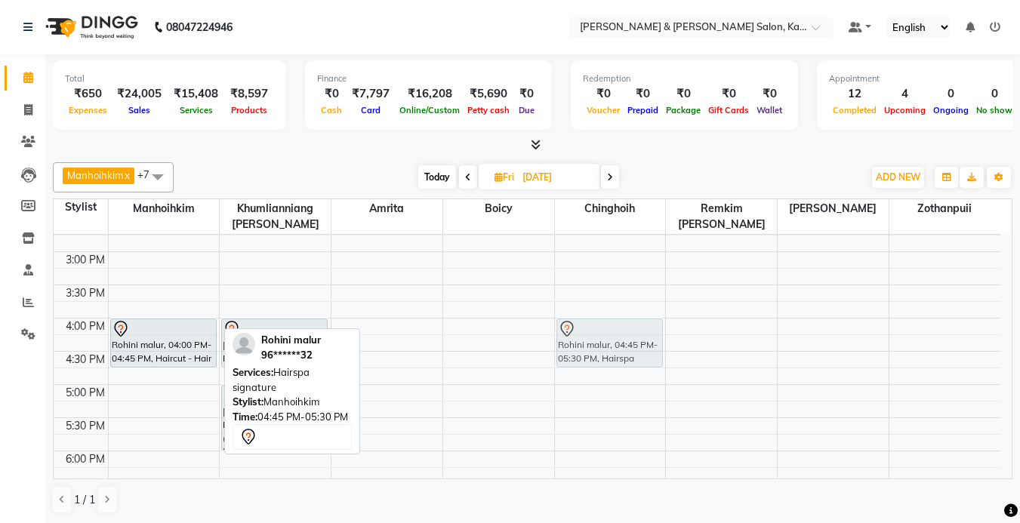
drag, startPoint x: 178, startPoint y: 403, endPoint x: 591, endPoint y: 350, distance: 416.4
click at [591, 350] on tr "Babita Bajaj, 12:00 PM-12:45 PM, Haircut - Hair Cut (Kim) Female Rohini malur, …" at bounding box center [527, 284] width 947 height 863
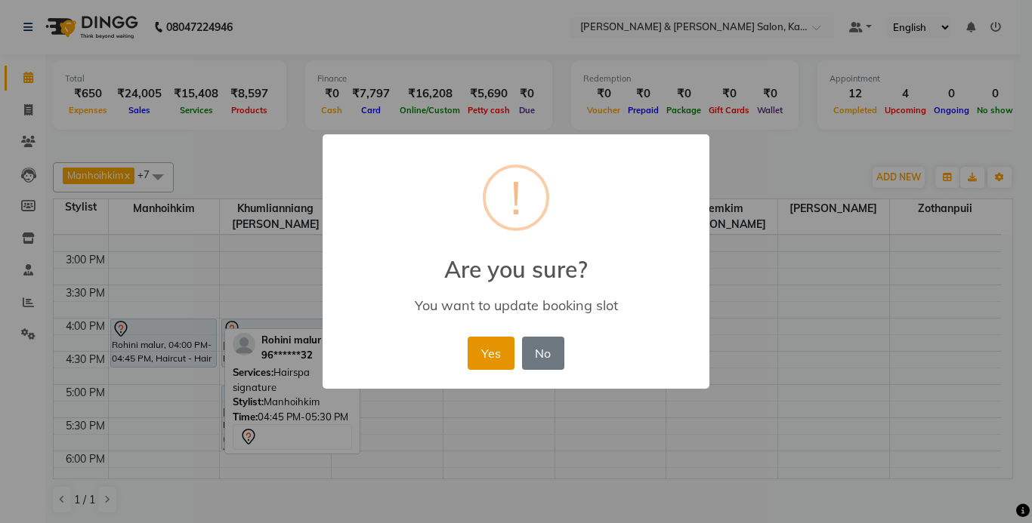
click at [509, 353] on button "Yes" at bounding box center [490, 353] width 46 height 33
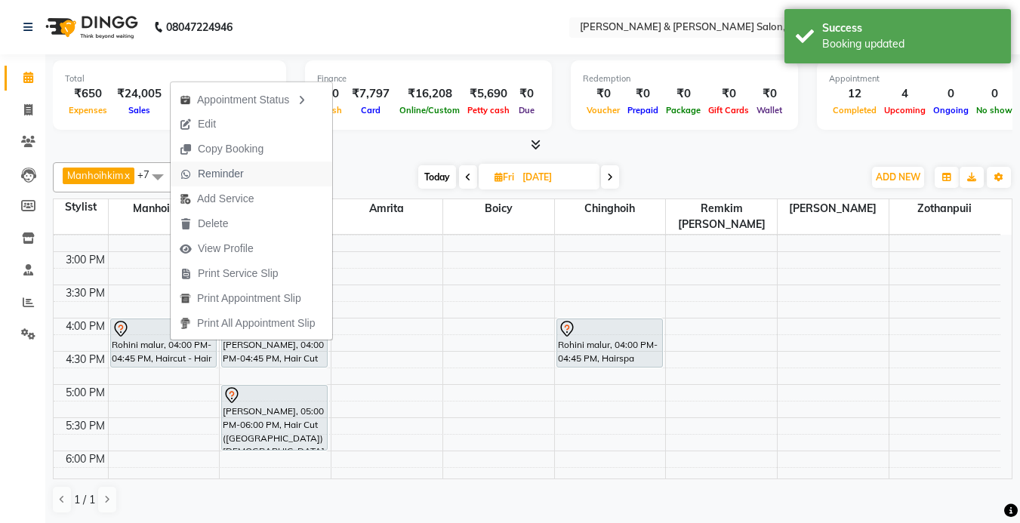
click at [225, 177] on span "Reminder" at bounding box center [221, 174] width 46 height 16
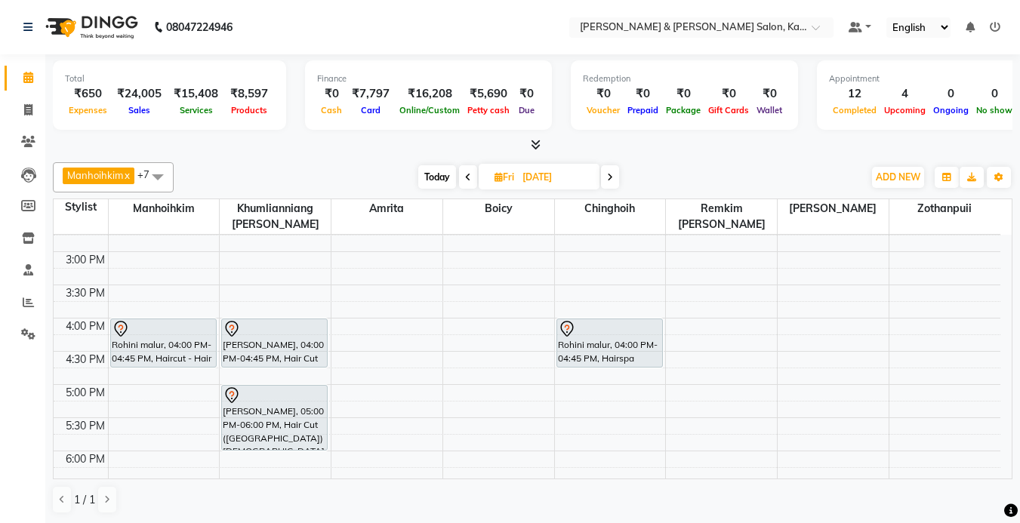
click at [613, 177] on icon at bounding box center [610, 177] width 6 height 9
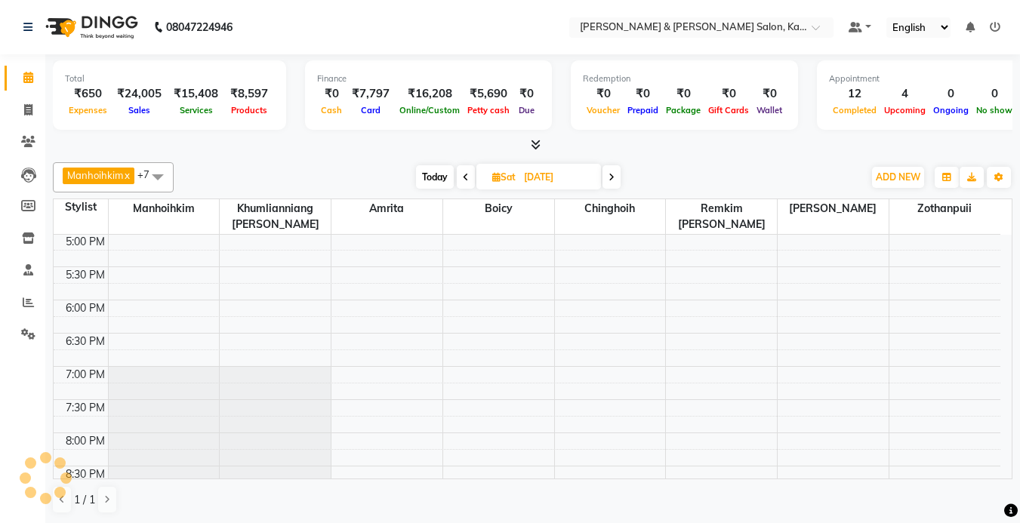
click at [616, 177] on span at bounding box center [612, 176] width 18 height 23
type input "[DATE]"
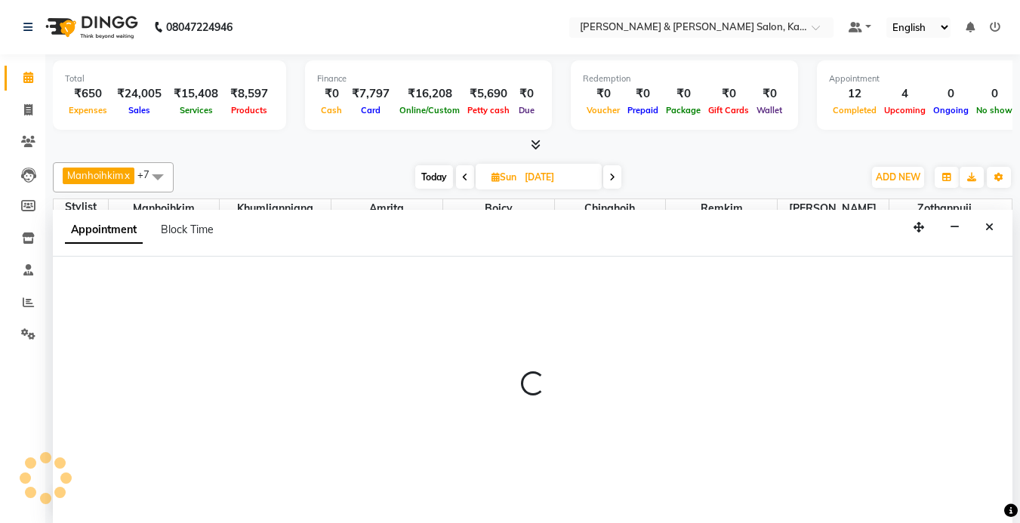
select select "70736"
select select "tentative"
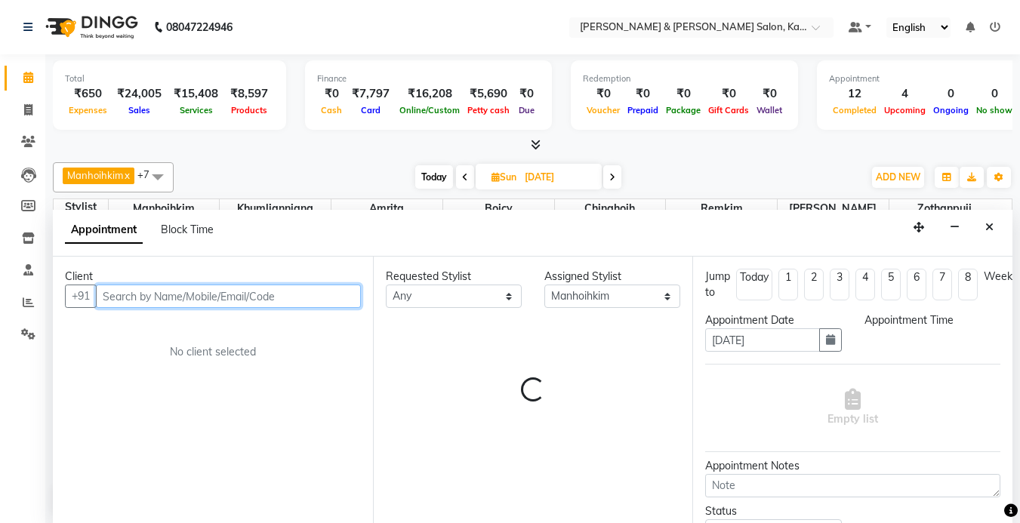
select select "630"
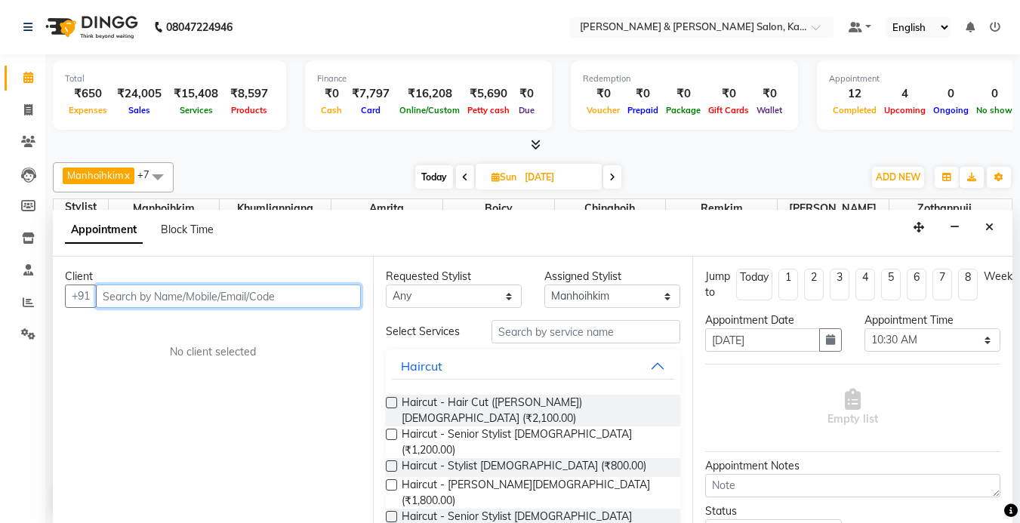
scroll to position [1, 0]
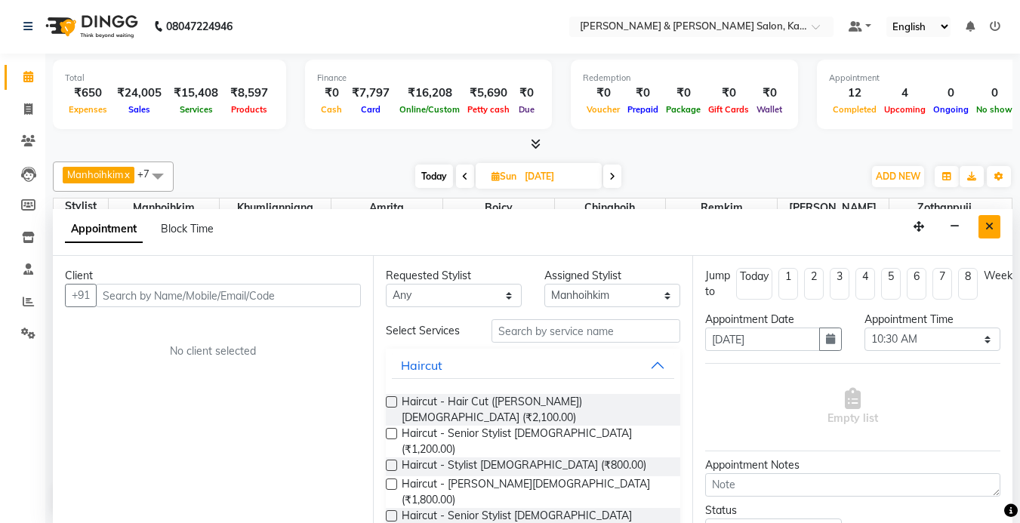
click at [995, 224] on button "Close" at bounding box center [990, 226] width 22 height 23
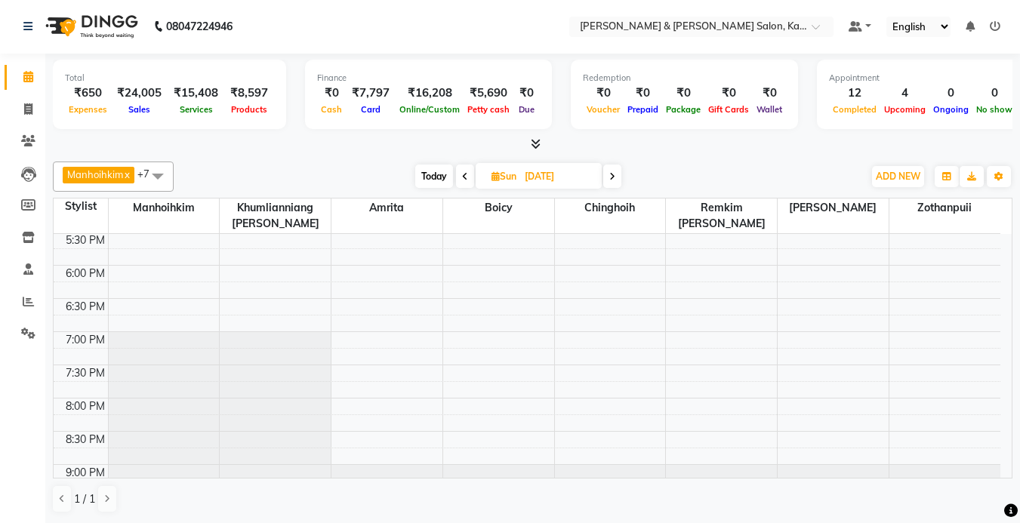
scroll to position [604, 0]
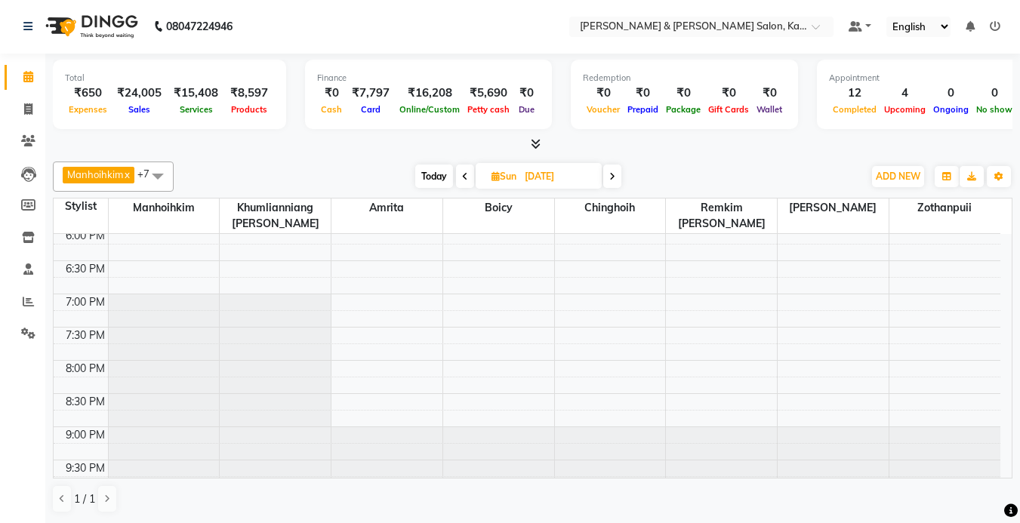
click at [439, 177] on span "Today" at bounding box center [434, 176] width 38 height 23
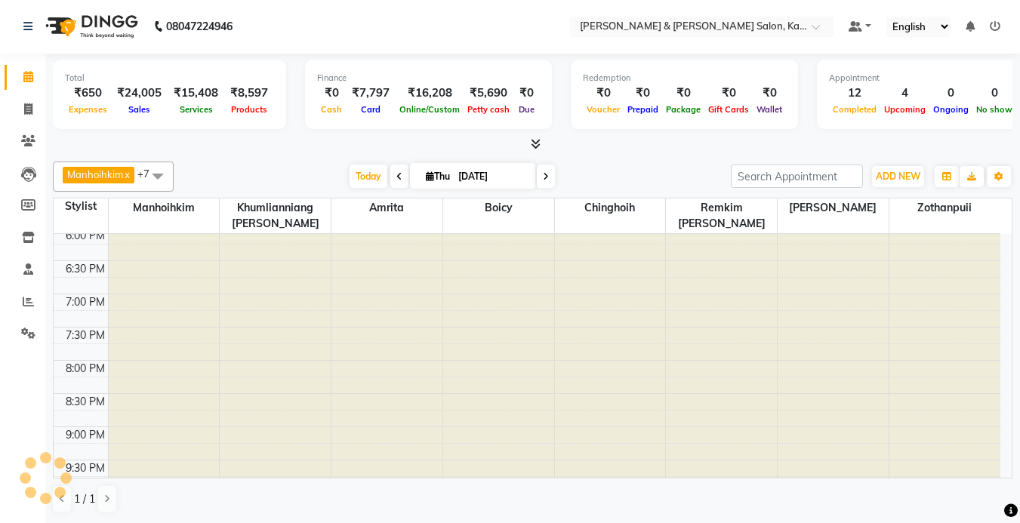
scroll to position [0, 0]
click at [545, 181] on span at bounding box center [546, 176] width 18 height 23
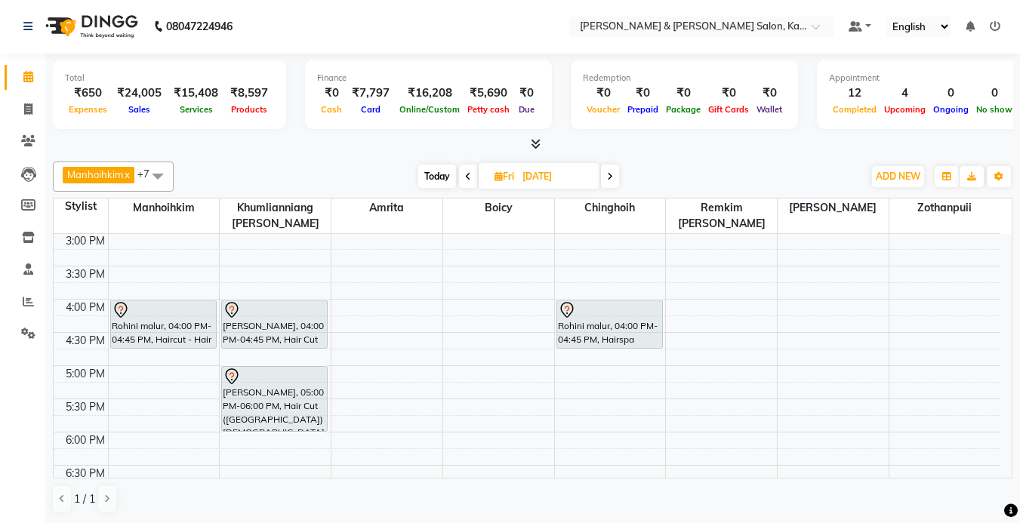
scroll to position [378, 0]
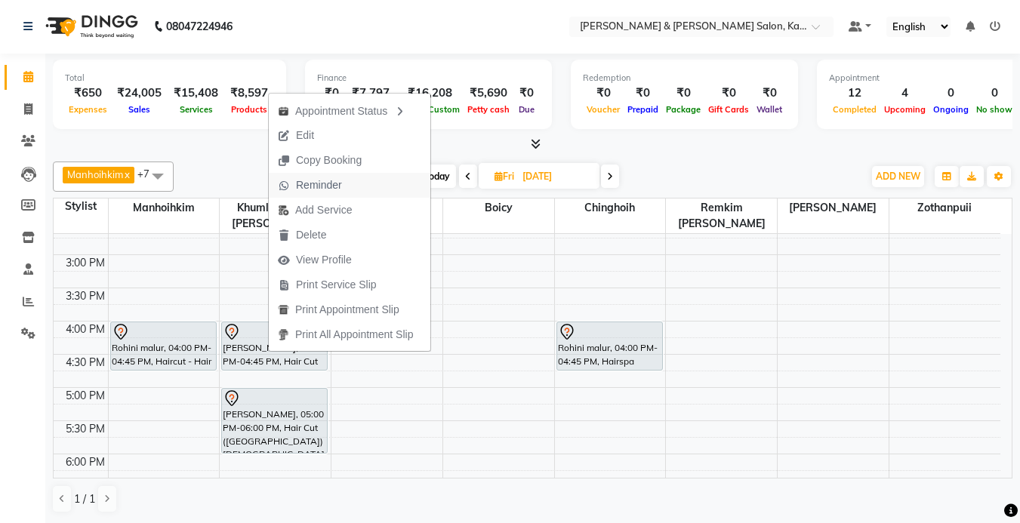
click at [324, 187] on span "Reminder" at bounding box center [319, 185] width 46 height 16
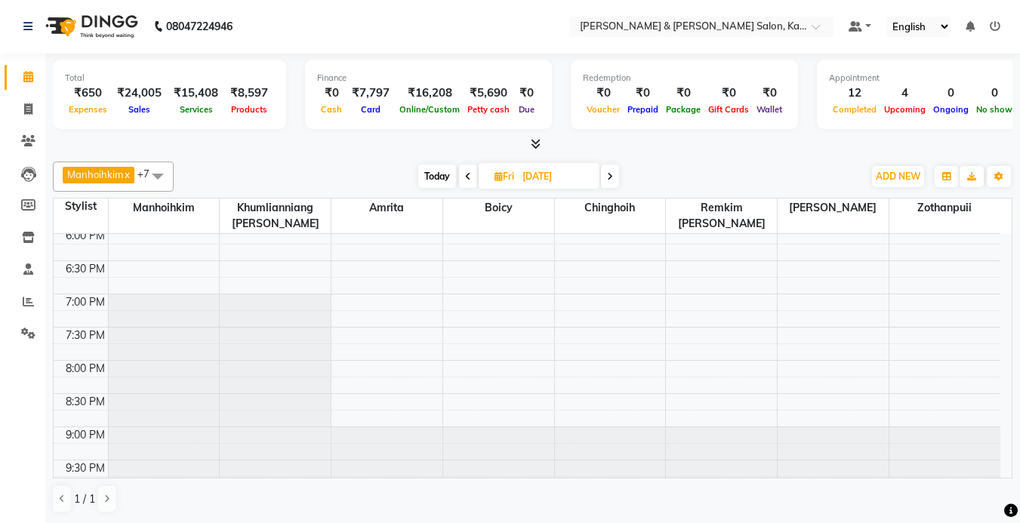
click at [455, 177] on span "Today" at bounding box center [437, 176] width 38 height 23
type input "[DATE]"
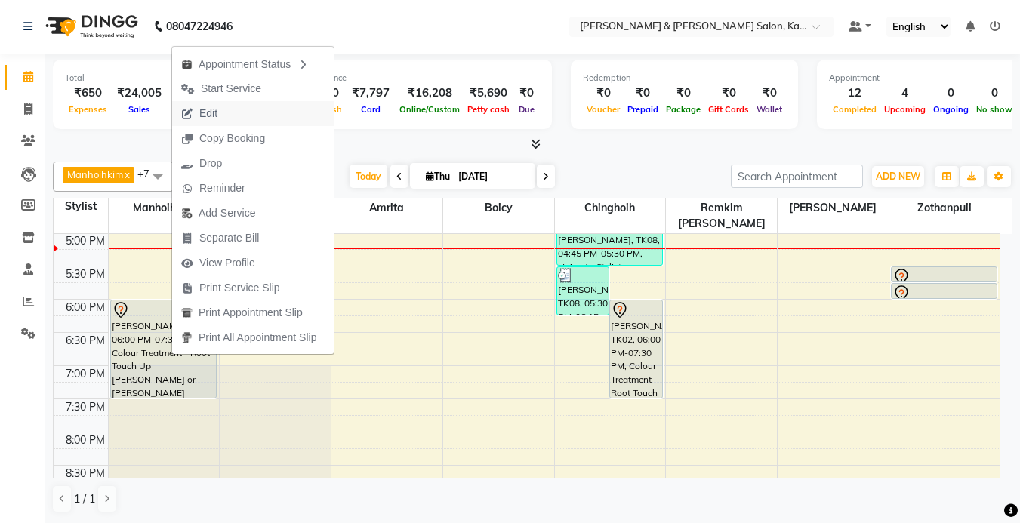
click at [218, 105] on span "Edit" at bounding box center [199, 113] width 54 height 25
select select "tentative"
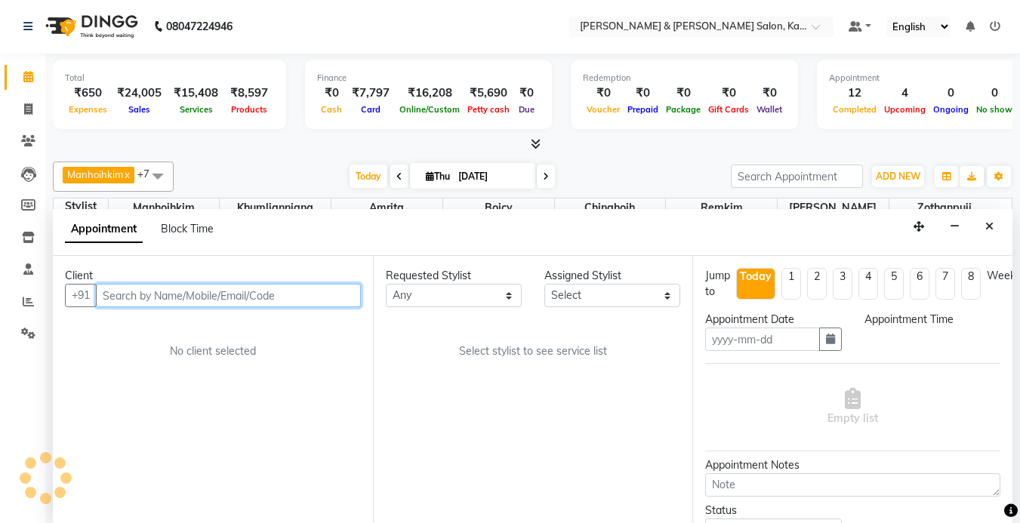
type input "[DATE]"
select select "1050"
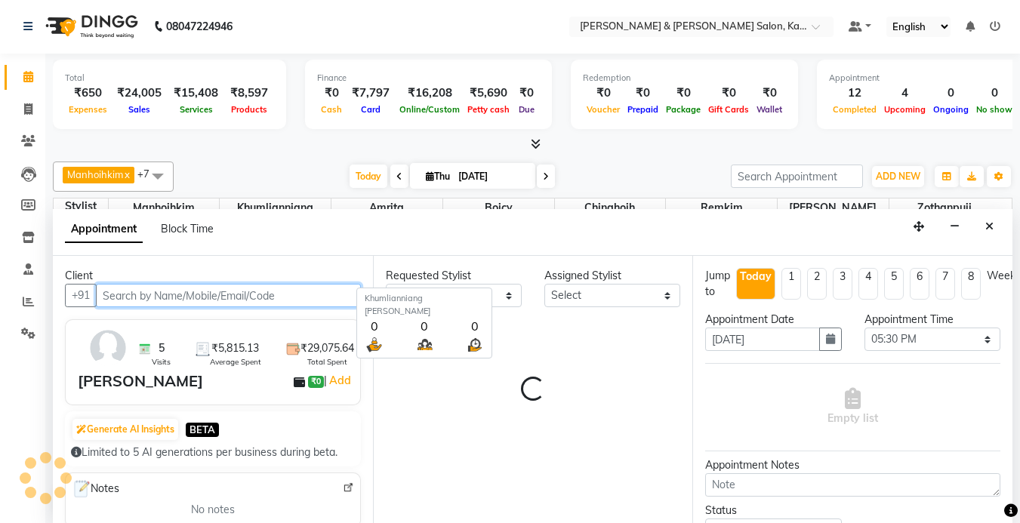
select select "70736"
select select "3938"
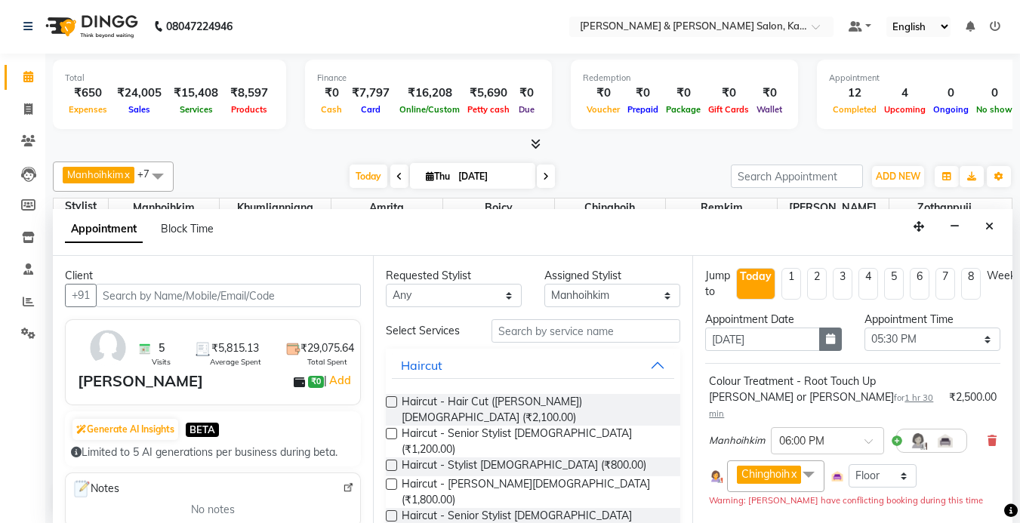
click at [826, 343] on icon "button" at bounding box center [830, 339] width 9 height 11
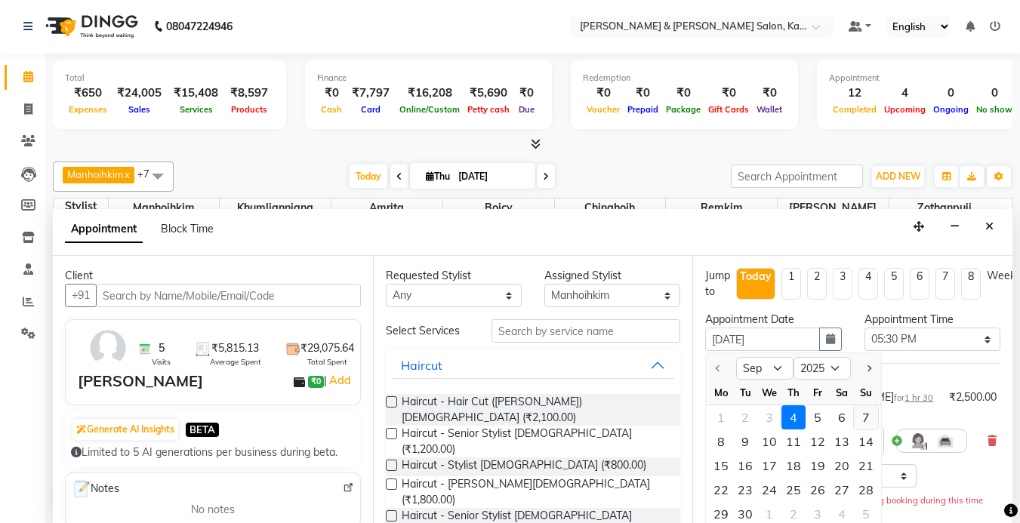
click at [861, 418] on div "7" at bounding box center [866, 418] width 24 height 24
type input "[DATE]"
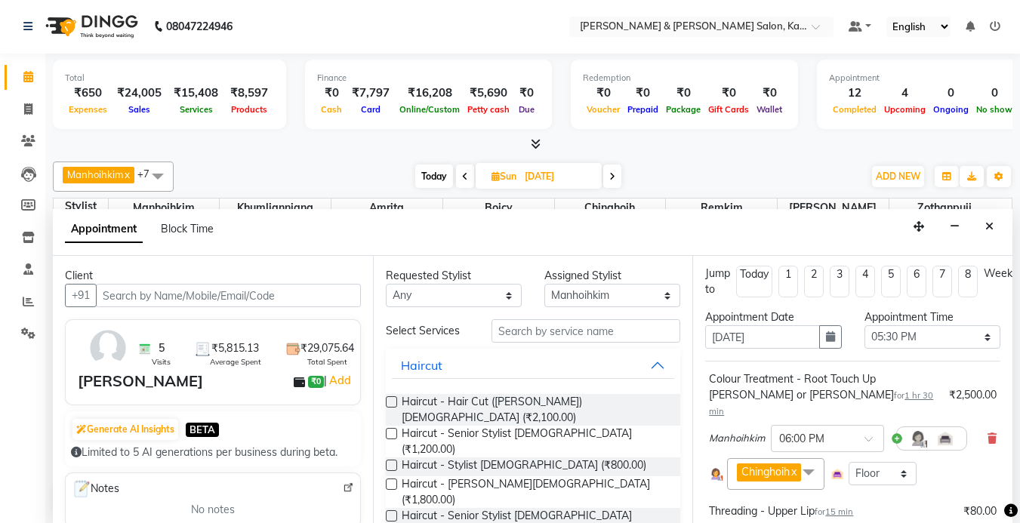
scroll to position [0, 0]
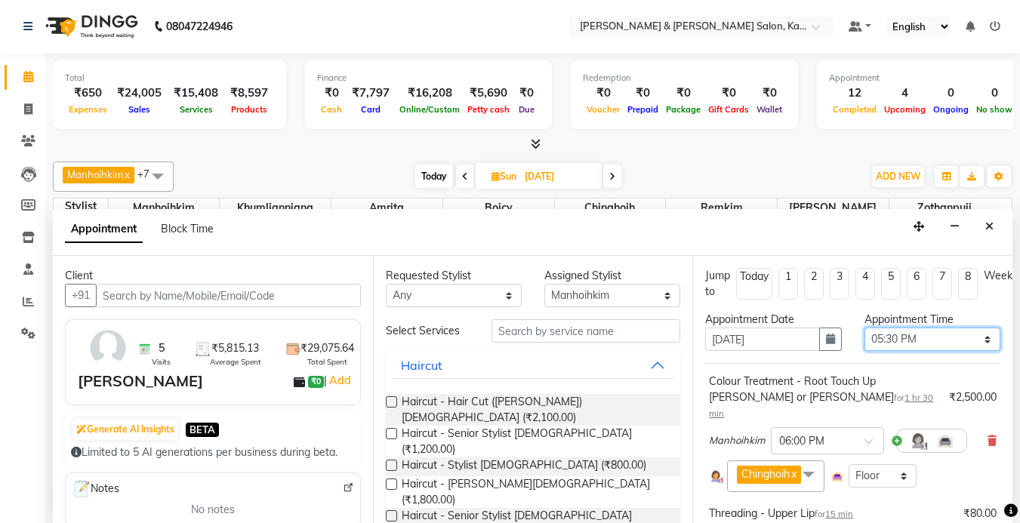
click at [902, 341] on select "Select 10:00 AM 10:15 AM 10:30 AM 10:45 AM 11:00 AM 11:15 AM 11:30 AM 11:45 AM …" at bounding box center [933, 339] width 136 height 23
select select "630"
click at [865, 328] on select "Select 10:00 AM 10:15 AM 10:30 AM 10:45 AM 11:00 AM 11:15 AM 11:30 AM 11:45 AM …" at bounding box center [933, 339] width 136 height 23
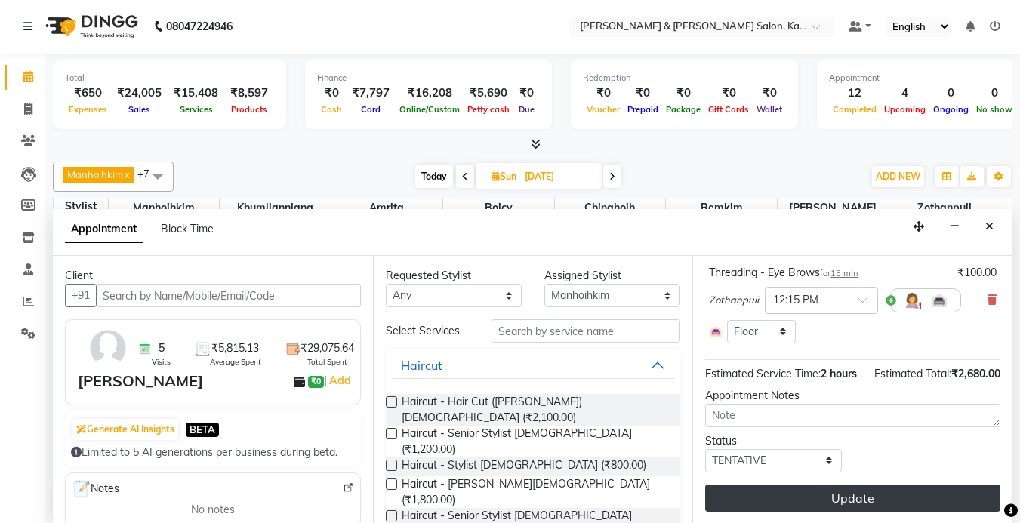
scroll to position [344, 0]
click at [852, 485] on button "Update" at bounding box center [852, 498] width 295 height 27
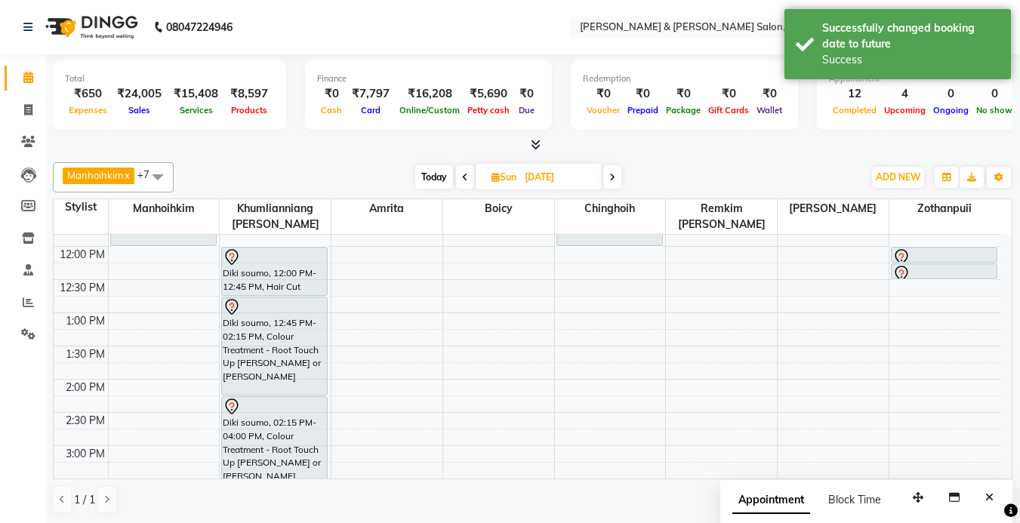
scroll to position [91, 0]
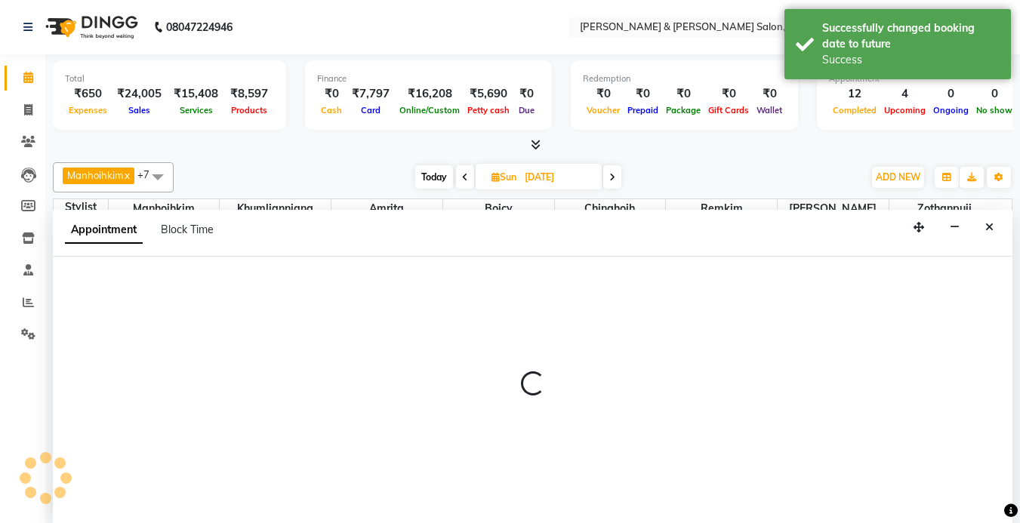
select select "70736"
select select "tentative"
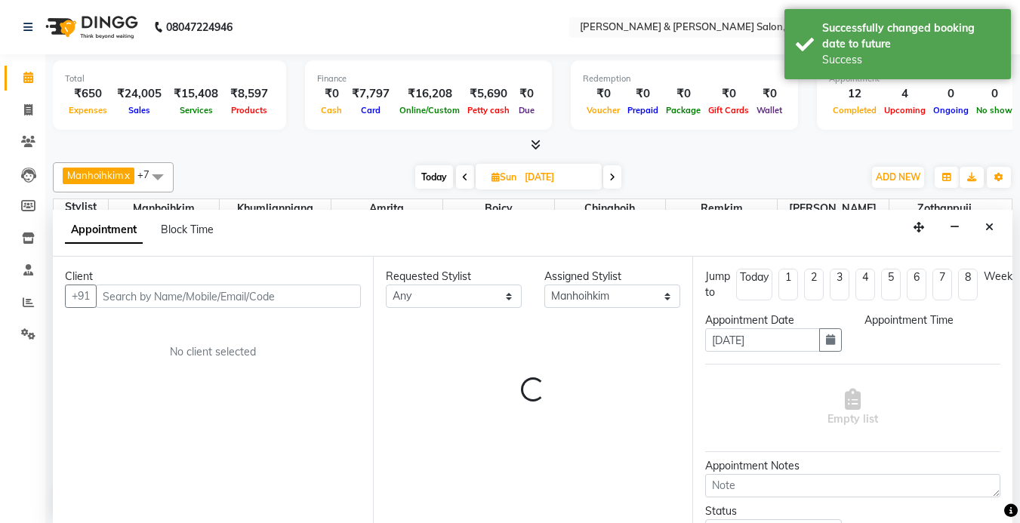
scroll to position [1, 0]
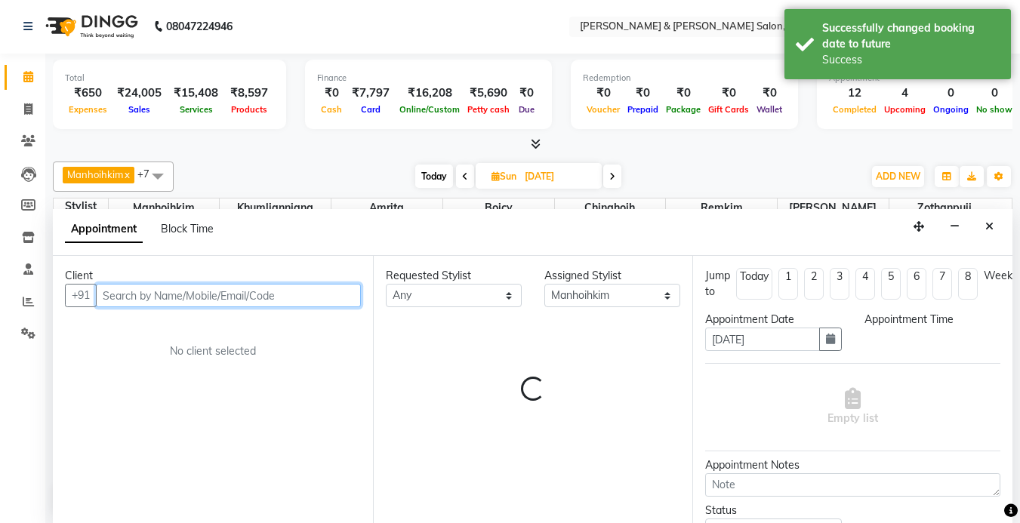
select select "645"
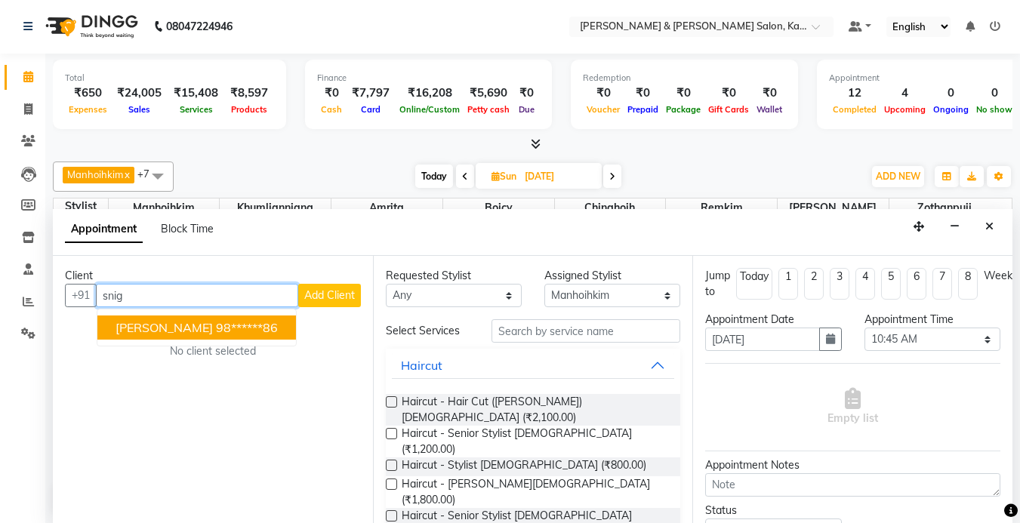
click at [171, 319] on button "Snigdha 98******86" at bounding box center [196, 328] width 199 height 24
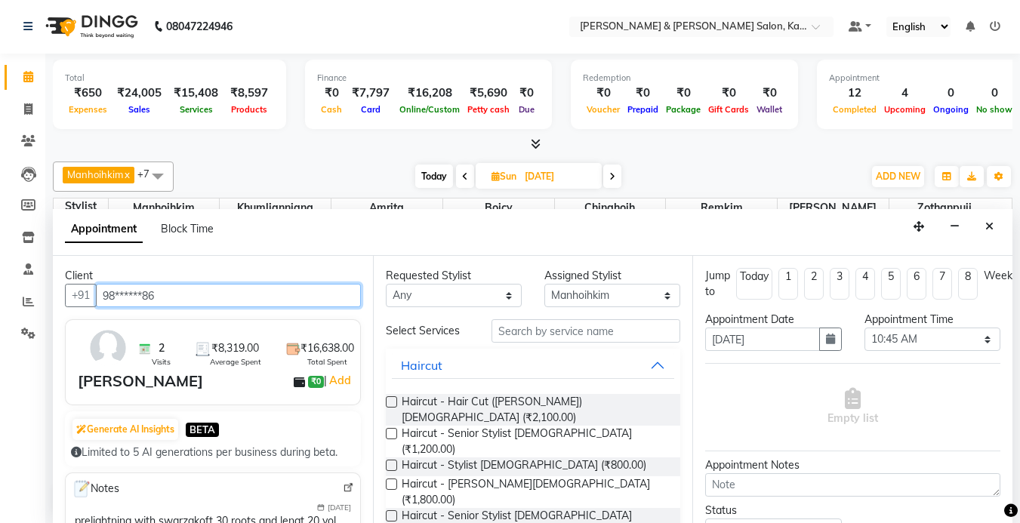
type input "98******86"
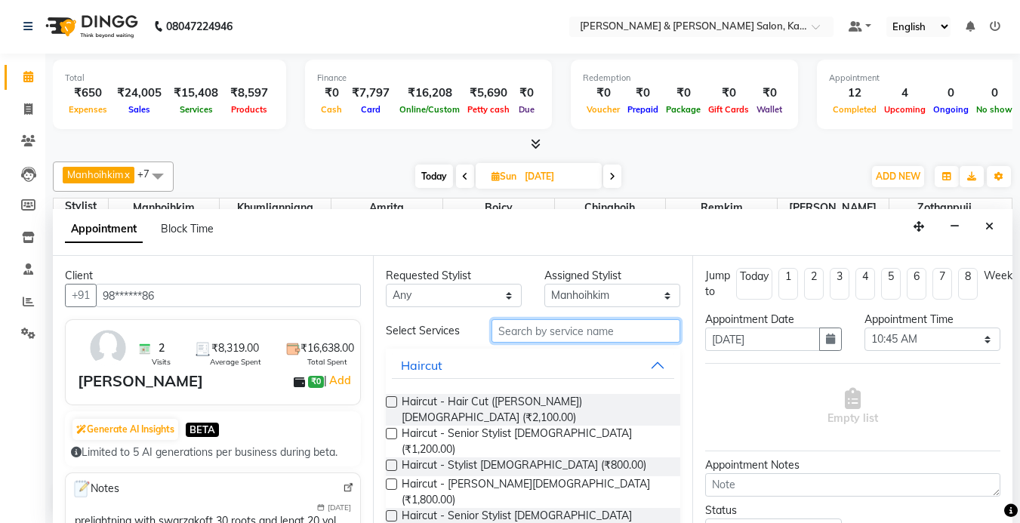
click at [526, 335] on input "text" at bounding box center [586, 330] width 189 height 23
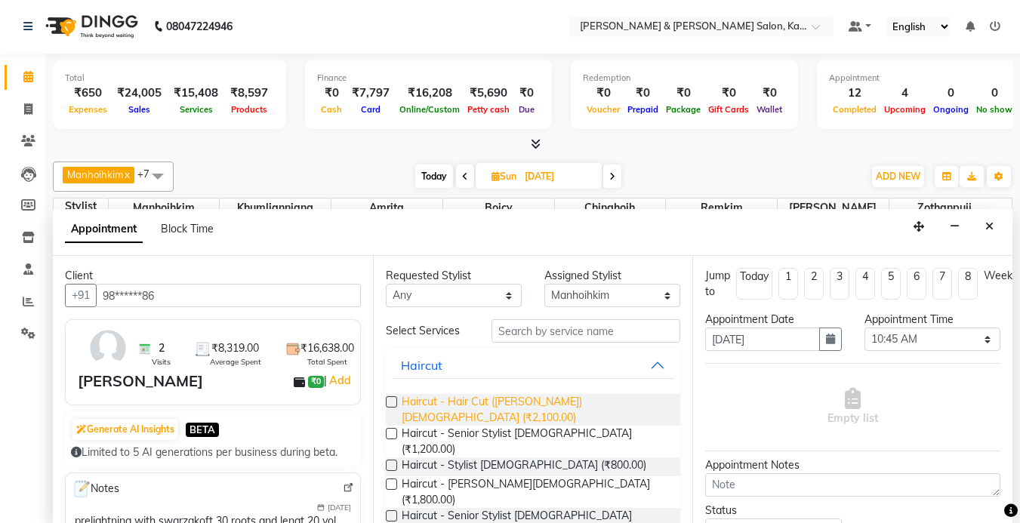
click at [510, 399] on span "Haircut - Hair Cut ([PERSON_NAME]) [DEMOGRAPHIC_DATA] (₹2,100.00)" at bounding box center [535, 410] width 267 height 32
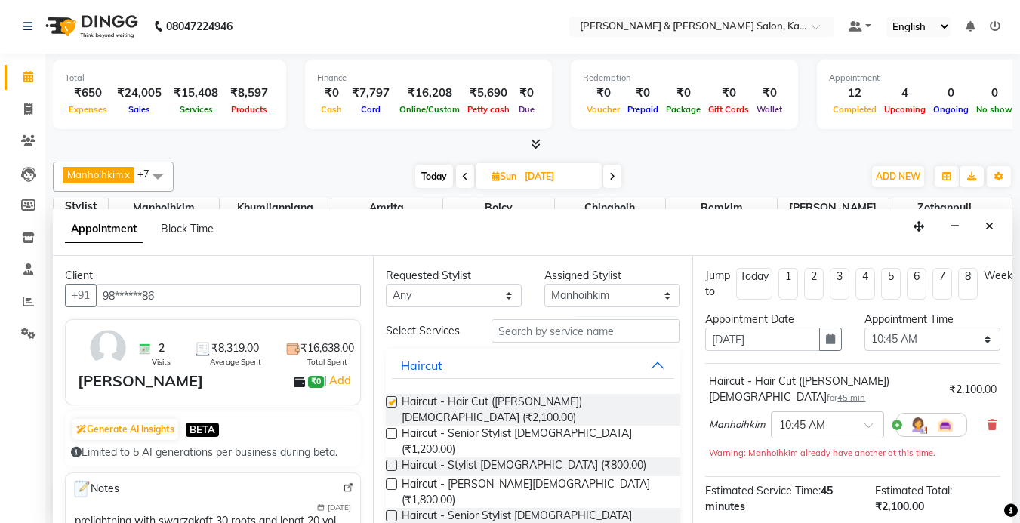
checkbox input "false"
click at [838, 416] on input "text" at bounding box center [812, 424] width 66 height 16
click at [831, 502] on span "(Booked)" at bounding box center [847, 509] width 43 height 14
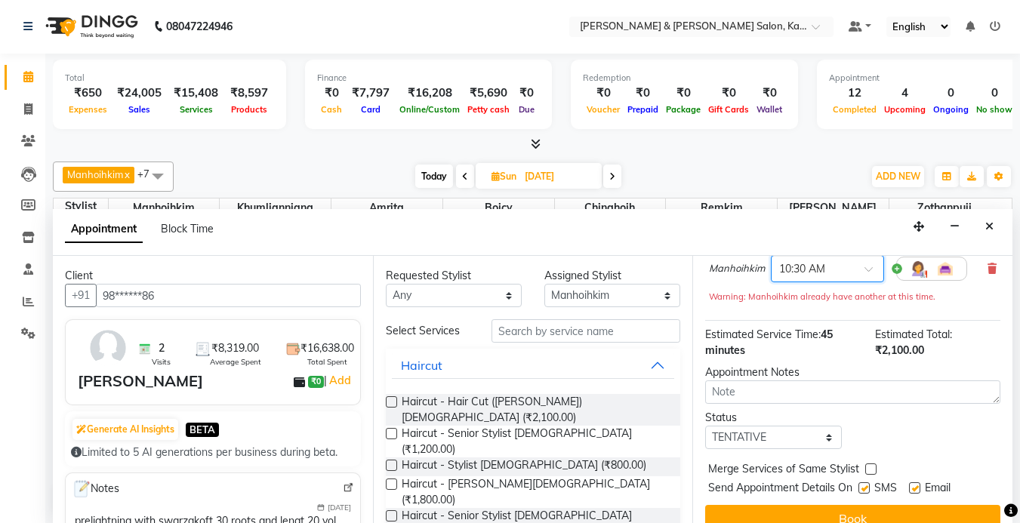
scroll to position [173, 0]
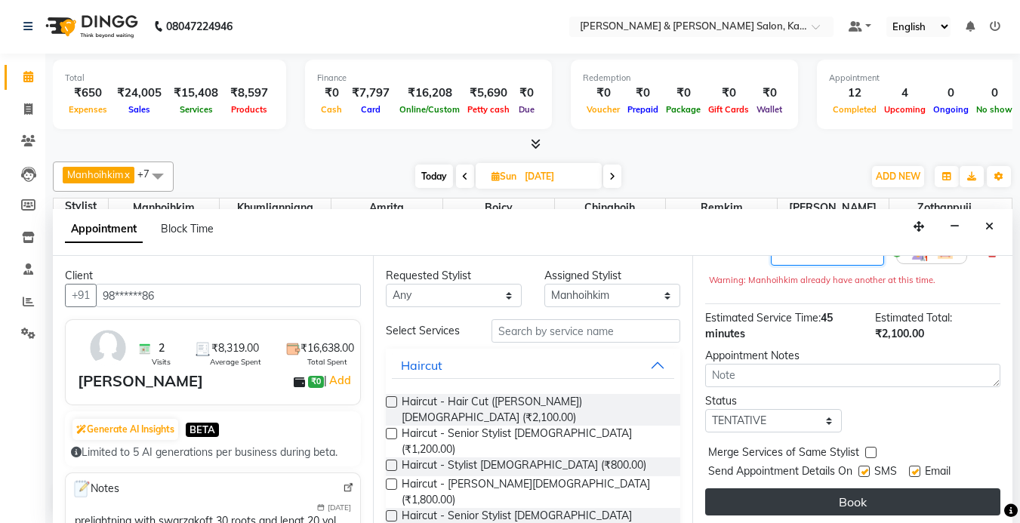
click at [832, 489] on button "Book" at bounding box center [852, 502] width 295 height 27
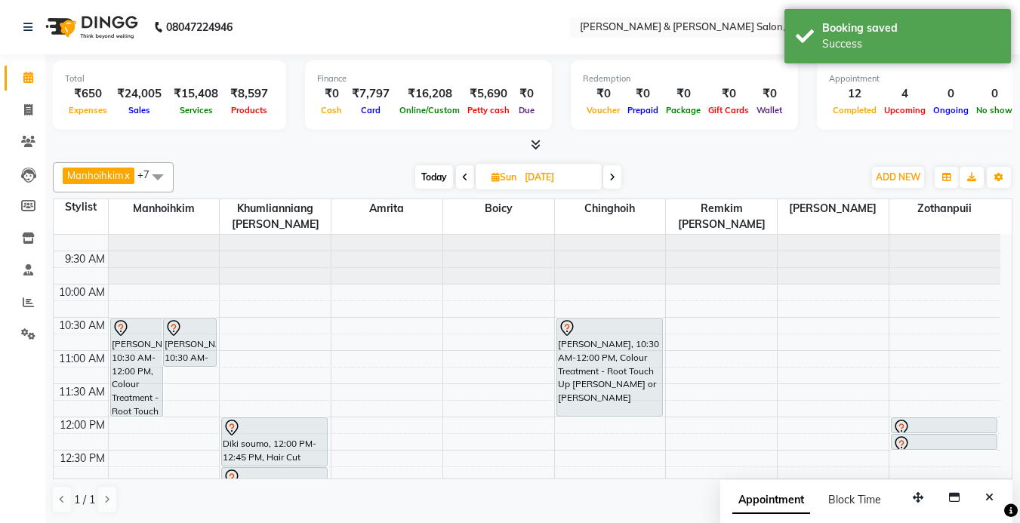
scroll to position [1, 0]
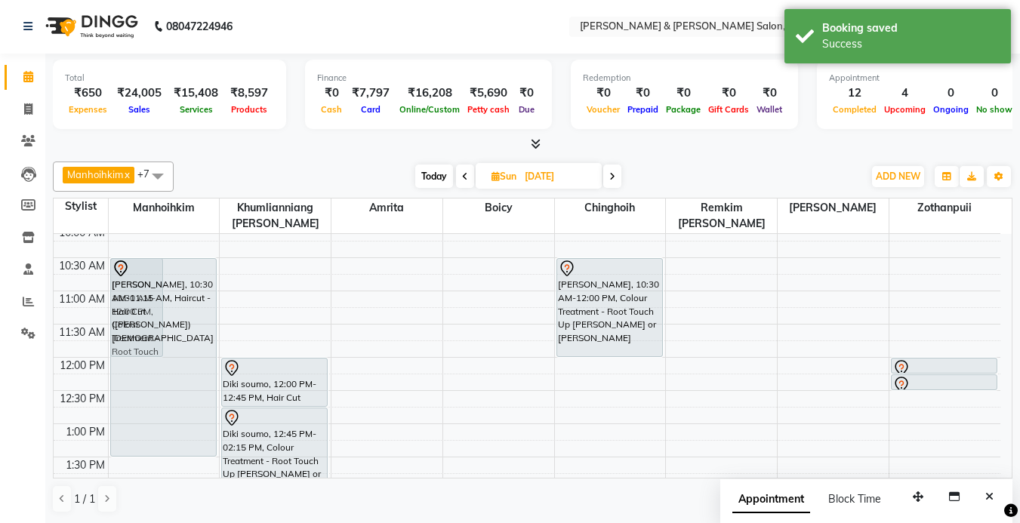
drag, startPoint x: 189, startPoint y: 381, endPoint x: 205, endPoint y: 462, distance: 83.2
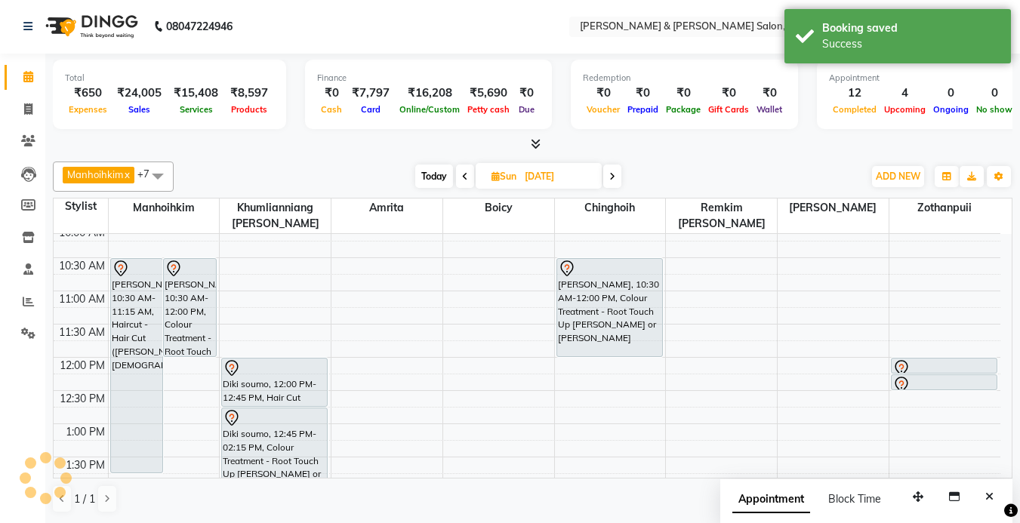
scroll to position [80, 0]
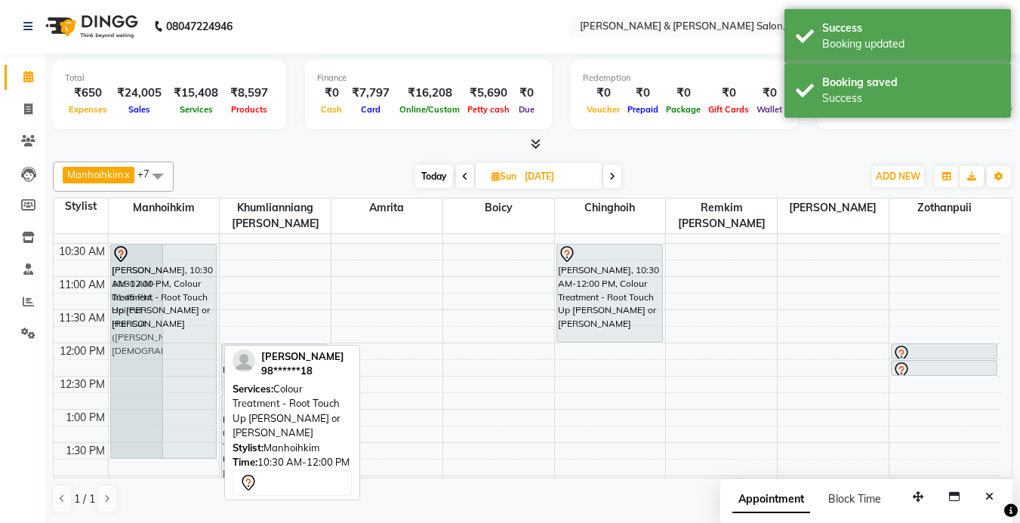
drag, startPoint x: 193, startPoint y: 350, endPoint x: 207, endPoint y: 457, distance: 107.4
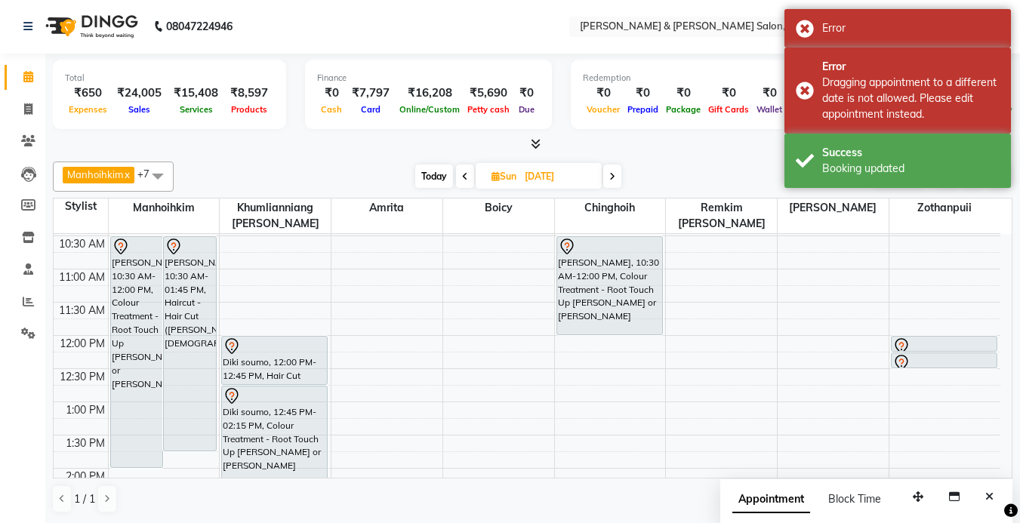
click at [424, 177] on span "Today" at bounding box center [434, 176] width 38 height 23
type input "[DATE]"
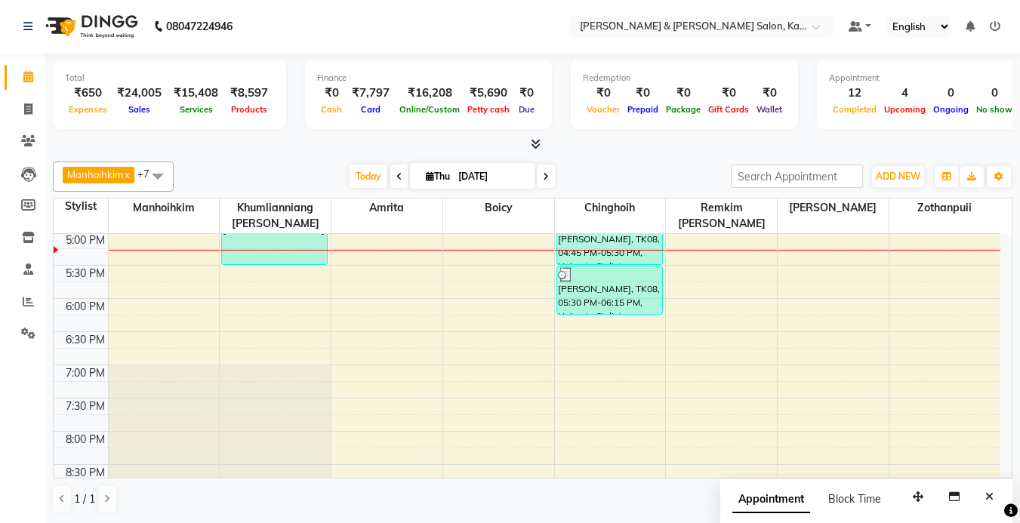
scroll to position [619, 0]
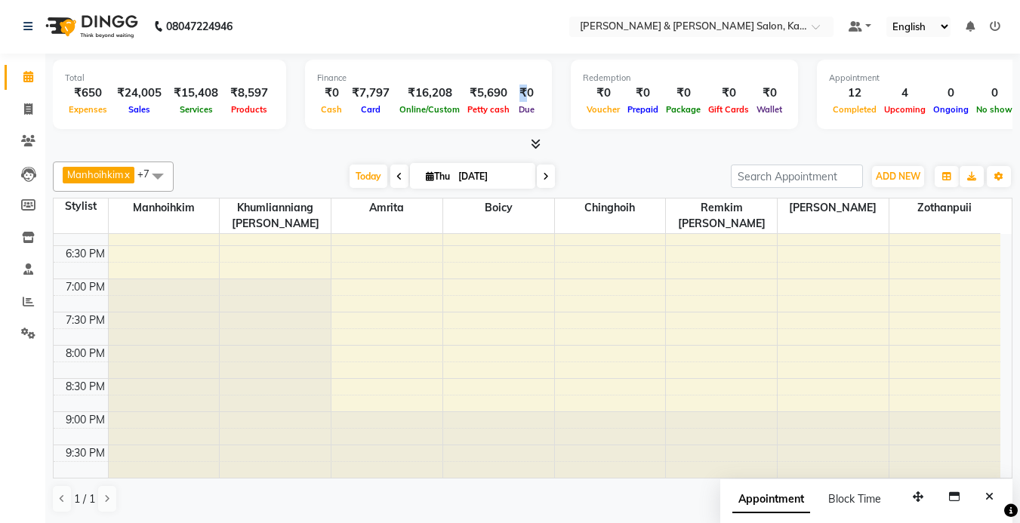
drag, startPoint x: 517, startPoint y: 96, endPoint x: 483, endPoint y: 116, distance: 39.9
click at [483, 111] on div "₹0 Cash ₹7,797 Card ₹16,208 Online/Custom ₹5,690 Petty cash ₹0 Due" at bounding box center [428, 101] width 223 height 33
click at [248, 156] on div "Total ₹650 Expenses ₹24,005 Sales ₹15,408 Services ₹8,597 Products Finance ₹0 C…" at bounding box center [532, 289] width 975 height 470
click at [30, 139] on icon at bounding box center [28, 140] width 14 height 11
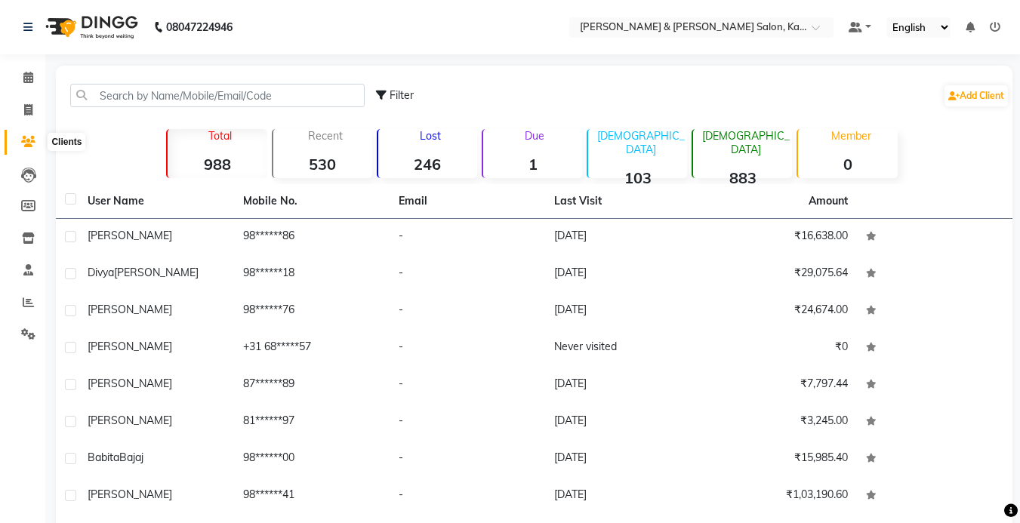
click at [27, 137] on icon at bounding box center [28, 141] width 14 height 11
click at [26, 107] on icon at bounding box center [28, 109] width 8 height 11
select select "7750"
select select "service"
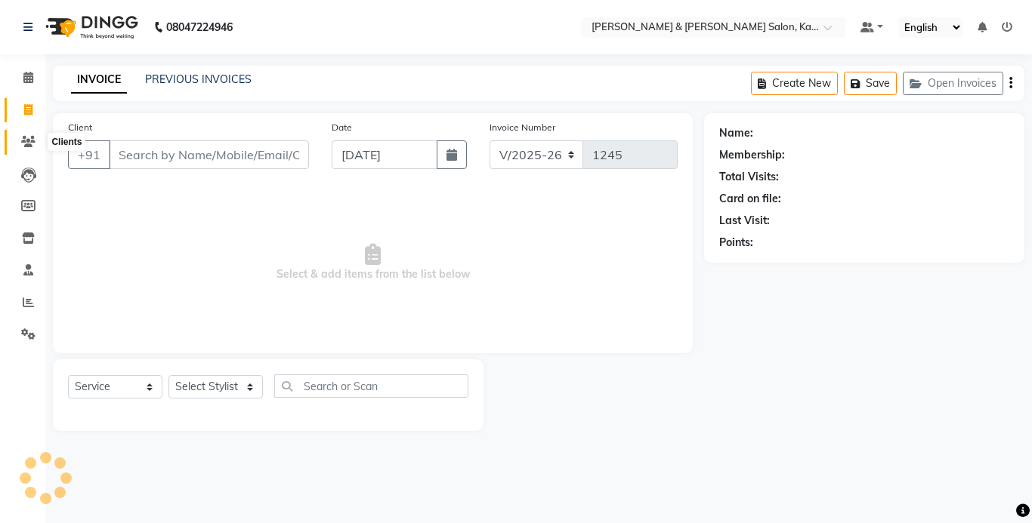
click at [31, 140] on icon at bounding box center [28, 141] width 14 height 11
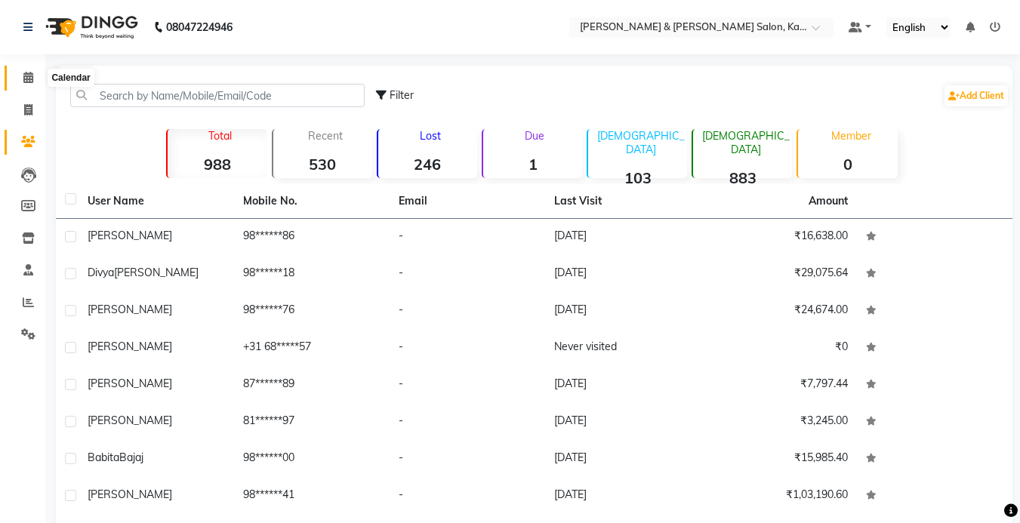
click at [34, 76] on span at bounding box center [28, 77] width 26 height 17
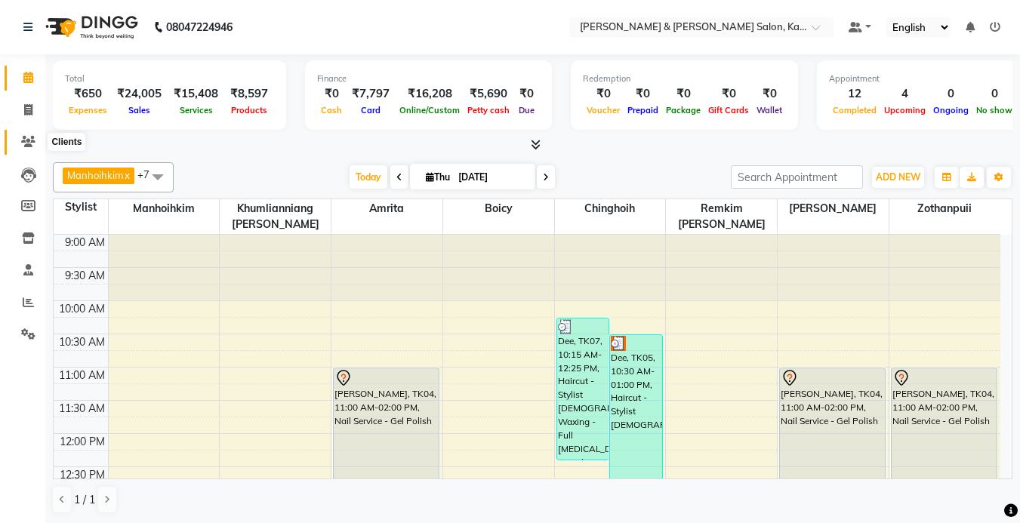
click at [21, 143] on icon at bounding box center [28, 141] width 14 height 11
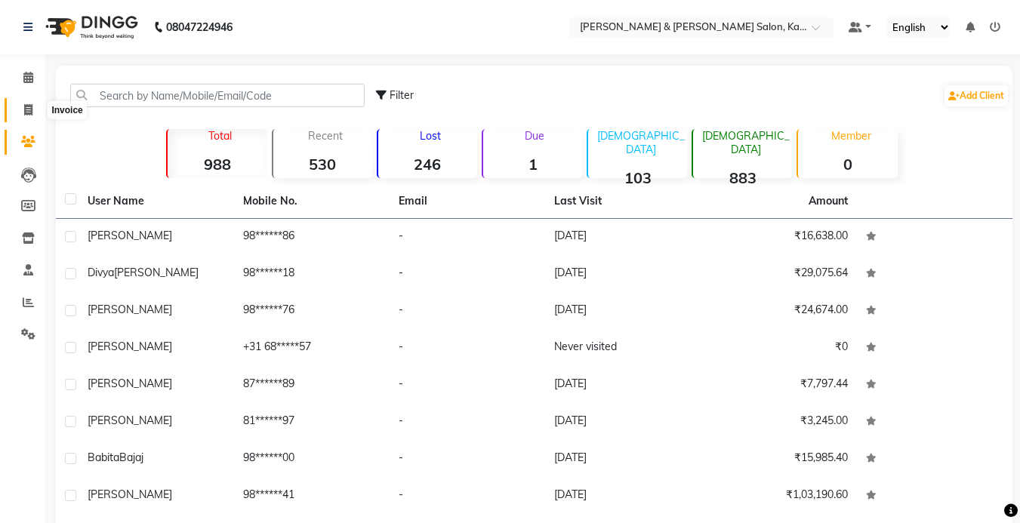
click at [23, 102] on span at bounding box center [28, 110] width 26 height 17
select select "service"
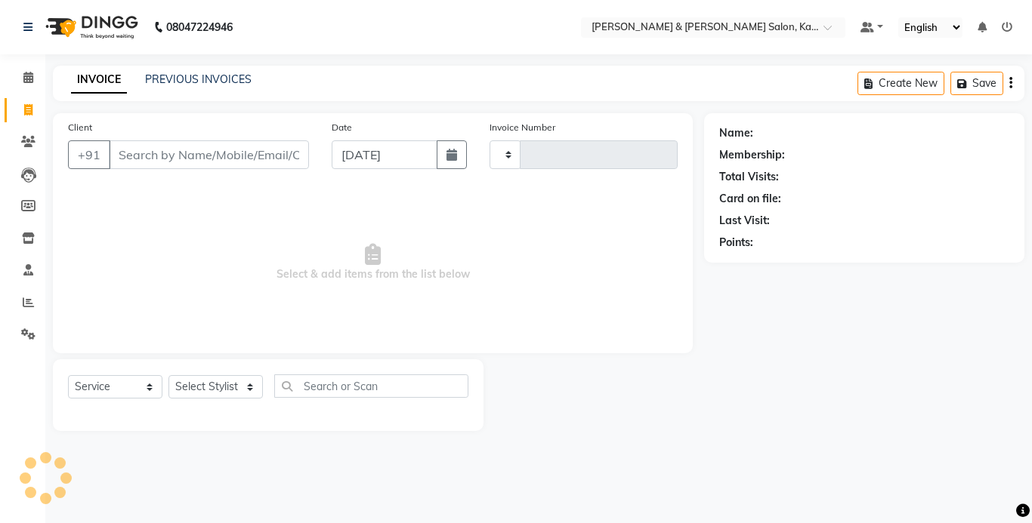
type input "1245"
select select "7750"
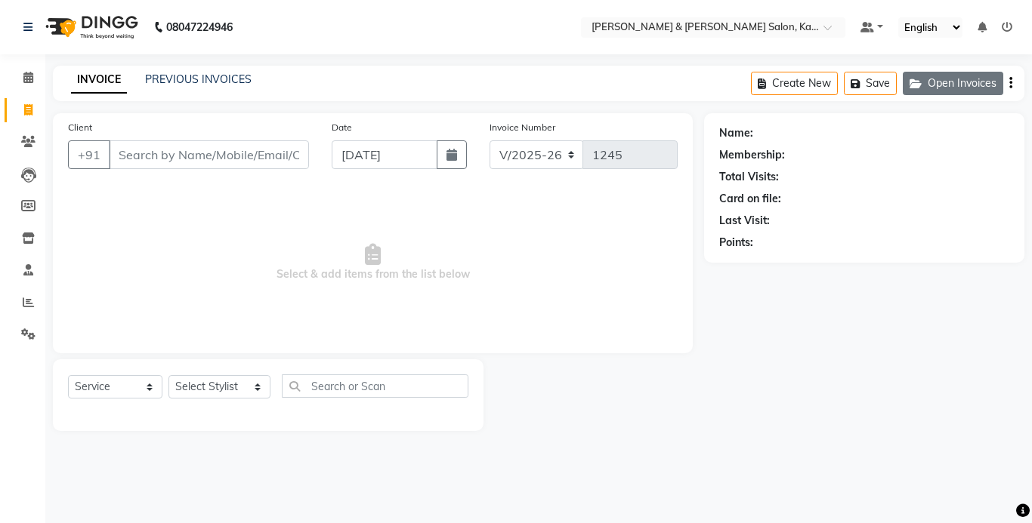
click at [967, 91] on button "Open Invoices" at bounding box center [952, 83] width 100 height 23
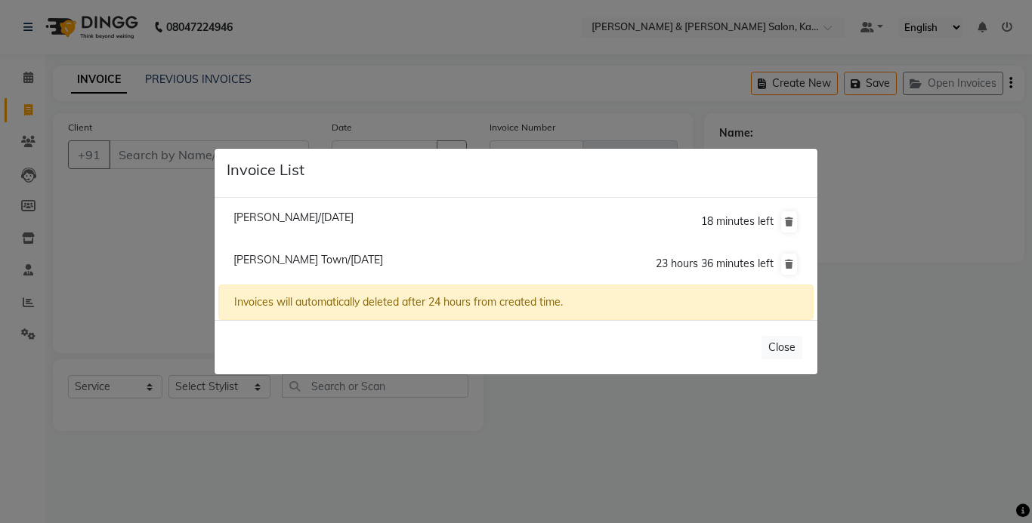
click at [338, 259] on span "Aisha Frazer Town/04 September 2025" at bounding box center [308, 260] width 150 height 14
type input "99******13"
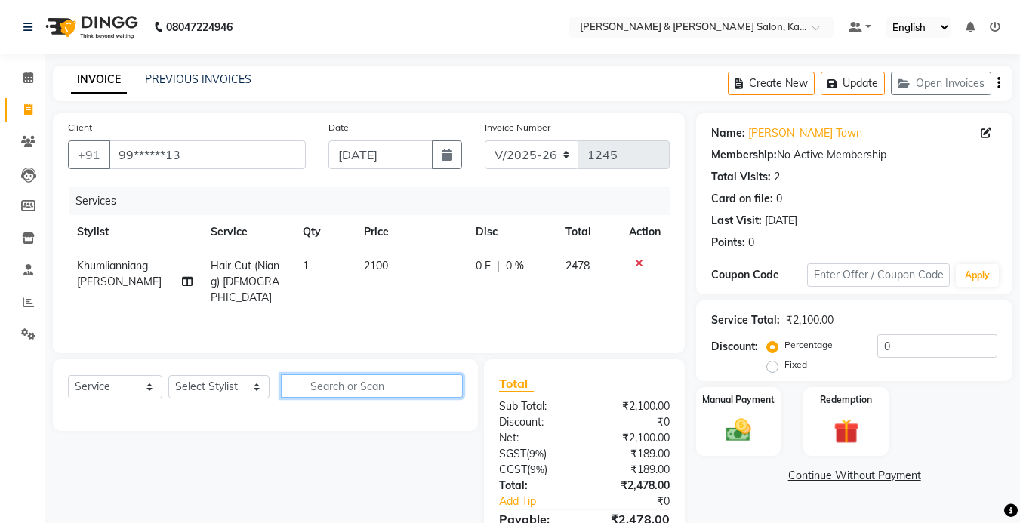
click at [385, 382] on input "text" at bounding box center [372, 386] width 182 height 23
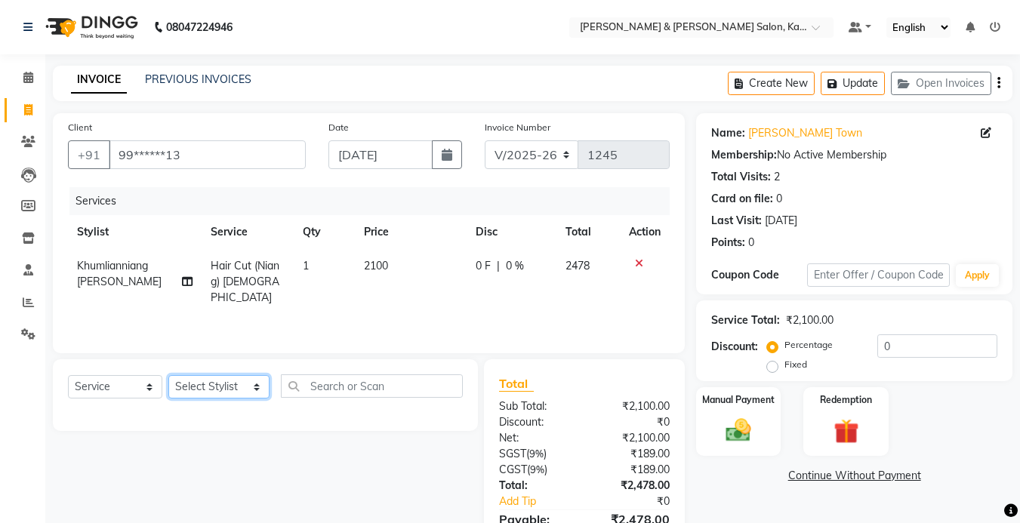
click at [234, 387] on select "Select Stylist Amrita Anna Boicy Chinghoih Khumlianniang Guite Manager Manhoihk…" at bounding box center [218, 386] width 101 height 23
select select "83049"
click at [168, 375] on select "Select Stylist Amrita Anna Boicy Chinghoih Khumlianniang Guite Manager Manhoihk…" at bounding box center [218, 386] width 101 height 23
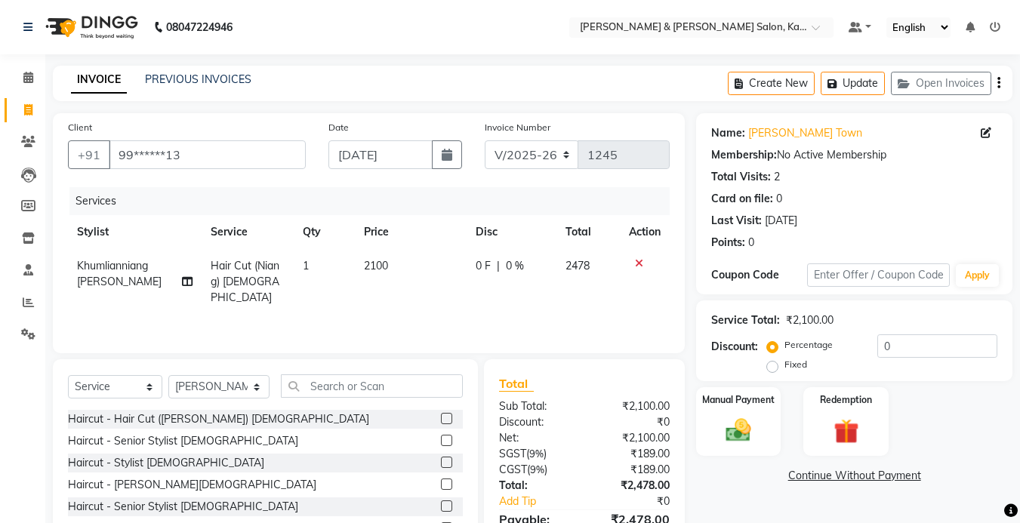
click at [331, 372] on div "Select Service Product Membership Package Voucher Prepaid Gift Card Select Styl…" at bounding box center [265, 470] width 425 height 223
click at [330, 376] on input "text" at bounding box center [372, 386] width 182 height 23
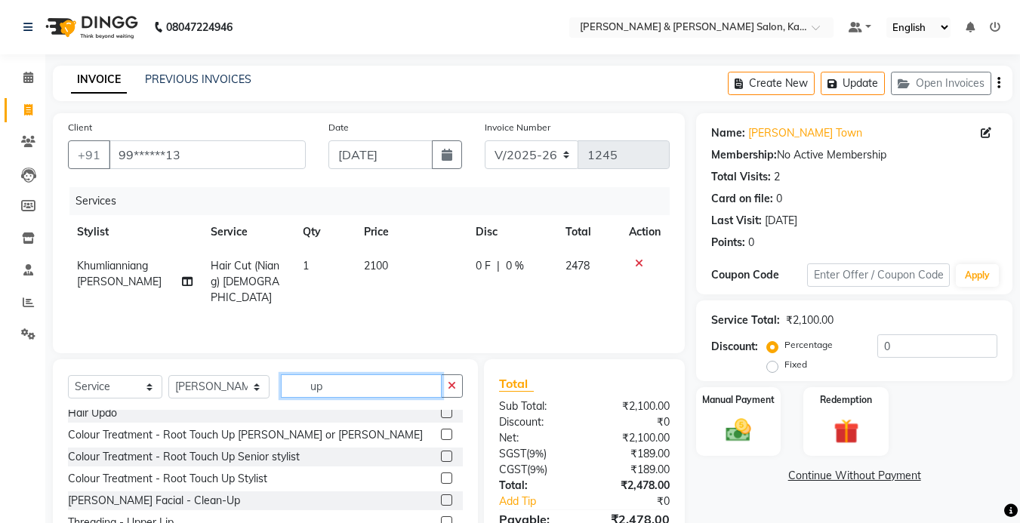
scroll to position [76, 0]
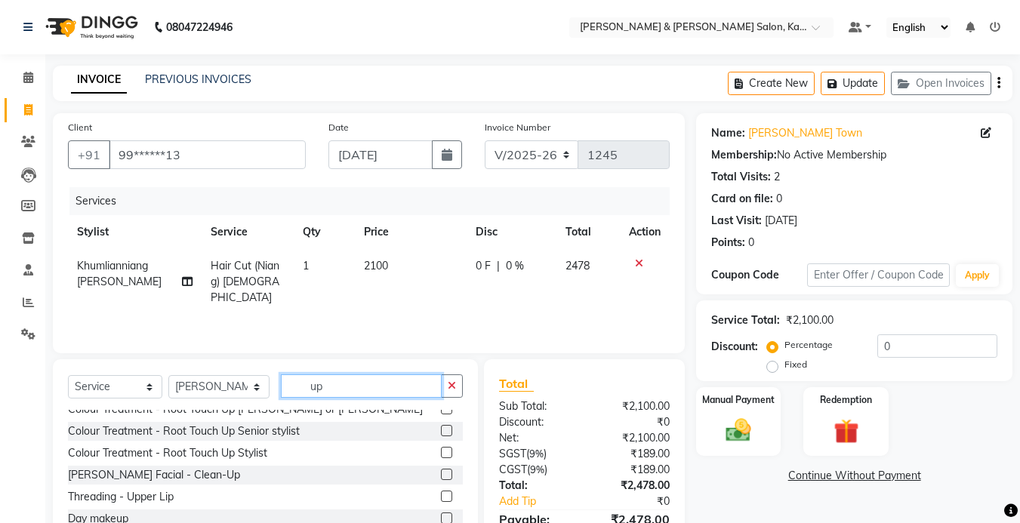
type input "up"
click at [441, 495] on label at bounding box center [446, 496] width 11 height 11
click at [441, 495] on input "checkbox" at bounding box center [446, 497] width 10 height 10
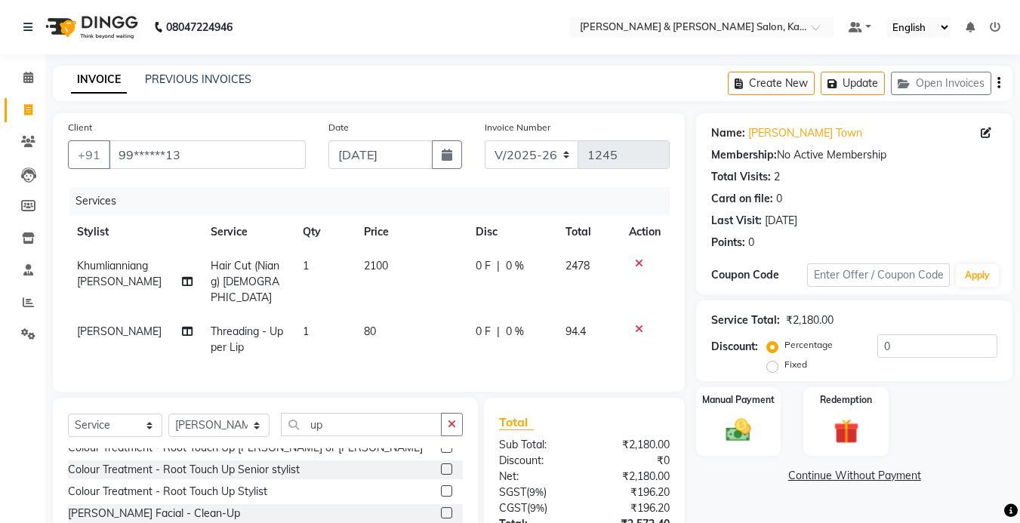
checkbox input "false"
click at [737, 425] on img at bounding box center [738, 430] width 42 height 30
click at [828, 474] on span "GPay" at bounding box center [821, 476] width 31 height 17
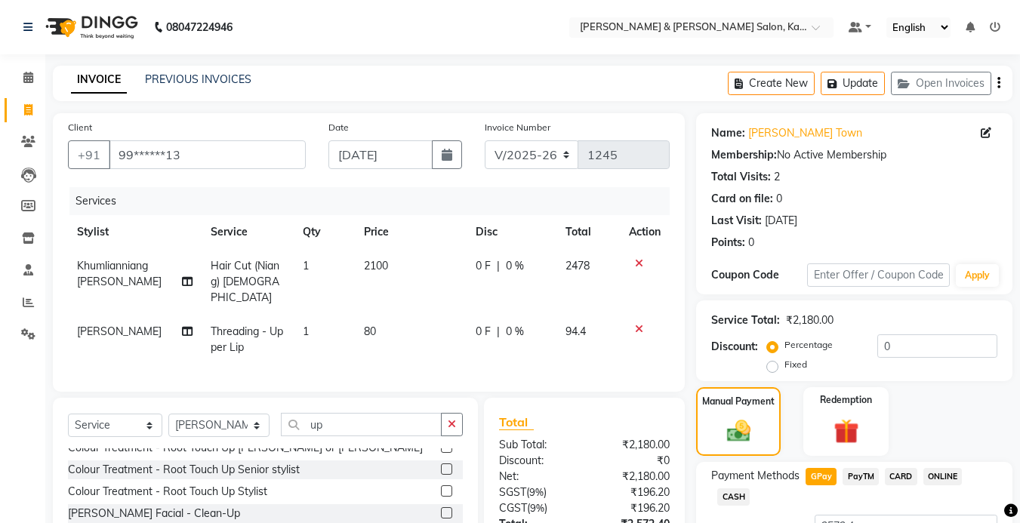
click at [893, 476] on span "CARD" at bounding box center [901, 476] width 32 height 17
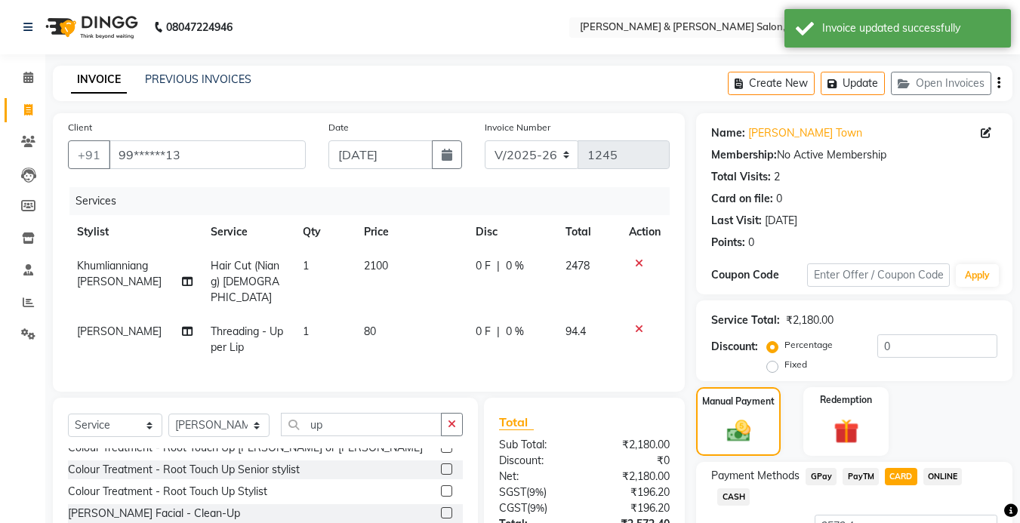
drag, startPoint x: 865, startPoint y: 82, endPoint x: 771, endPoint y: 116, distance: 99.9
click at [865, 82] on button "Update" at bounding box center [853, 83] width 64 height 23
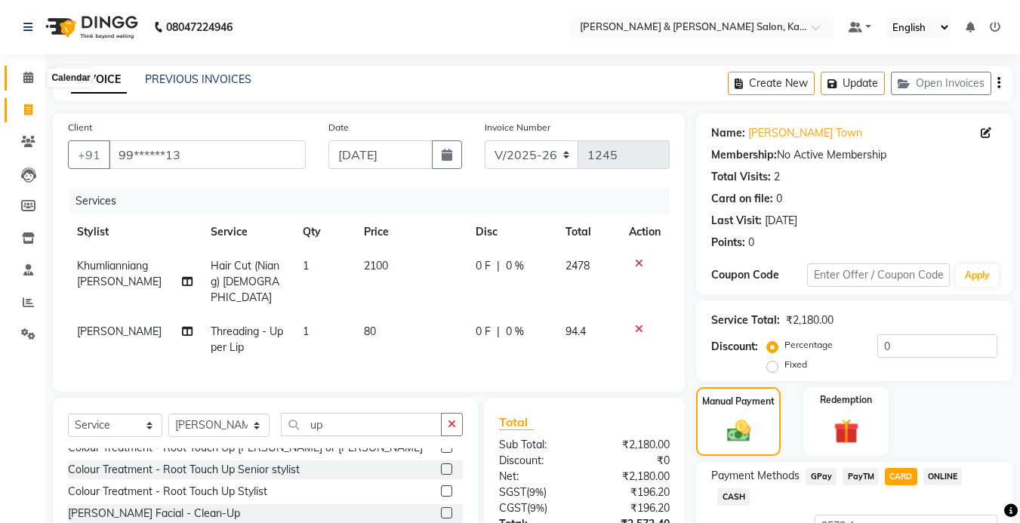
click at [30, 85] on span at bounding box center [28, 77] width 26 height 17
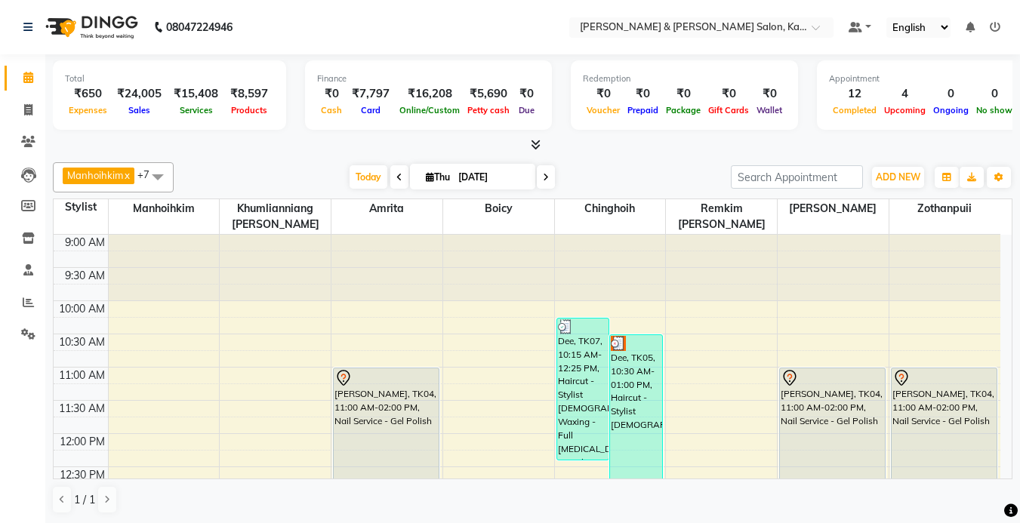
click at [427, 172] on icon at bounding box center [430, 177] width 8 height 10
select select "9"
select select "2025"
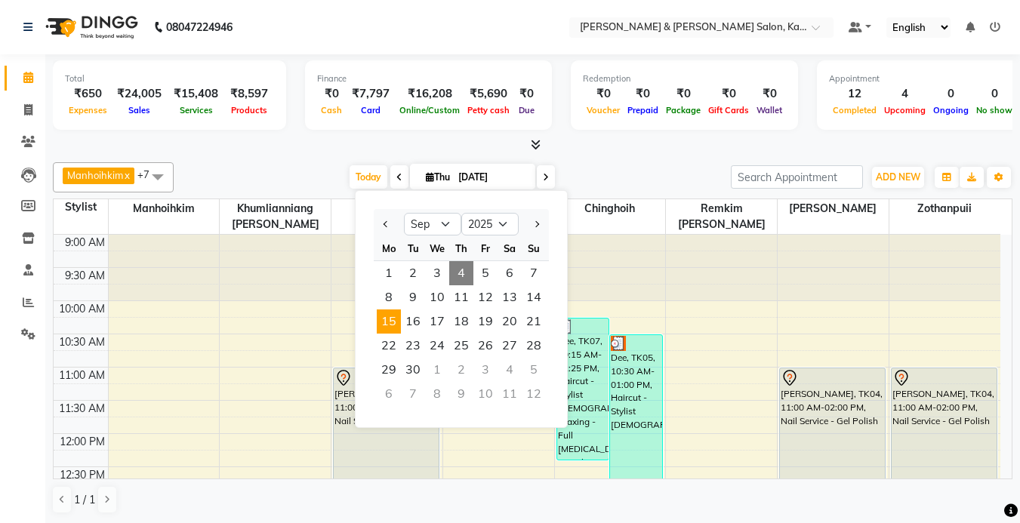
click at [394, 324] on span "15" at bounding box center [389, 322] width 24 height 24
type input "15-09-2025"
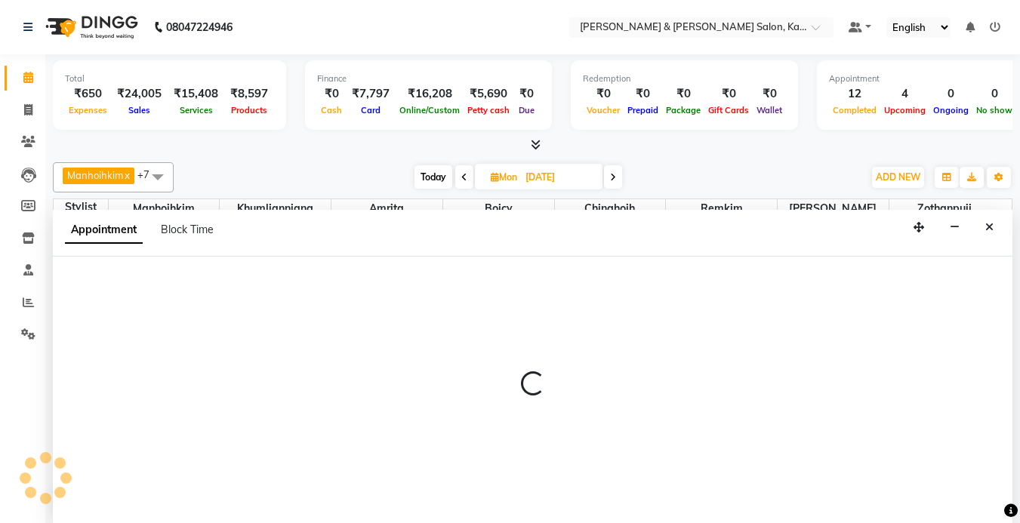
select select "70737"
select select "tentative"
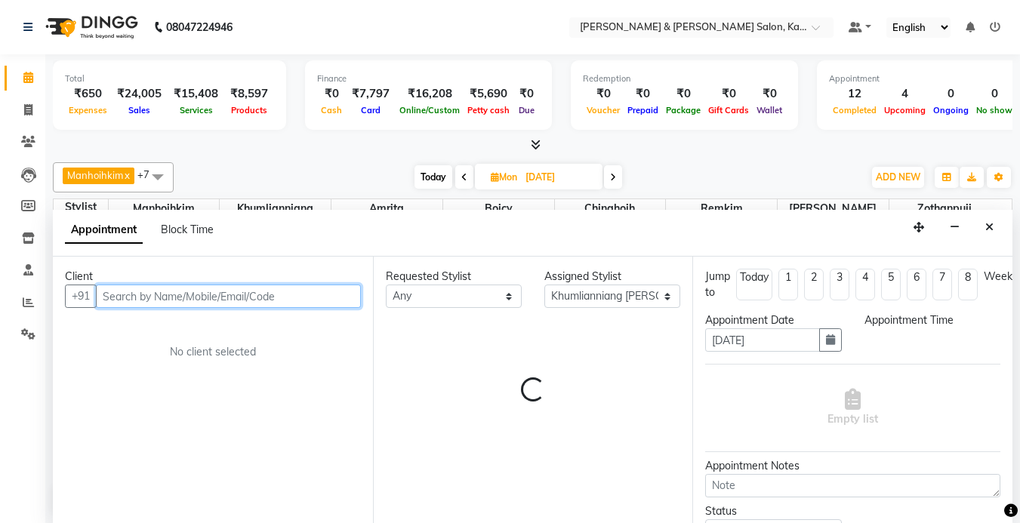
select select "630"
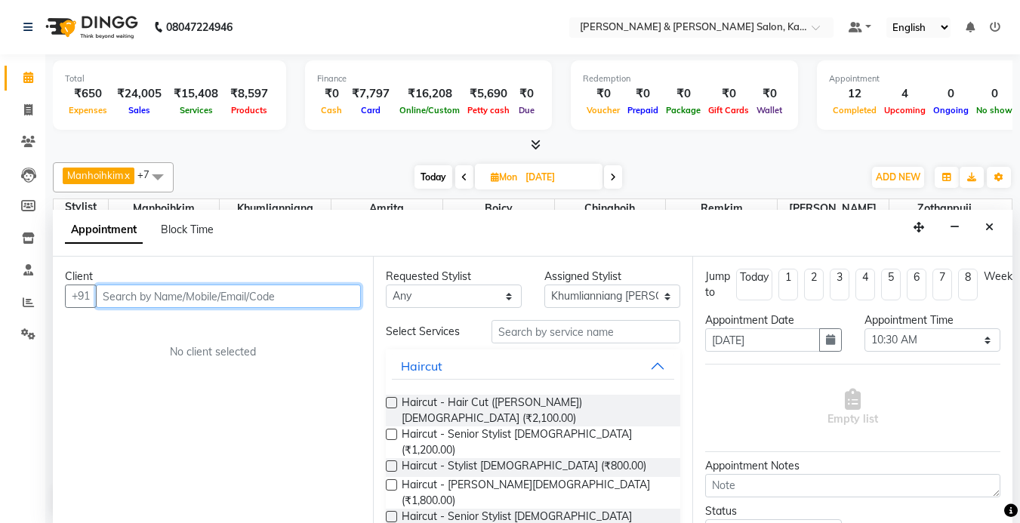
scroll to position [1, 0]
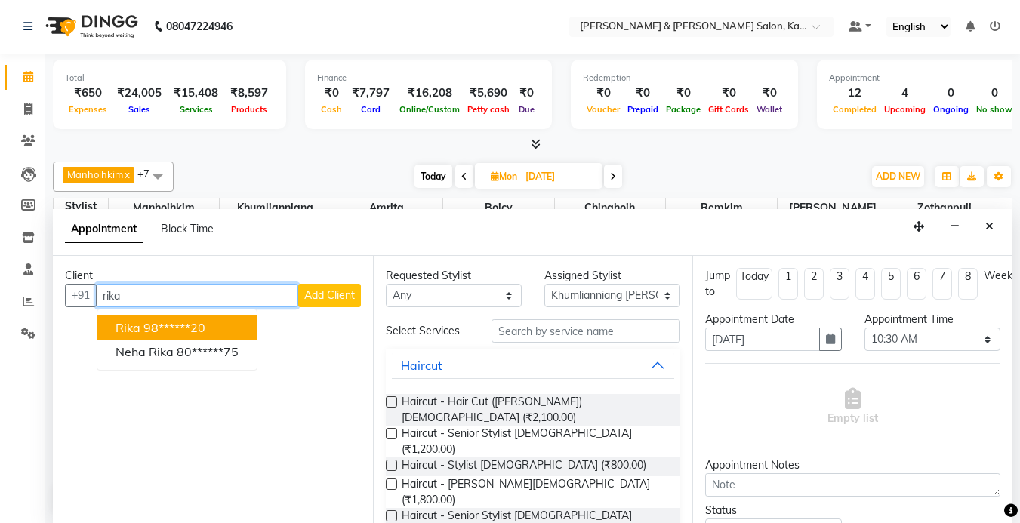
click at [162, 332] on ngb-highlight "98******20" at bounding box center [174, 327] width 62 height 15
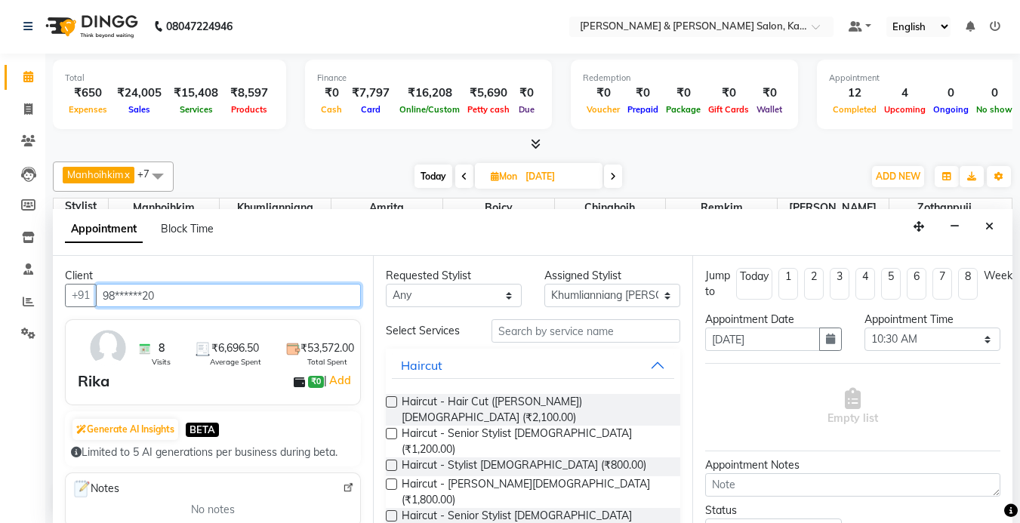
type input "98******20"
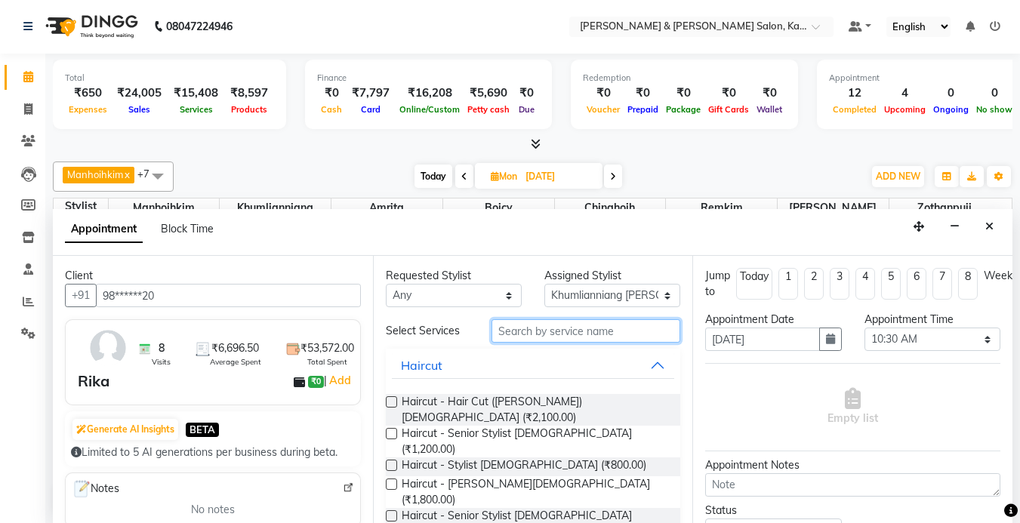
click at [550, 335] on input "text" at bounding box center [586, 330] width 189 height 23
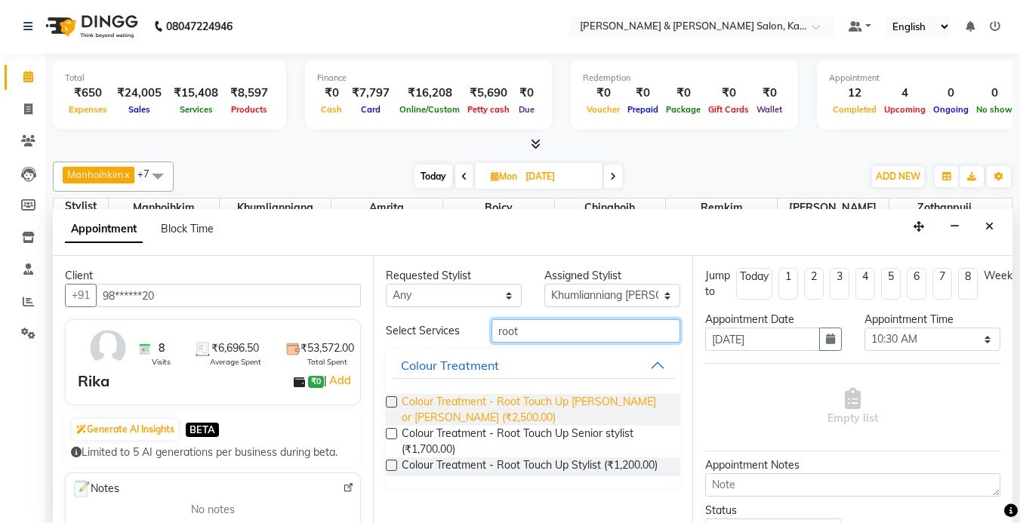
type input "root"
click at [498, 406] on span "Colour Treatment - Root Touch Up Kim or Niang (₹2,500.00)" at bounding box center [535, 410] width 267 height 32
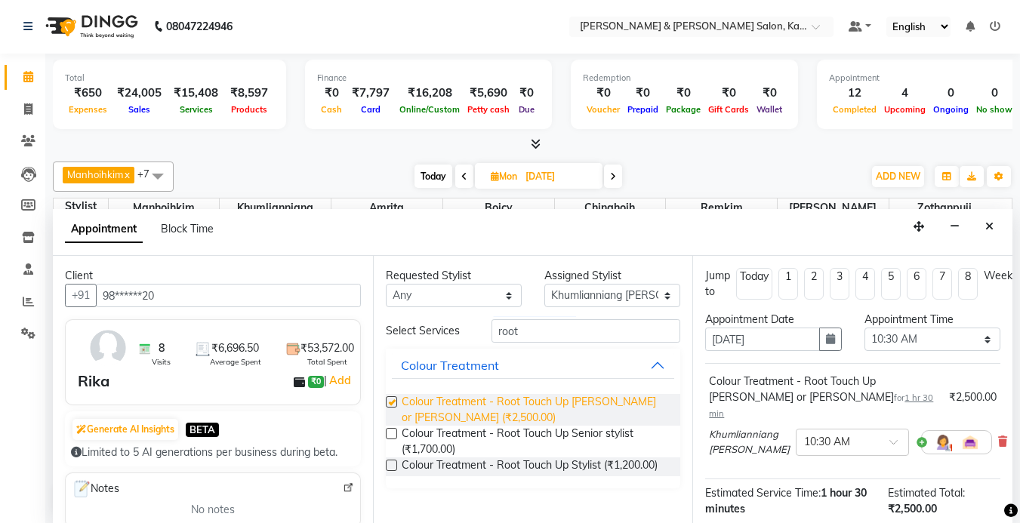
checkbox input "false"
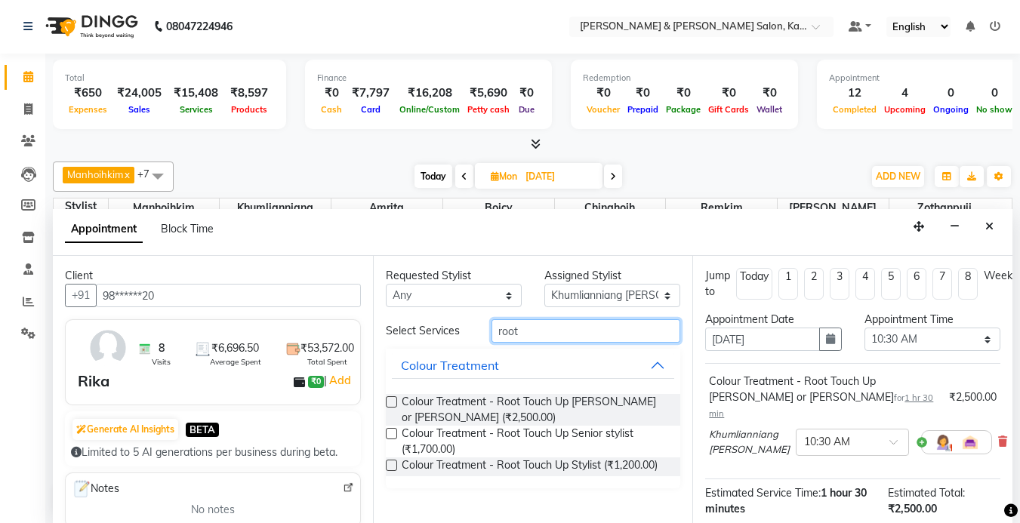
click at [572, 334] on input "root" at bounding box center [586, 330] width 189 height 23
type input "r"
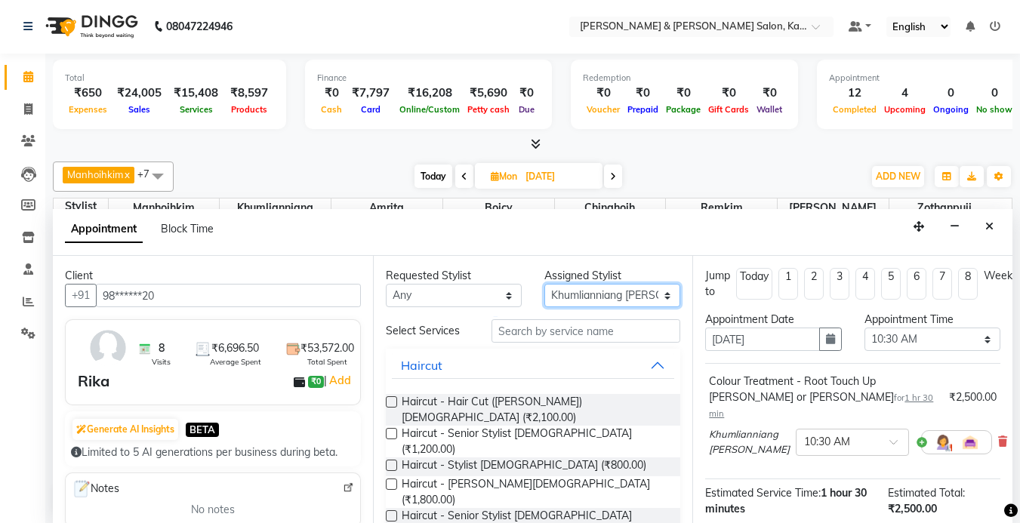
click at [585, 291] on select "Select Amrita Anna Boicy Chinghoih Khumlianniang Guite Manhoihkim Remkim Tonsin…" at bounding box center [613, 295] width 136 height 23
select select "72579"
click at [545, 284] on select "Select Amrita Anna Boicy Chinghoih Khumlianniang Guite Manhoihkim Remkim Tonsin…" at bounding box center [613, 295] width 136 height 23
click at [517, 337] on input "text" at bounding box center [586, 330] width 189 height 23
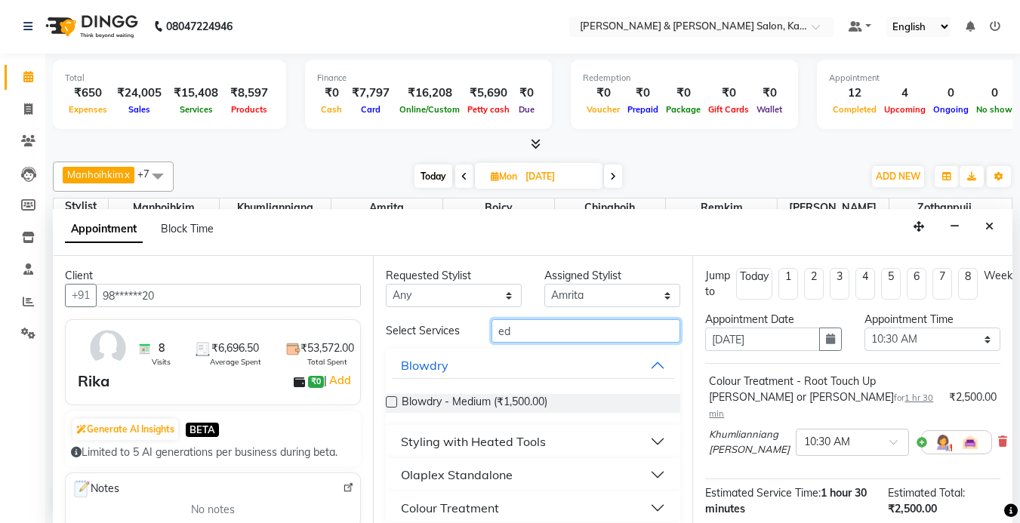
type input "e"
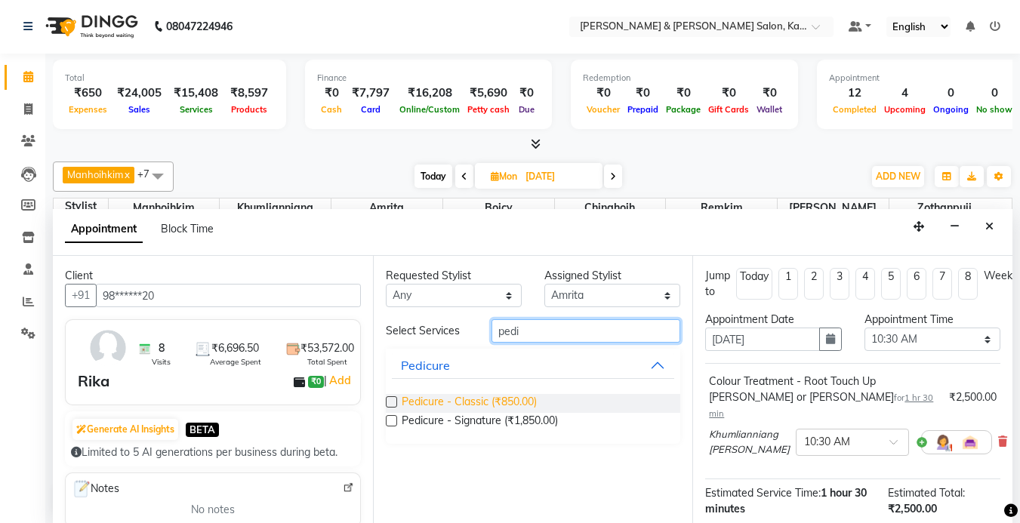
type input "pedi"
click at [480, 404] on span "Pedicure - Classic (₹850.00)" at bounding box center [469, 403] width 135 height 19
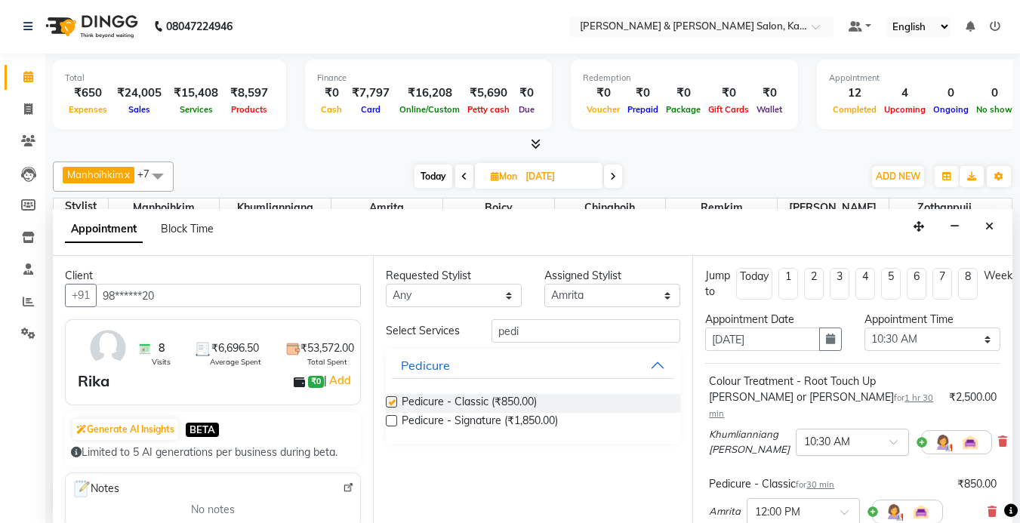
checkbox input "false"
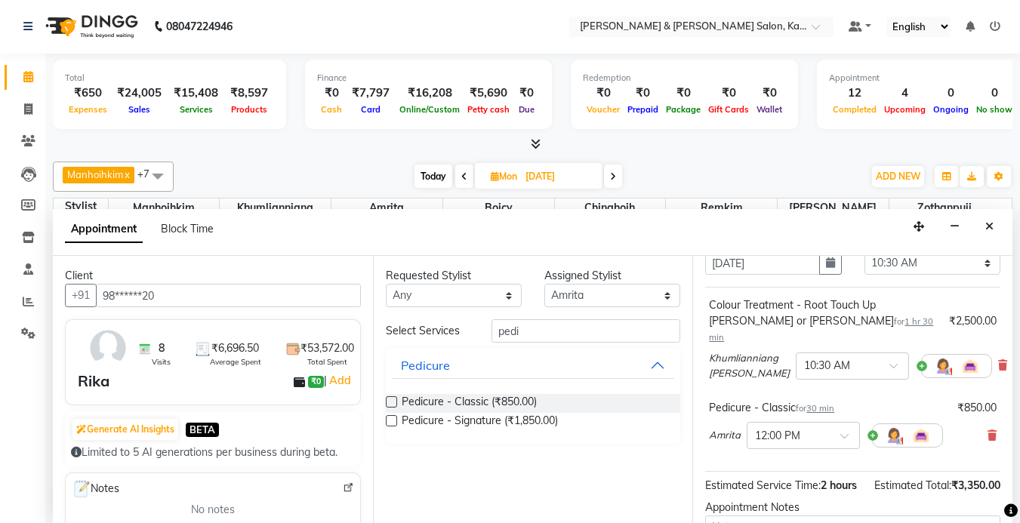
scroll to position [227, 0]
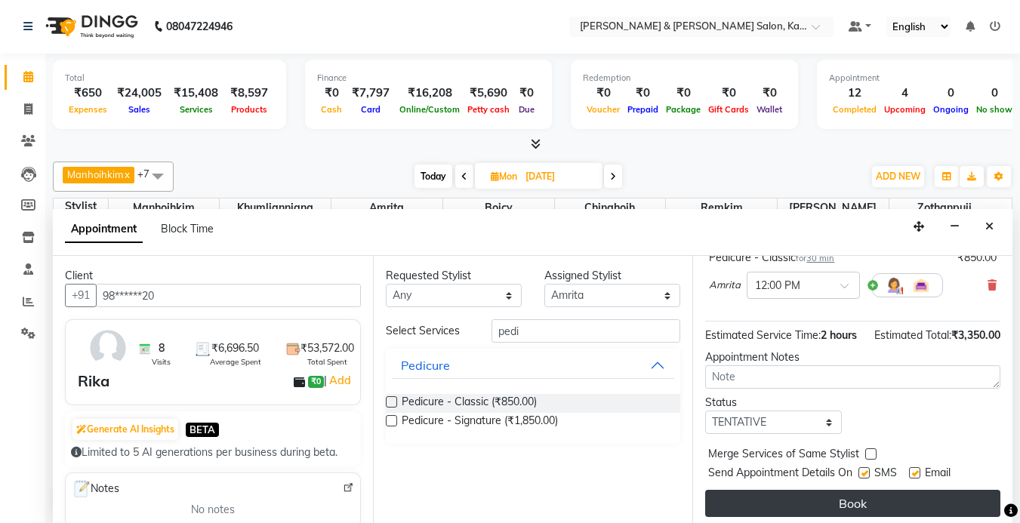
click at [828, 505] on button "Book" at bounding box center [852, 503] width 295 height 27
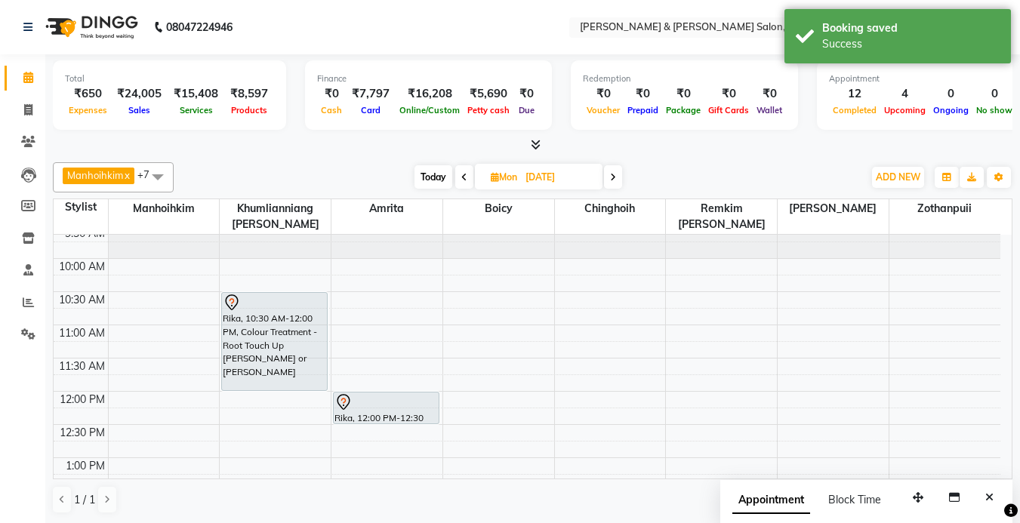
scroll to position [76, 0]
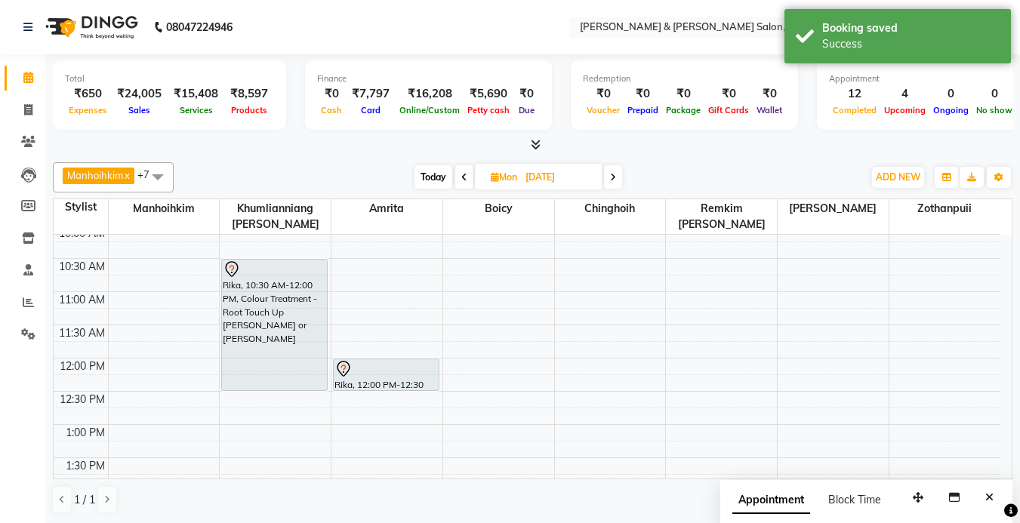
drag, startPoint x: 256, startPoint y: 355, endPoint x: 262, endPoint y: 384, distance: 30.1
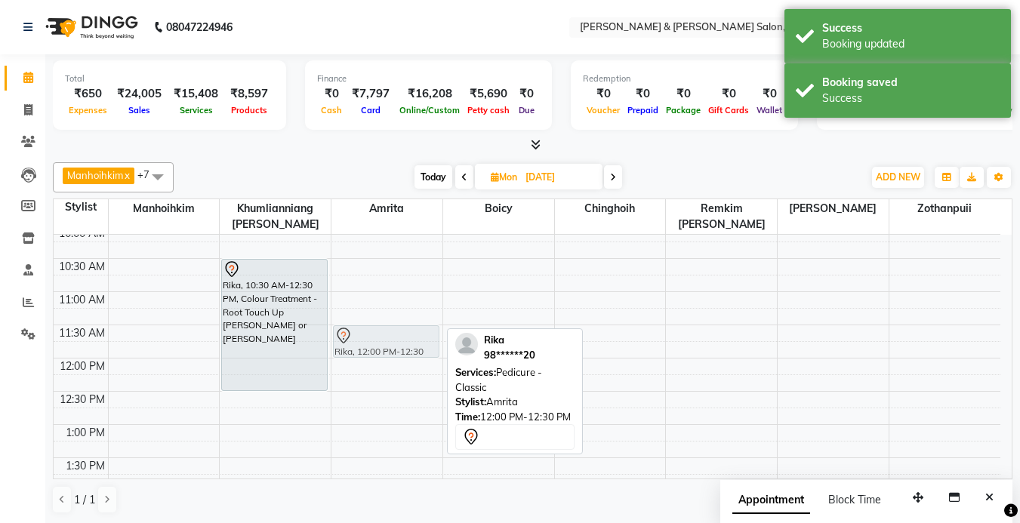
drag, startPoint x: 374, startPoint y: 378, endPoint x: 372, endPoint y: 346, distance: 31.8
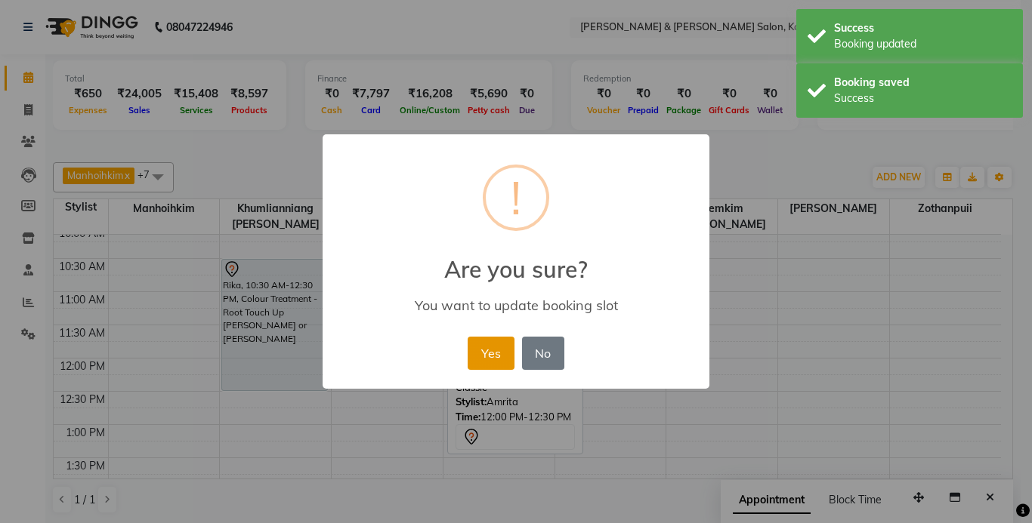
click at [477, 351] on button "Yes" at bounding box center [490, 353] width 46 height 33
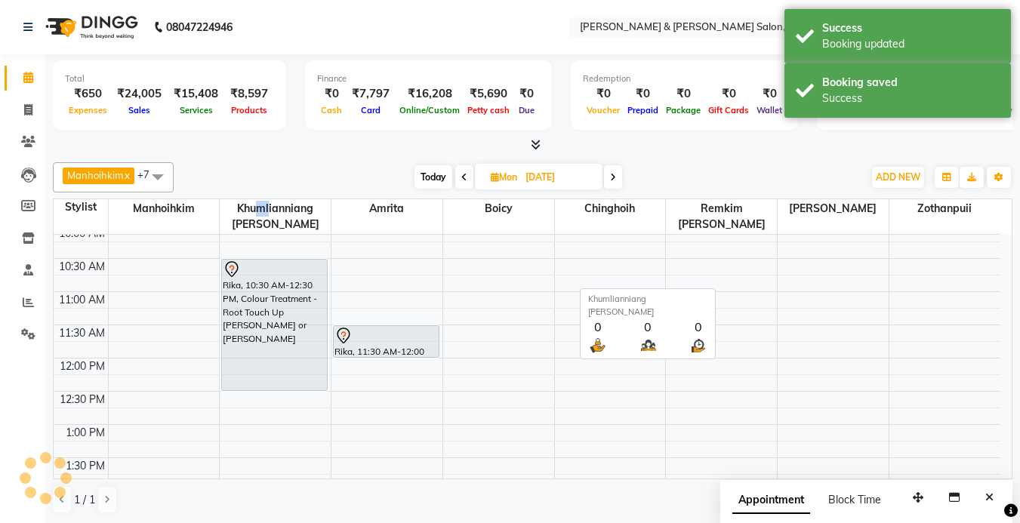
drag, startPoint x: 267, startPoint y: 211, endPoint x: 195, endPoint y: 335, distance: 143.8
click at [202, 228] on tr "Stylist Manhoihkim Khumlianniang Guite Amrita Boicy Chinghoih Remkim Tonsing So…" at bounding box center [527, 216] width 947 height 35
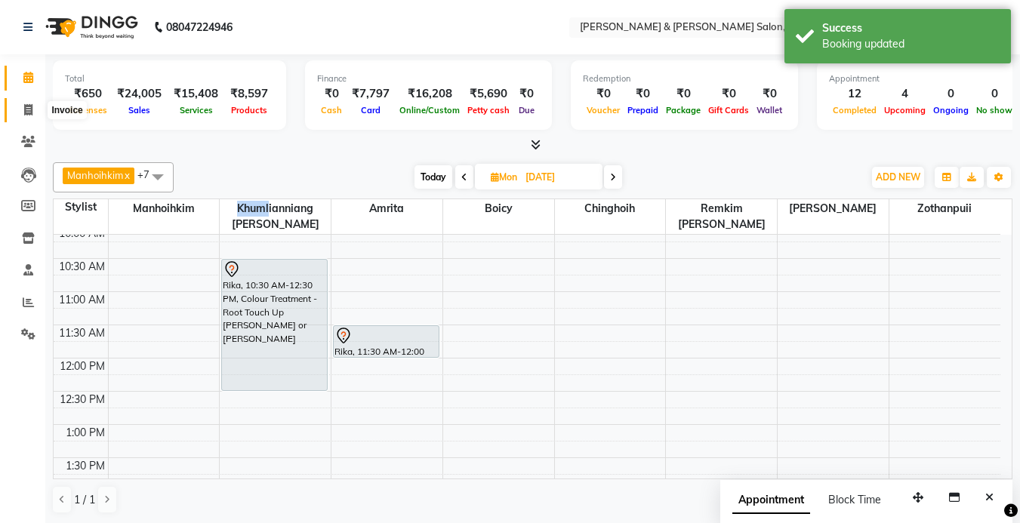
click at [37, 102] on span at bounding box center [28, 110] width 26 height 17
select select "service"
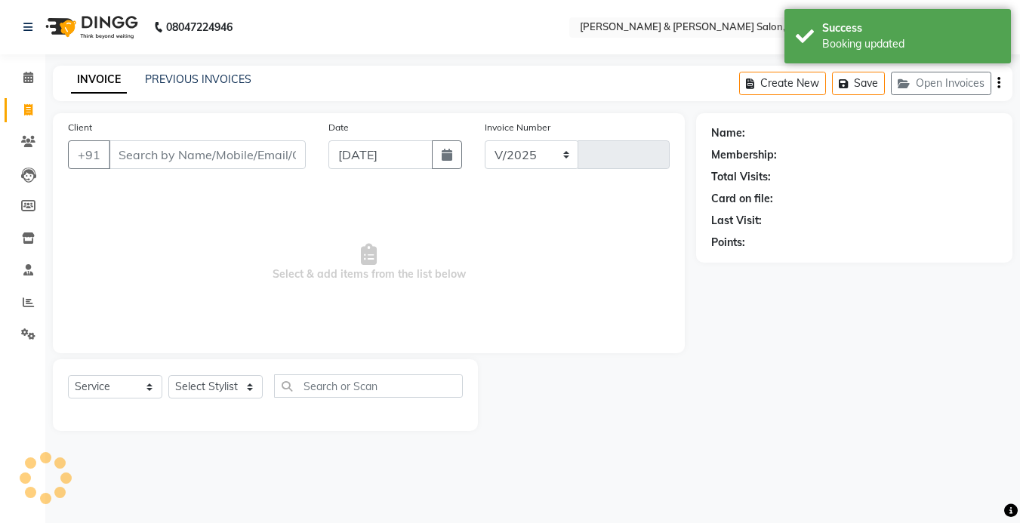
select select "7750"
type input "1245"
click at [203, 85] on link "PREVIOUS INVOICES" at bounding box center [198, 80] width 106 height 14
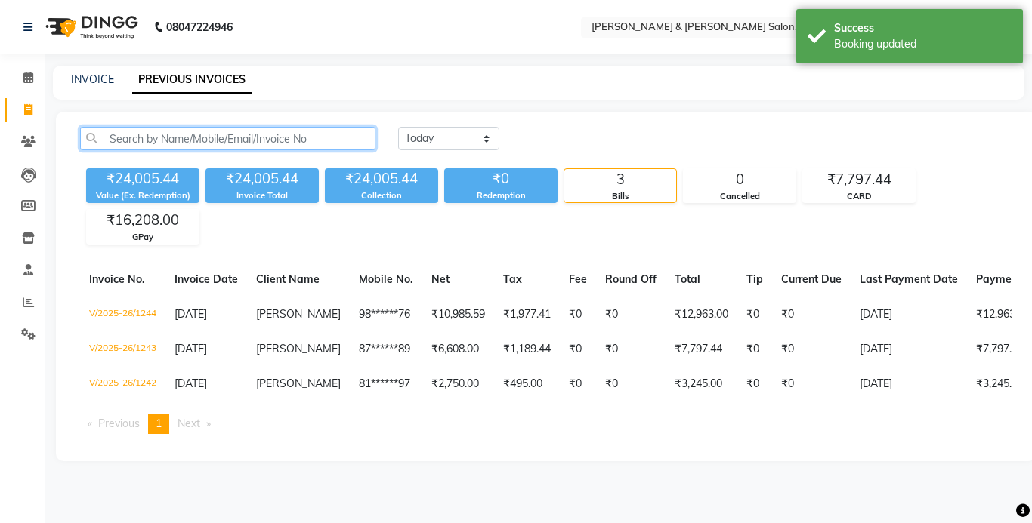
click at [196, 136] on input "text" at bounding box center [227, 138] width 295 height 23
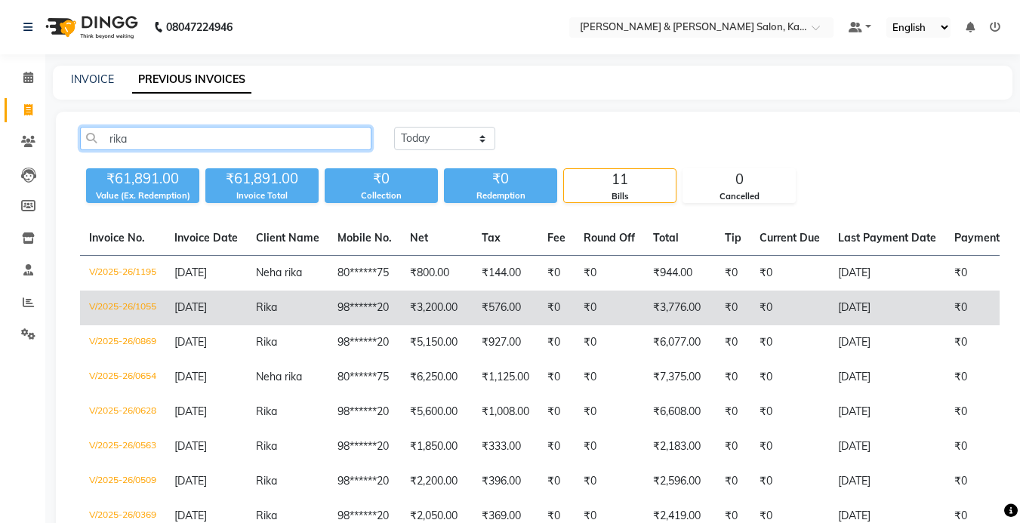
type input "rika"
click at [369, 313] on td "98******20" at bounding box center [365, 308] width 73 height 35
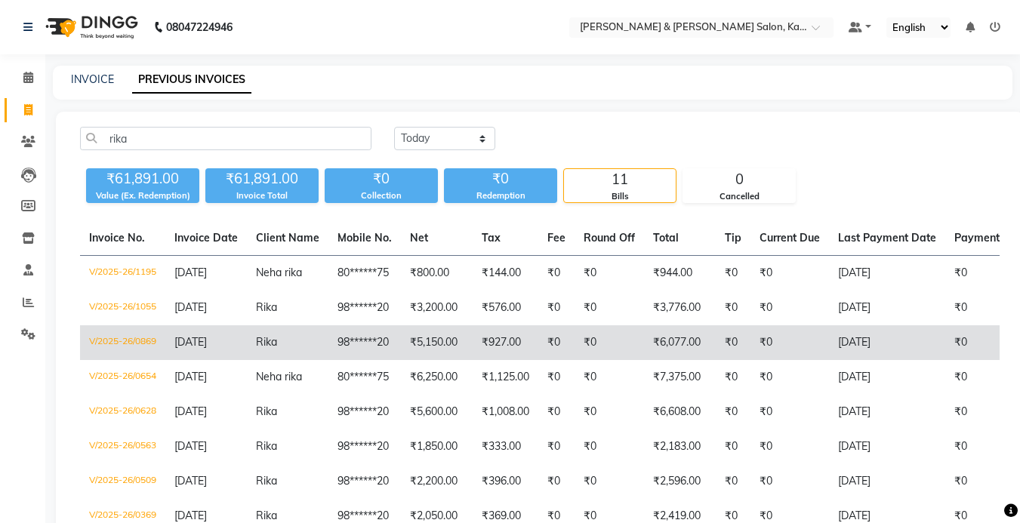
click at [350, 342] on td "98******20" at bounding box center [365, 343] width 73 height 35
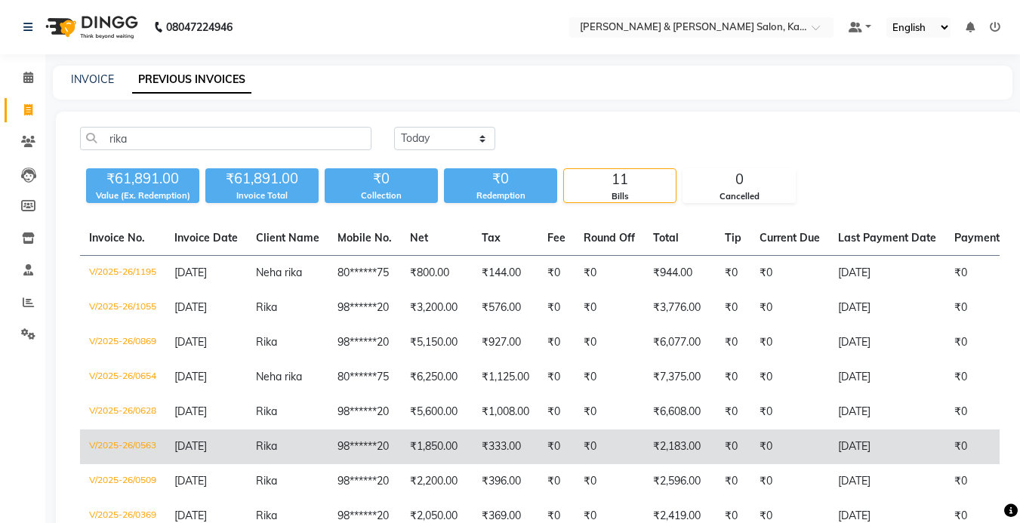
click at [310, 449] on td "Rika" at bounding box center [288, 447] width 82 height 35
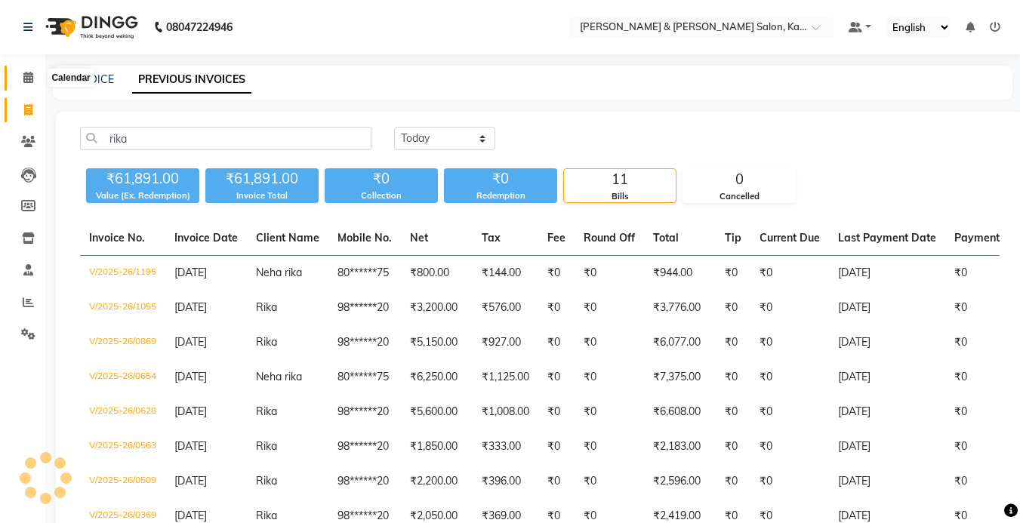
click at [29, 79] on icon at bounding box center [28, 77] width 10 height 11
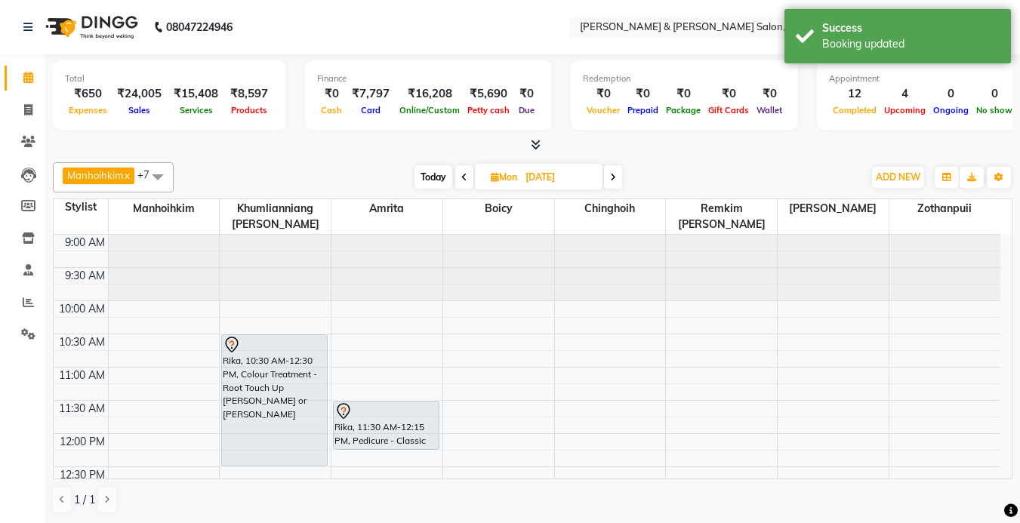
click at [432, 168] on span "Today" at bounding box center [434, 176] width 38 height 23
type input "[DATE]"
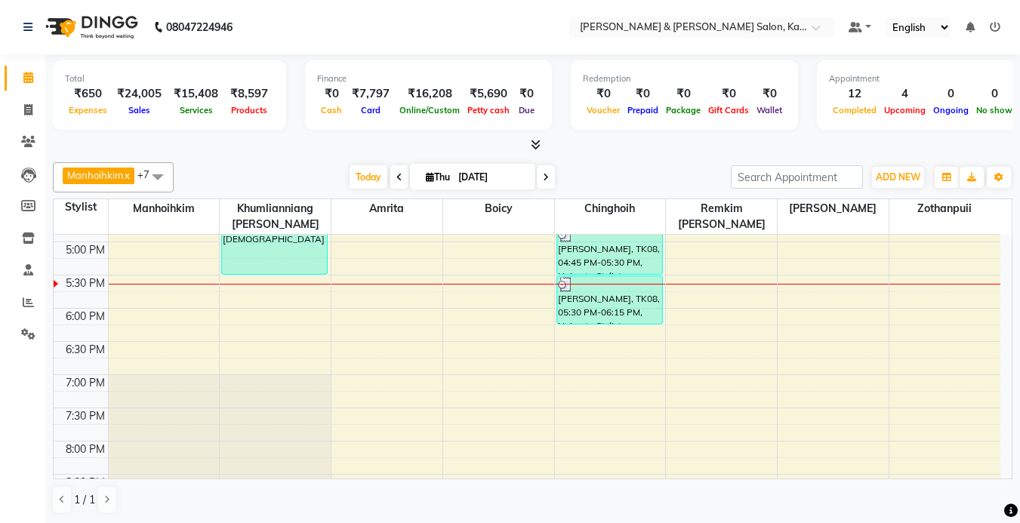
scroll to position [532, 0]
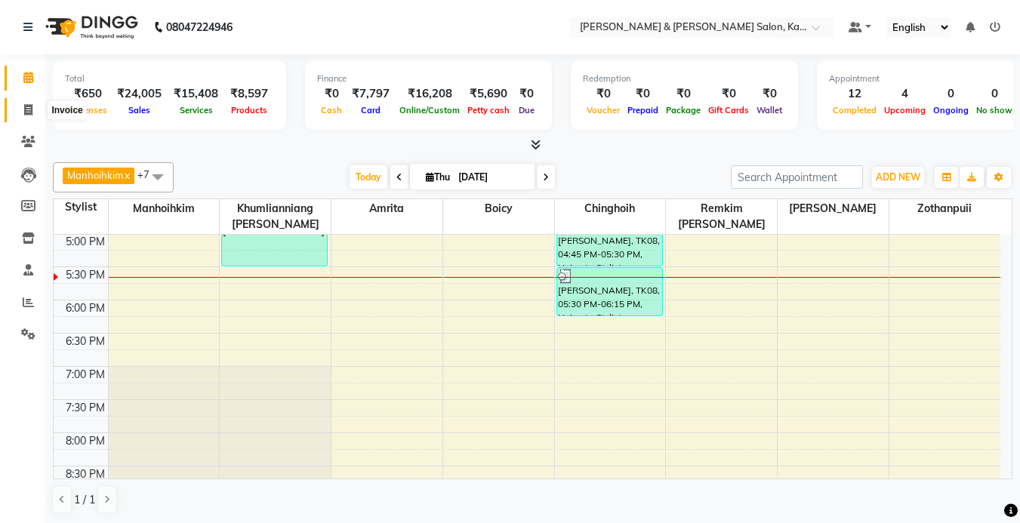
click at [27, 113] on icon at bounding box center [28, 109] width 8 height 11
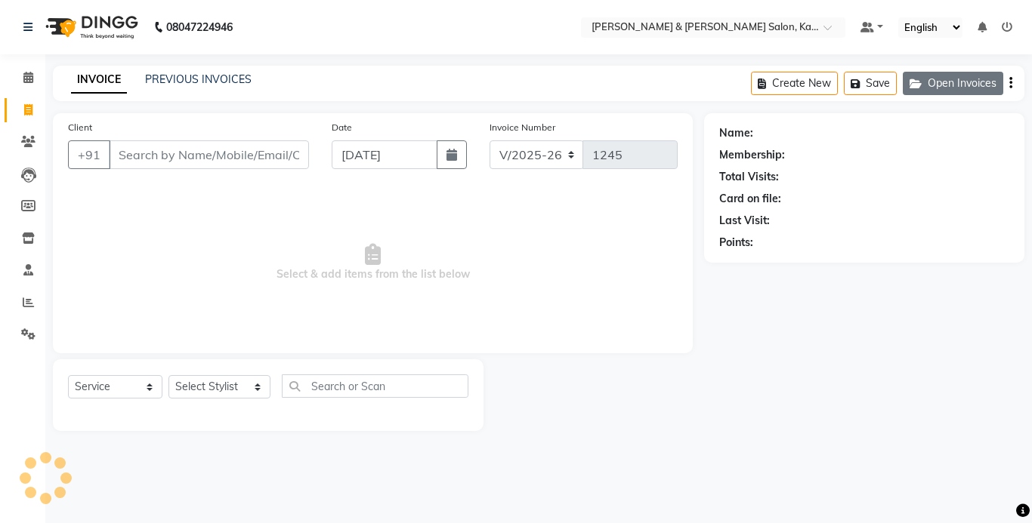
click at [977, 82] on button "Open Invoices" at bounding box center [952, 83] width 100 height 23
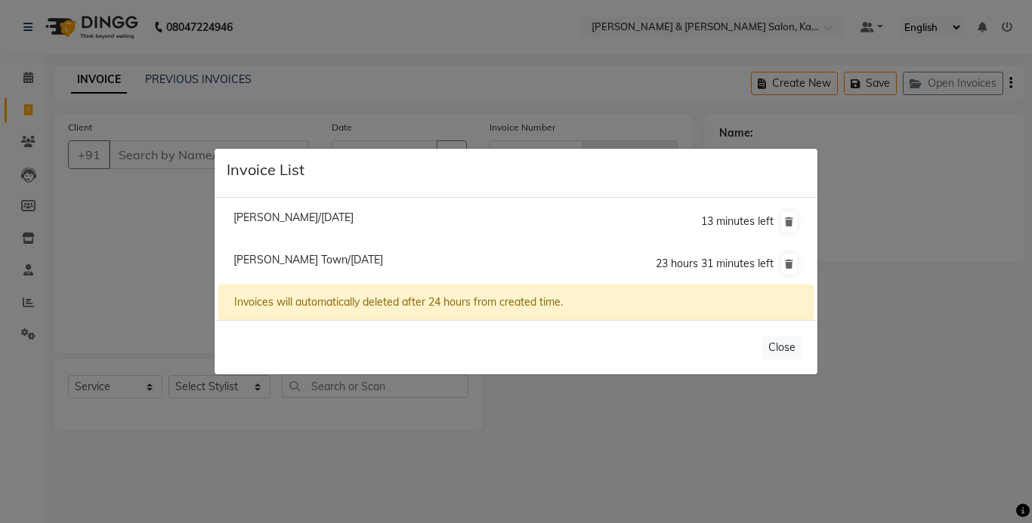
click at [310, 260] on span "Aisha Frazer Town/04 September 2025" at bounding box center [308, 260] width 150 height 14
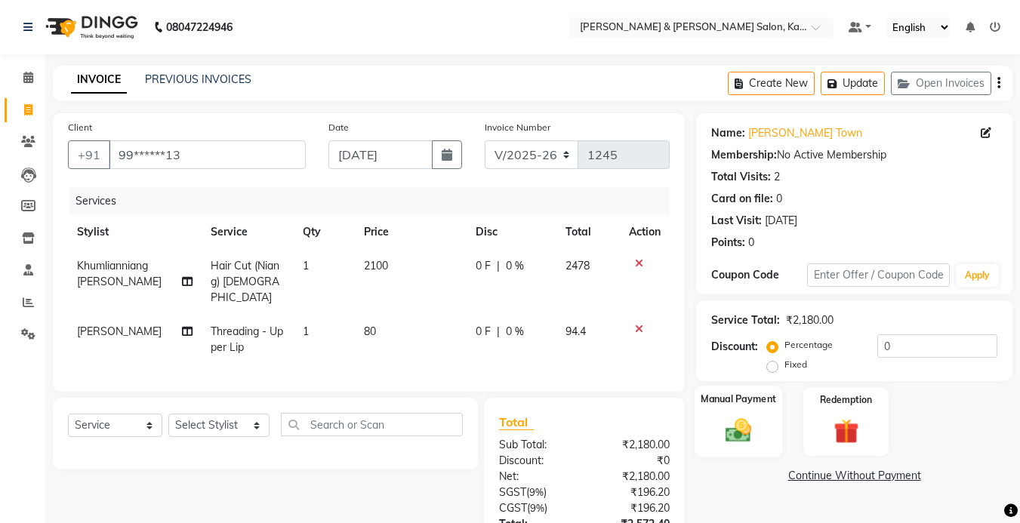
click at [741, 435] on img at bounding box center [738, 430] width 42 height 30
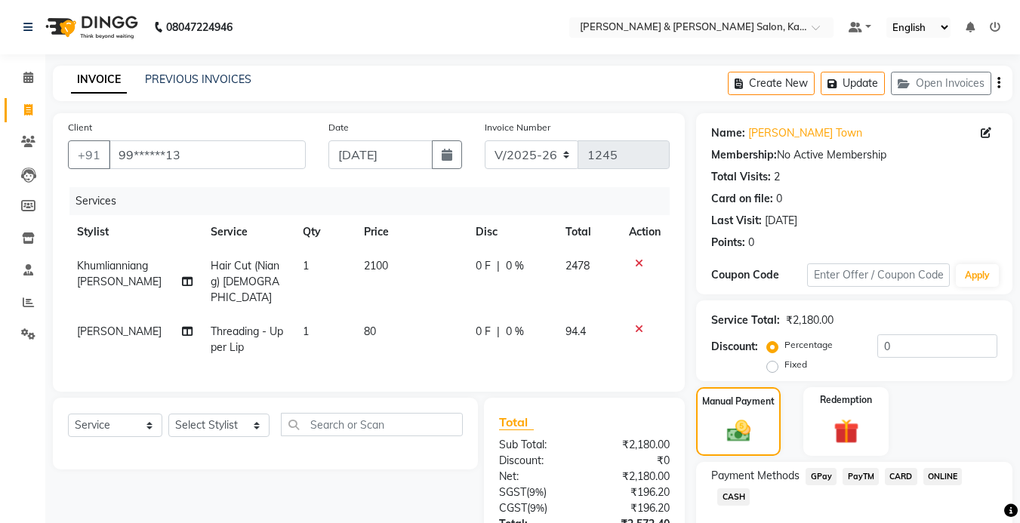
scroll to position [115, 0]
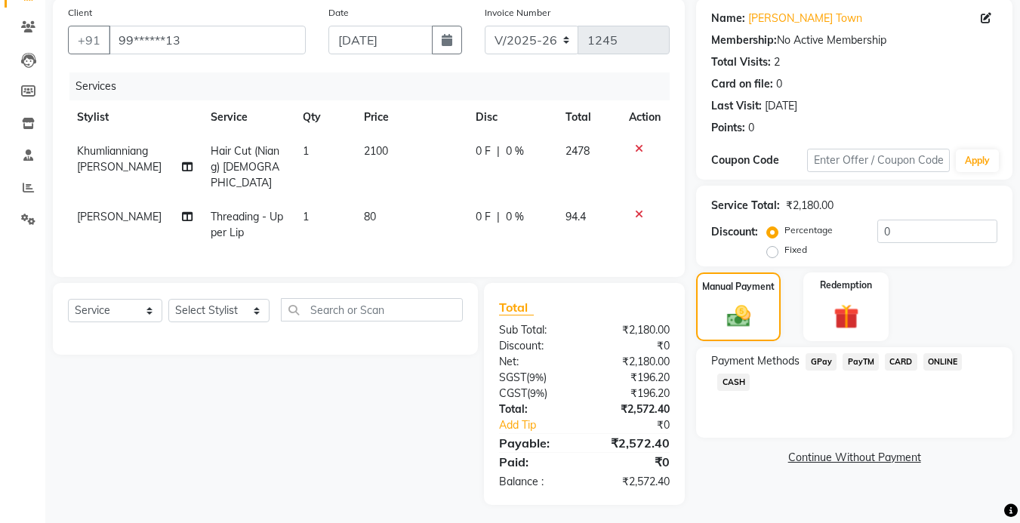
click at [829, 359] on span "GPay" at bounding box center [821, 361] width 31 height 17
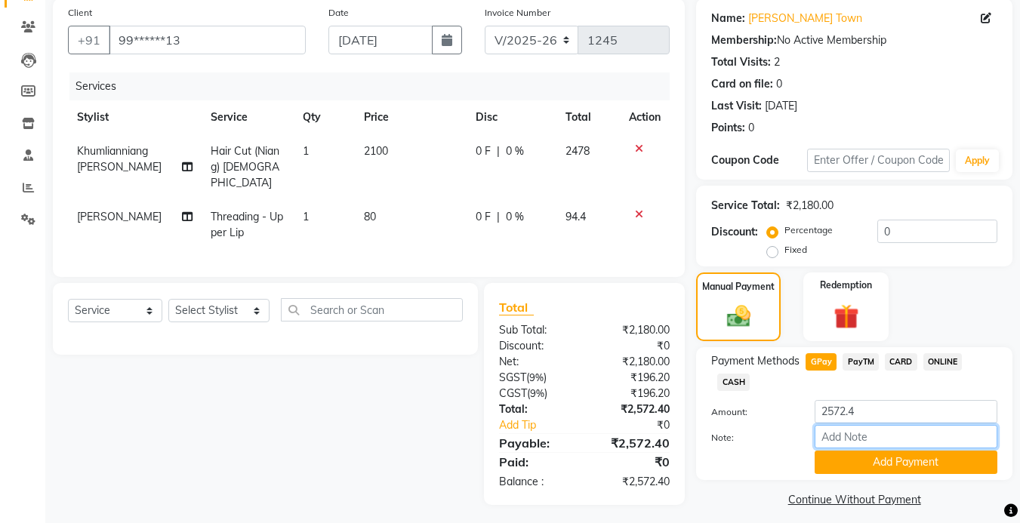
click at [873, 448] on input "Note:" at bounding box center [906, 436] width 183 height 23
click at [865, 460] on button "Add Payment" at bounding box center [906, 462] width 183 height 23
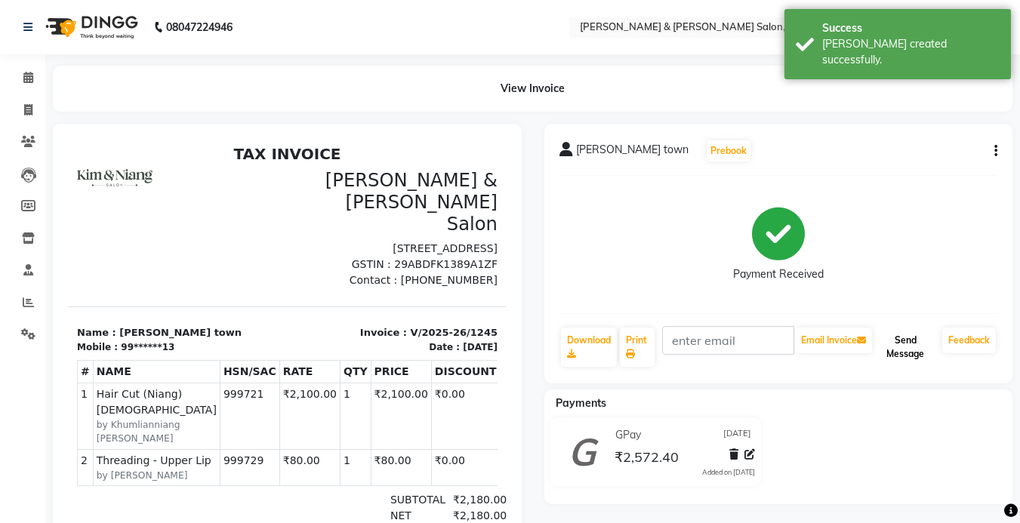
click at [896, 354] on button "Send Message" at bounding box center [905, 347] width 61 height 39
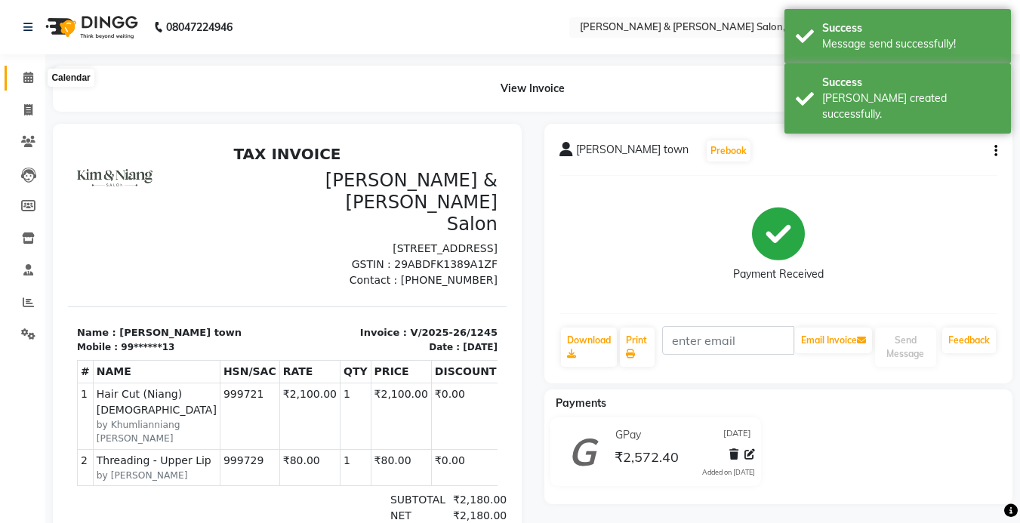
click at [35, 73] on span at bounding box center [28, 77] width 26 height 17
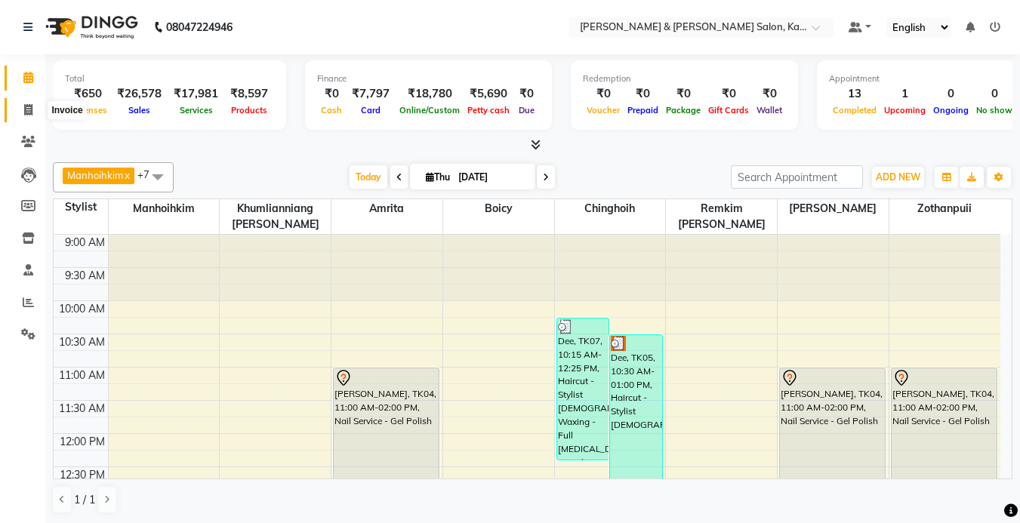
click at [32, 106] on icon at bounding box center [28, 109] width 8 height 11
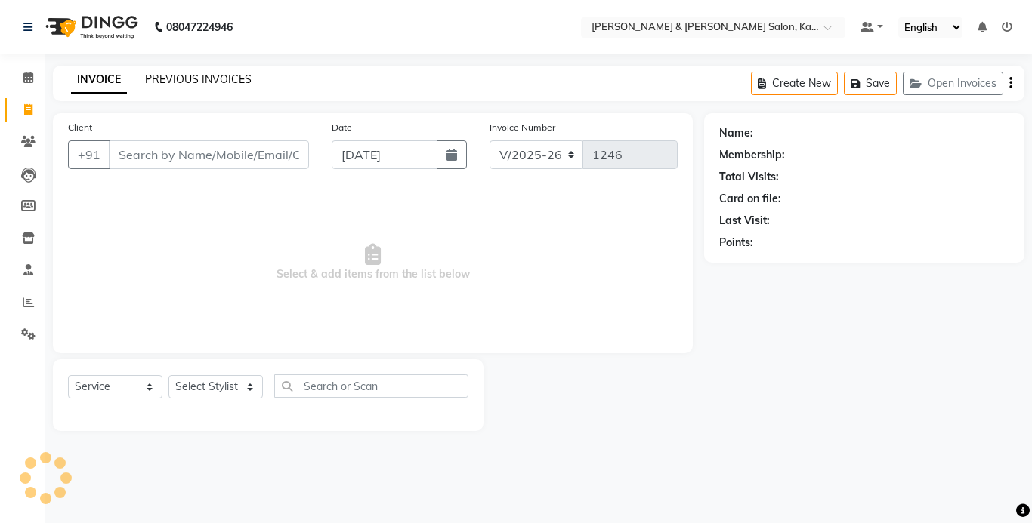
click at [175, 84] on link "PREVIOUS INVOICES" at bounding box center [198, 80] width 106 height 14
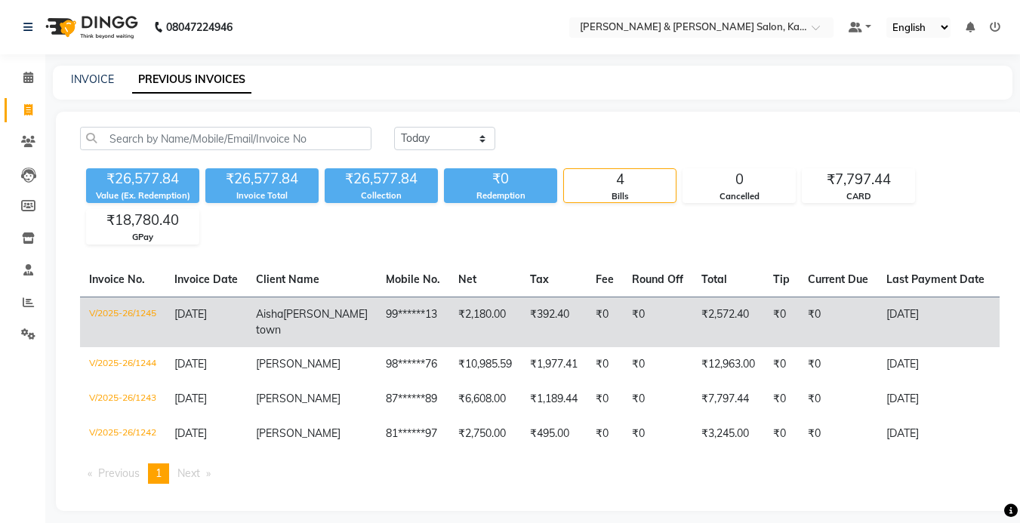
click at [323, 318] on td "Aisha Frazer town" at bounding box center [312, 322] width 130 height 51
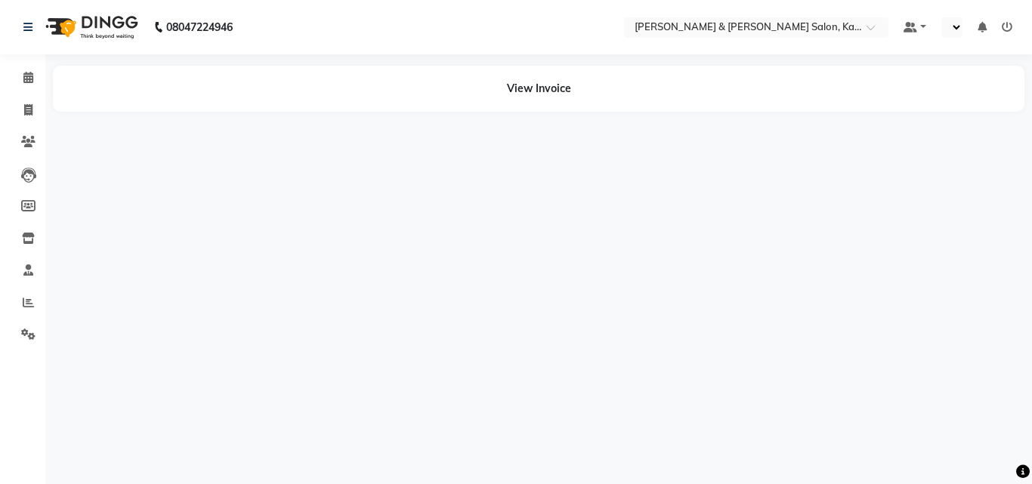
select select "en"
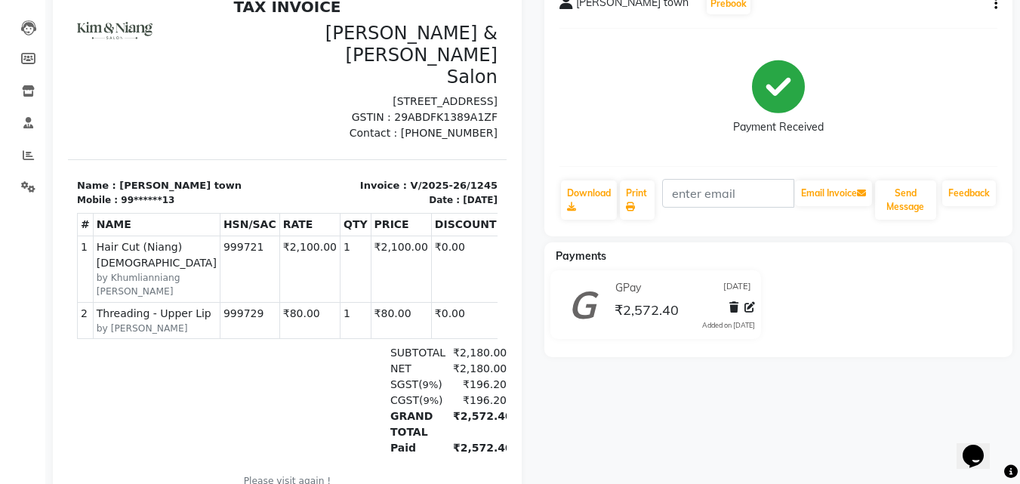
scroll to position [151, 0]
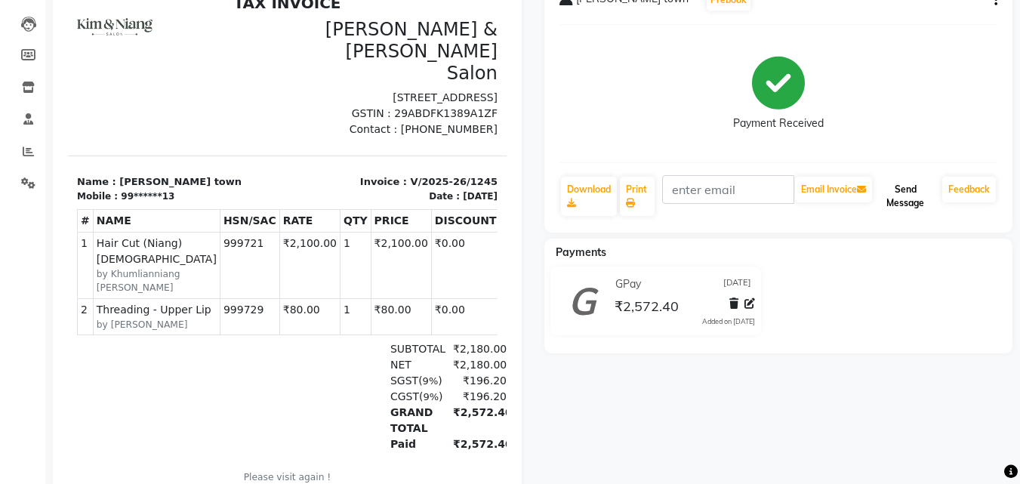
click at [892, 195] on button "Send Message" at bounding box center [905, 196] width 61 height 39
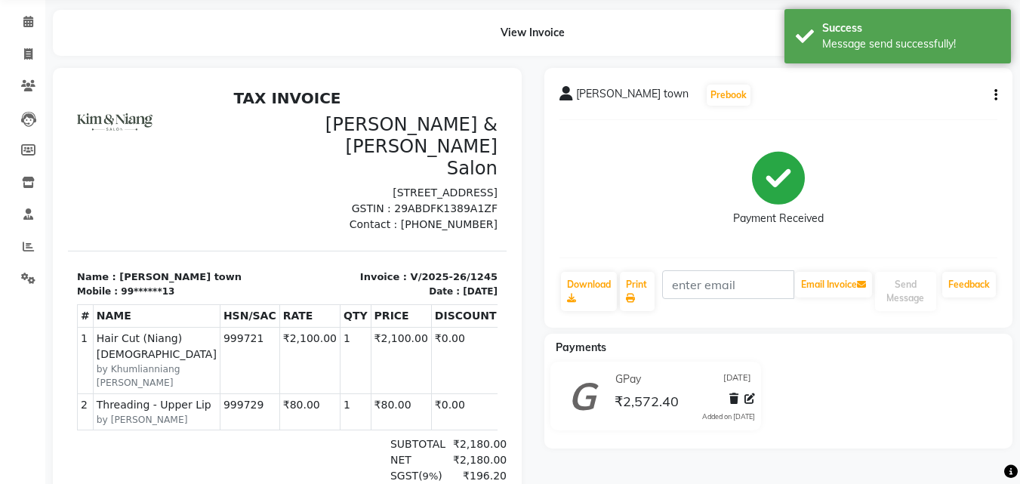
scroll to position [0, 0]
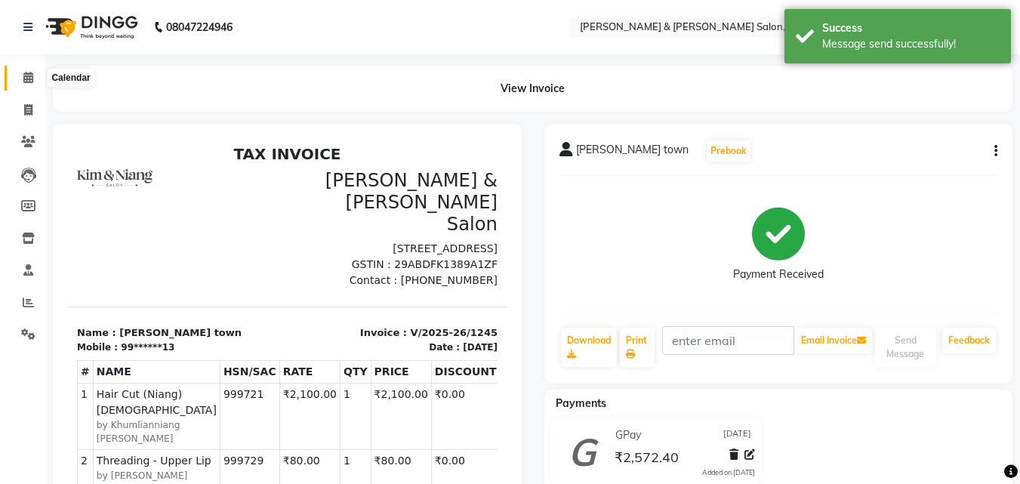
click at [25, 79] on icon at bounding box center [28, 77] width 10 height 11
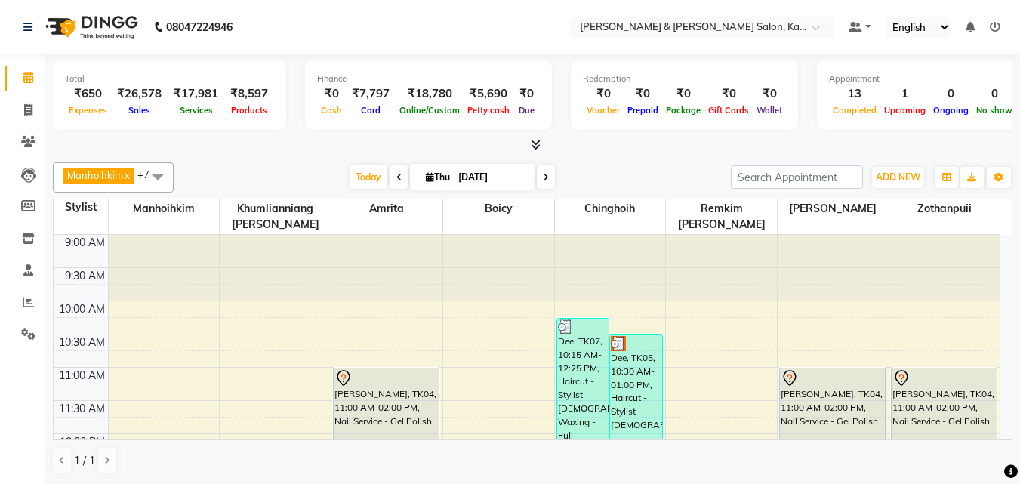
click at [541, 179] on span at bounding box center [546, 176] width 18 height 23
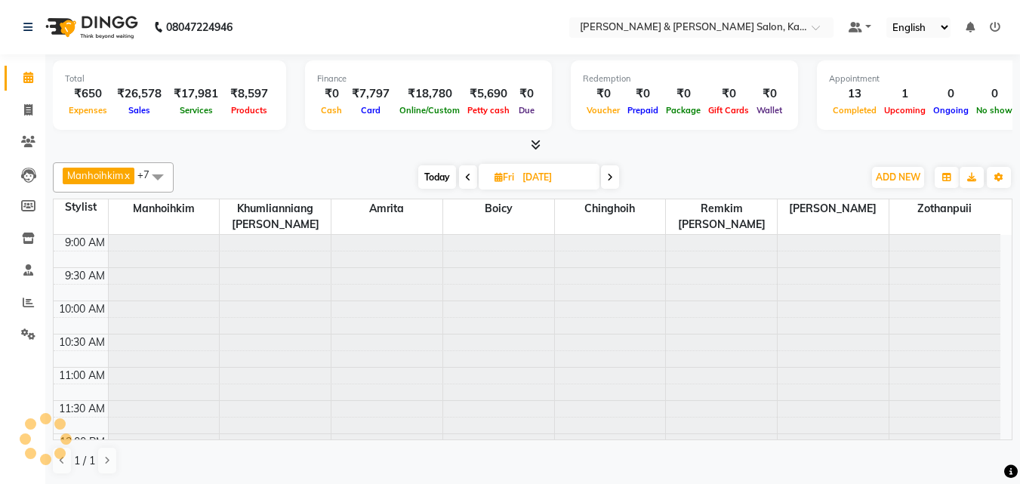
scroll to position [532, 0]
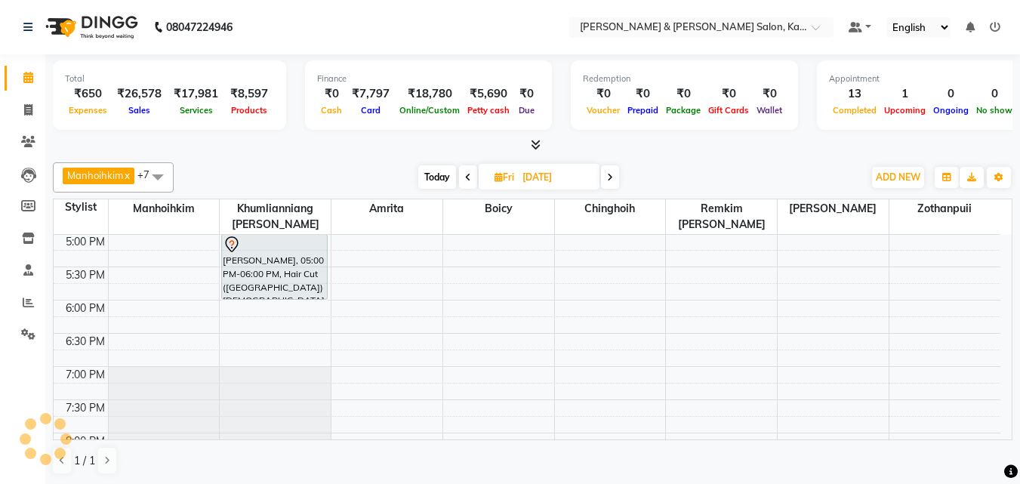
click at [612, 179] on icon at bounding box center [610, 177] width 6 height 9
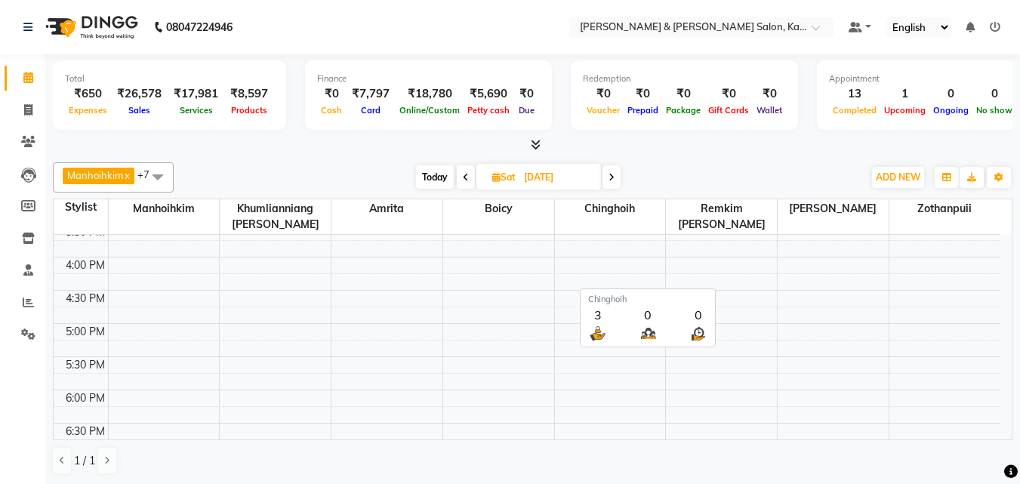
scroll to position [381, 0]
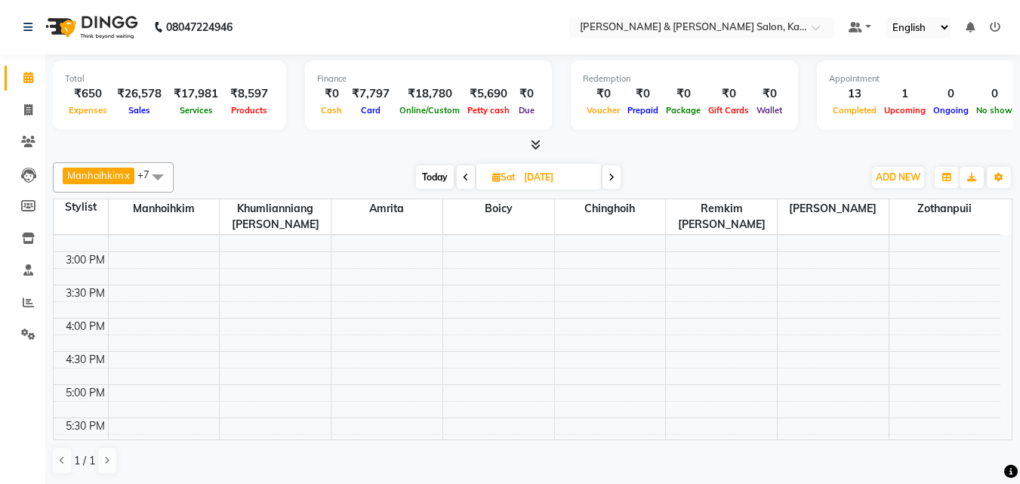
click at [614, 173] on icon at bounding box center [612, 177] width 6 height 9
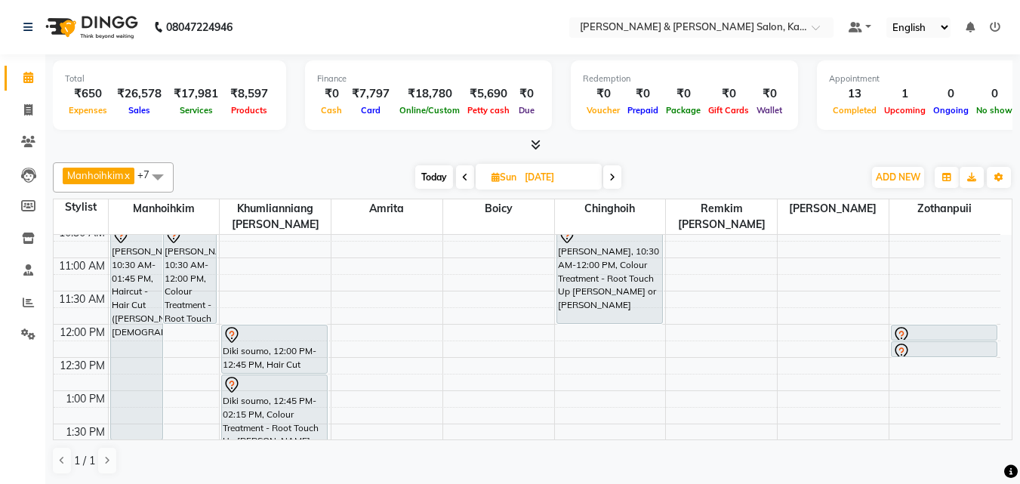
scroll to position [76, 0]
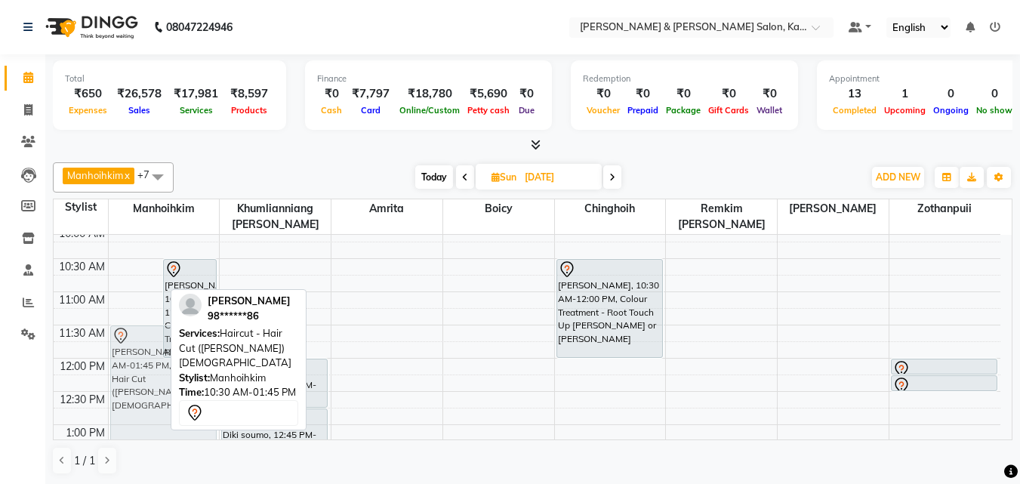
drag, startPoint x: 120, startPoint y: 314, endPoint x: 125, endPoint y: 380, distance: 65.9
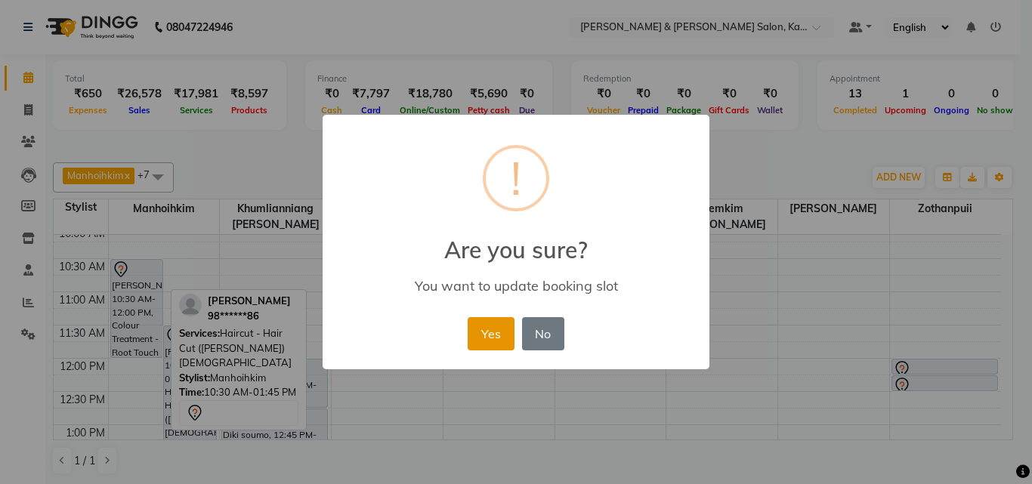
click at [477, 334] on button "Yes" at bounding box center [490, 333] width 46 height 33
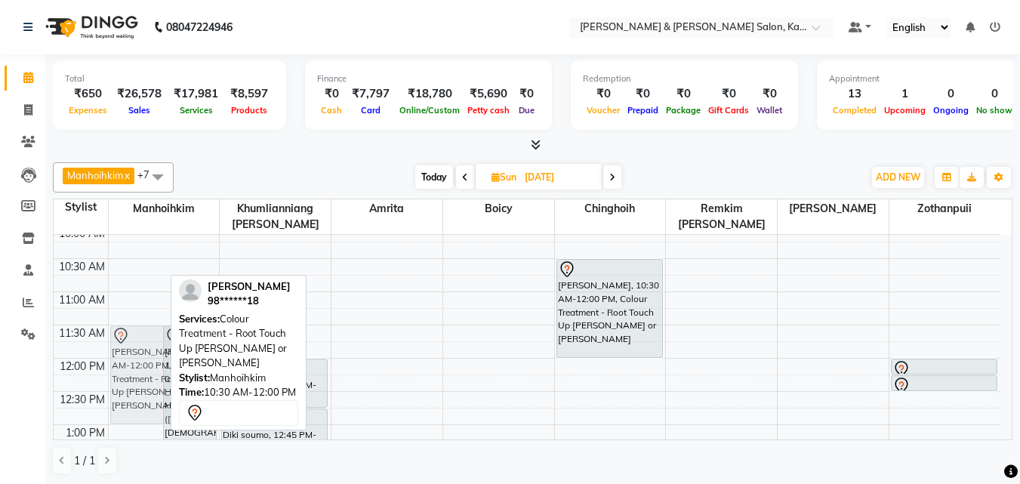
drag, startPoint x: 130, startPoint y: 295, endPoint x: 127, endPoint y: 365, distance: 70.3
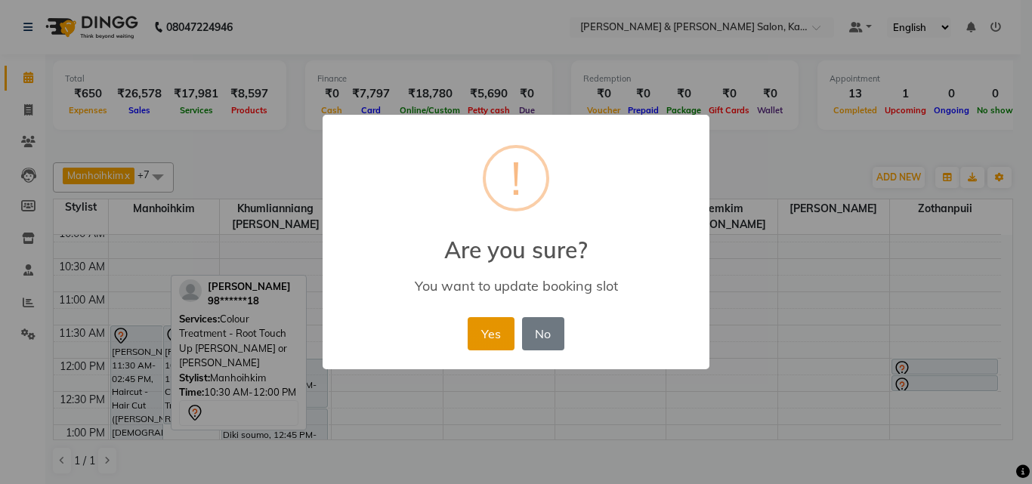
click at [491, 340] on button "Yes" at bounding box center [490, 333] width 46 height 33
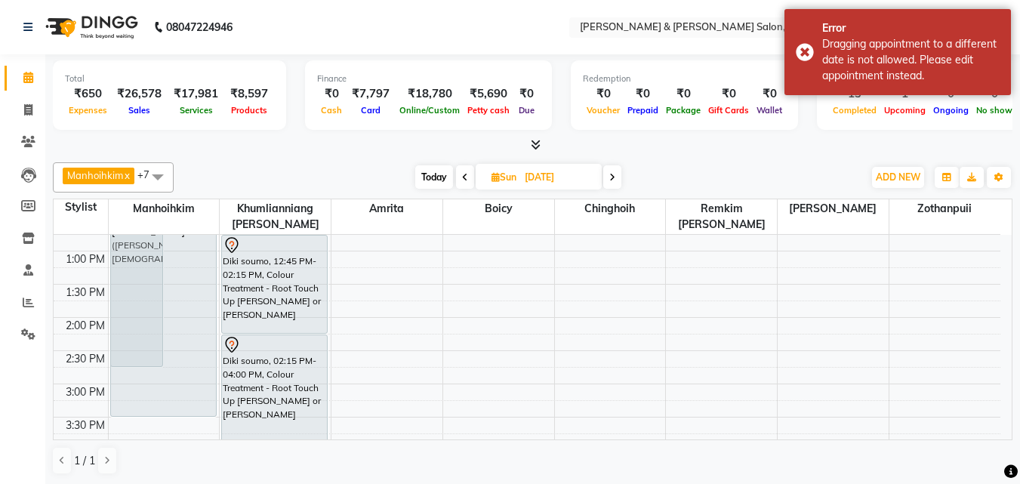
scroll to position [251, 0]
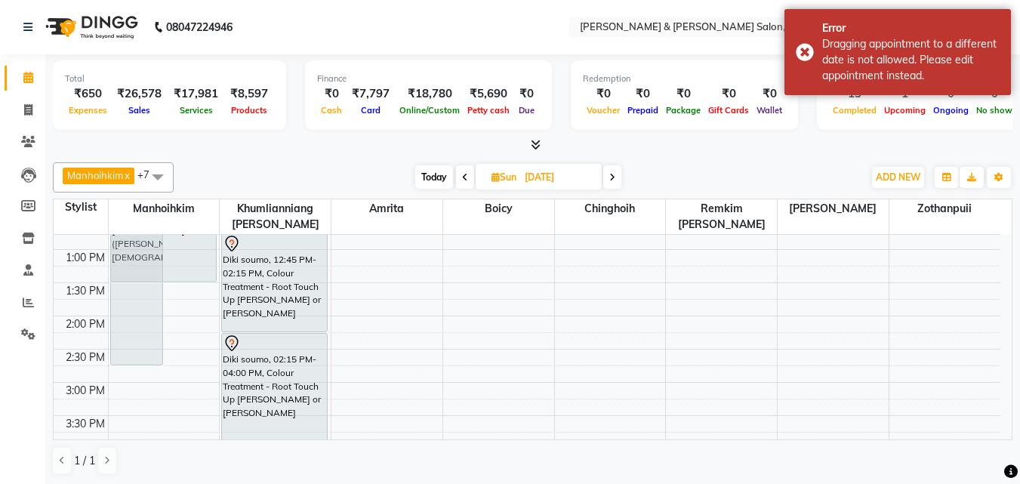
drag, startPoint x: 188, startPoint y: 273, endPoint x: 193, endPoint y: 281, distance: 9.8
click at [193, 281] on div "[PERSON_NAME], 11:30 AM-02:45 PM, Haircut - Hair Cut ([PERSON_NAME]) [DEMOGRAPH…" at bounding box center [164, 415] width 111 height 863
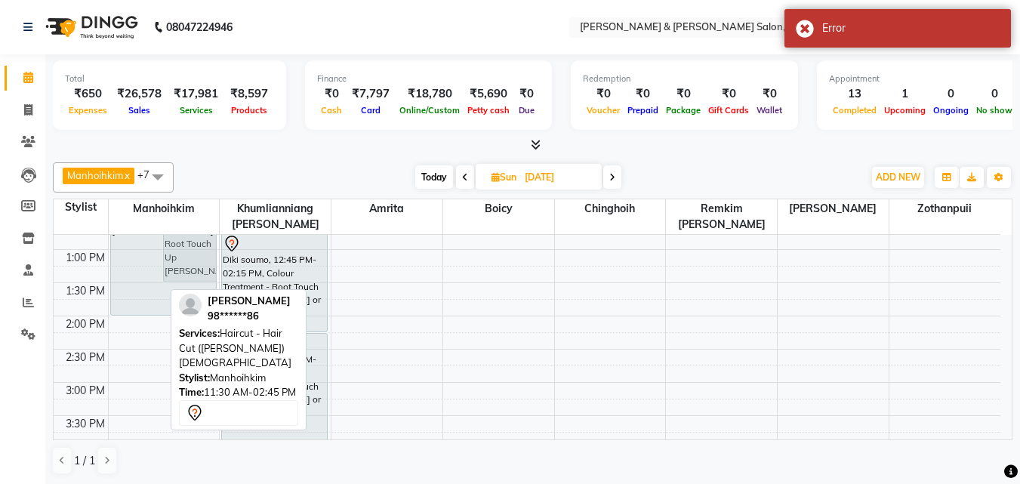
drag, startPoint x: 134, startPoint y: 366, endPoint x: 134, endPoint y: 309, distance: 56.6
click at [134, 309] on div "[PERSON_NAME], 11:30 AM-02:45 PM, Haircut - Hair Cut ([PERSON_NAME]) [DEMOGRAPH…" at bounding box center [164, 415] width 111 height 863
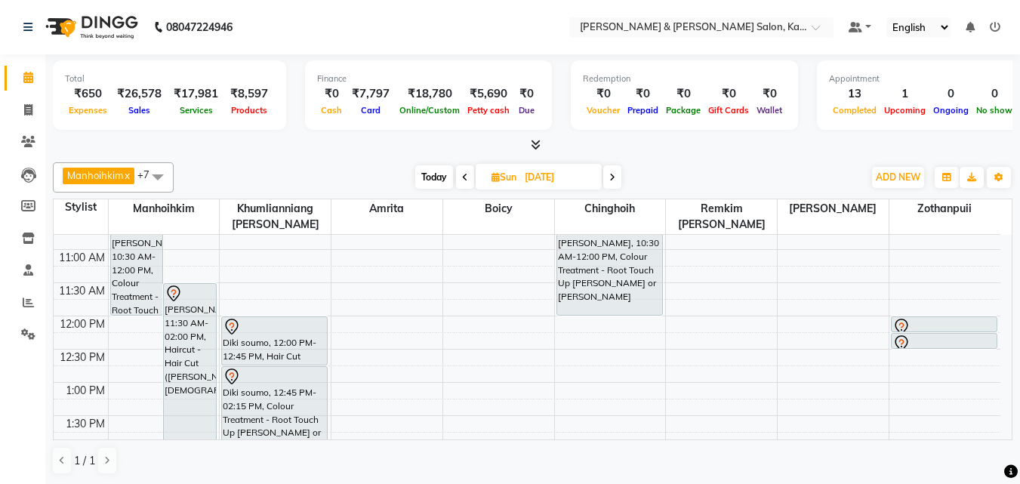
scroll to position [100, 0]
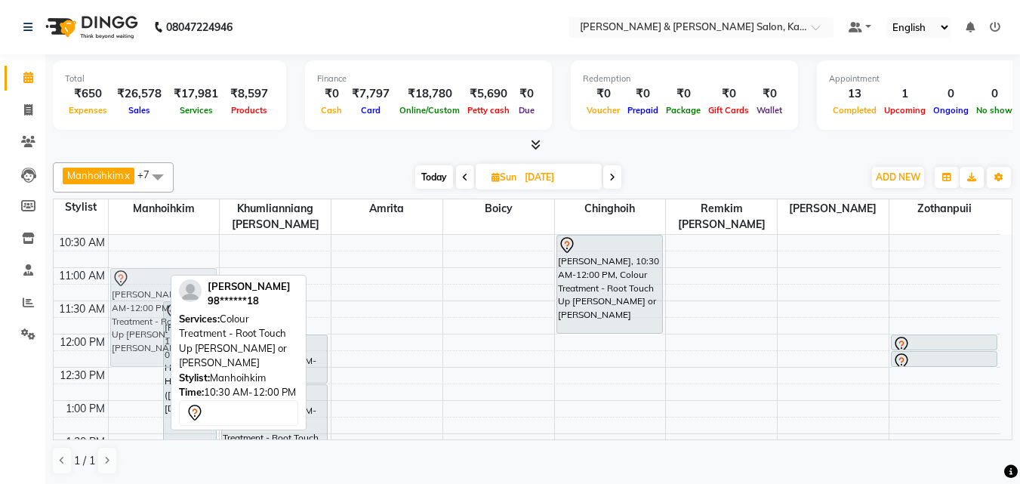
drag, startPoint x: 127, startPoint y: 269, endPoint x: 131, endPoint y: 308, distance: 39.5
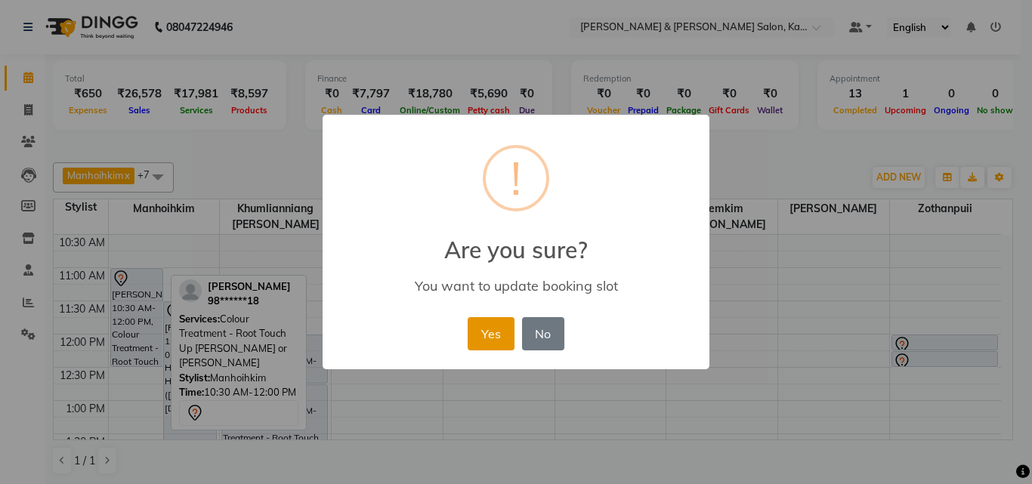
click at [495, 341] on button "Yes" at bounding box center [490, 333] width 46 height 33
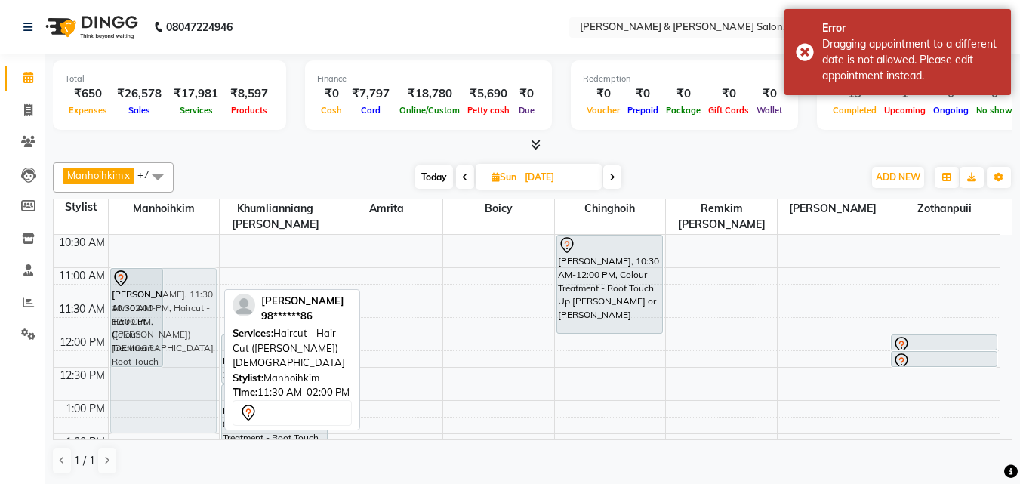
drag, startPoint x: 175, startPoint y: 341, endPoint x: 178, endPoint y: 304, distance: 37.1
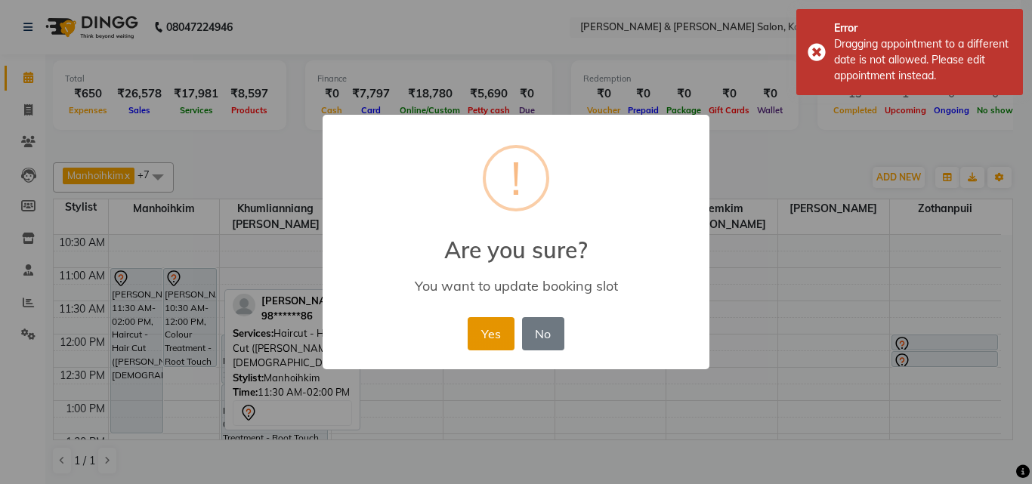
click at [480, 341] on button "Yes" at bounding box center [490, 333] width 46 height 33
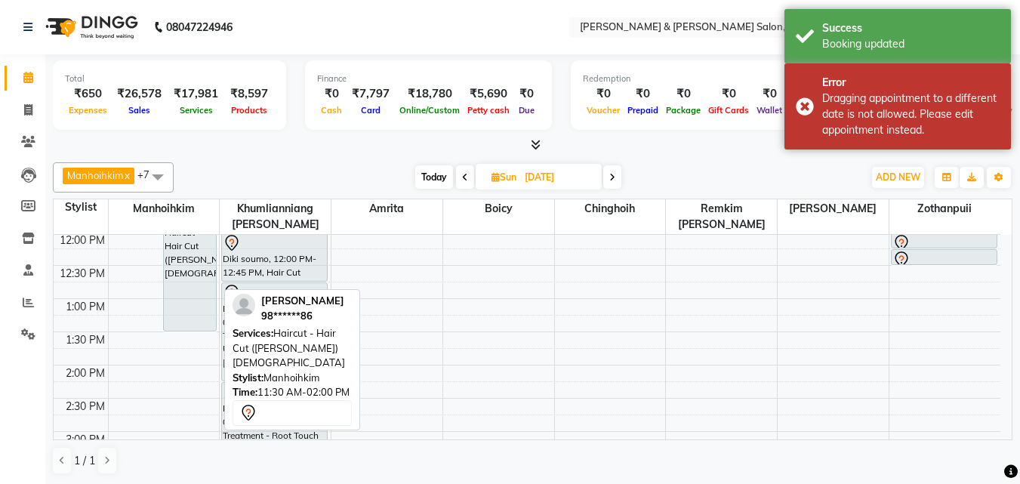
scroll to position [175, 0]
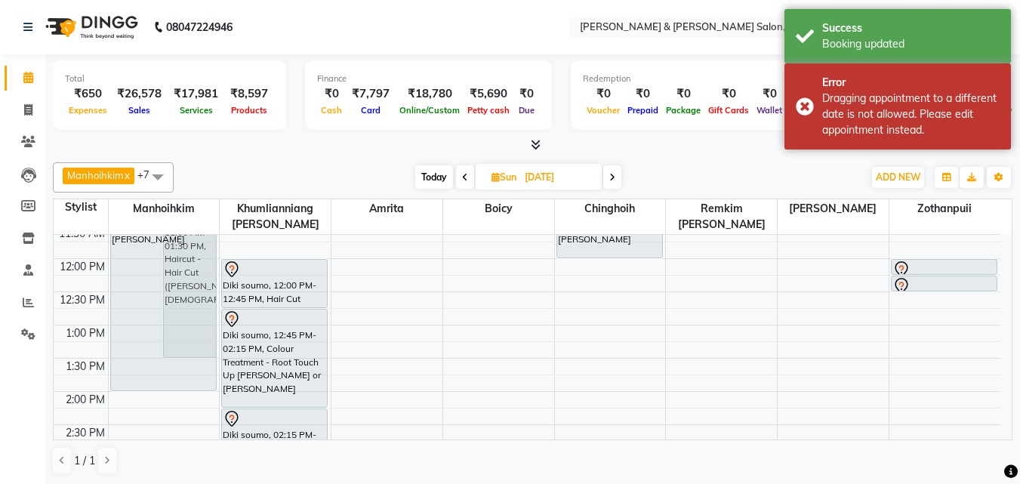
drag, startPoint x: 125, startPoint y: 257, endPoint x: 141, endPoint y: 382, distance: 126.5
click at [141, 382] on div "[PERSON_NAME], 10:30 AM-12:00 PM, Colour Treatment - Root Touch Up [PERSON_NAME…" at bounding box center [164, 491] width 111 height 863
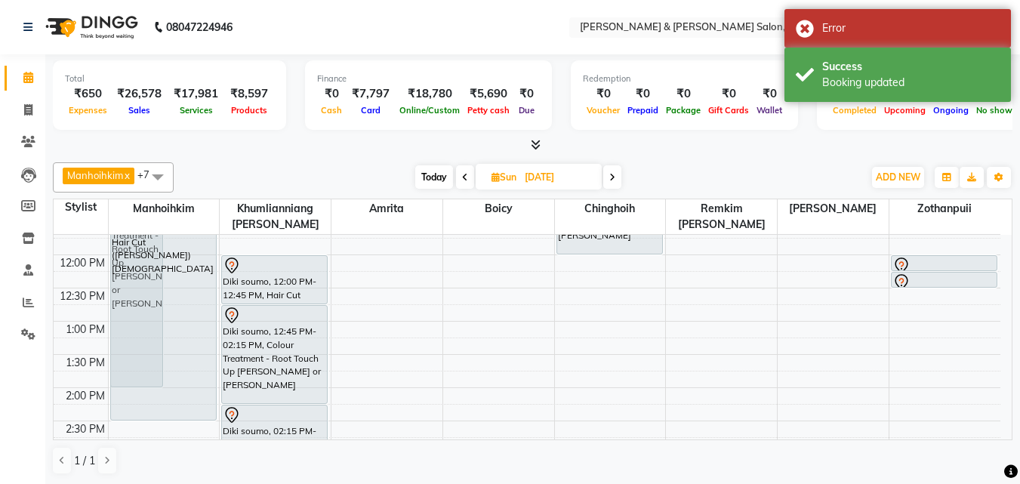
scroll to position [182, 0]
drag, startPoint x: 192, startPoint y: 357, endPoint x: 207, endPoint y: 414, distance: 58.6
click at [207, 414] on div "[PERSON_NAME], 10:30 AM-12:00 PM, Colour Treatment - Root Touch Up [PERSON_NAME…" at bounding box center [164, 485] width 111 height 863
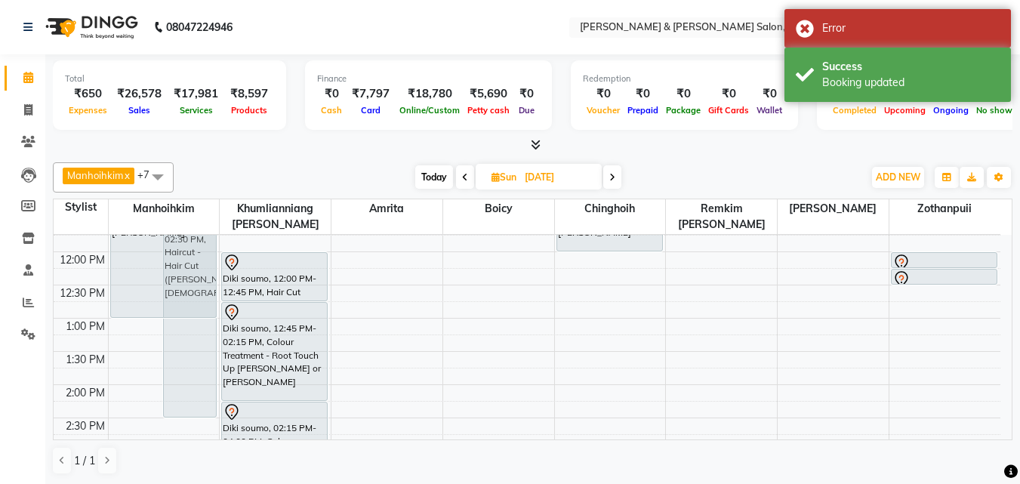
drag, startPoint x: 128, startPoint y: 251, endPoint x: 140, endPoint y: 319, distance: 68.9
click at [140, 319] on div "[PERSON_NAME], 10:30 AM-12:00 PM, Colour Treatment - Root Touch Up [PERSON_NAME…" at bounding box center [164, 484] width 111 height 863
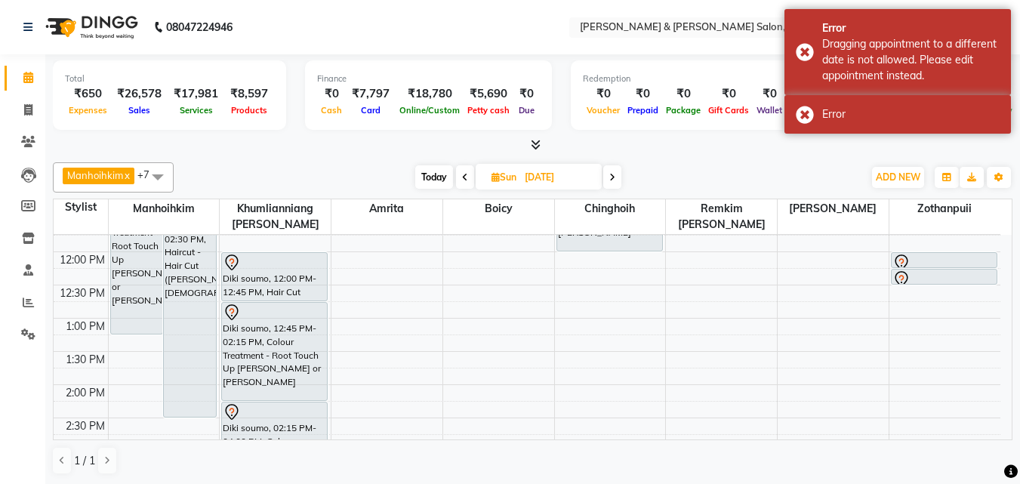
click at [433, 172] on span "Today" at bounding box center [434, 176] width 38 height 23
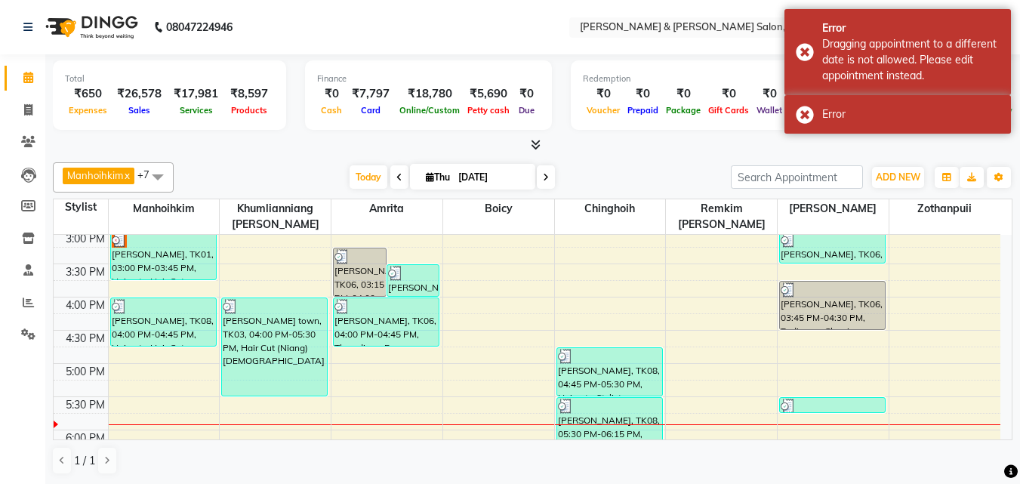
scroll to position [381, 0]
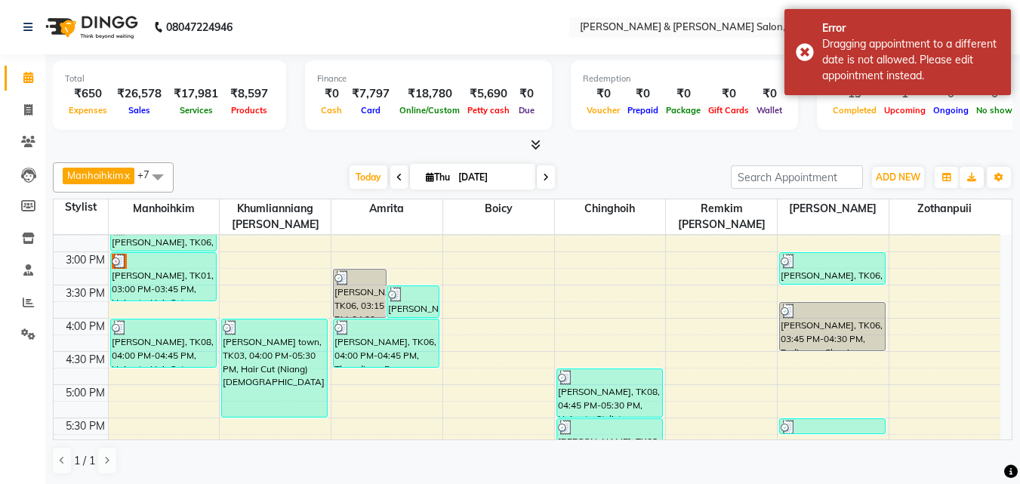
click at [543, 176] on icon at bounding box center [546, 177] width 6 height 9
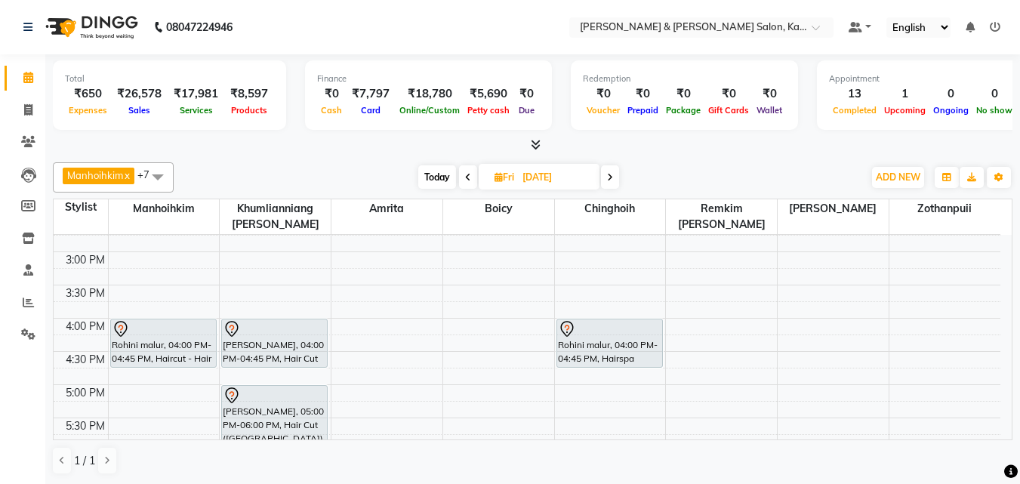
click at [610, 181] on icon at bounding box center [610, 177] width 6 height 9
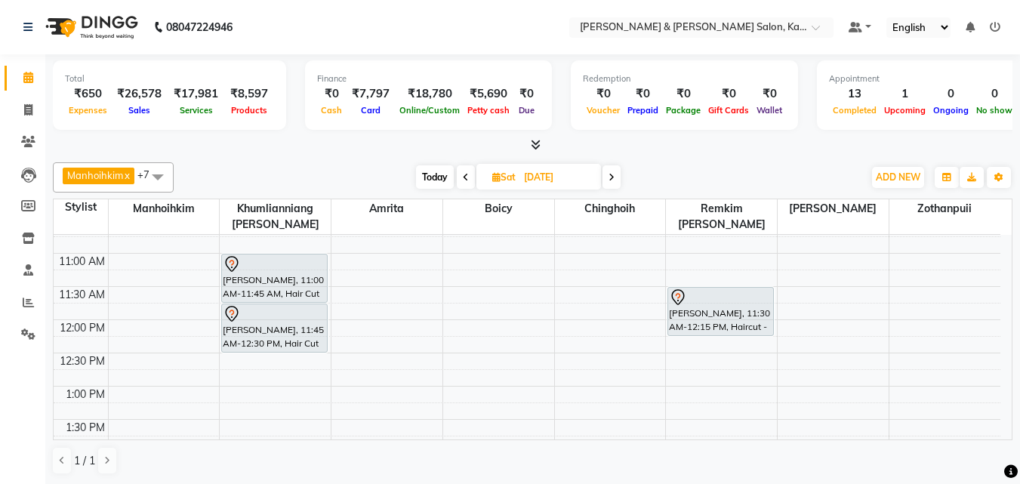
scroll to position [151, 0]
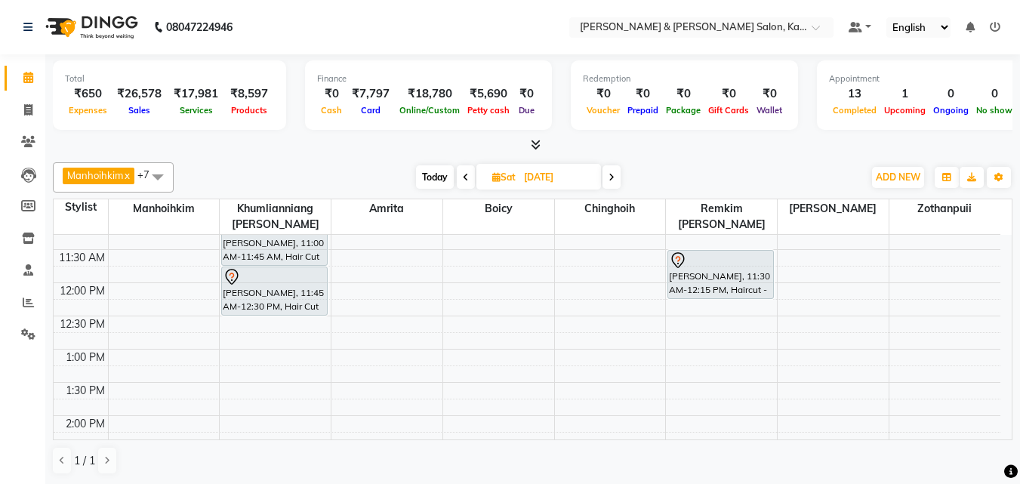
click at [606, 181] on span at bounding box center [612, 176] width 18 height 23
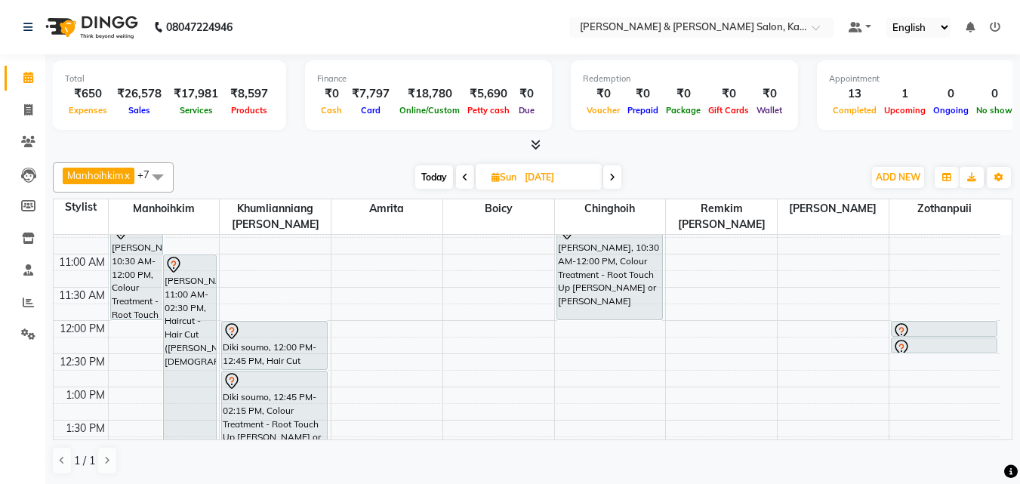
scroll to position [4, 0]
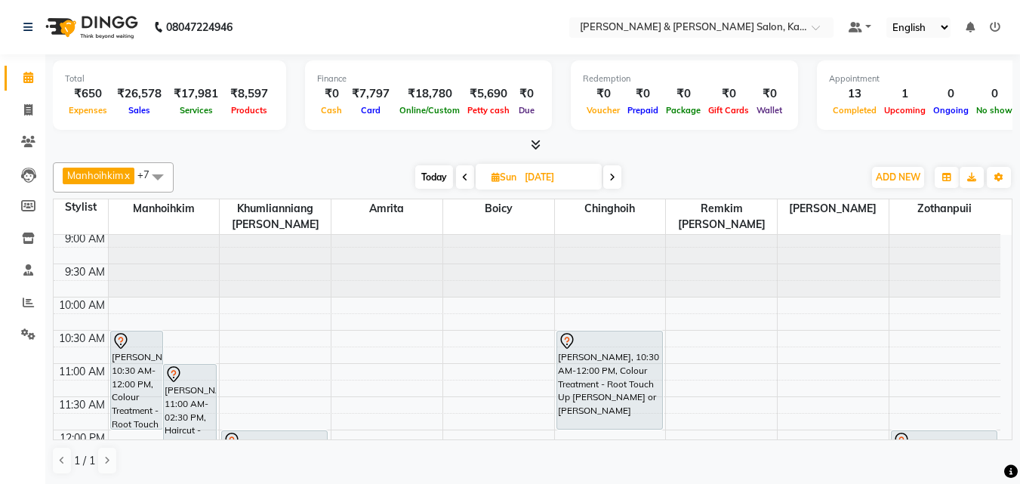
click at [614, 174] on icon at bounding box center [612, 177] width 6 height 9
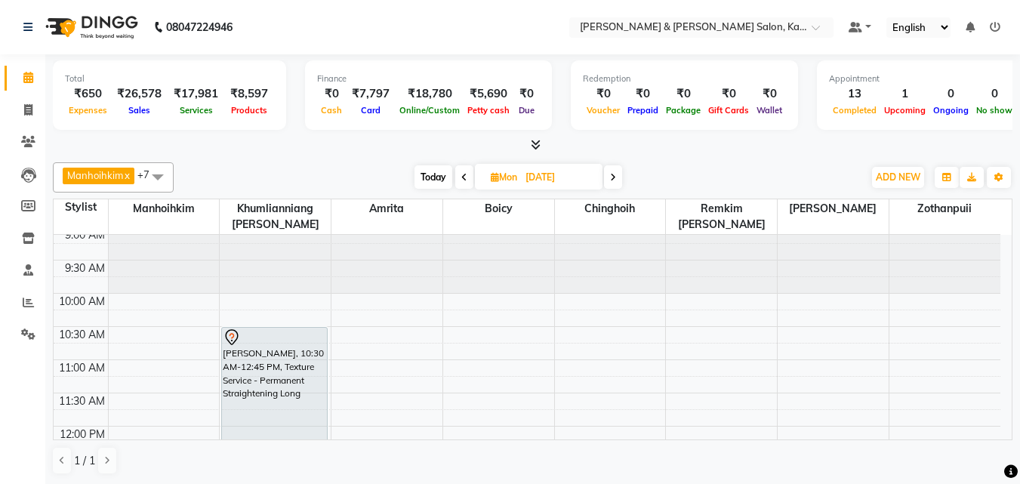
scroll to position [0, 0]
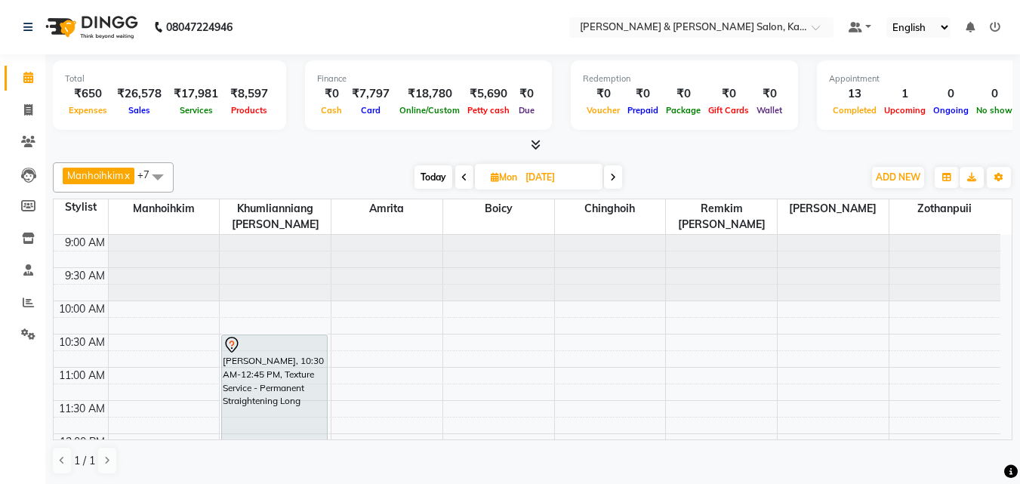
click at [435, 173] on span "Today" at bounding box center [434, 176] width 38 height 23
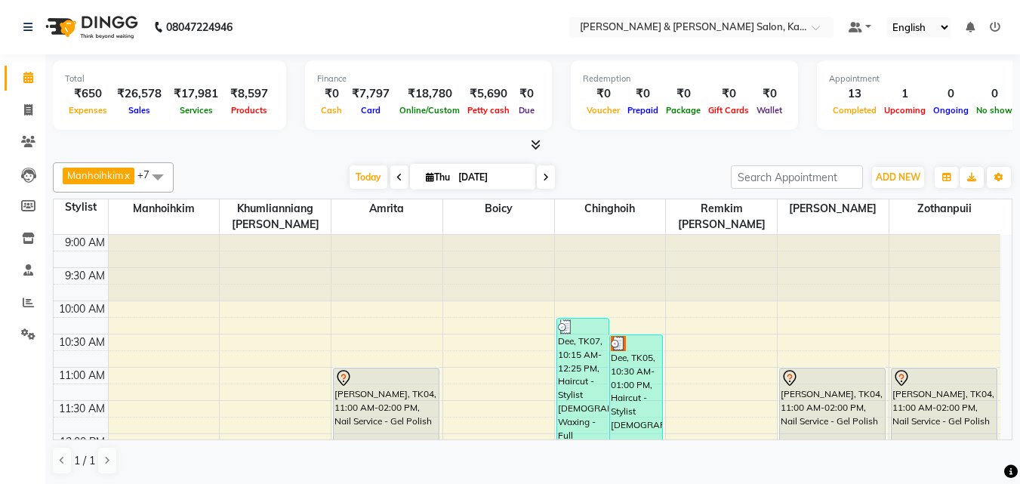
click at [544, 174] on icon at bounding box center [546, 177] width 6 height 9
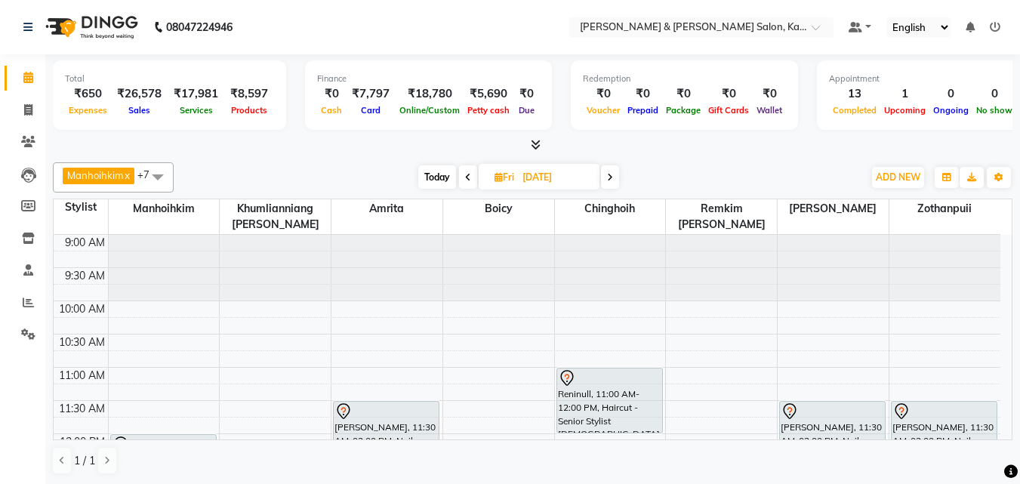
click at [438, 173] on span "Today" at bounding box center [437, 176] width 38 height 23
type input "[DATE]"
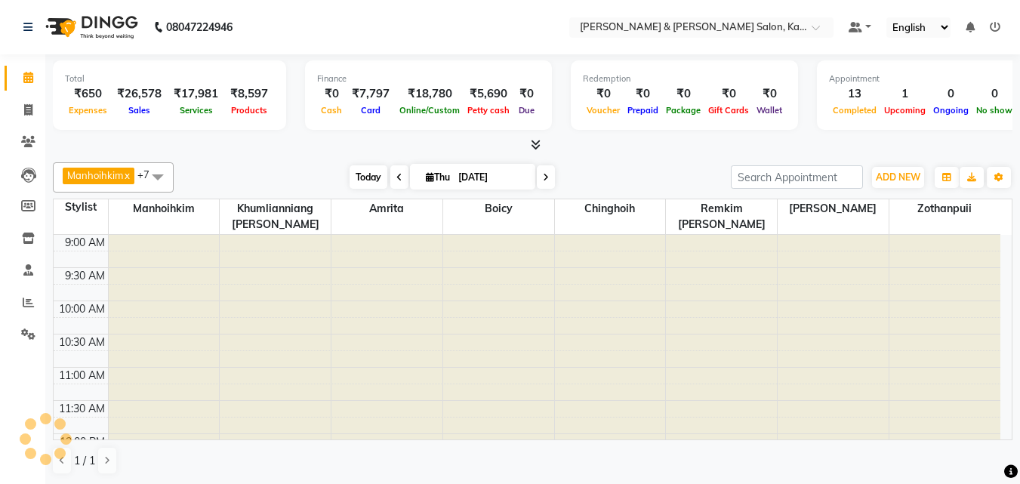
scroll to position [599, 0]
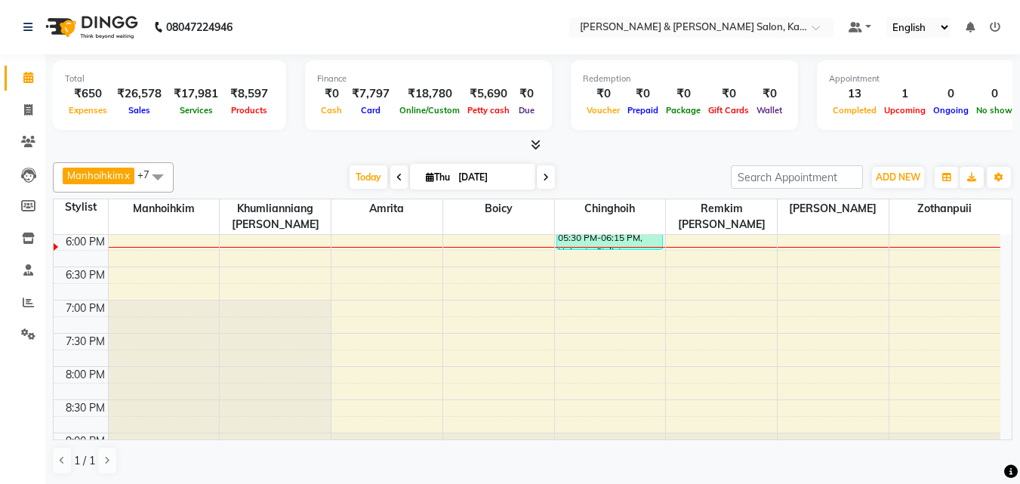
click at [437, 173] on span "Thu" at bounding box center [438, 176] width 32 height 11
select select "9"
select select "2025"
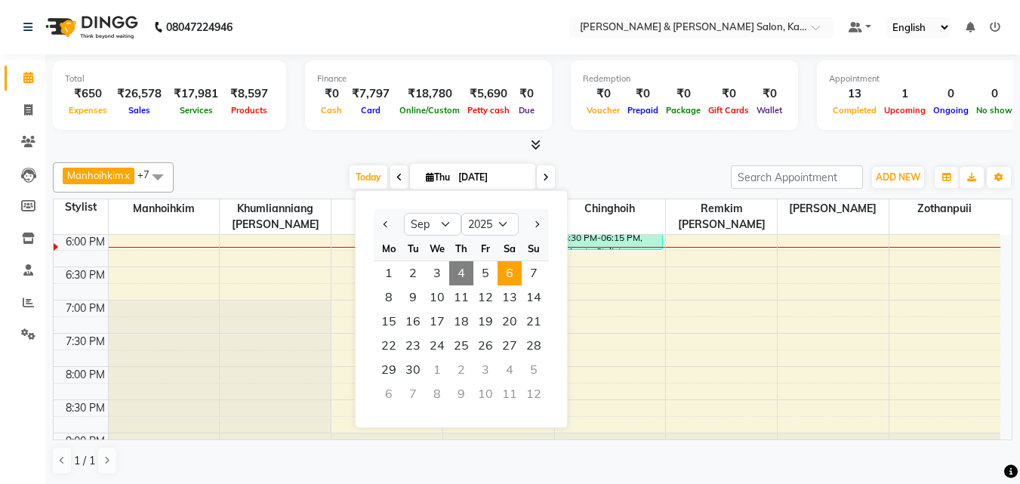
click at [519, 277] on span "6" at bounding box center [510, 273] width 24 height 24
type input "[DATE]"
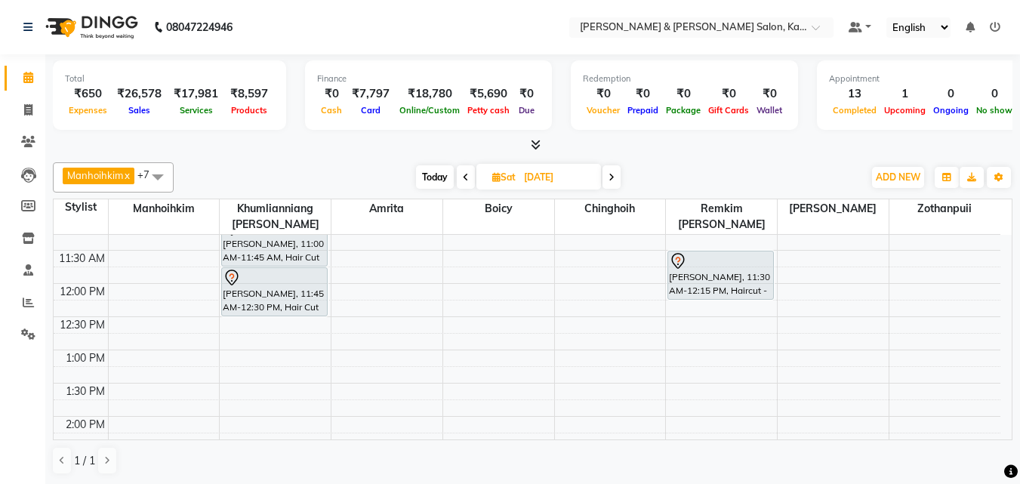
scroll to position [151, 0]
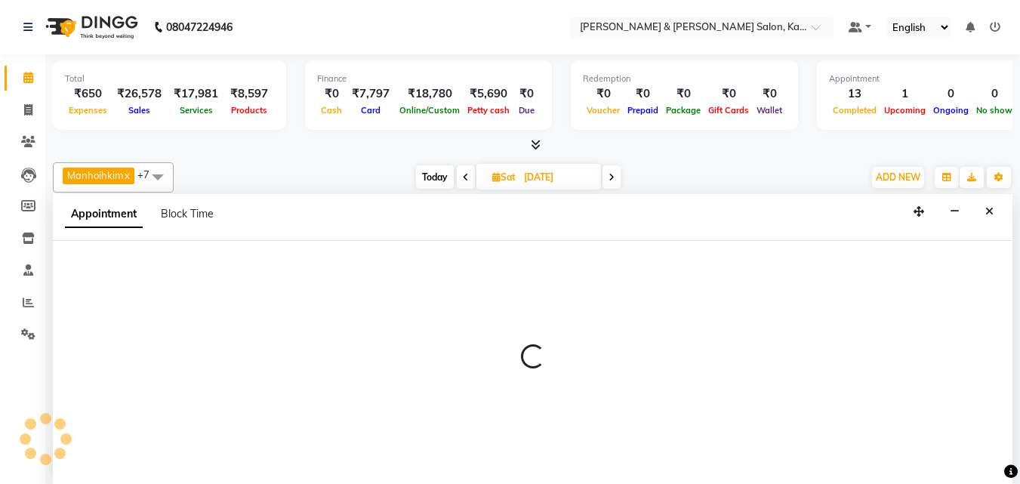
select select "70736"
select select "tentative"
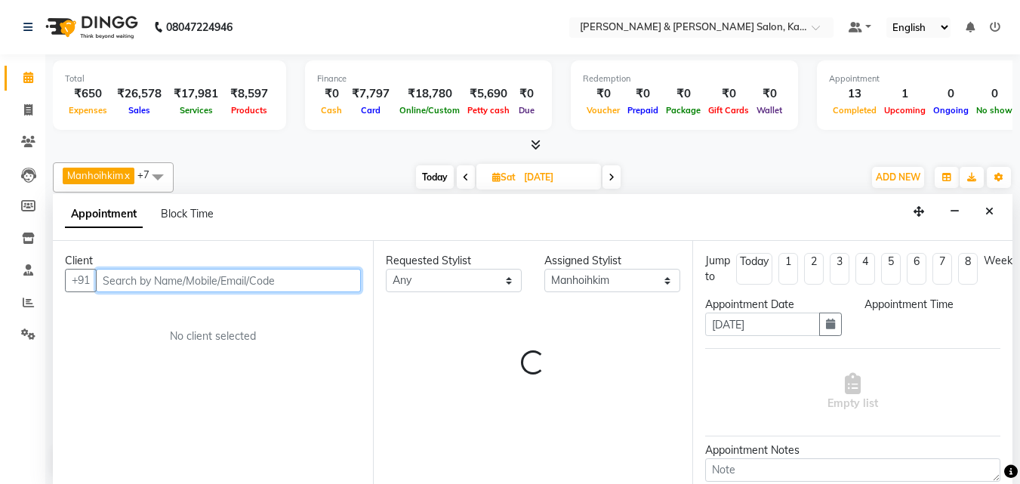
scroll to position [1, 0]
select select "750"
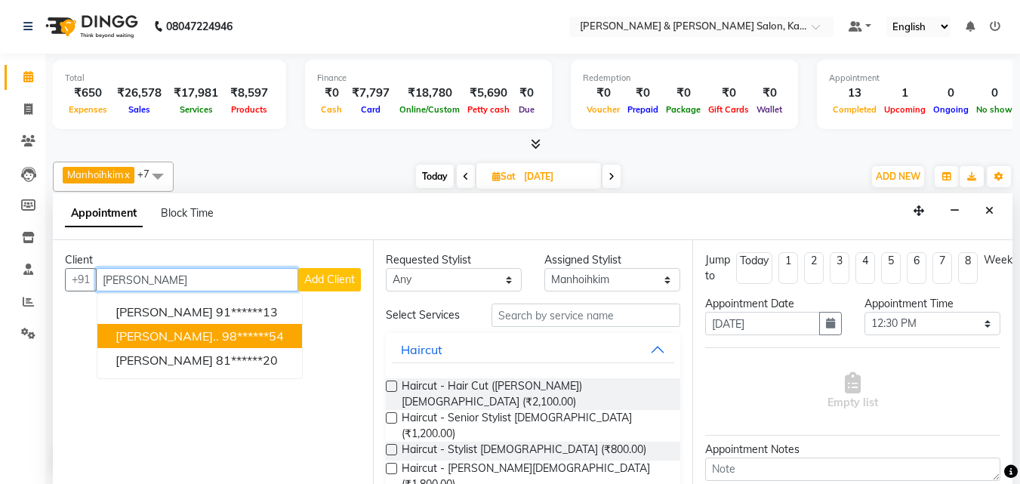
click at [222, 334] on ngb-highlight "98******54" at bounding box center [253, 336] width 62 height 15
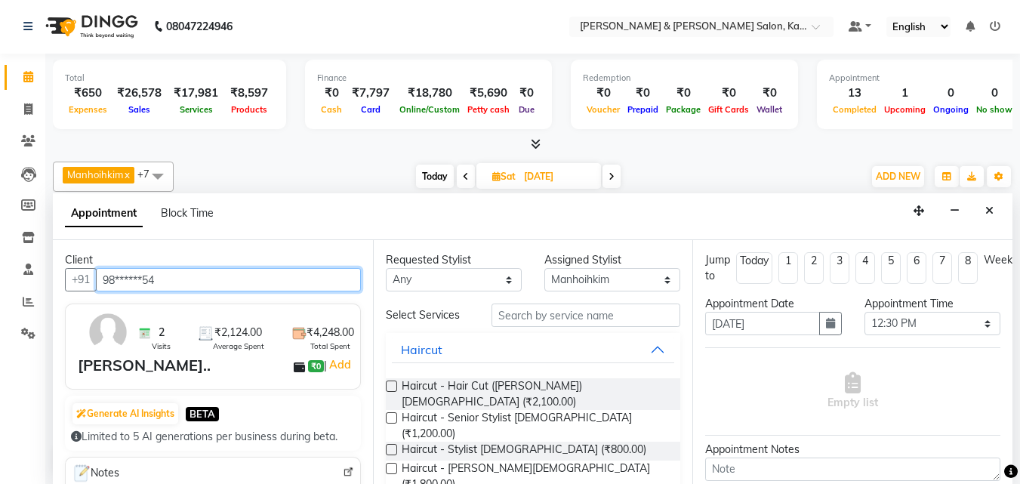
type input "98******54"
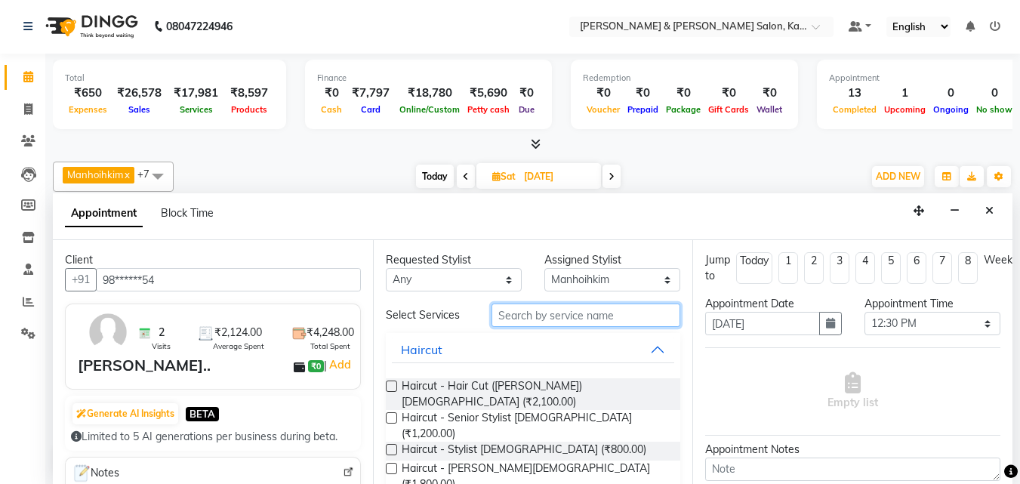
click at [540, 322] on input "text" at bounding box center [586, 315] width 189 height 23
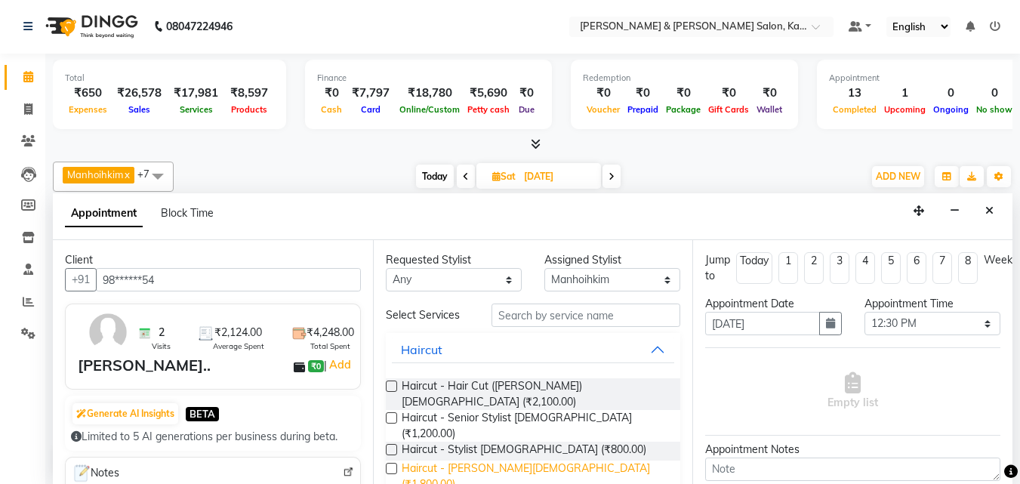
click at [486, 461] on span "Haircut - [PERSON_NAME][DEMOGRAPHIC_DATA] (₹1,800.00)" at bounding box center [535, 477] width 267 height 32
checkbox input "false"
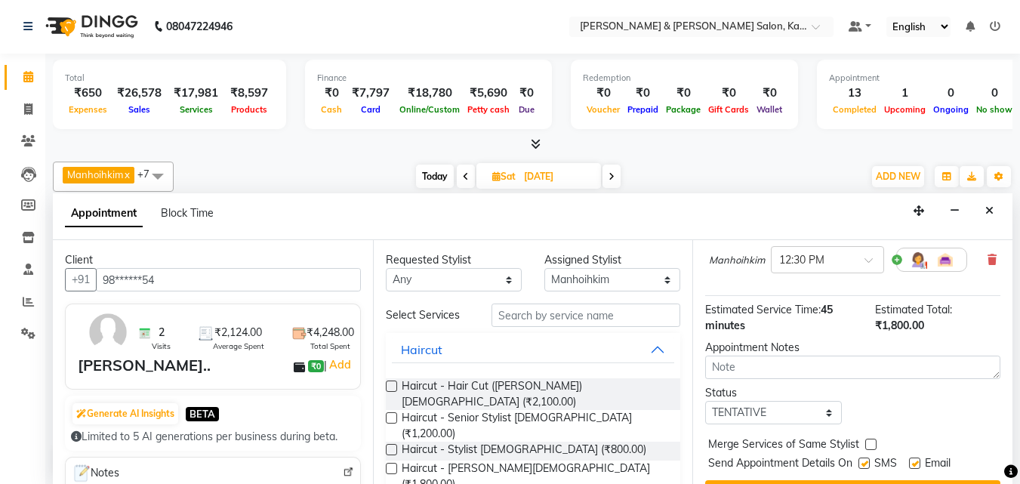
scroll to position [151, 0]
click at [854, 479] on button "Book" at bounding box center [852, 492] width 295 height 27
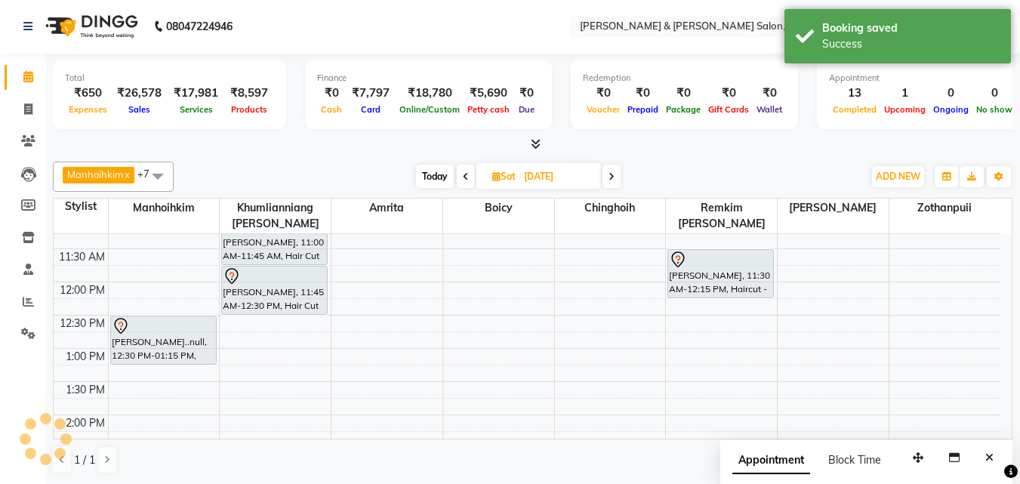
scroll to position [0, 0]
click at [424, 176] on span "Today" at bounding box center [435, 176] width 38 height 23
type input "[DATE]"
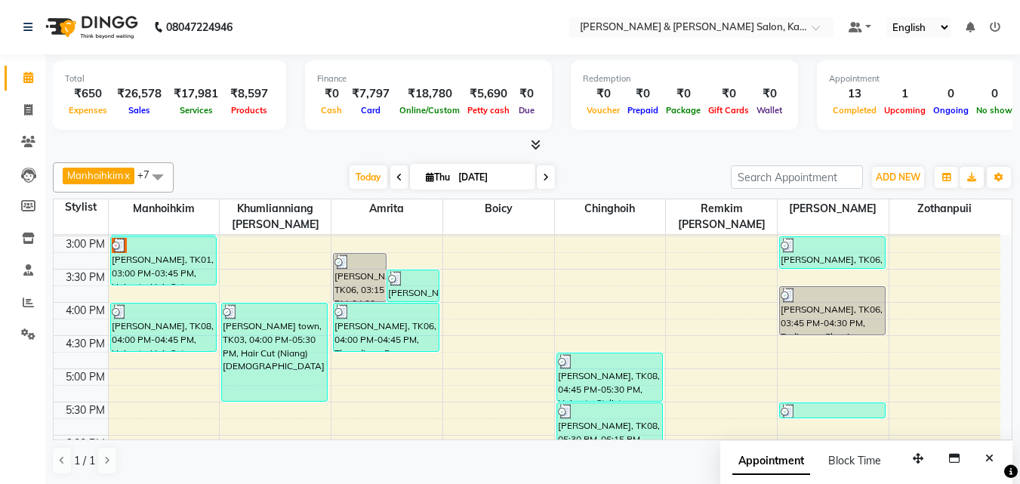
scroll to position [356, 0]
